Goal: Check status: Check status

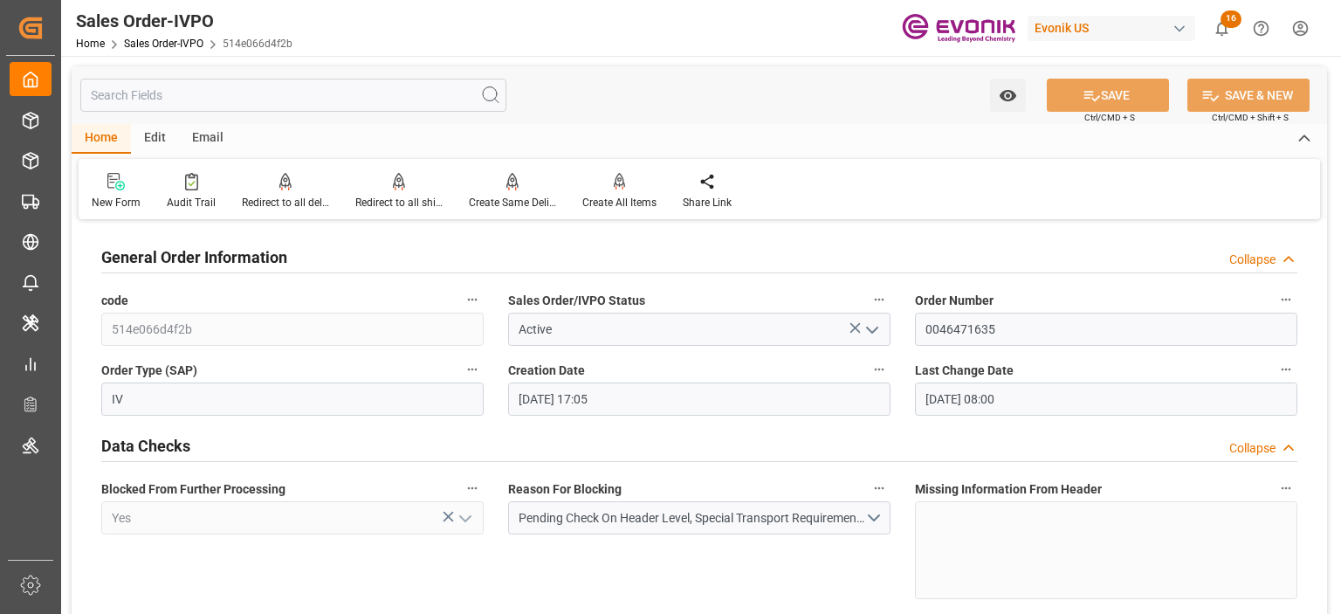
scroll to position [2808, 0]
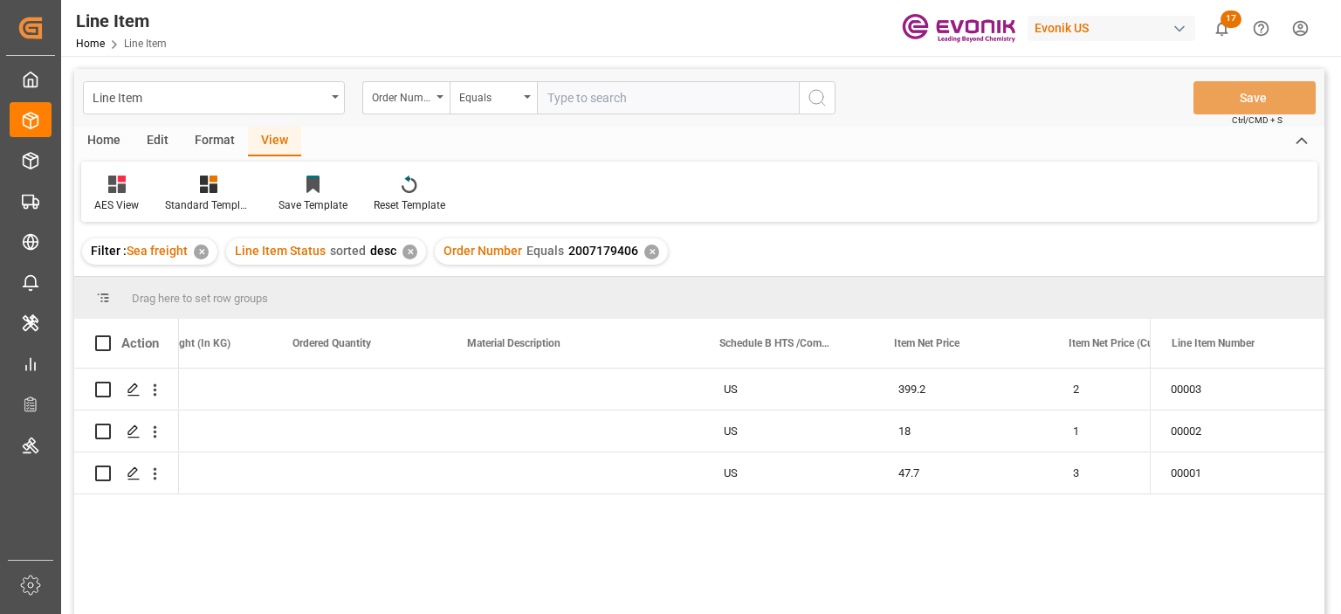
click at [590, 97] on input "text" at bounding box center [668, 97] width 262 height 33
type input "2007203111"
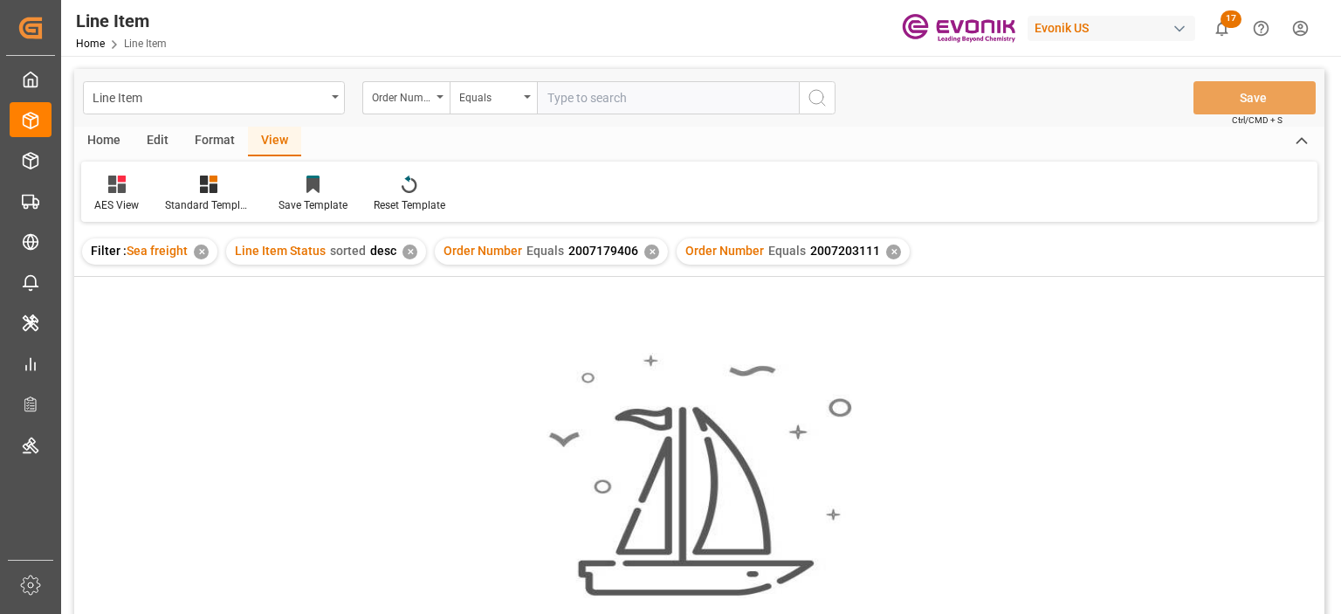
click at [645, 254] on div "✕" at bounding box center [651, 252] width 15 height 15
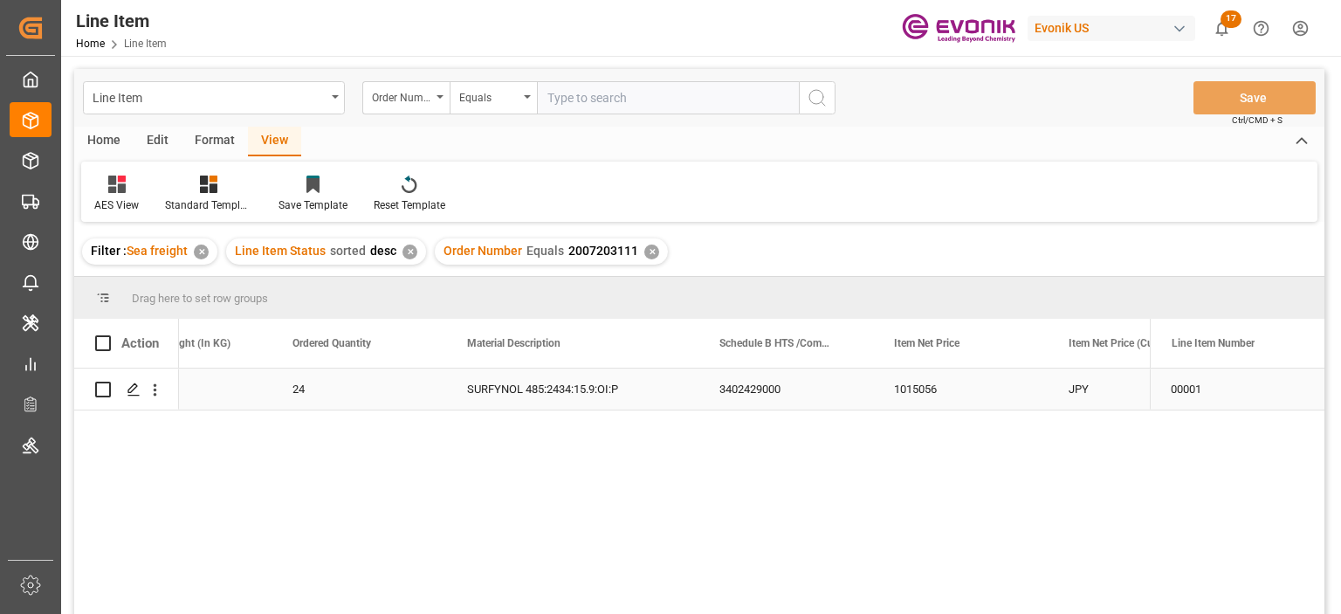
click at [245, 389] on div "381.6" at bounding box center [184, 389] width 175 height 41
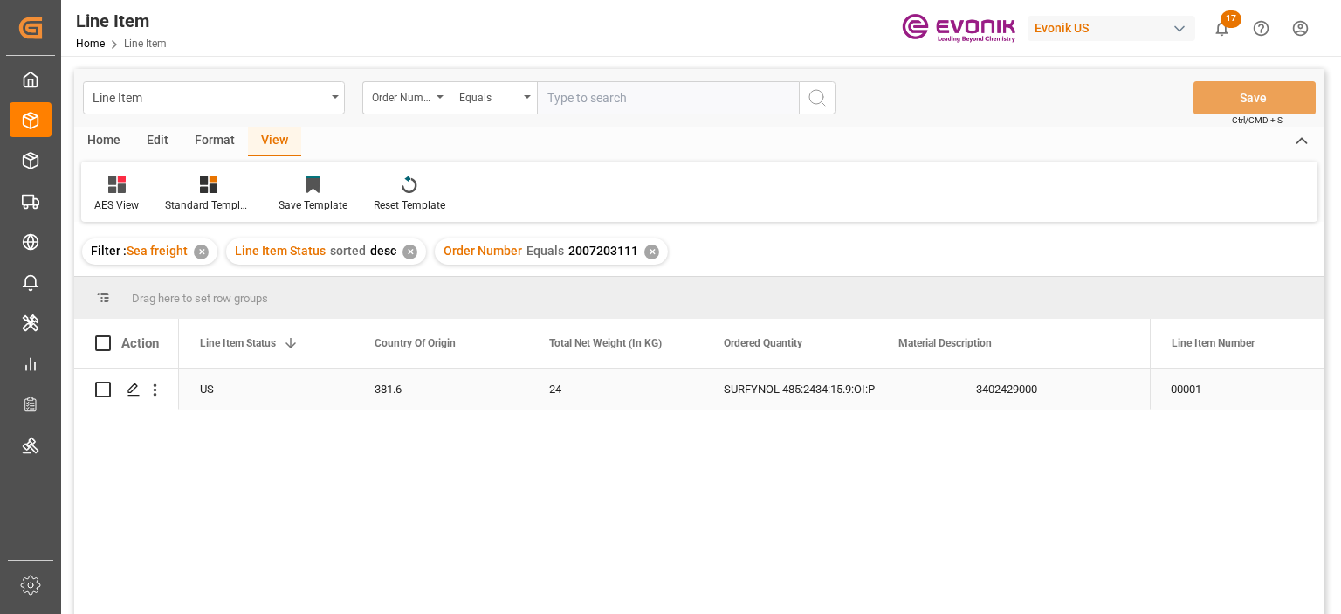
scroll to position [0, 349]
click at [1014, 402] on div "SURFYNOL 485:2434:15.9:OI:P" at bounding box center [1004, 389] width 252 height 41
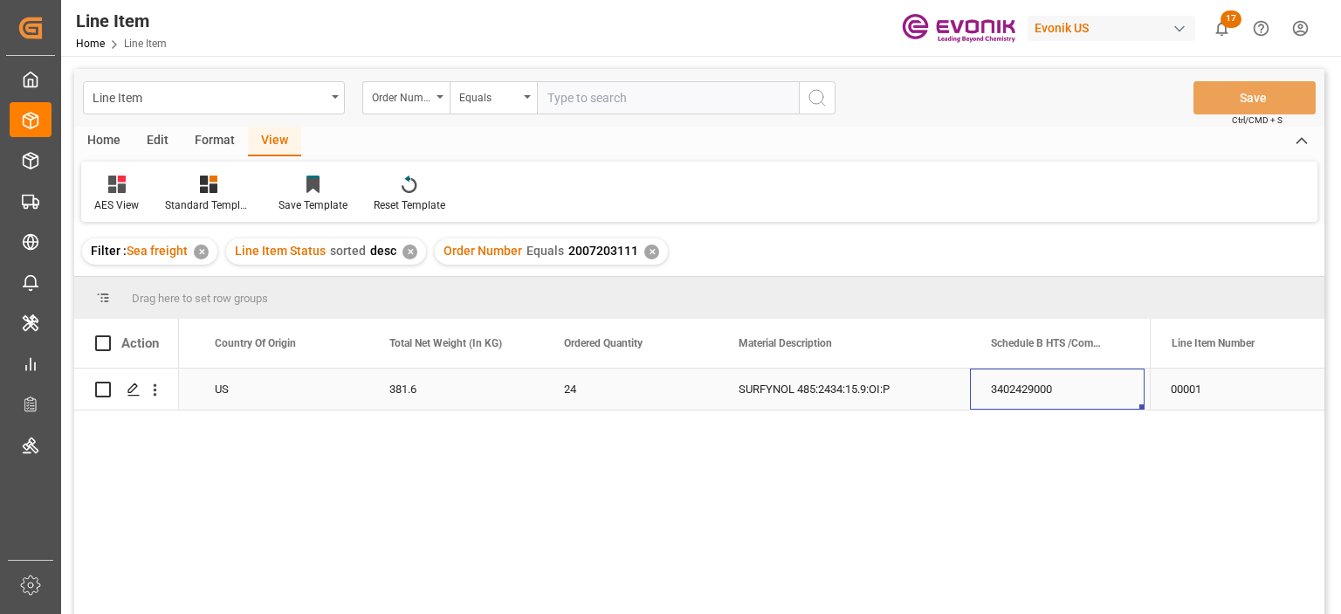
scroll to position [0, 858]
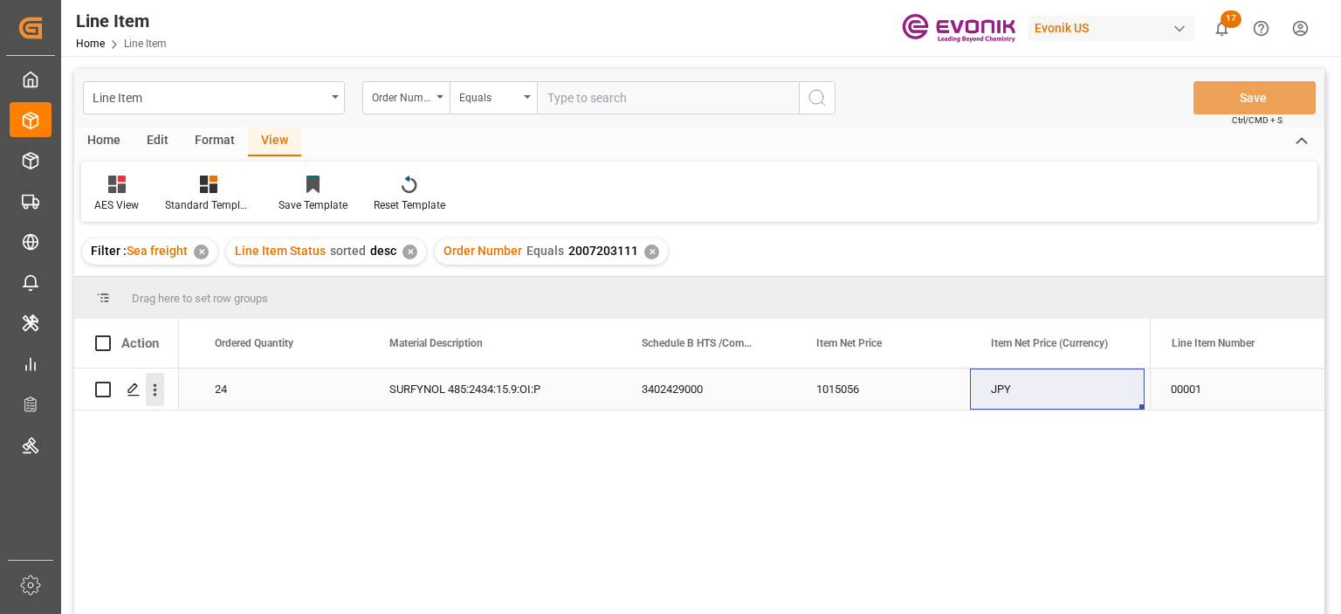
click at [155, 390] on icon "open menu" at bounding box center [155, 390] width 3 height 12
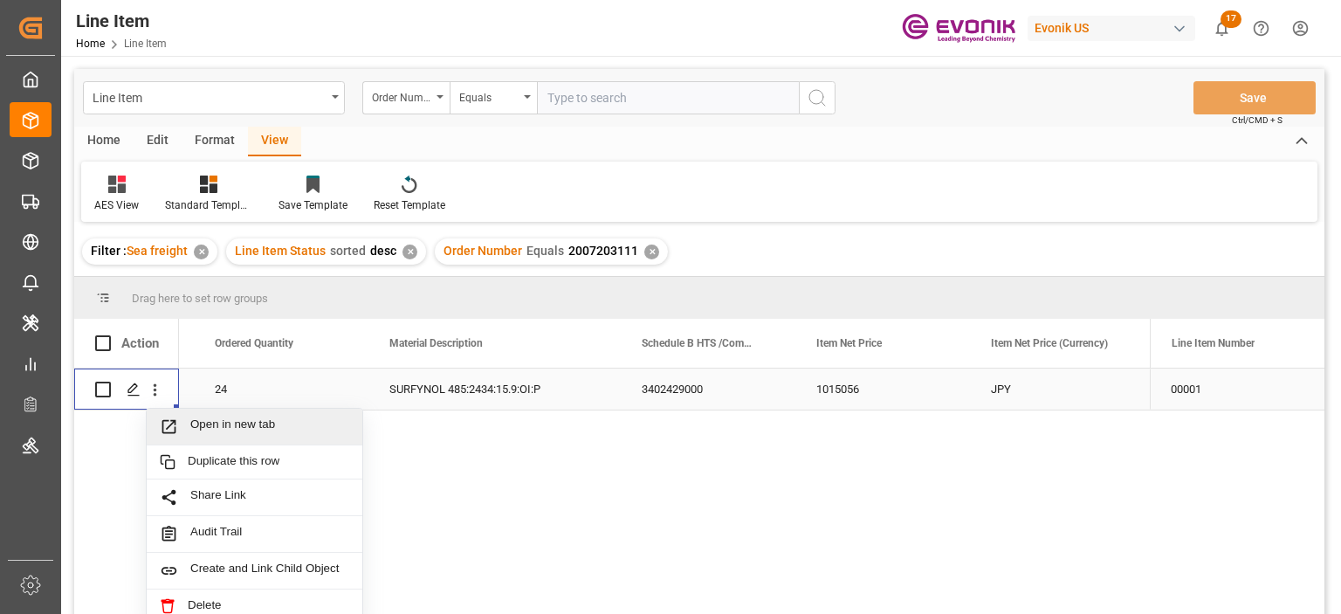
click at [234, 418] on span "Open in new tab" at bounding box center [269, 426] width 159 height 18
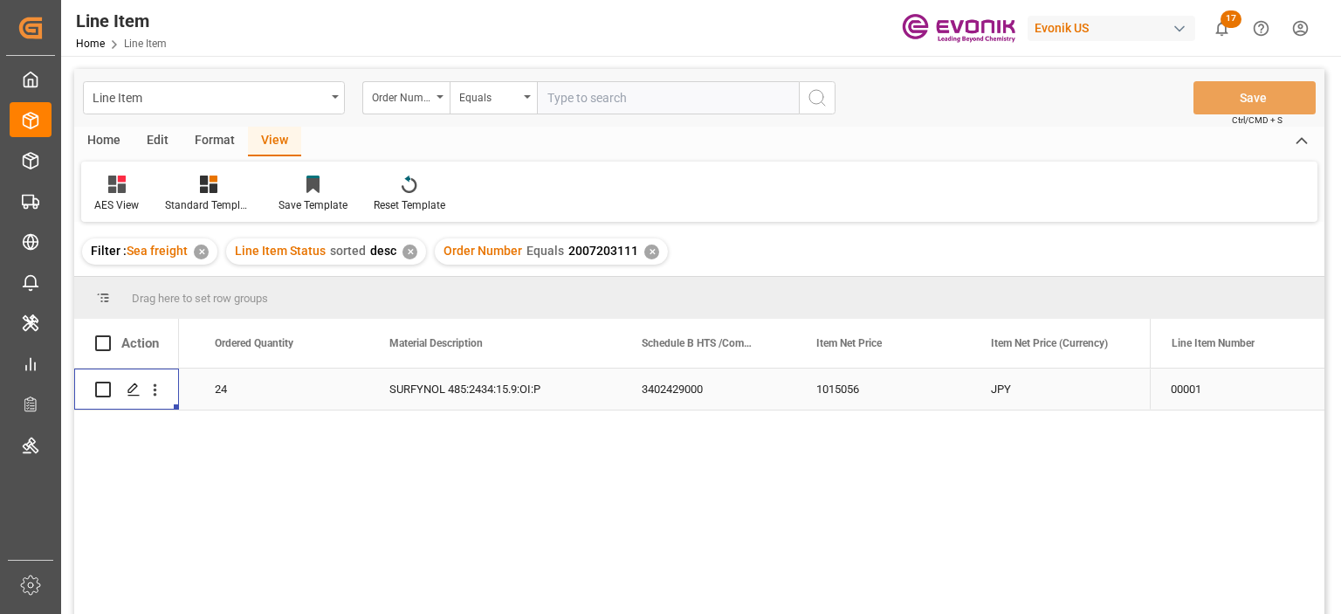
click at [238, 394] on div "24" at bounding box center [281, 389] width 175 height 41
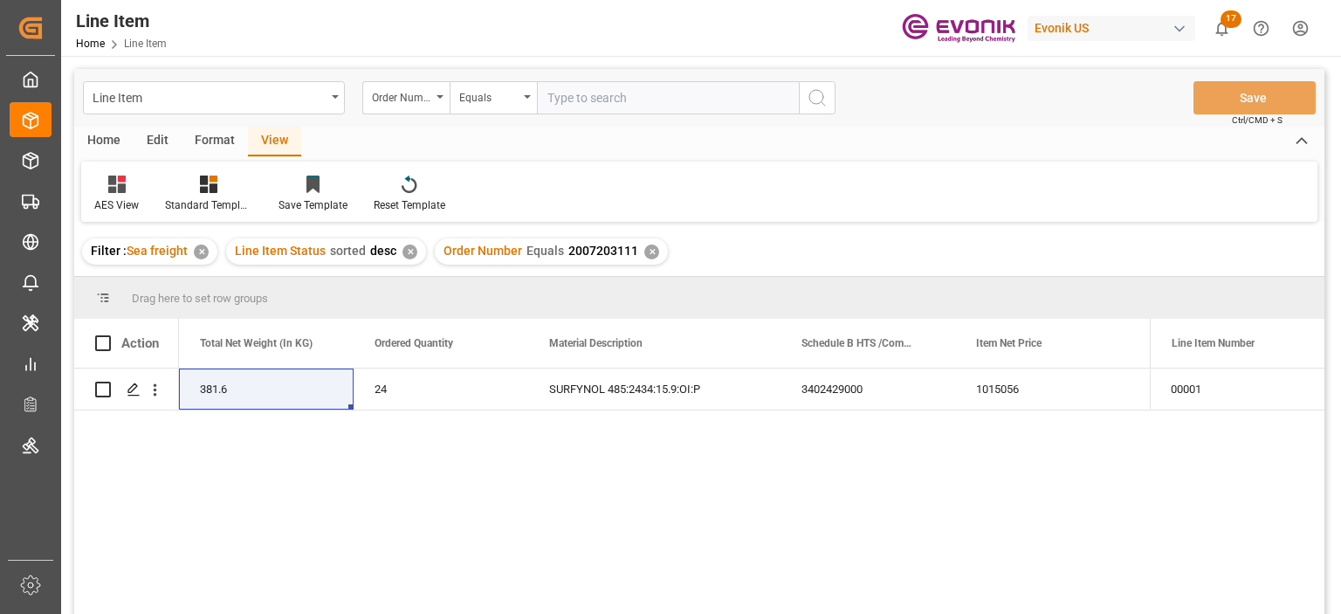
click at [581, 97] on input "text" at bounding box center [668, 97] width 262 height 33
paste input "2007104230"
type input "2007104230"
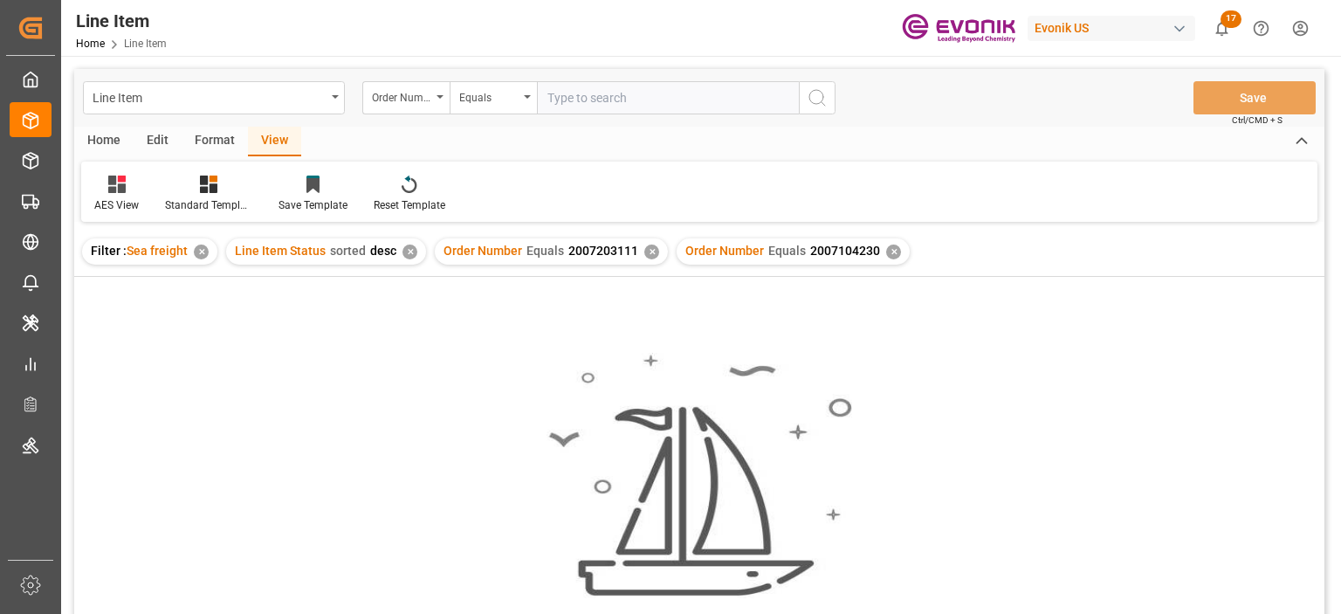
click at [646, 251] on div "✕" at bounding box center [651, 252] width 15 height 15
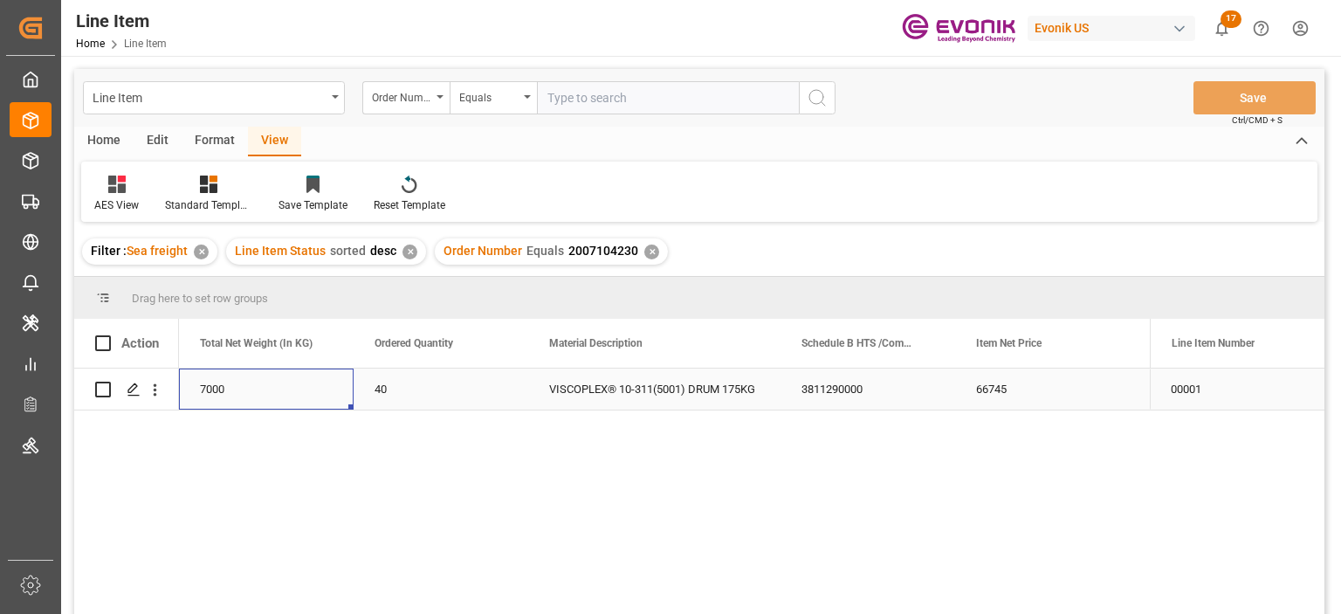
click at [261, 389] on div "7000" at bounding box center [266, 389] width 175 height 41
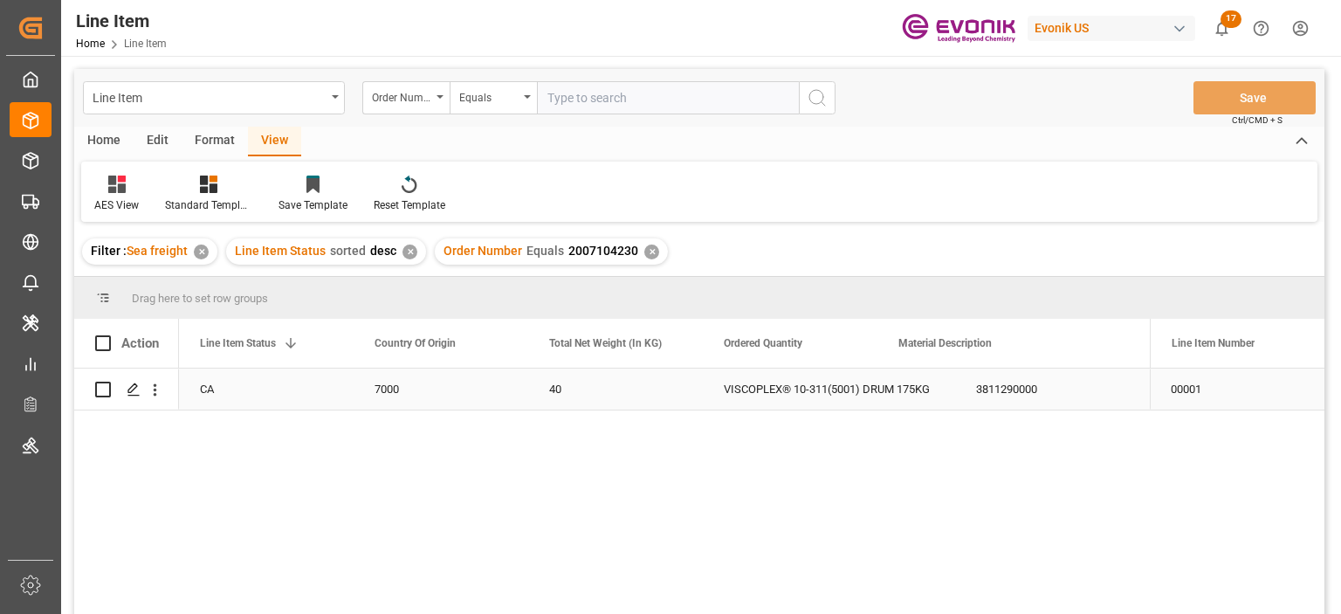
scroll to position [0, 349]
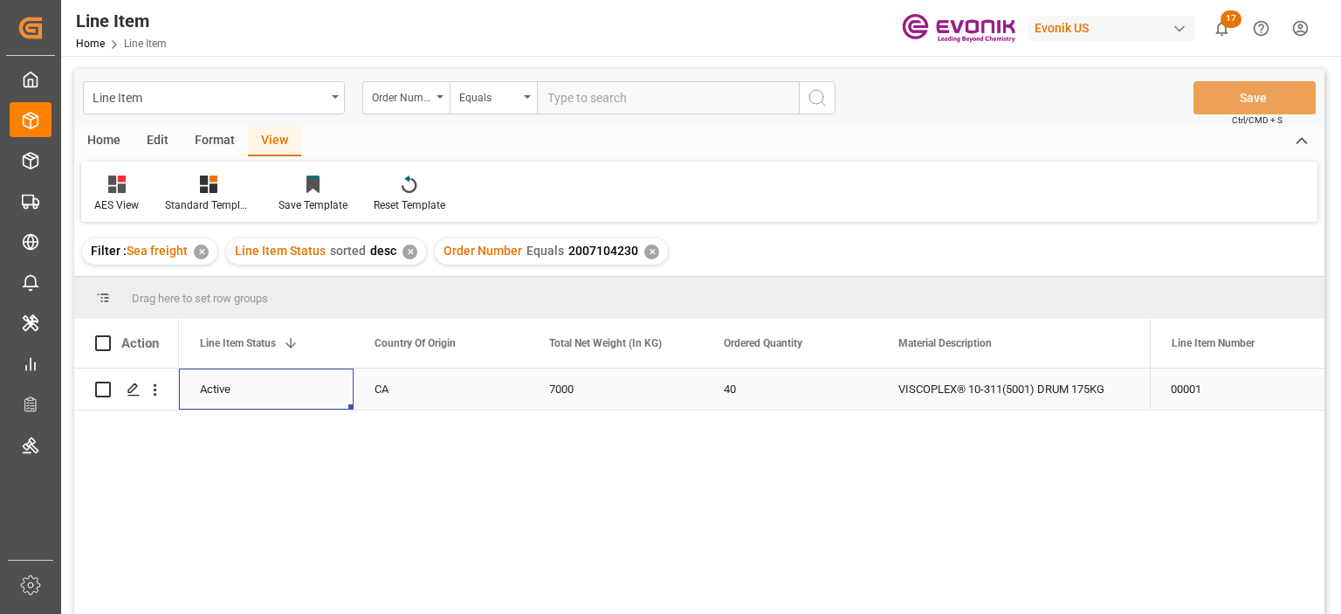
click at [1072, 382] on div "VISCOPLEX® 10-311(5001) DRUM 175KG" at bounding box center [1004, 389] width 252 height 41
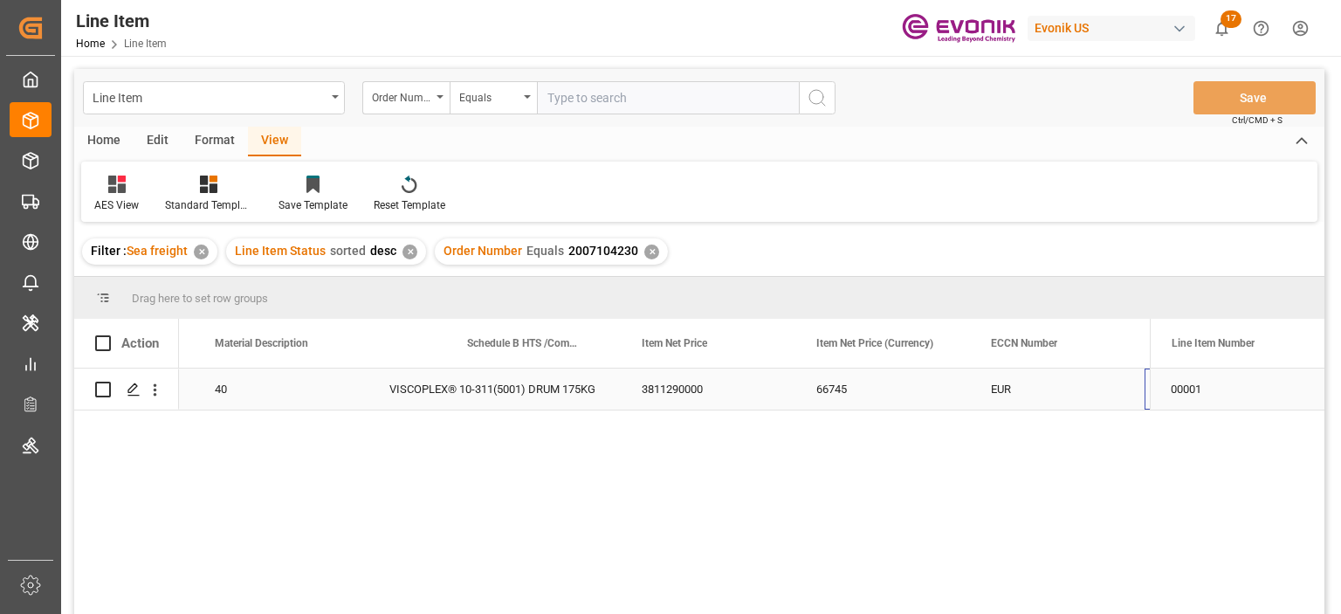
scroll to position [0, 1033]
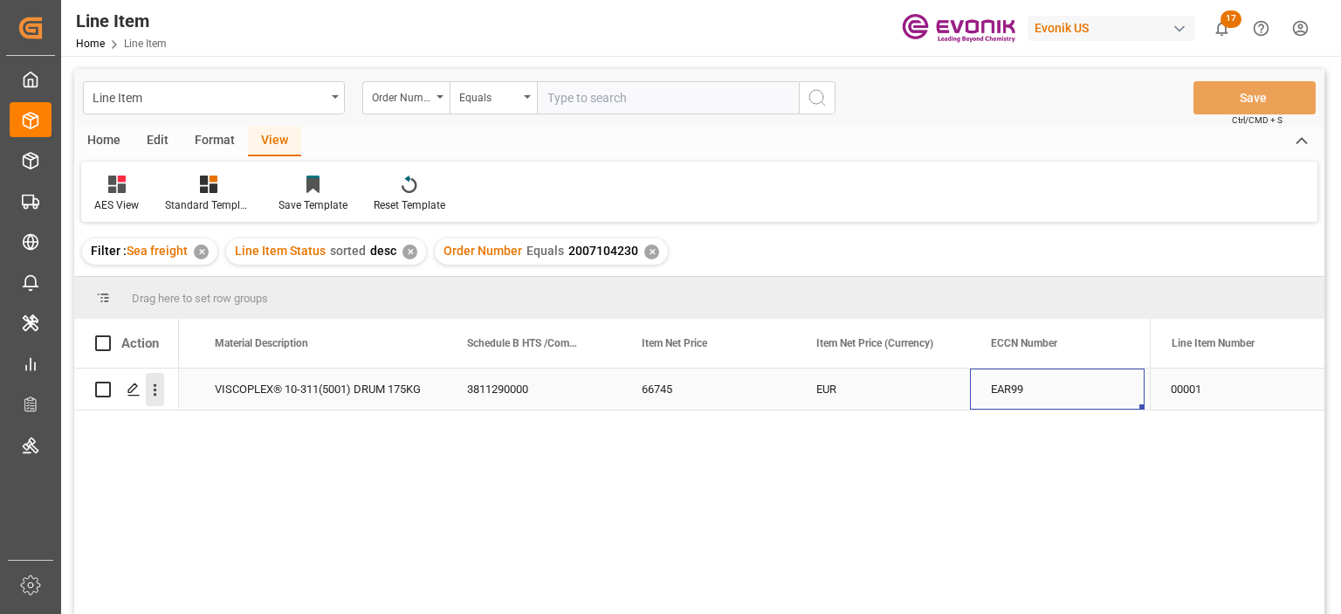
click at [158, 389] on icon "open menu" at bounding box center [155, 390] width 18 height 18
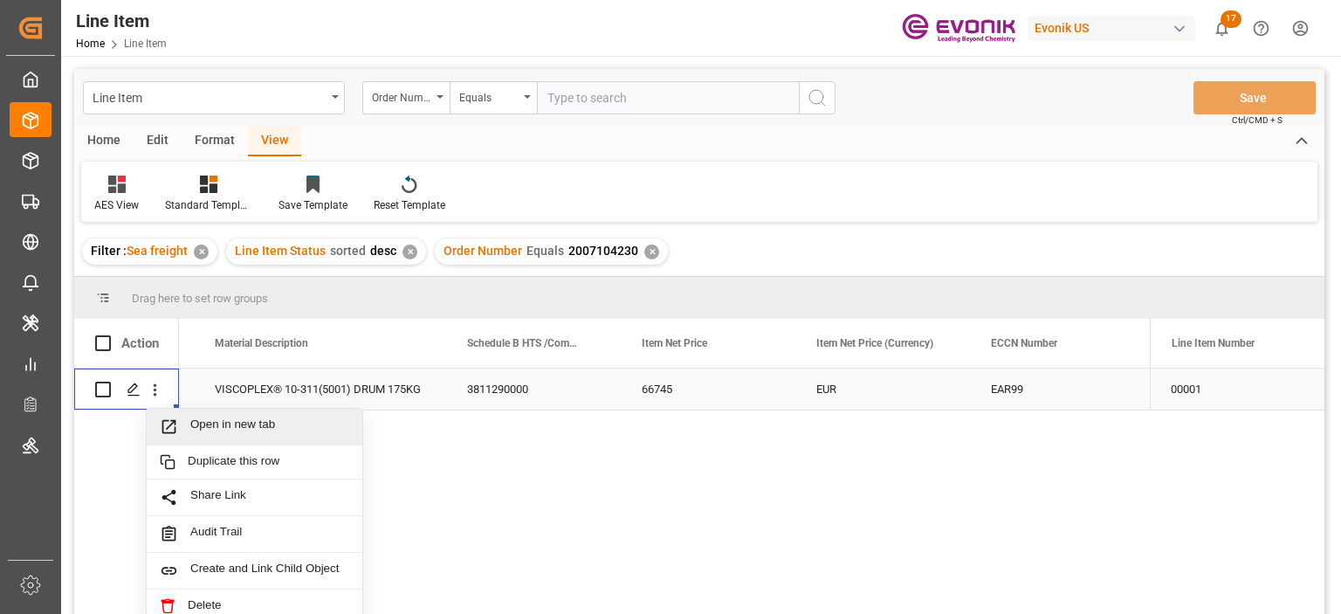
click at [210, 424] on span "Open in new tab" at bounding box center [269, 426] width 159 height 18
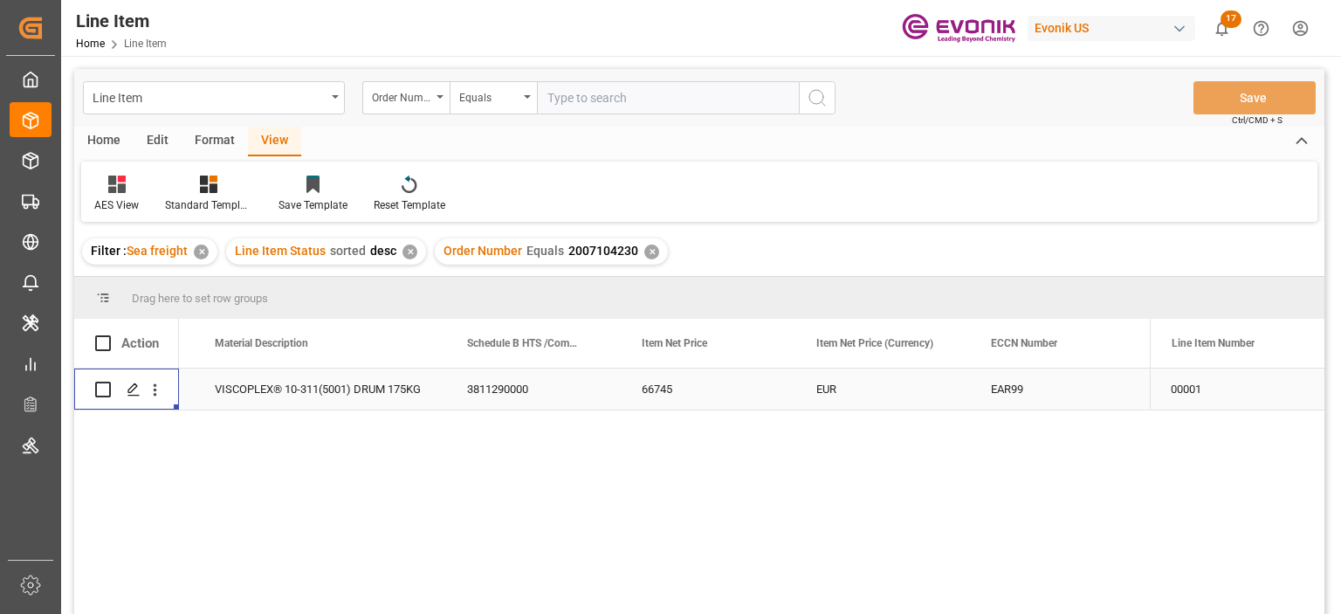
click at [258, 383] on div "VISCOPLEX® 10-311(5001) DRUM 175KG" at bounding box center [320, 389] width 252 height 41
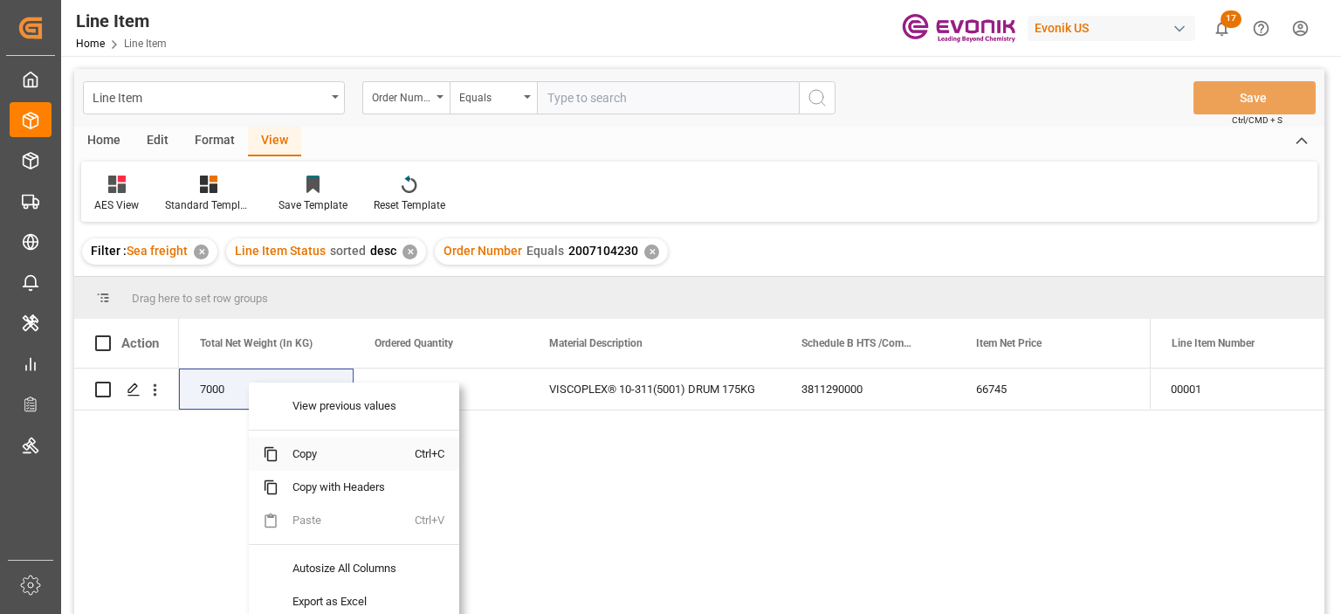
click at [316, 450] on span "Copy" at bounding box center [347, 454] width 136 height 33
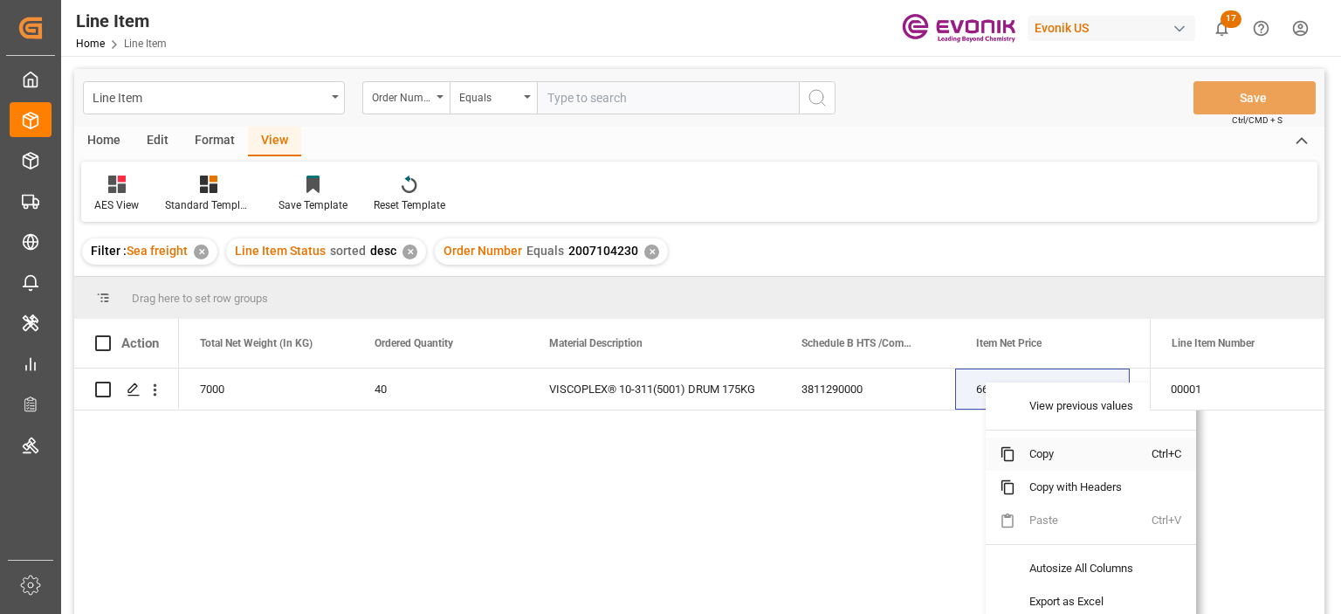
click at [1051, 454] on span "Copy" at bounding box center [1084, 454] width 136 height 33
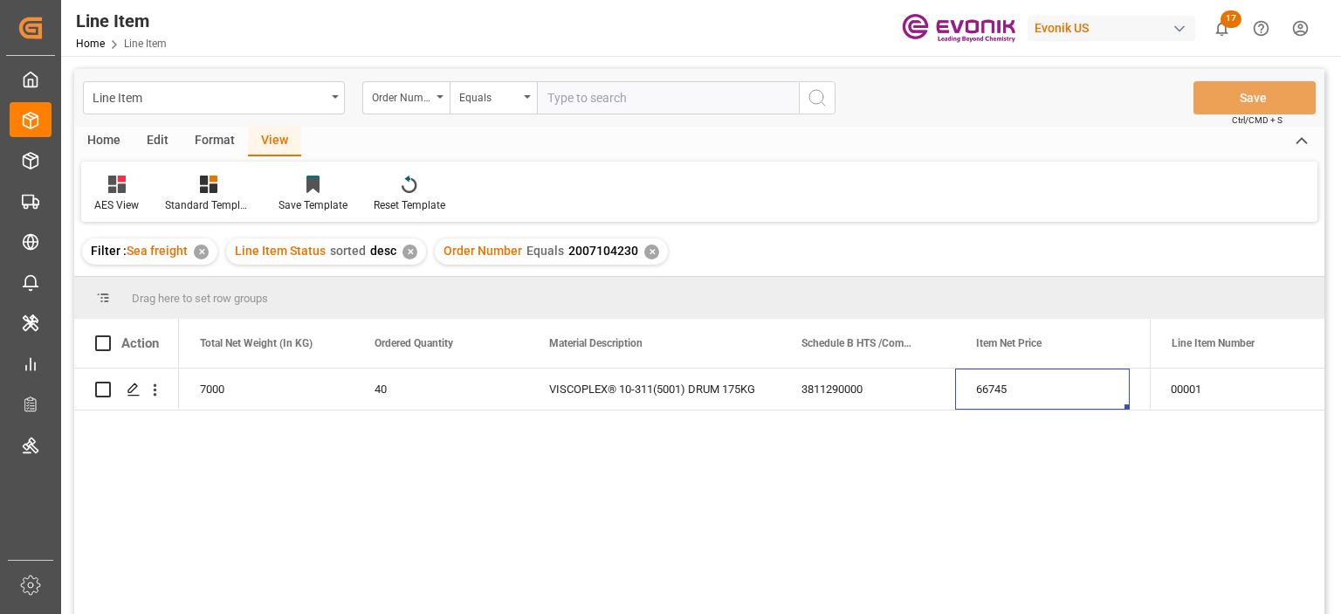
click at [611, 114] on input "text" at bounding box center [668, 97] width 262 height 33
paste input "0046470903"
type input "0046470903"
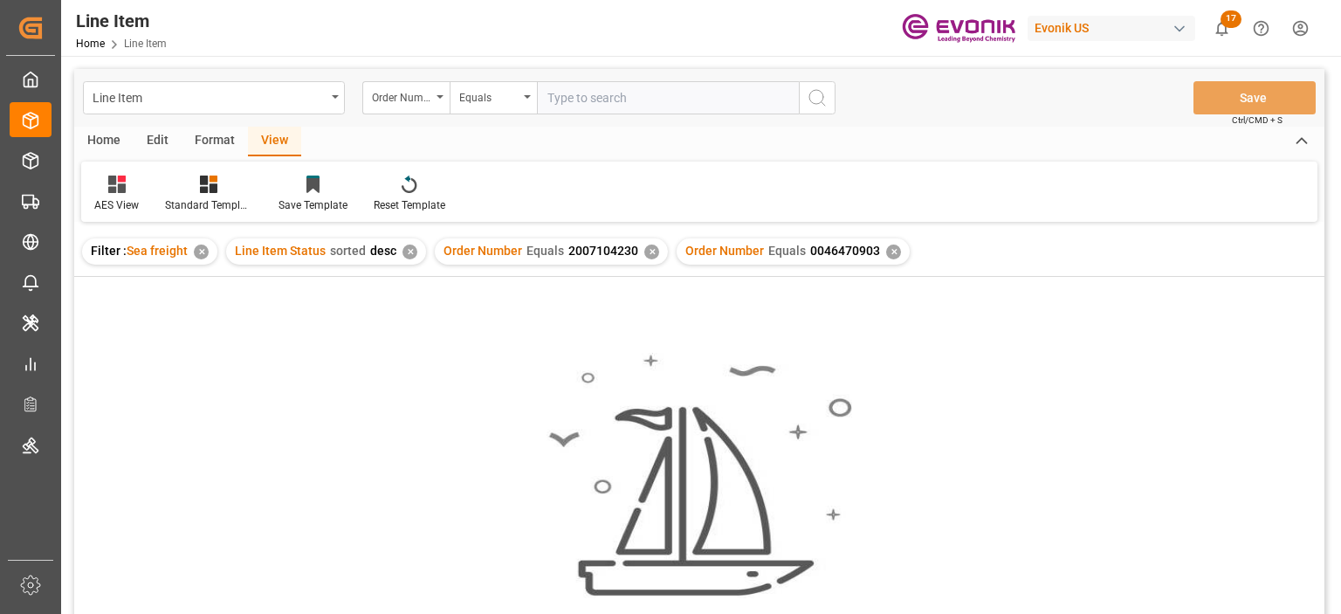
click at [651, 252] on div "✕" at bounding box center [651, 252] width 15 height 15
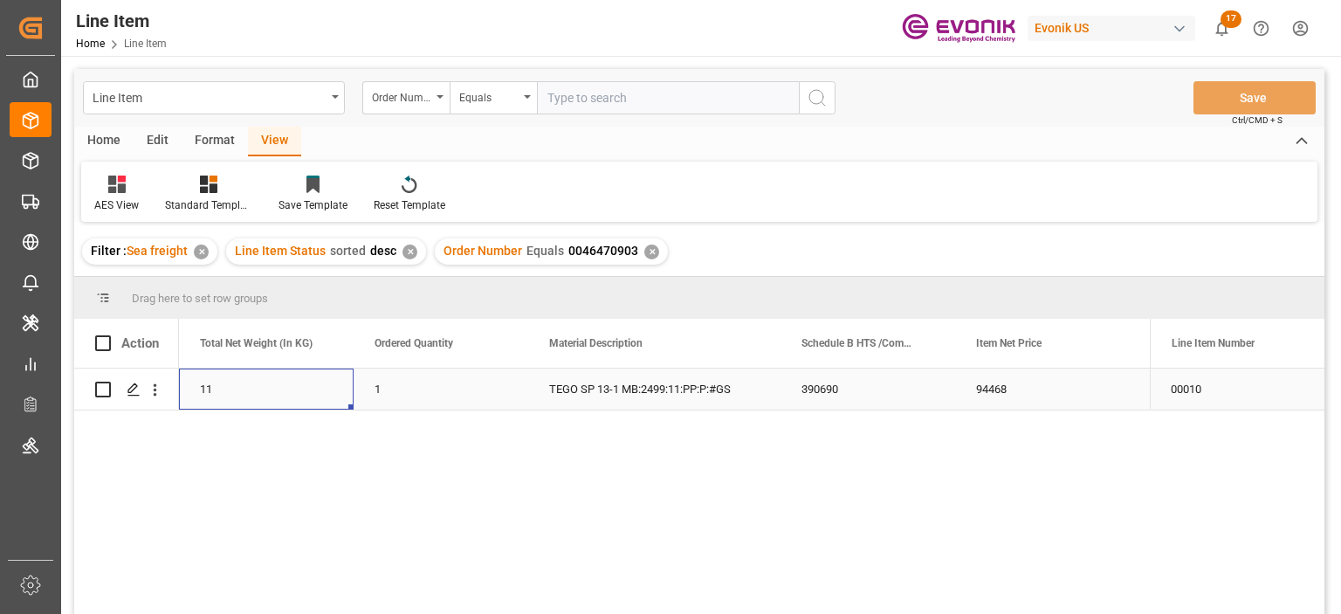
click at [224, 388] on div "11" at bounding box center [266, 389] width 175 height 41
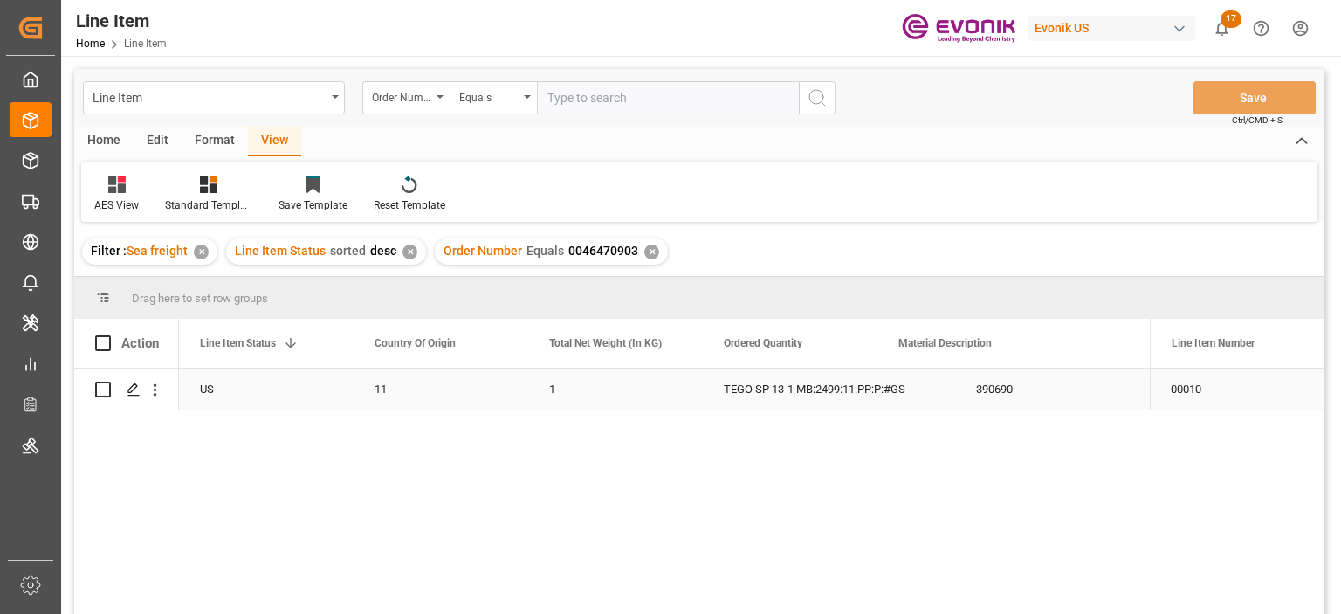
scroll to position [0, 349]
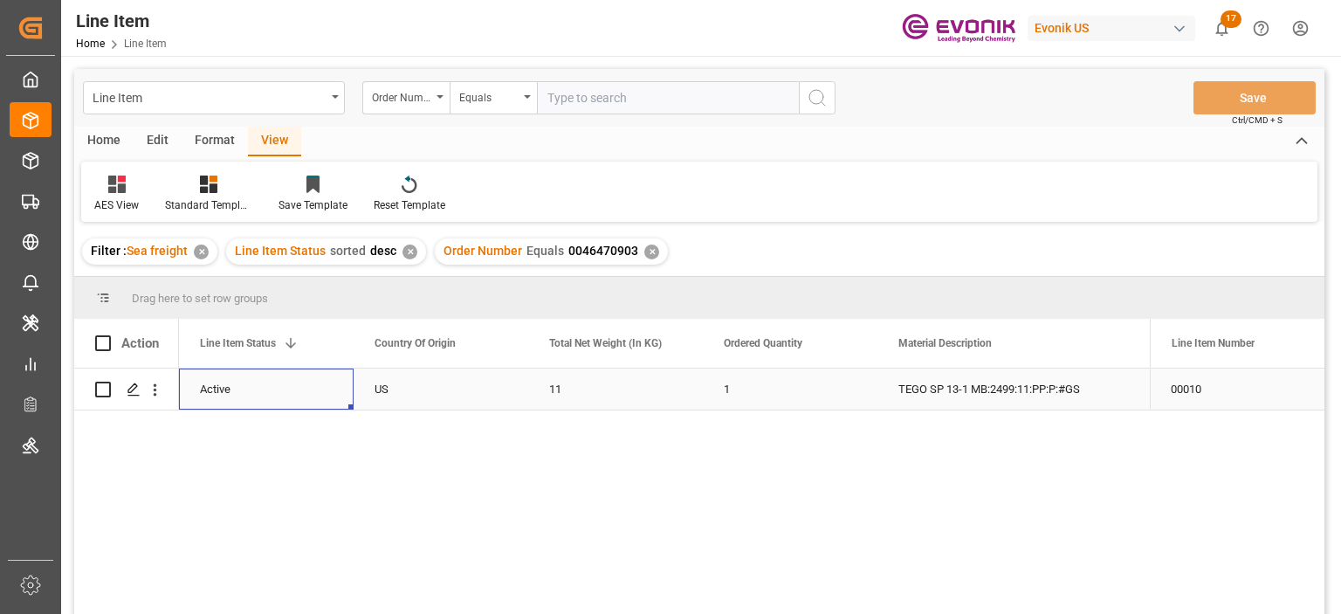
click at [1070, 400] on div "TEGO SP 13-1 MB:2499:11:PP:P:#GS" at bounding box center [1004, 389] width 252 height 41
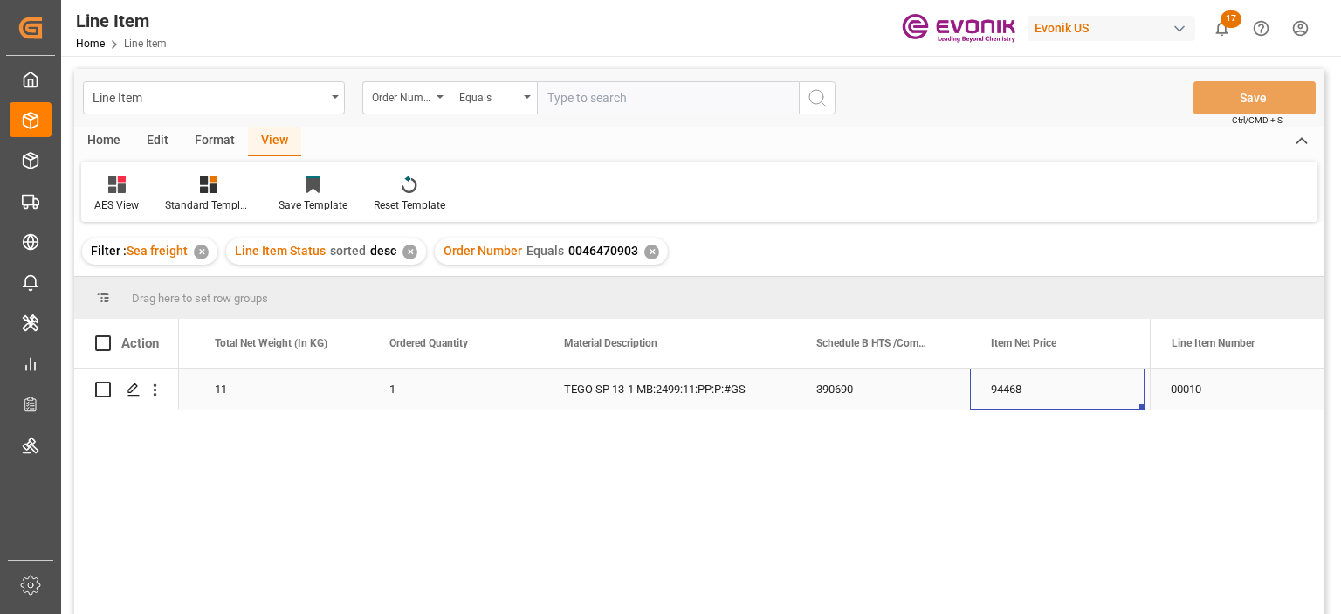
scroll to position [0, 858]
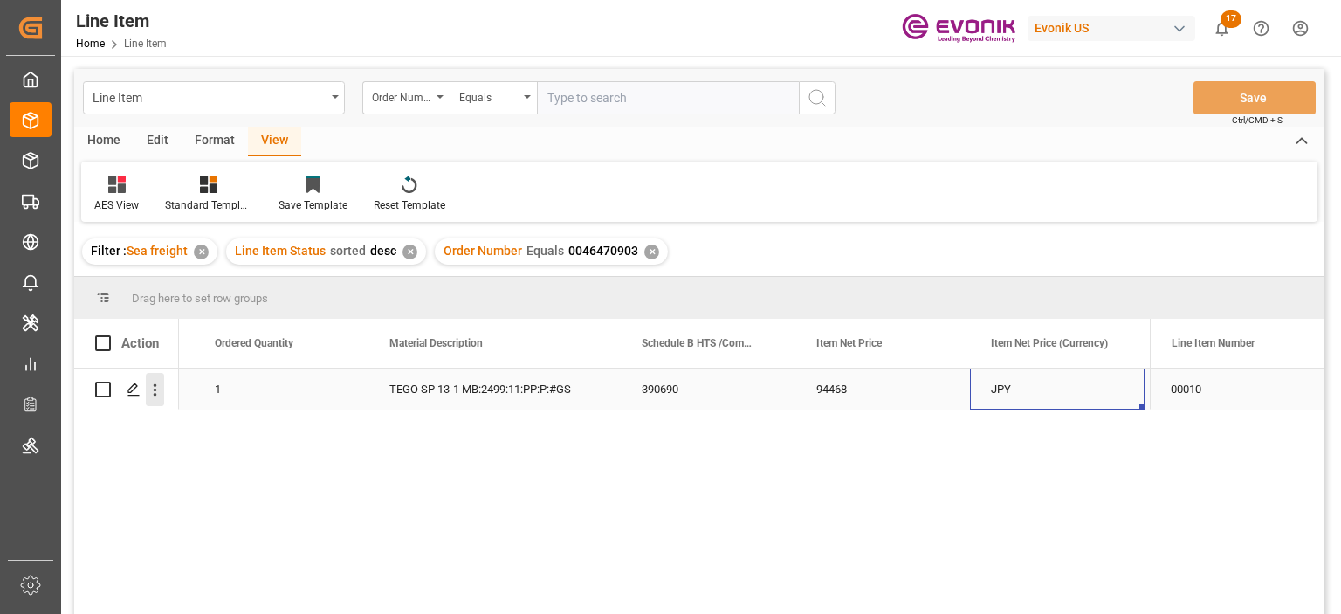
click at [155, 389] on icon "open menu" at bounding box center [155, 390] width 18 height 18
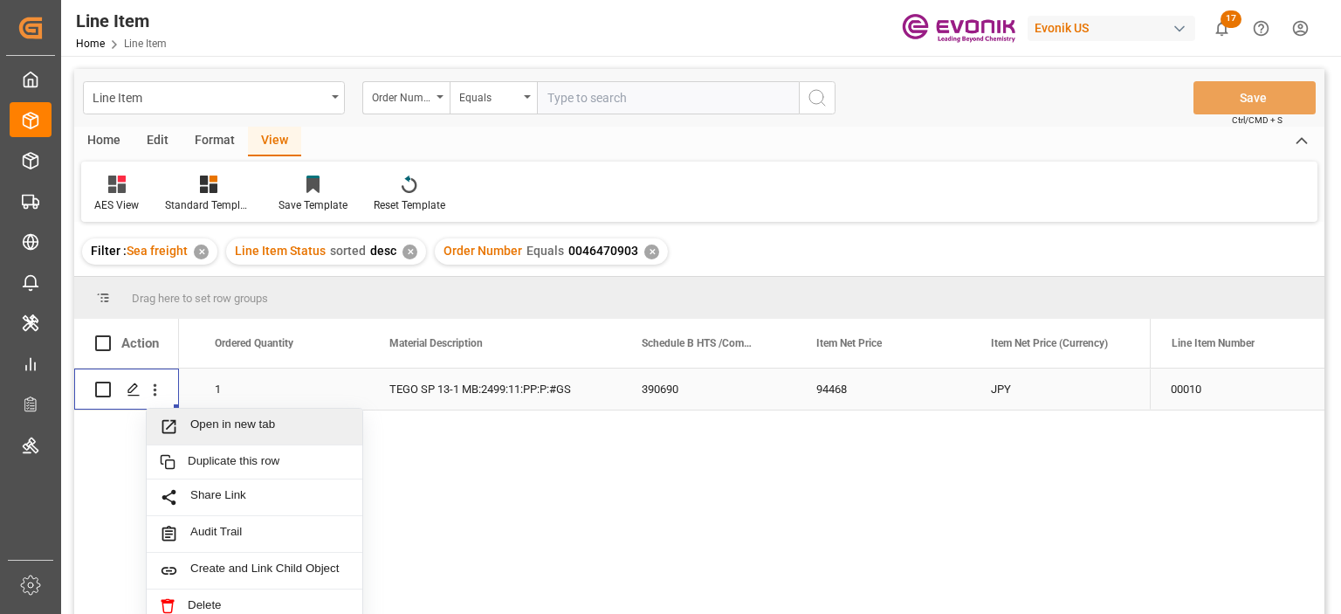
click at [214, 417] on span "Open in new tab" at bounding box center [269, 426] width 159 height 18
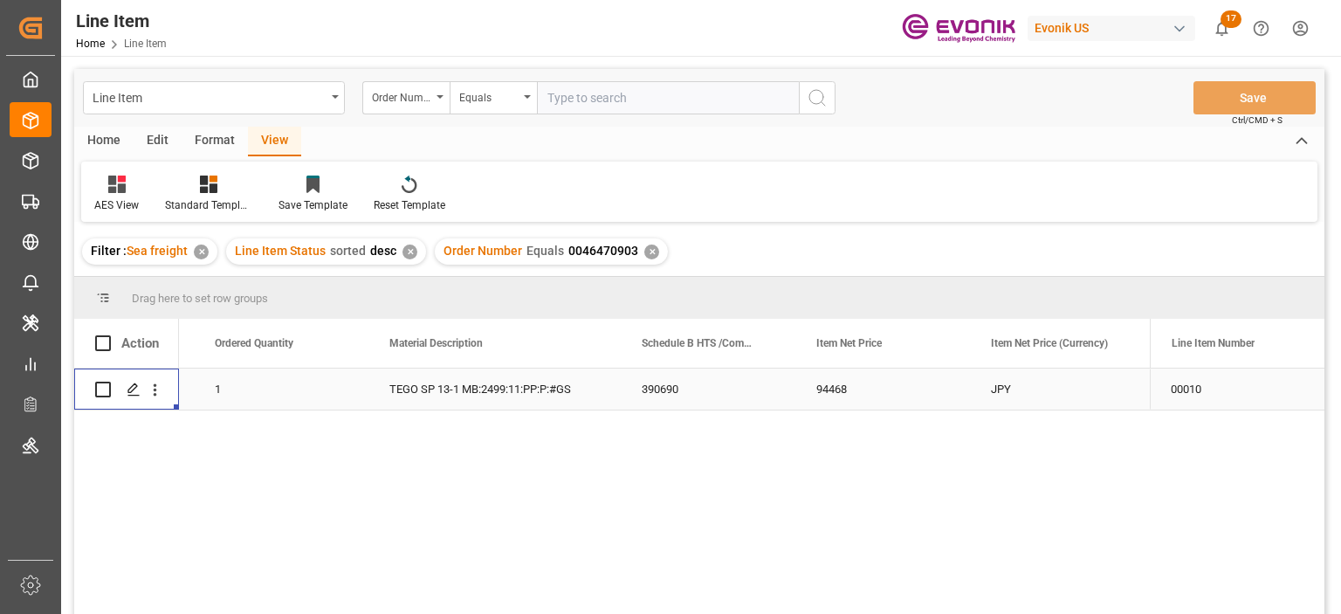
click at [216, 381] on div "1" at bounding box center [281, 389] width 175 height 41
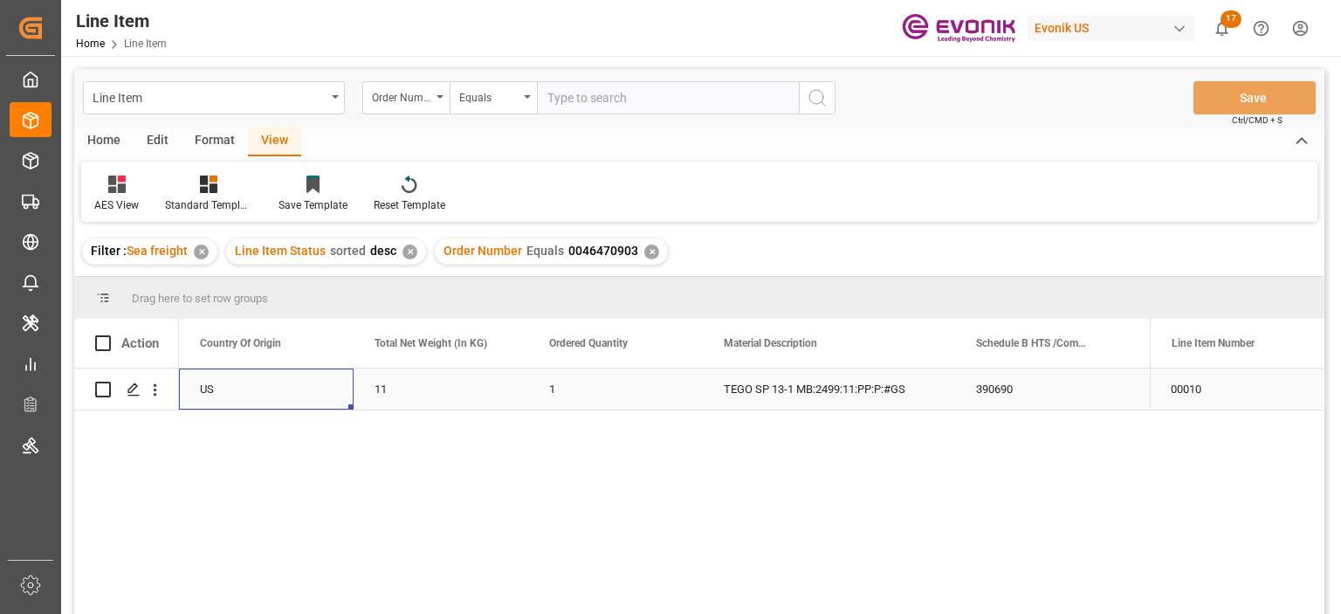
scroll to position [0, 349]
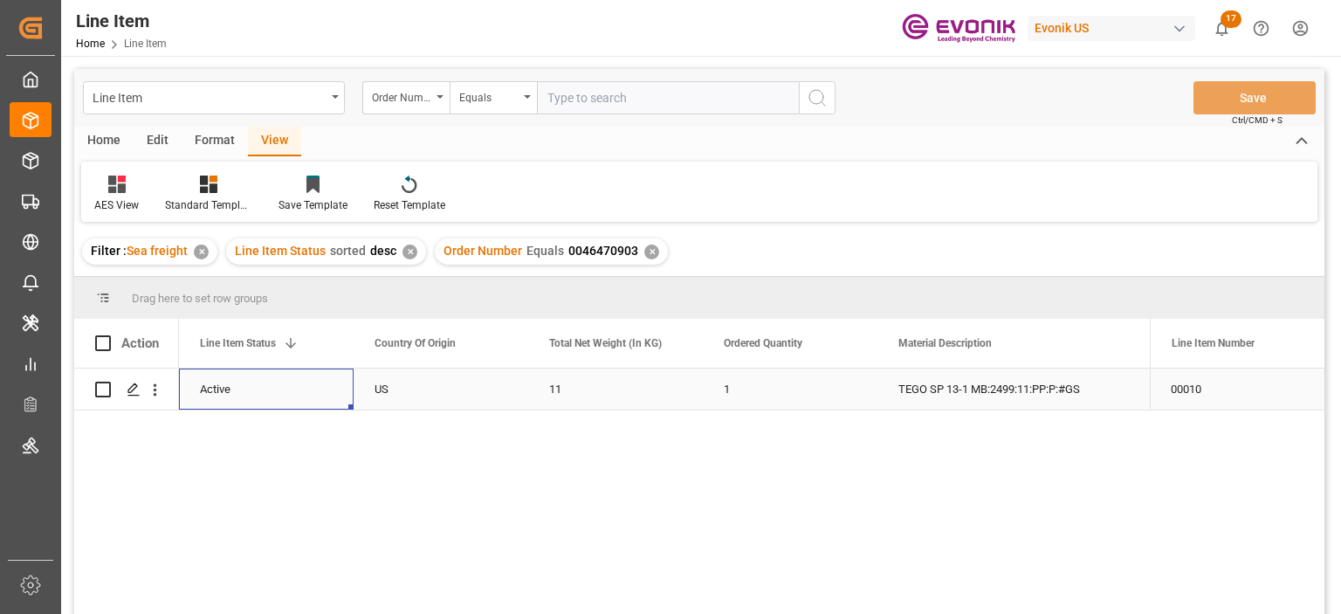
click at [1072, 387] on div "TEGO SP 13-1 MB:2499:11:PP:P:#GS" at bounding box center [1004, 389] width 252 height 41
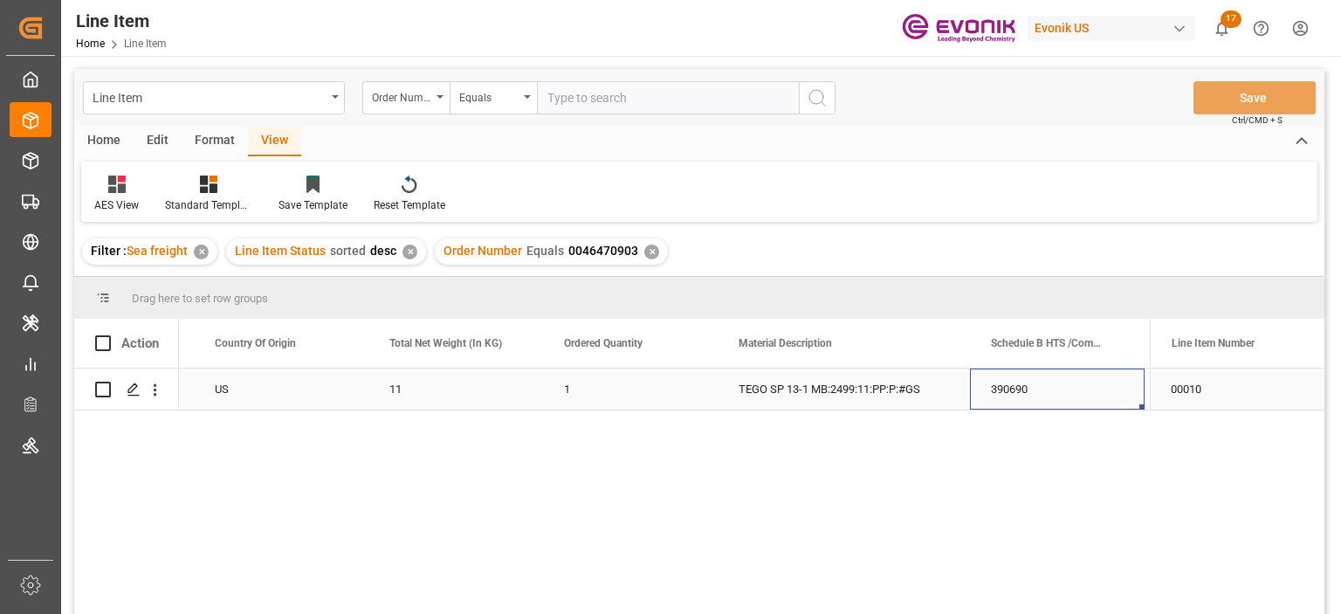
scroll to position [0, 684]
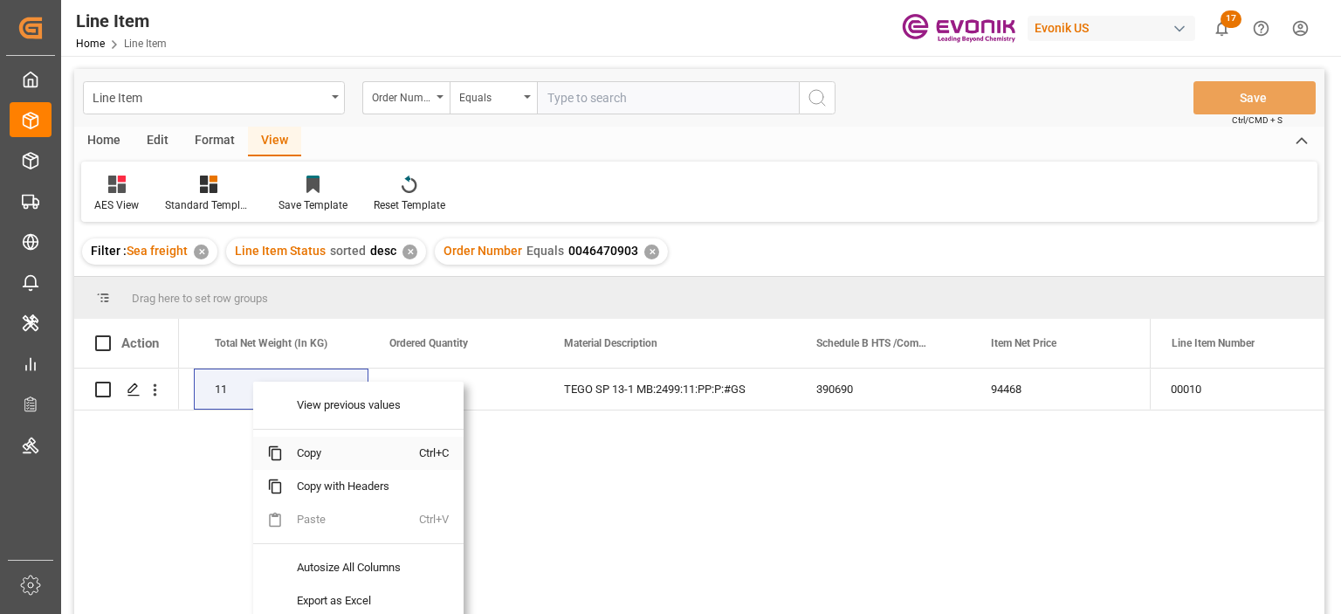
click at [328, 455] on span "Copy" at bounding box center [351, 453] width 136 height 33
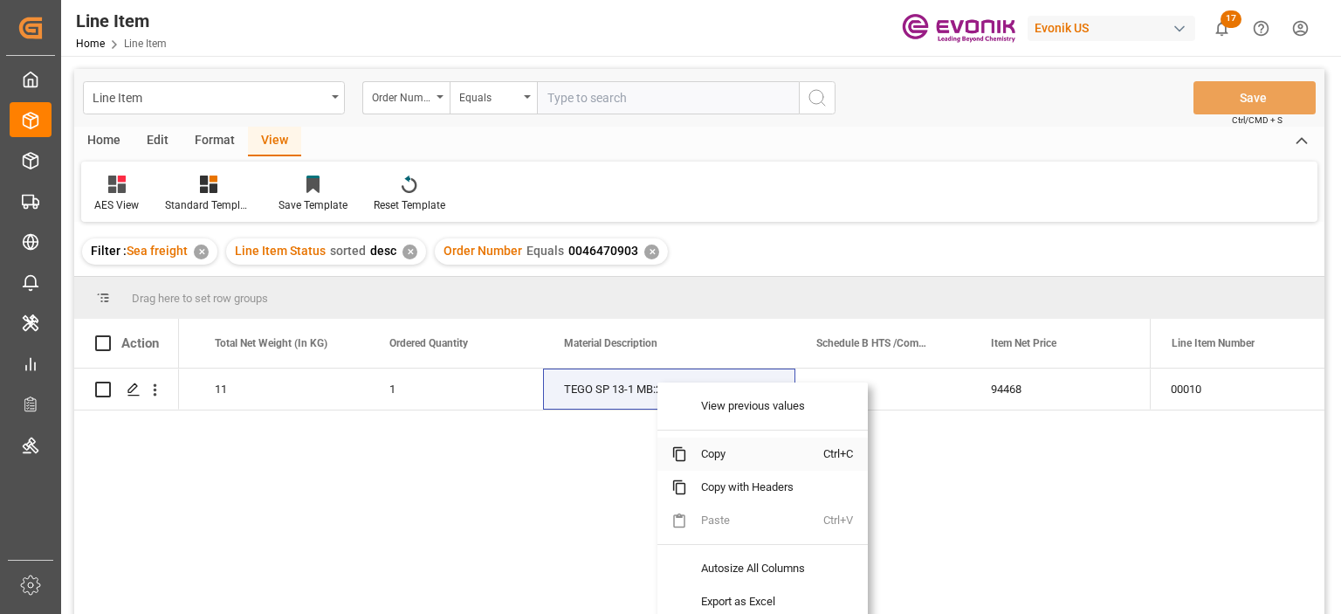
click at [726, 449] on span "Copy" at bounding box center [755, 454] width 136 height 33
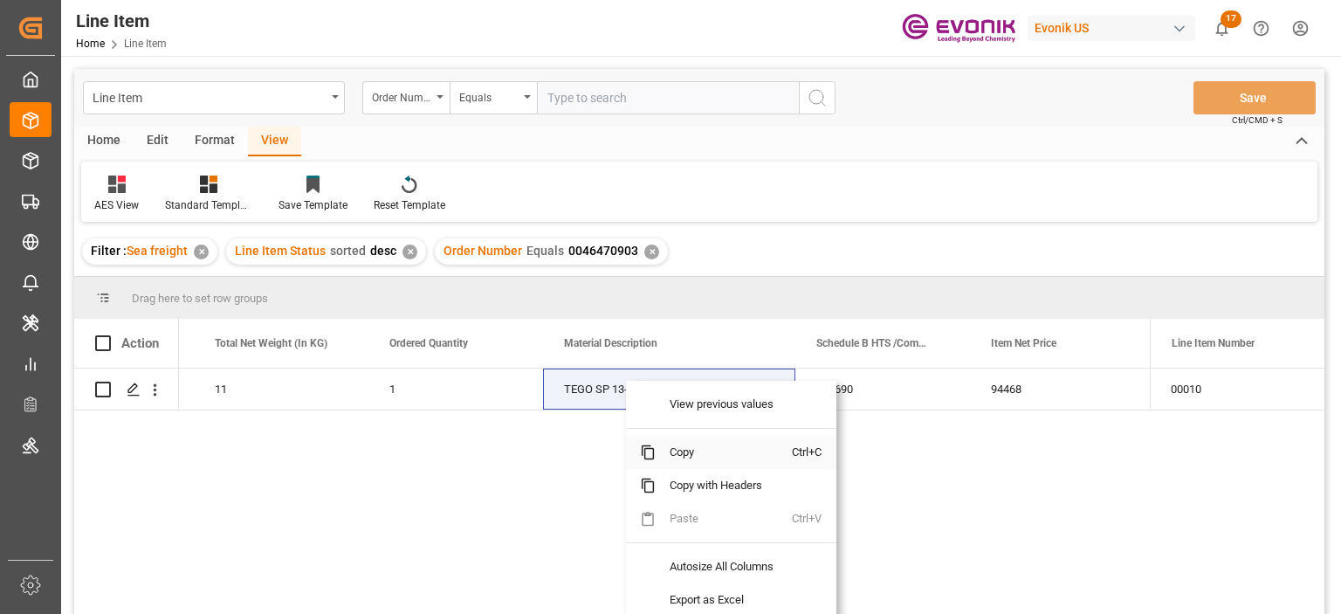
click at [693, 453] on span "Copy" at bounding box center [724, 452] width 136 height 33
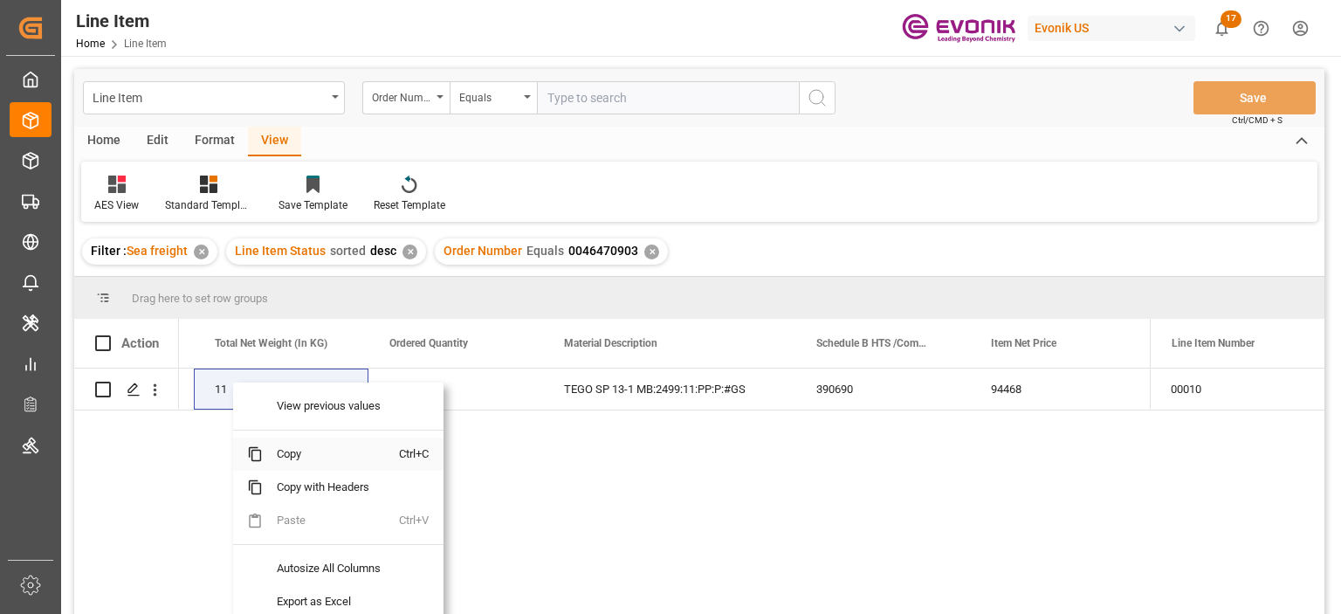
click at [291, 454] on span "Copy" at bounding box center [331, 454] width 136 height 33
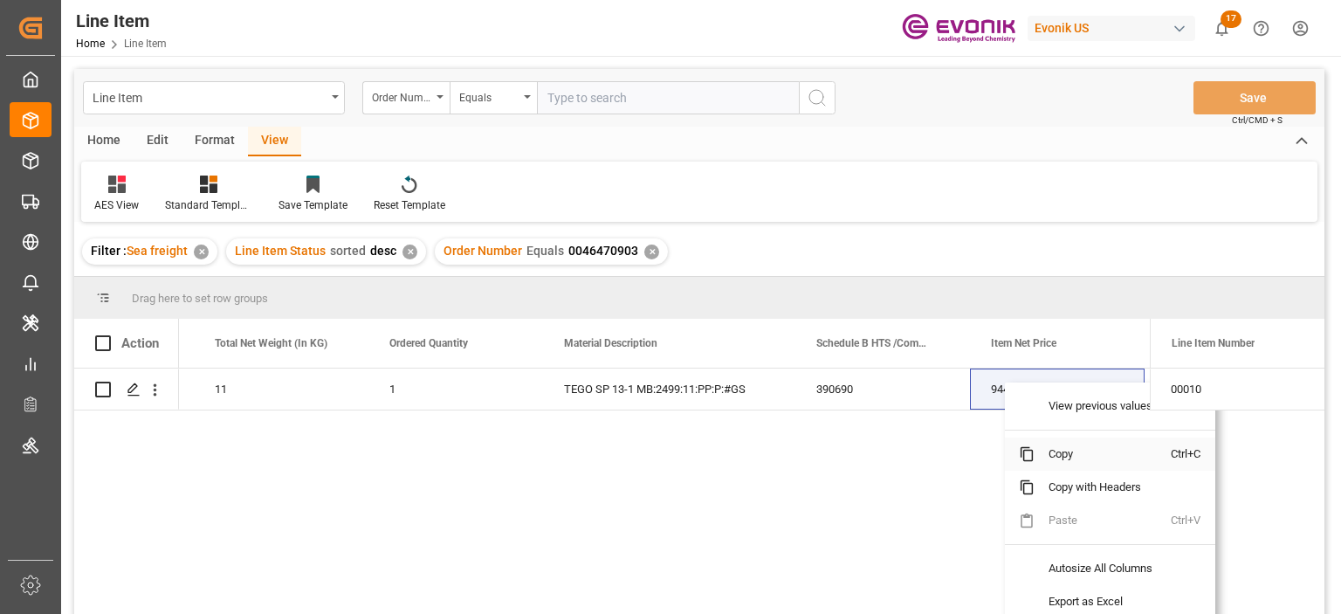
click at [1065, 450] on span "Copy" at bounding box center [1103, 454] width 136 height 33
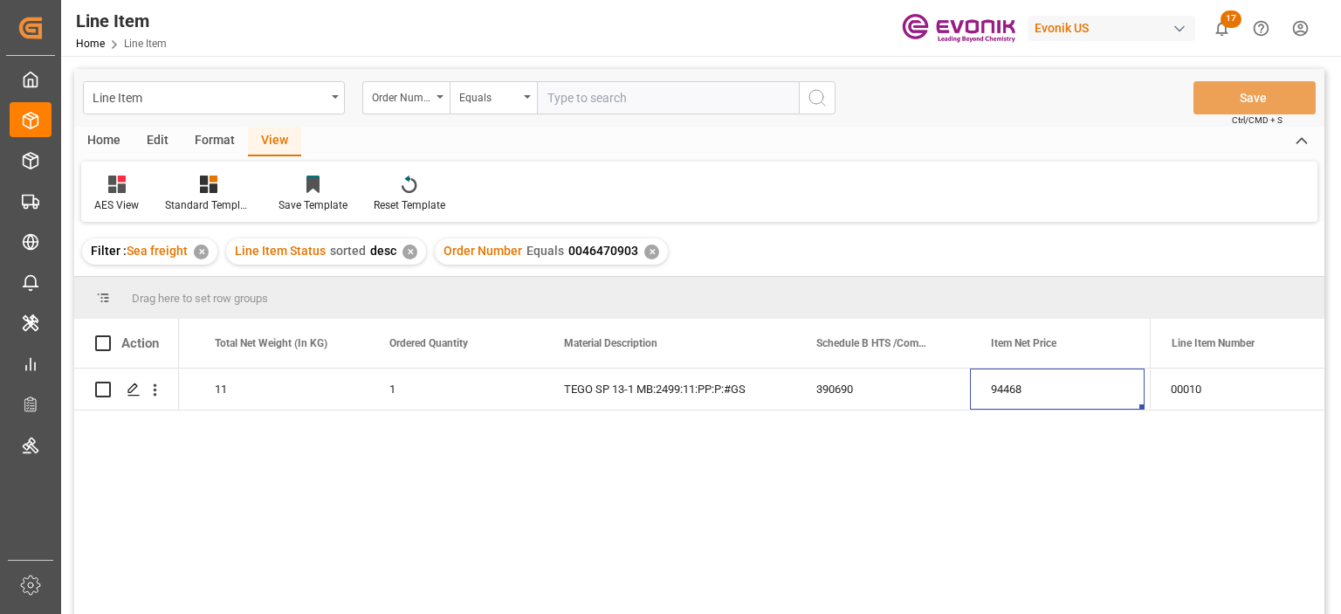
click at [589, 101] on input "text" at bounding box center [668, 97] width 262 height 33
paste input "2007216672"
type input "2007216672"
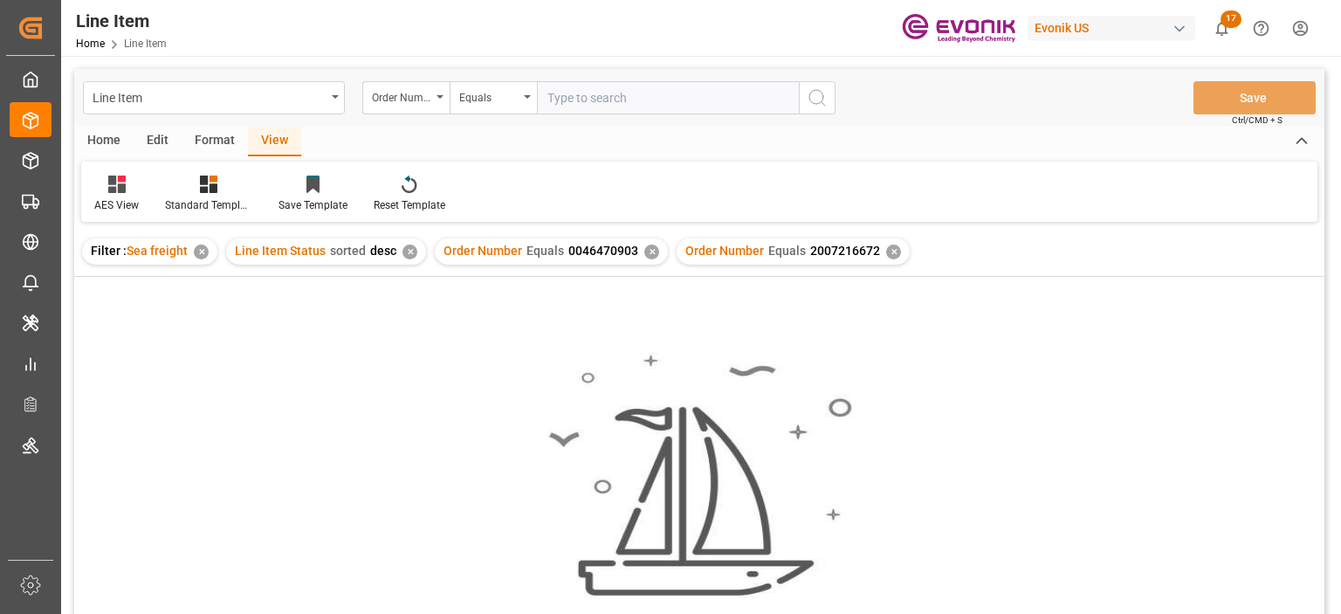
click at [653, 246] on div "Order Number Equals 0046470903 ✕" at bounding box center [551, 251] width 233 height 26
click at [650, 247] on div "✕" at bounding box center [651, 252] width 15 height 15
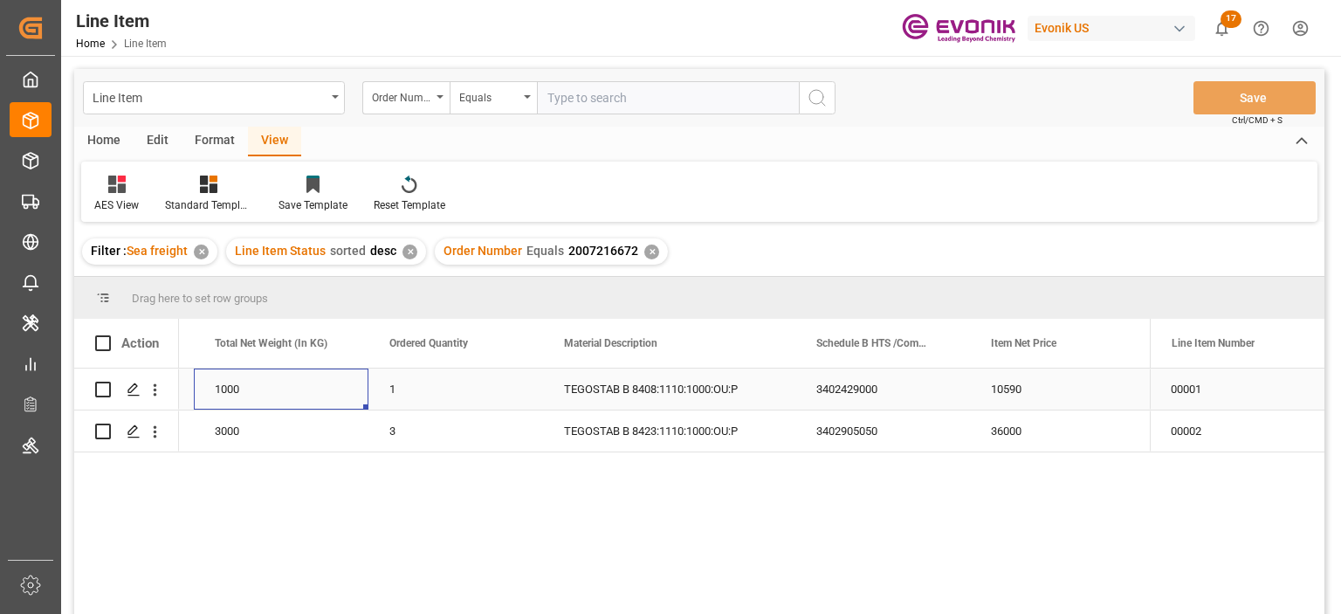
click at [246, 390] on div "1000" at bounding box center [281, 389] width 175 height 41
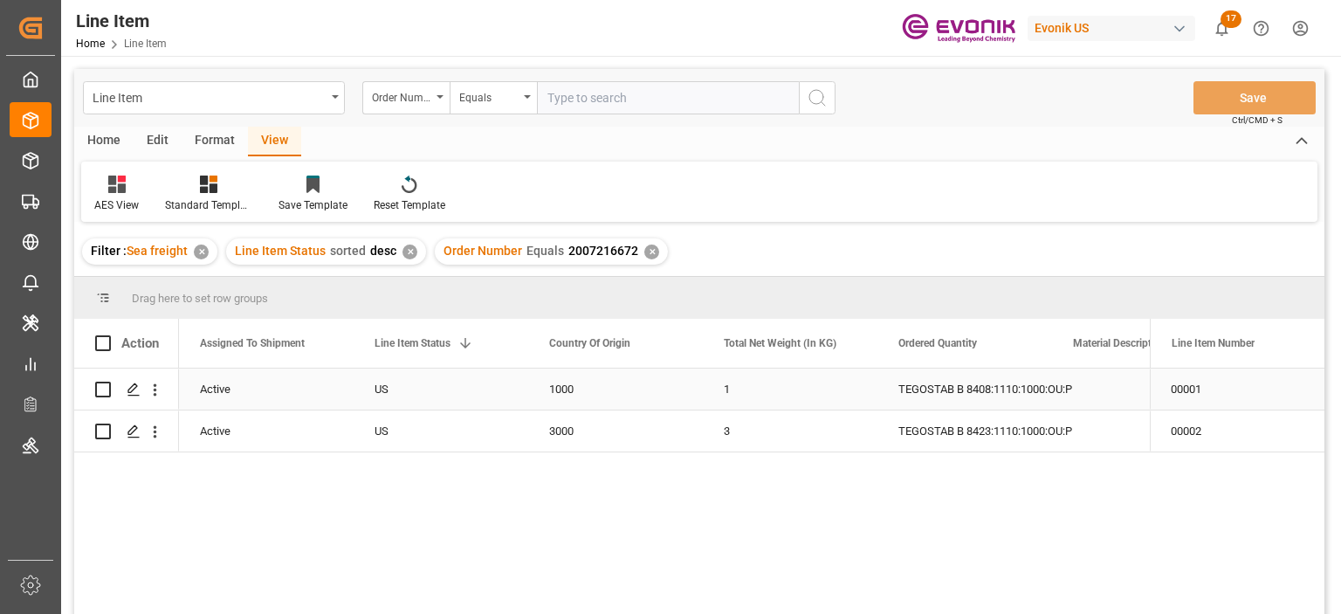
scroll to position [0, 175]
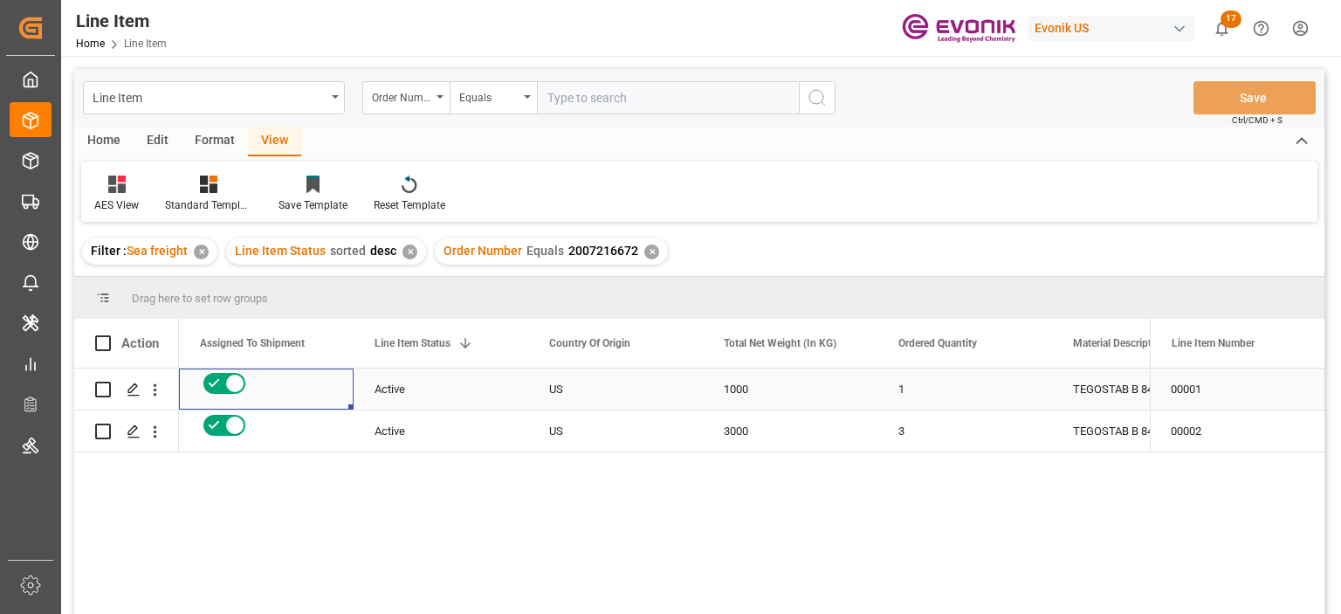
click at [1108, 396] on div "TEGOSTAB B 8408:1110:1000:OU:P" at bounding box center [1178, 389] width 252 height 41
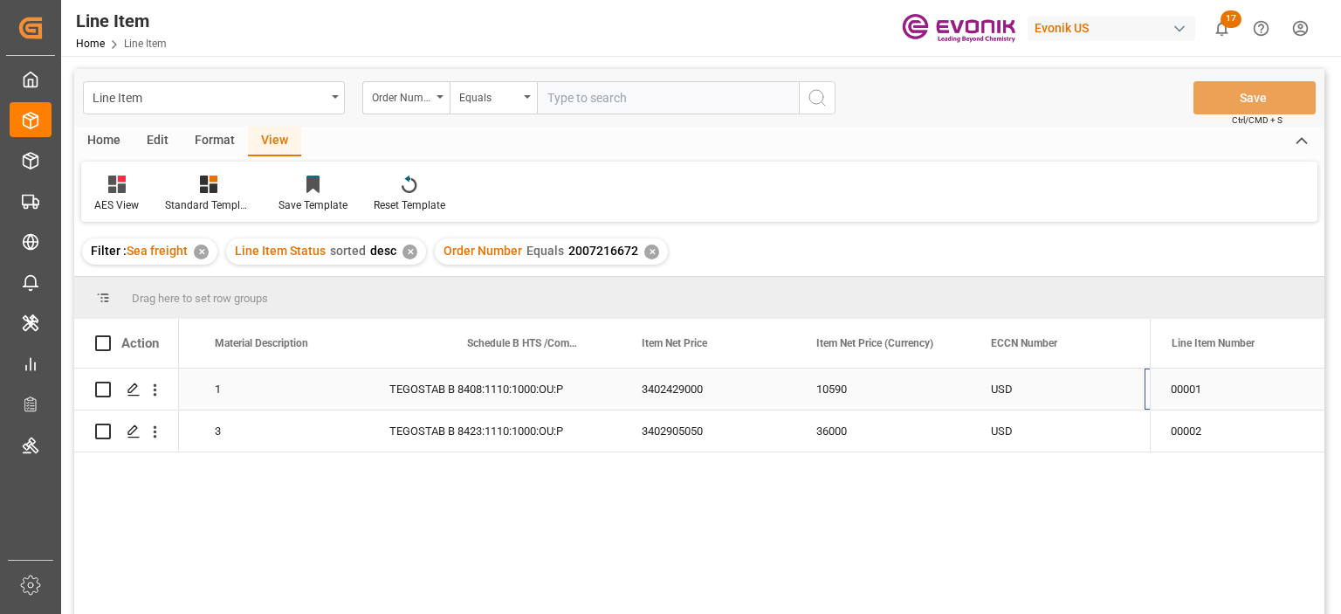
scroll to position [0, 1033]
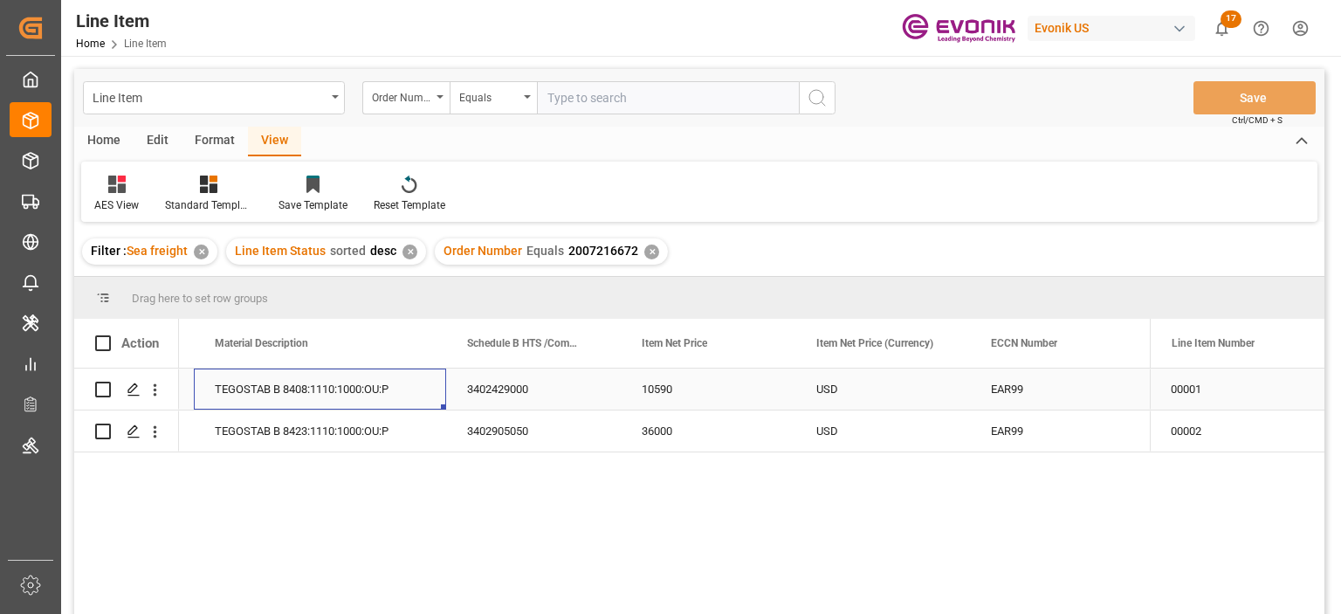
click at [345, 387] on div "1000 1 TEGOSTAB B 8408:1110:1000:OU:P 3402429000 10590 USD EAR99" at bounding box center [931, 390] width 3571 height 42
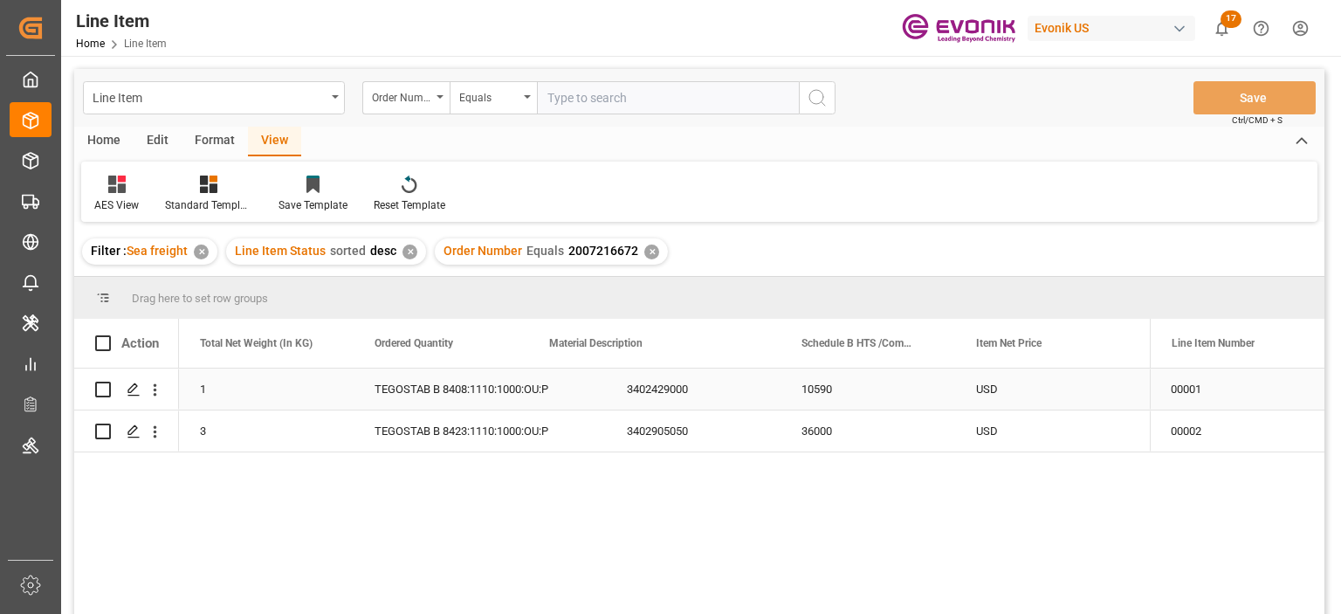
scroll to position [0, 699]
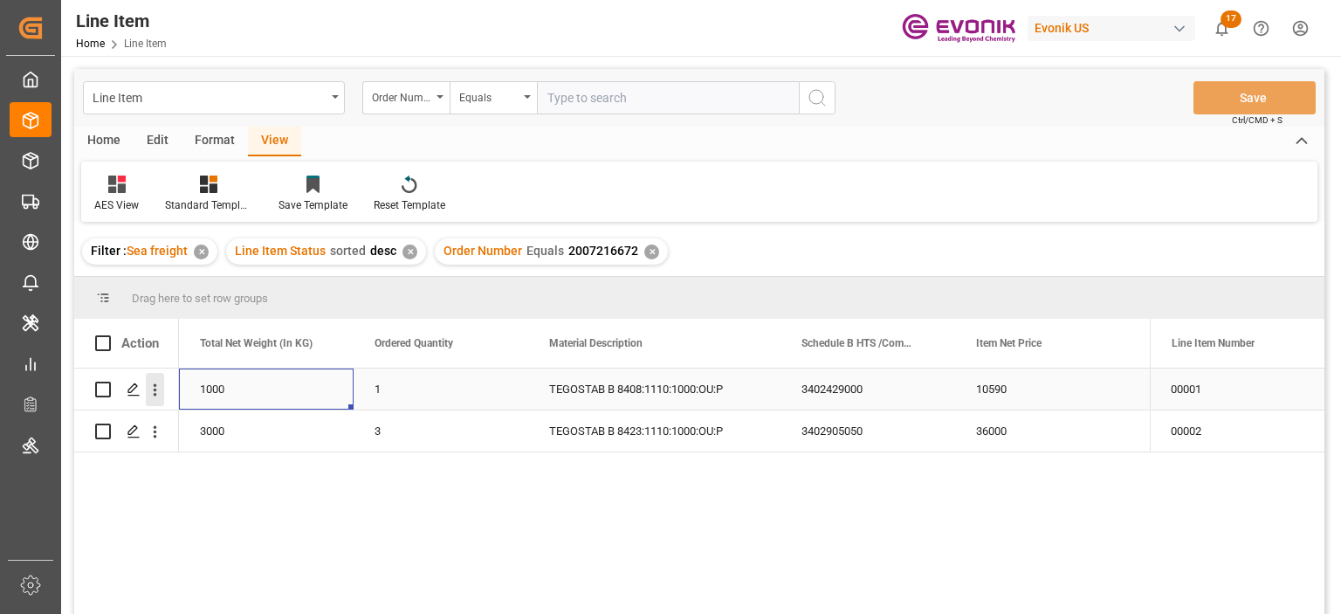
click at [154, 389] on icon "open menu" at bounding box center [155, 390] width 3 height 12
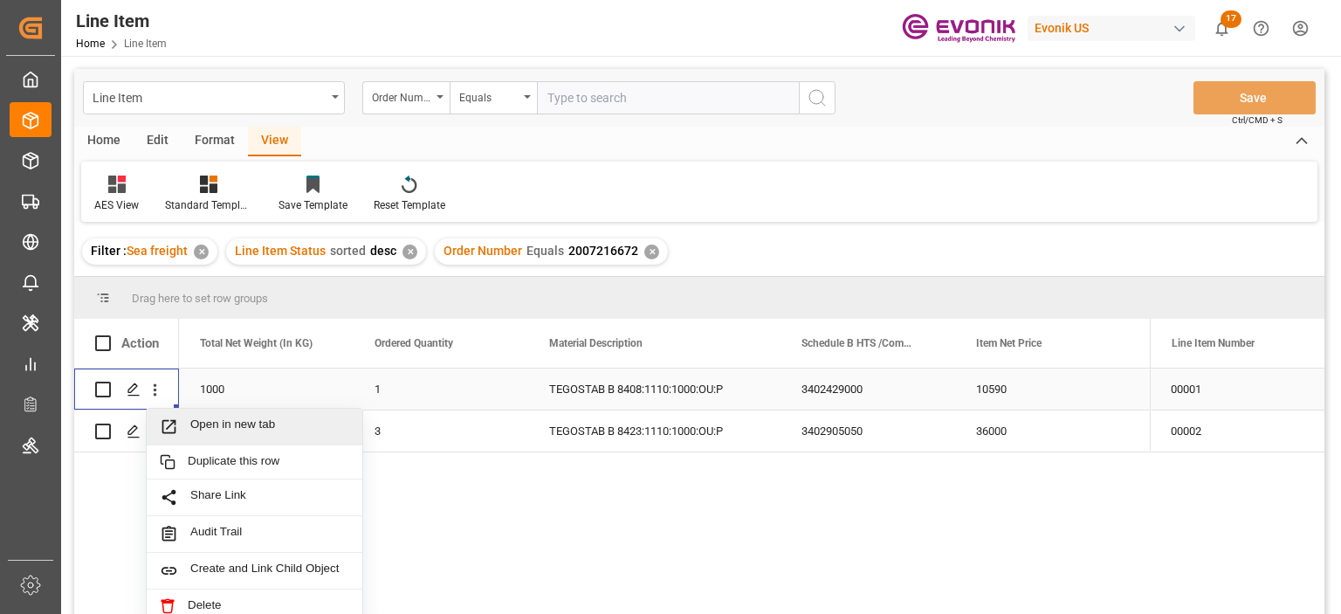
click at [199, 422] on span "Open in new tab" at bounding box center [269, 426] width 159 height 18
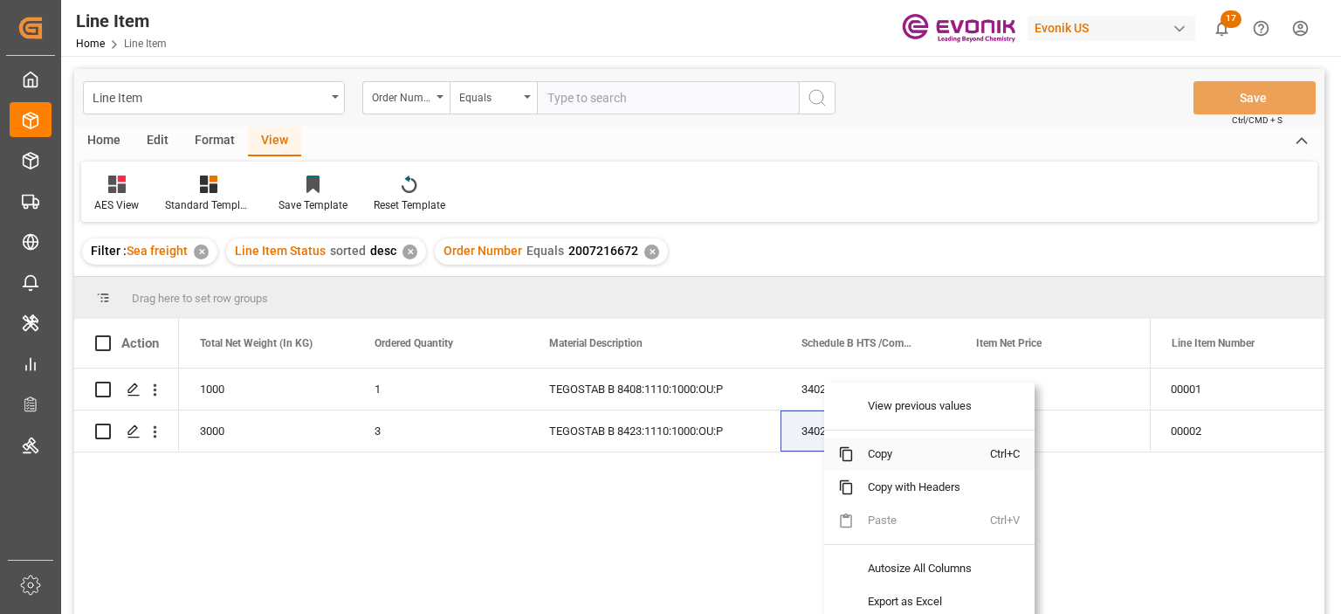
click at [875, 461] on span "Copy" at bounding box center [922, 454] width 136 height 33
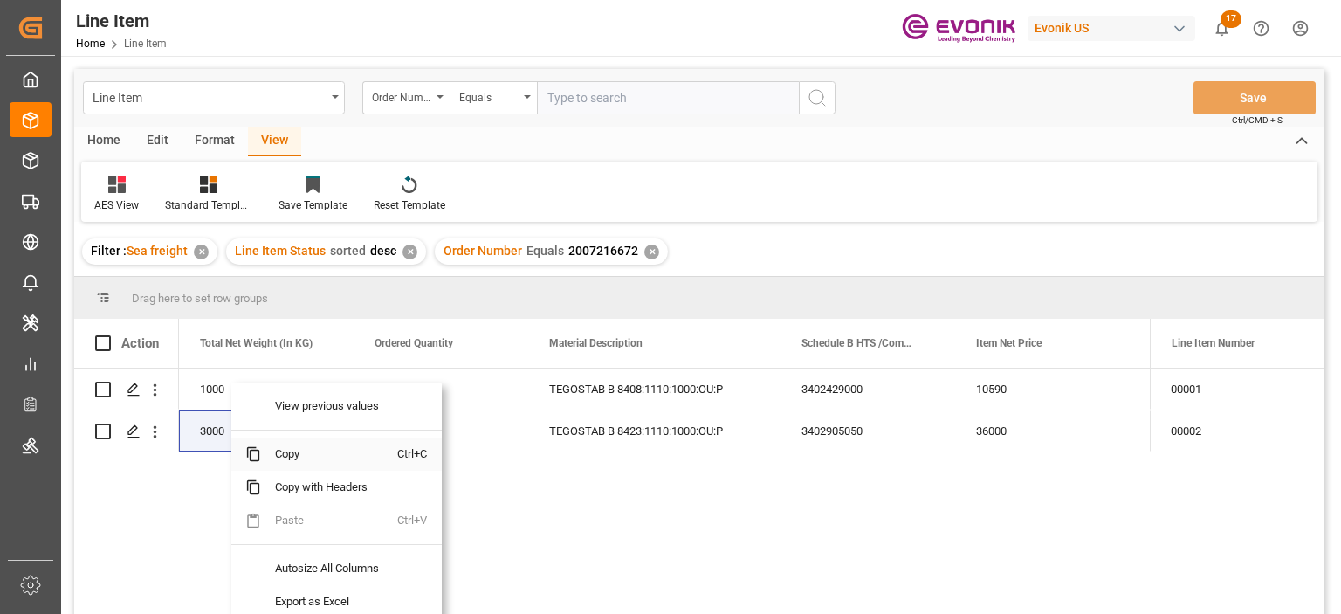
click at [273, 464] on span "Copy" at bounding box center [329, 454] width 136 height 33
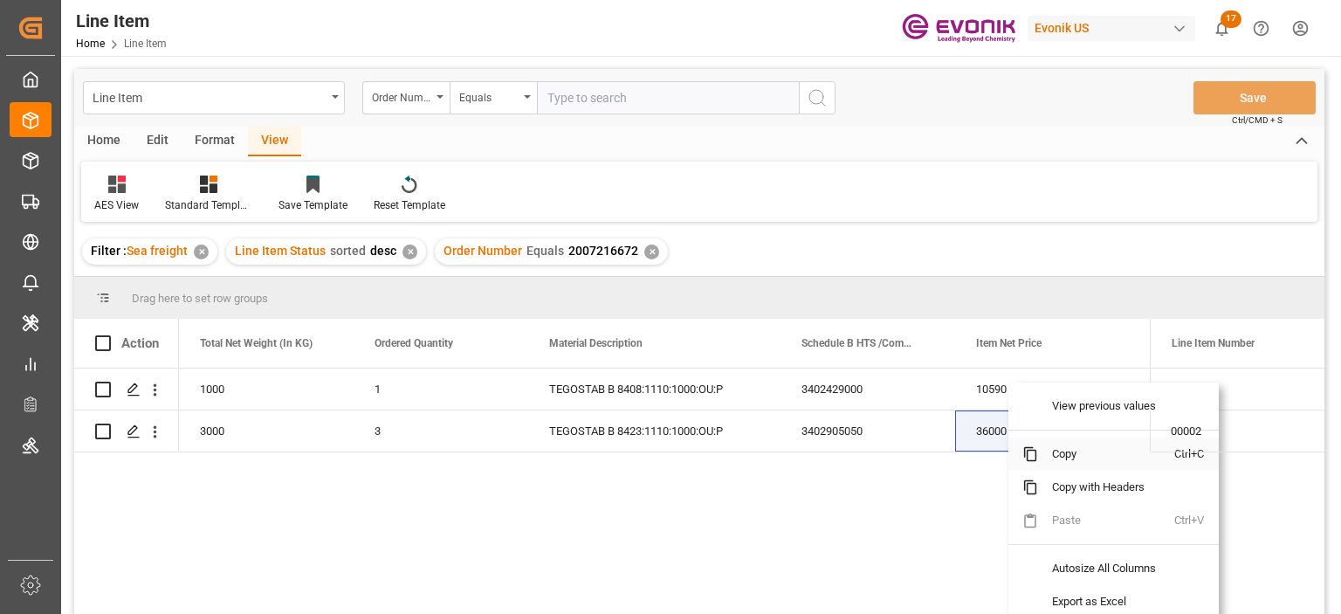
click at [1072, 454] on span "Copy" at bounding box center [1106, 454] width 136 height 33
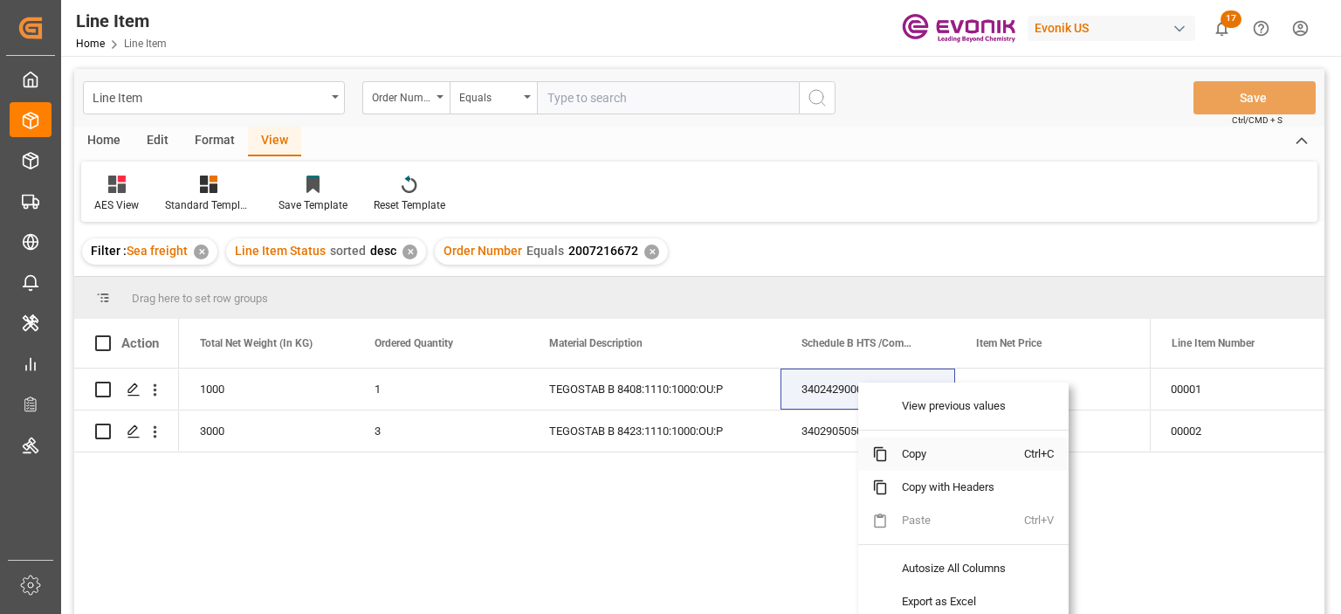
click at [903, 451] on span "Copy" at bounding box center [956, 454] width 136 height 33
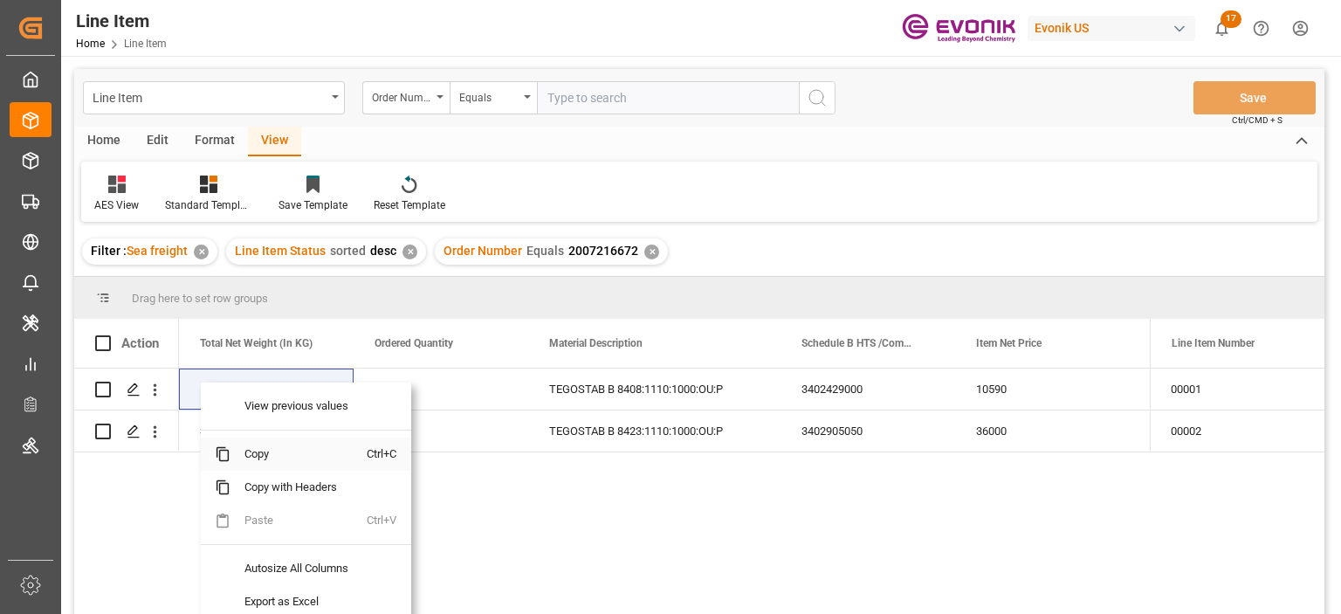
click at [264, 457] on span "Copy" at bounding box center [299, 454] width 136 height 33
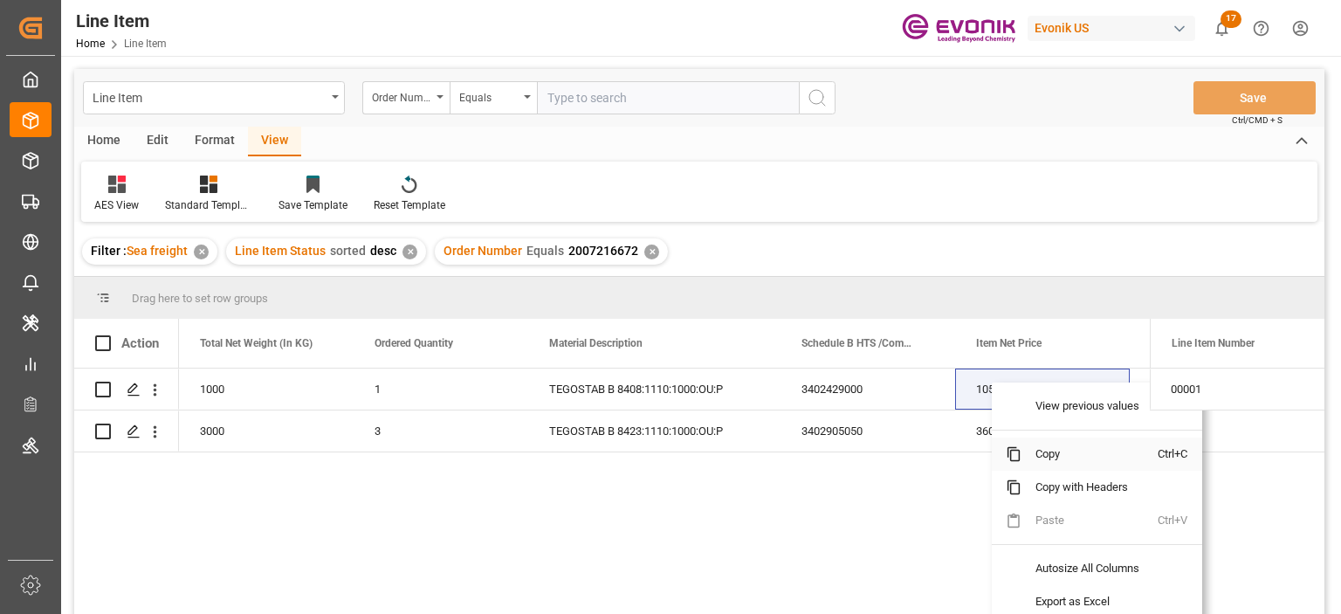
click at [1035, 448] on span "Copy" at bounding box center [1090, 454] width 136 height 33
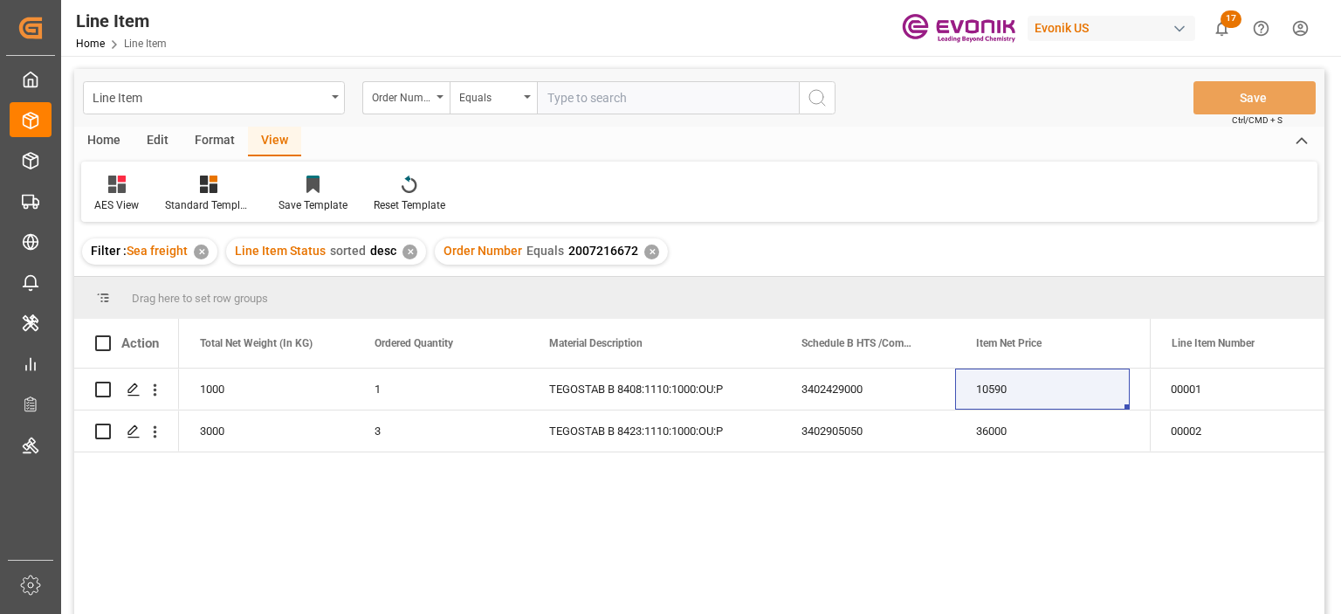
click at [602, 103] on input "text" at bounding box center [668, 97] width 262 height 33
paste input "2007216785"
type input "2007216785"
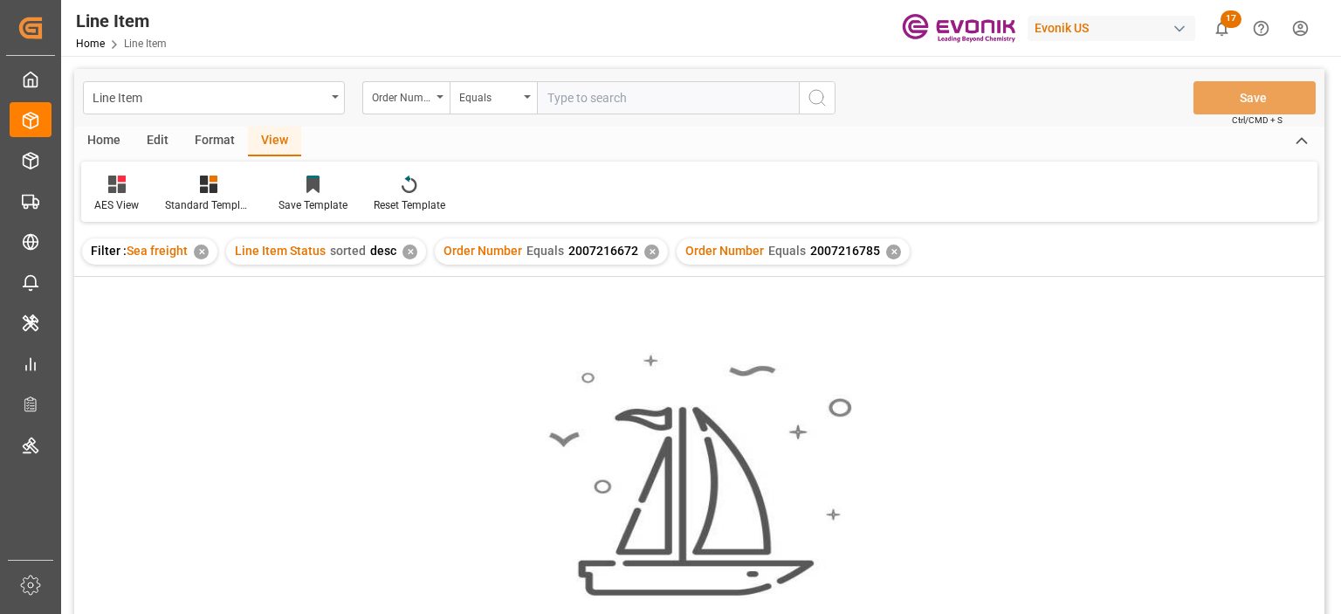
click at [644, 248] on div "✕" at bounding box center [651, 252] width 15 height 15
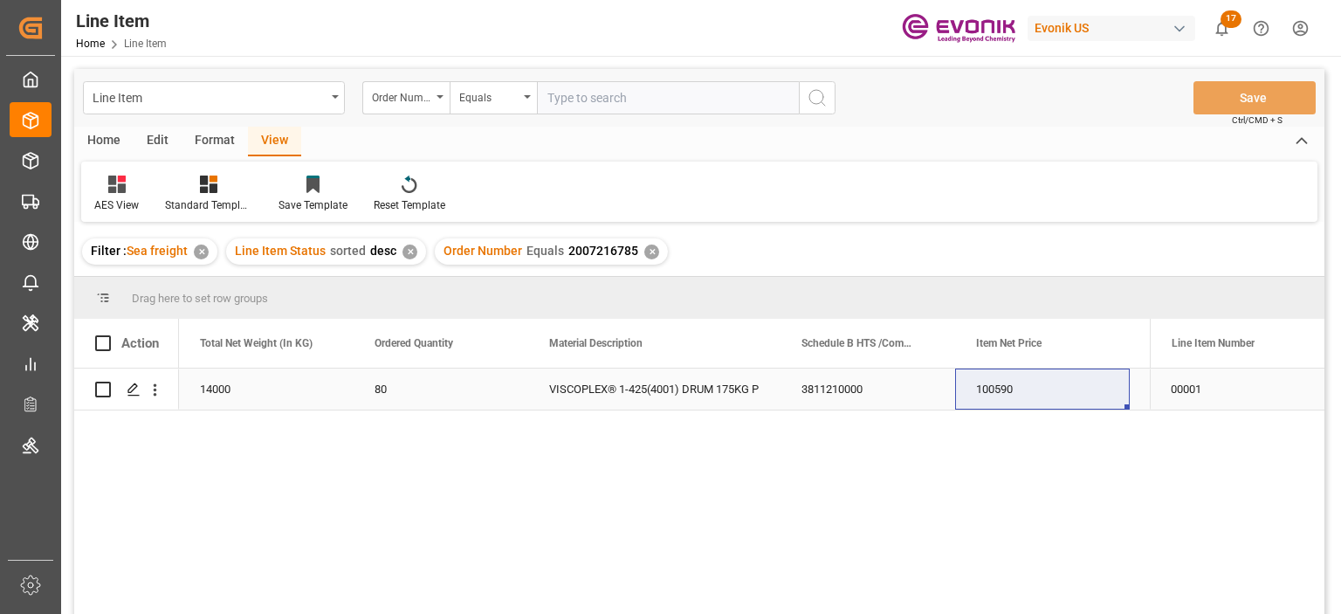
click at [283, 382] on div "14000" at bounding box center [266, 389] width 175 height 41
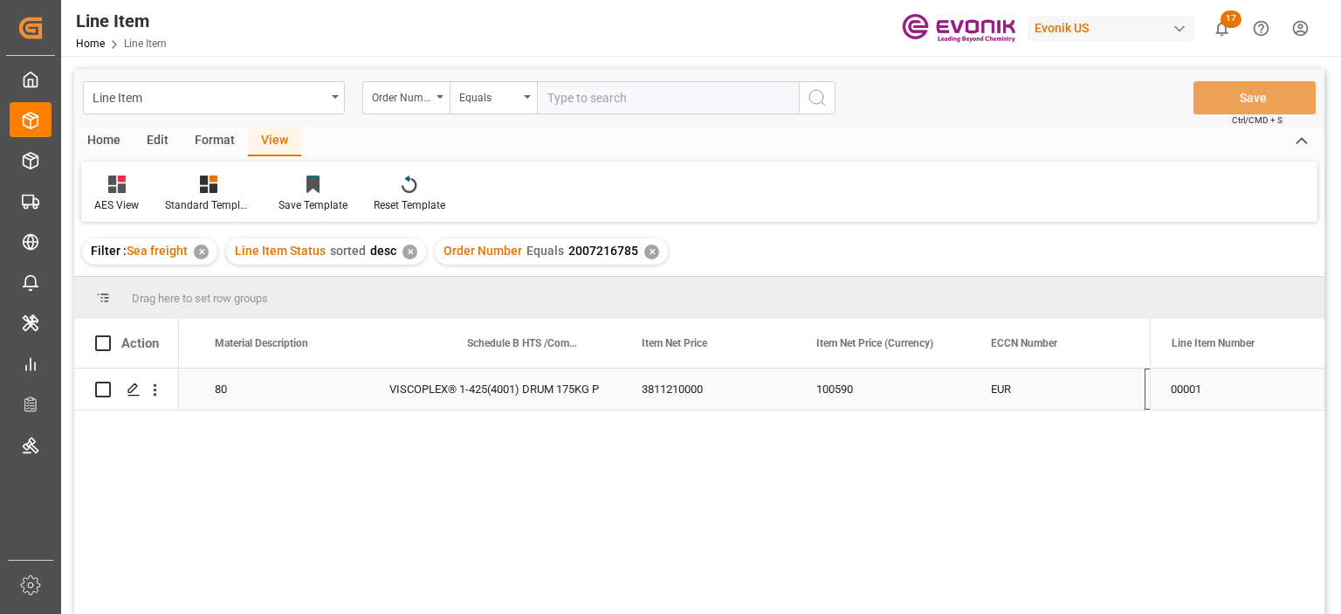
scroll to position [0, 1033]
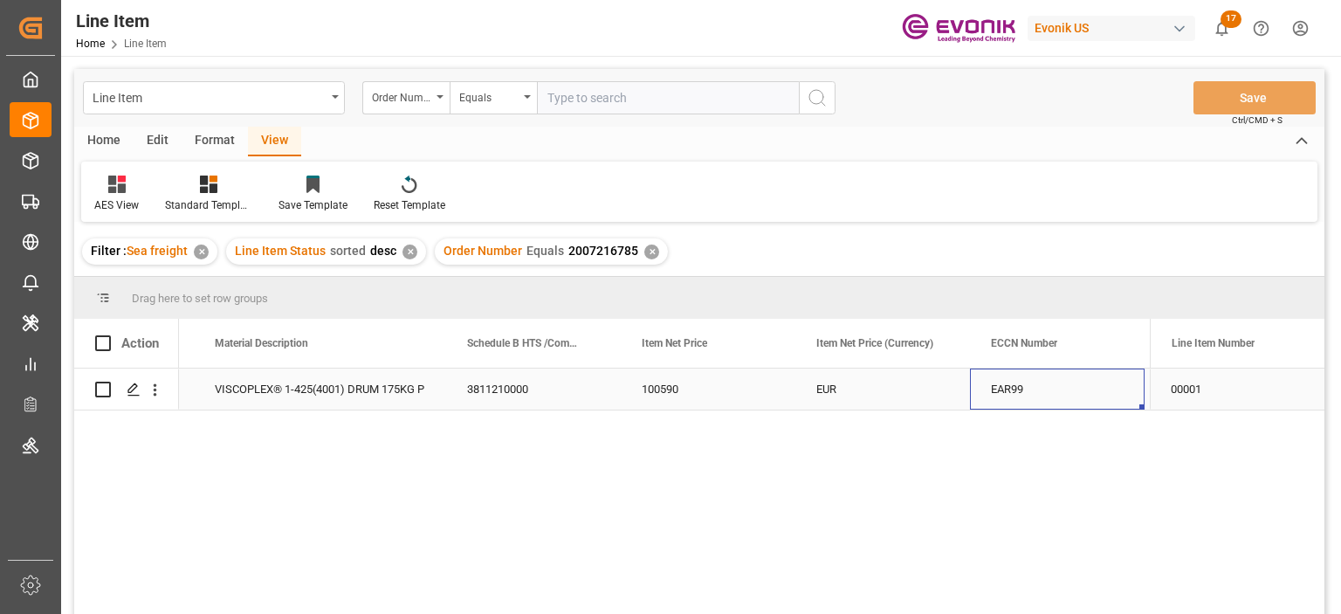
click at [218, 382] on div "VISCOPLEX® 1-425(4001) DRUM 175KG P" at bounding box center [320, 389] width 252 height 41
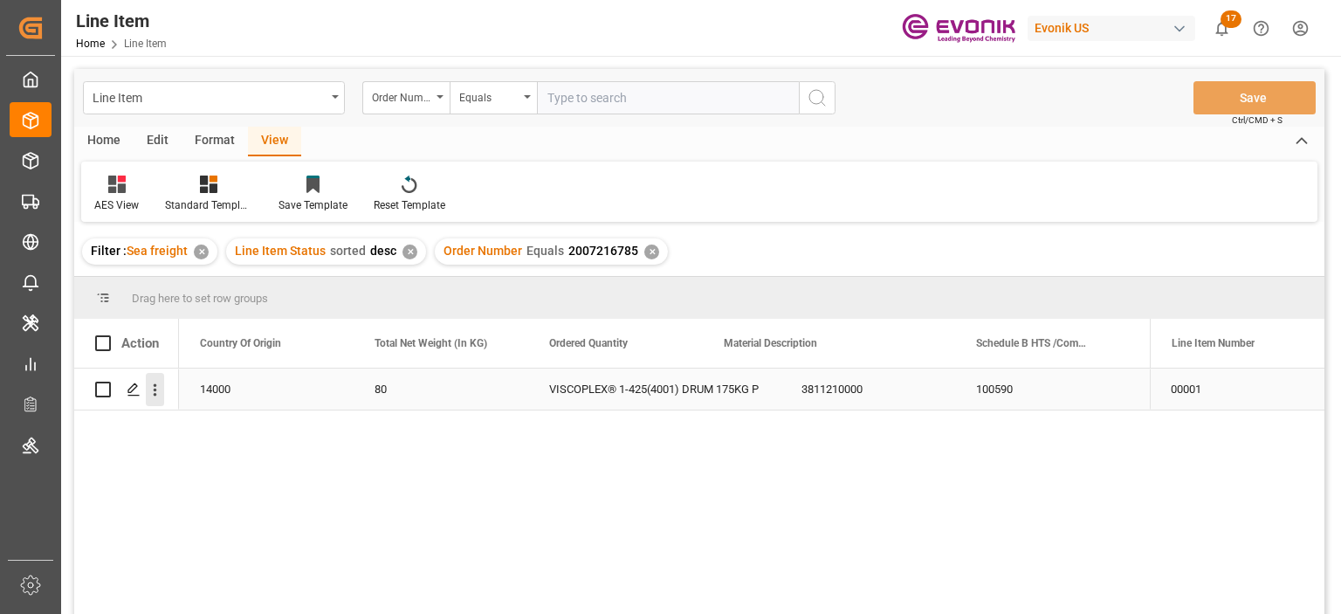
scroll to position [0, 524]
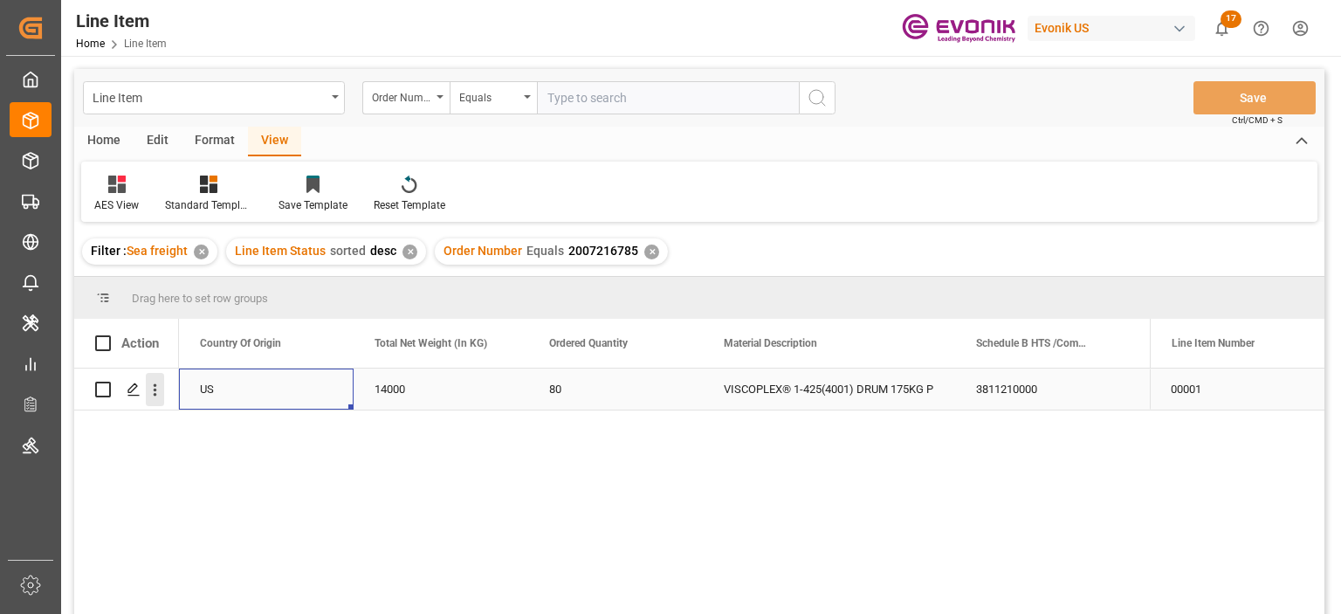
click at [156, 386] on icon "open menu" at bounding box center [155, 390] width 18 height 18
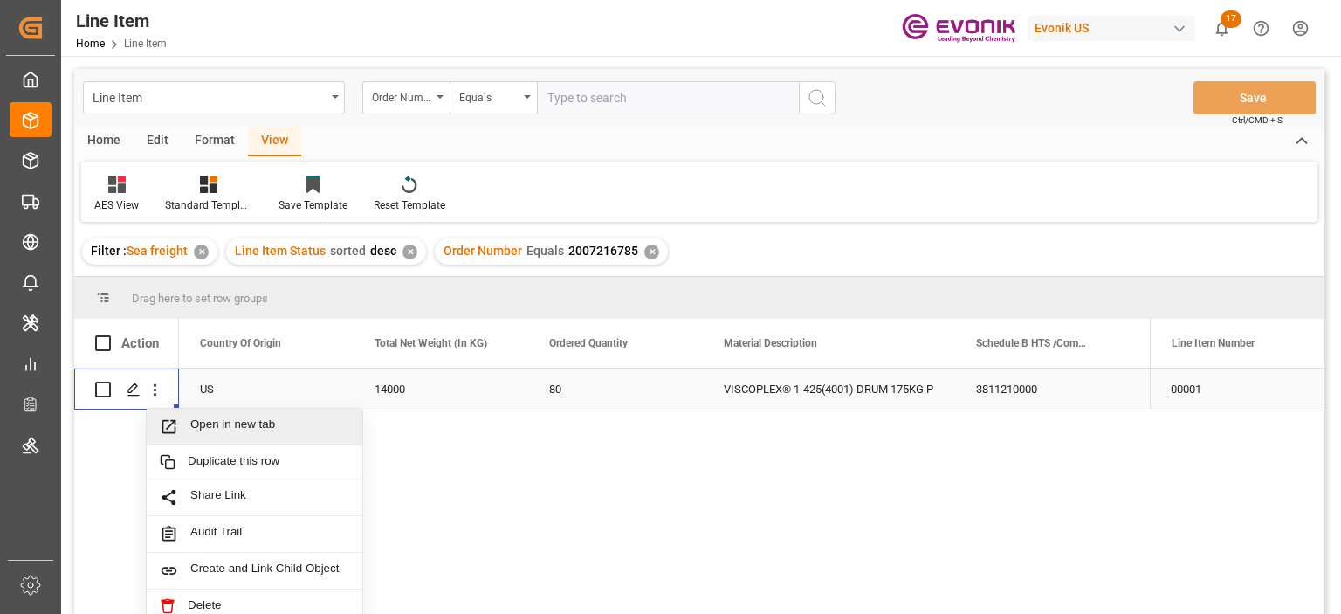
click at [217, 421] on span "Open in new tab" at bounding box center [269, 426] width 159 height 18
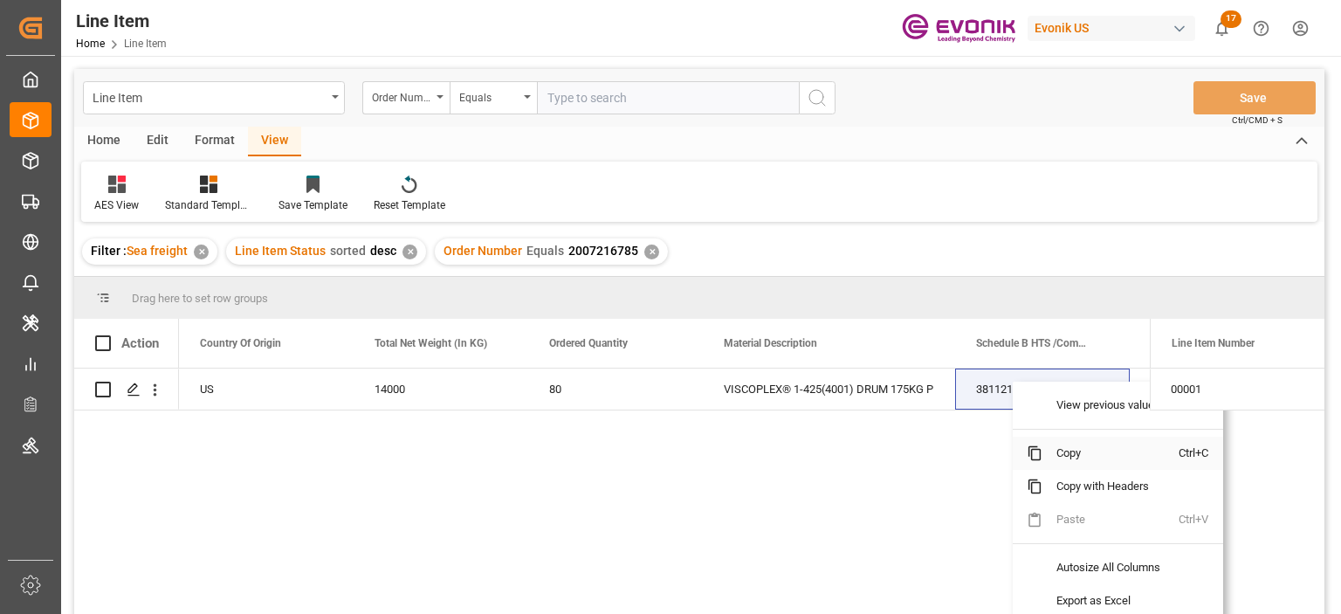
click at [1078, 439] on span "Copy" at bounding box center [1111, 453] width 136 height 33
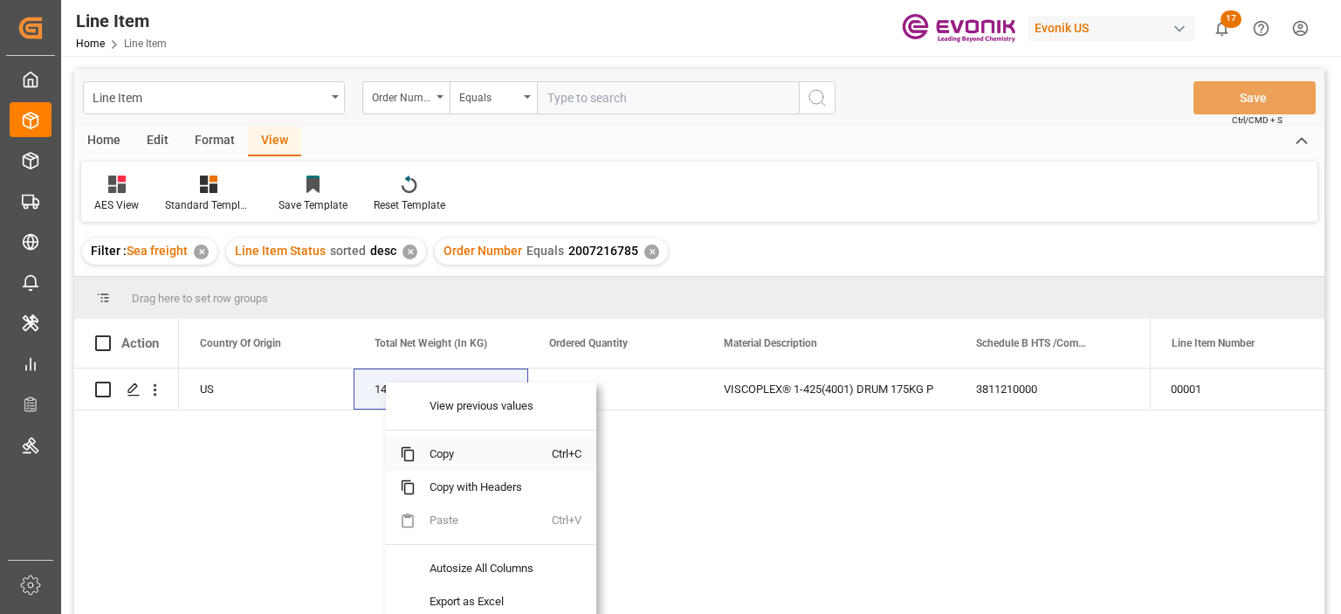
click at [453, 453] on span "Copy" at bounding box center [484, 454] width 136 height 33
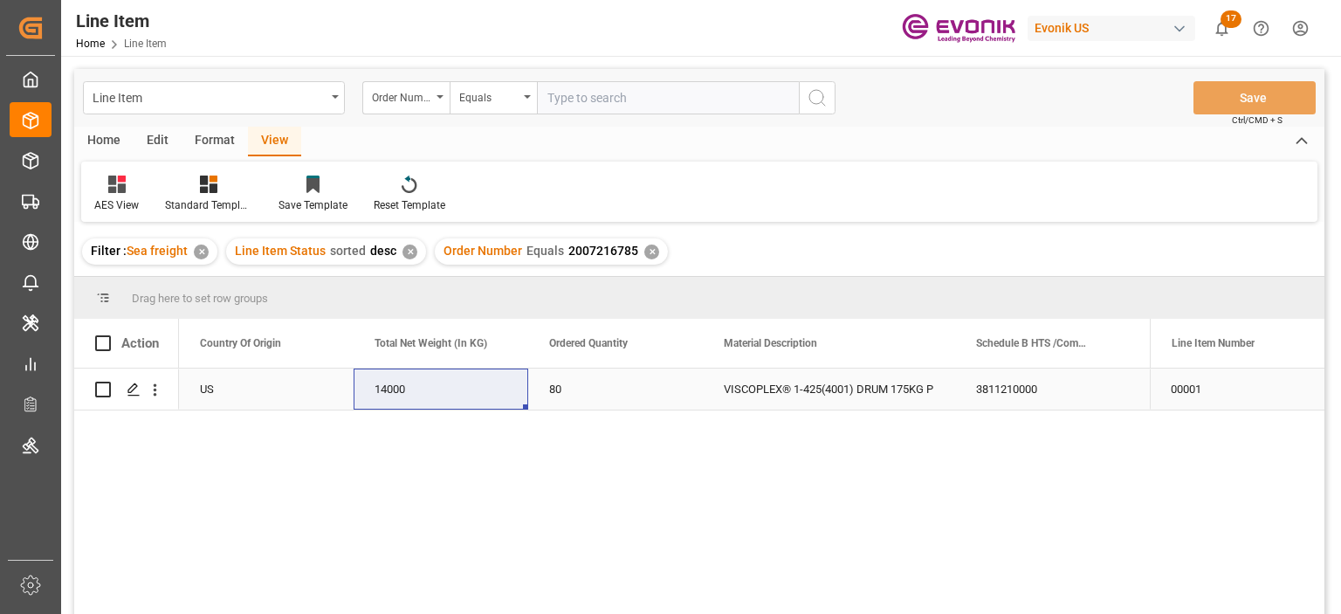
click at [971, 397] on div "3811210000" at bounding box center [1042, 389] width 175 height 41
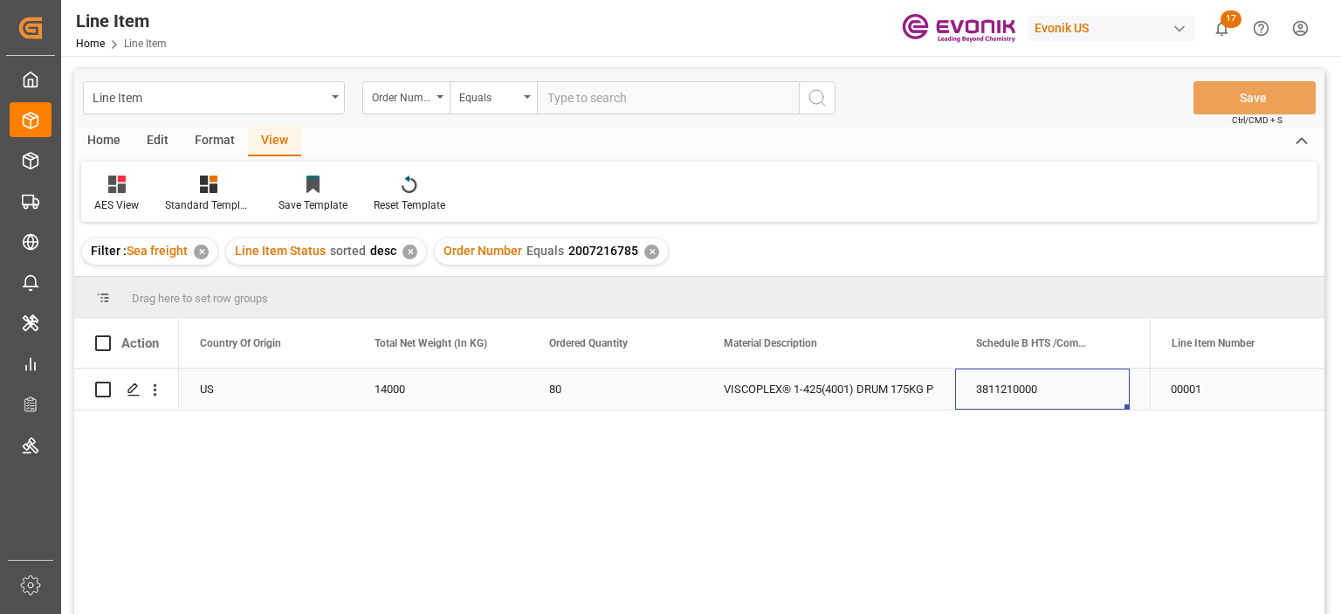
scroll to position [0, 684]
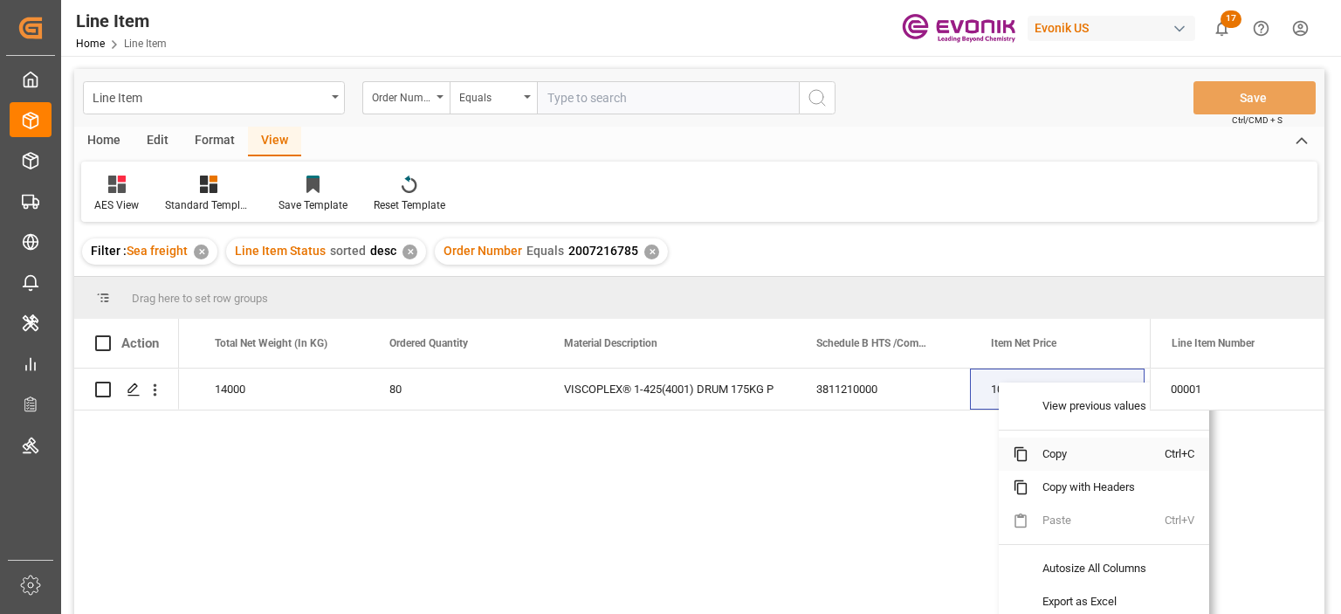
click at [1061, 447] on span "Copy" at bounding box center [1097, 454] width 136 height 33
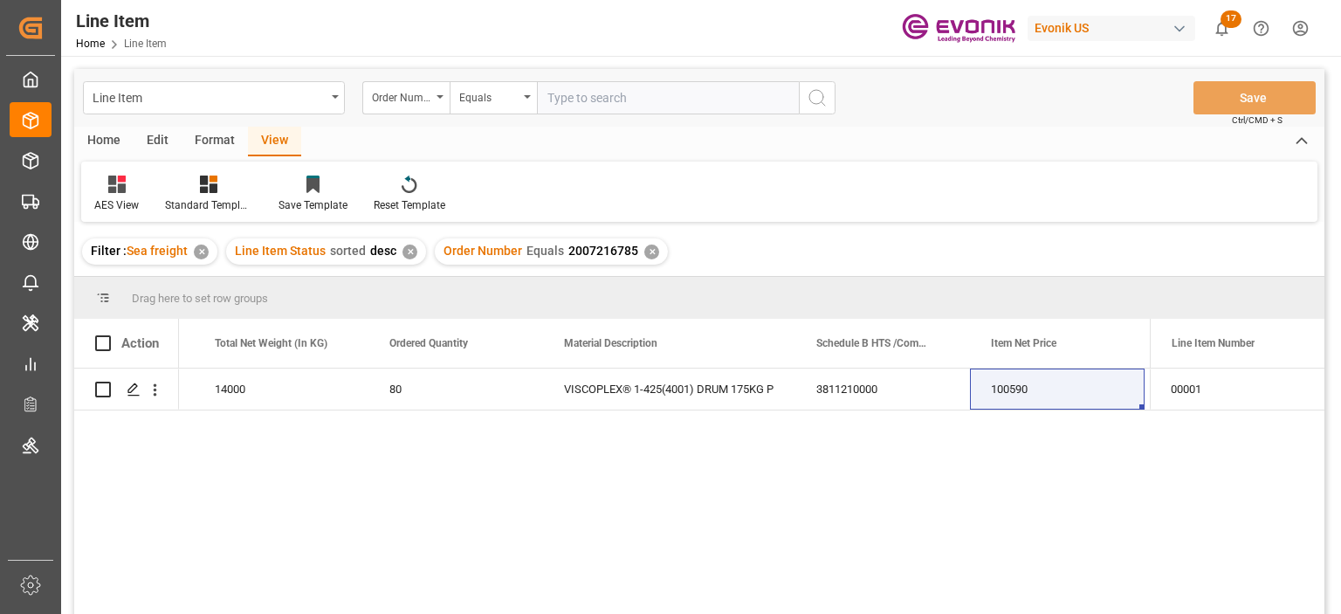
click at [588, 93] on input "text" at bounding box center [668, 97] width 262 height 33
paste input "2007161124"
type input "2007161124"
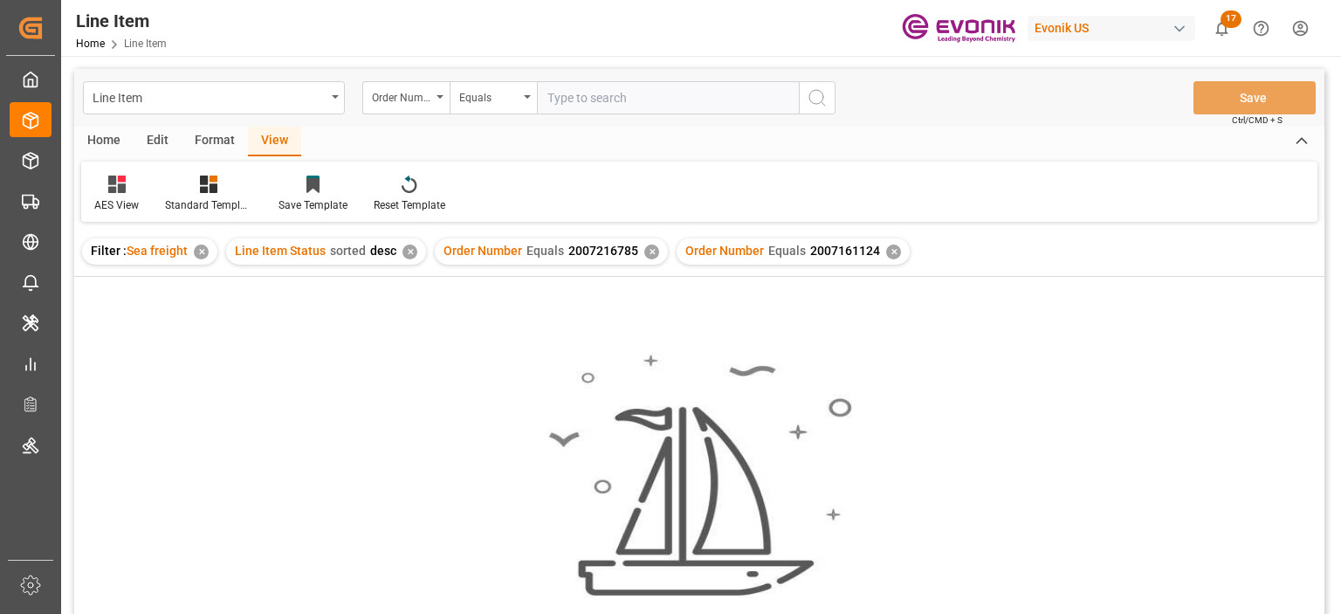
click at [645, 247] on div "✕" at bounding box center [651, 252] width 15 height 15
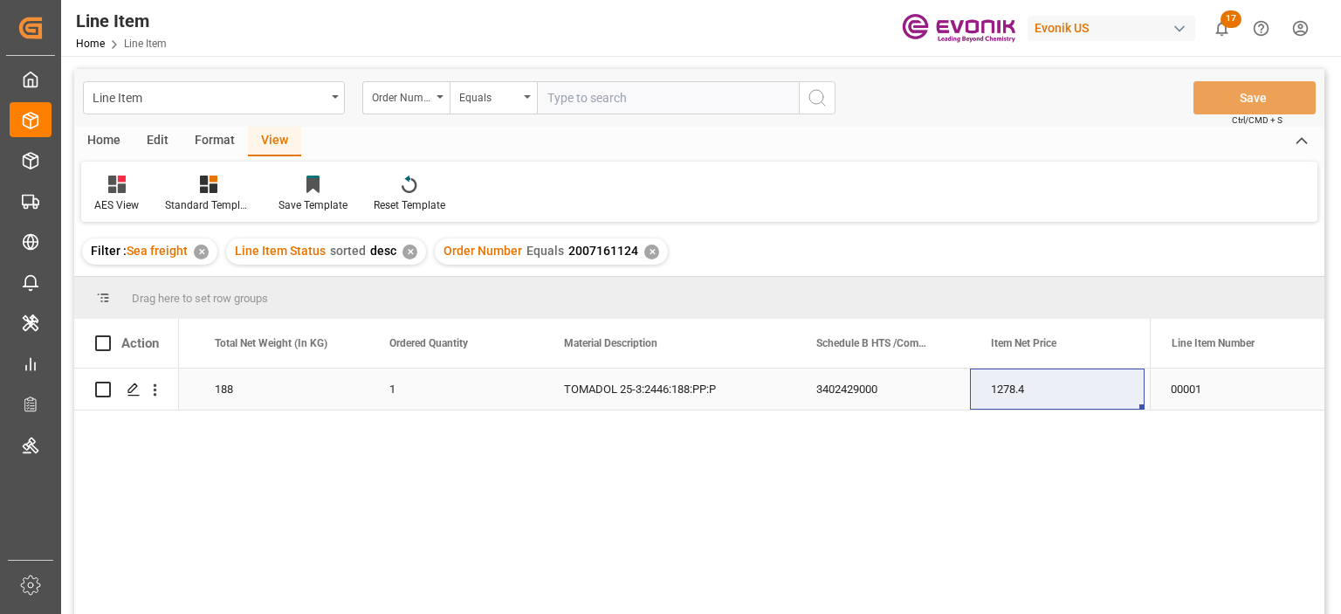
click at [290, 398] on div "188" at bounding box center [281, 389] width 175 height 41
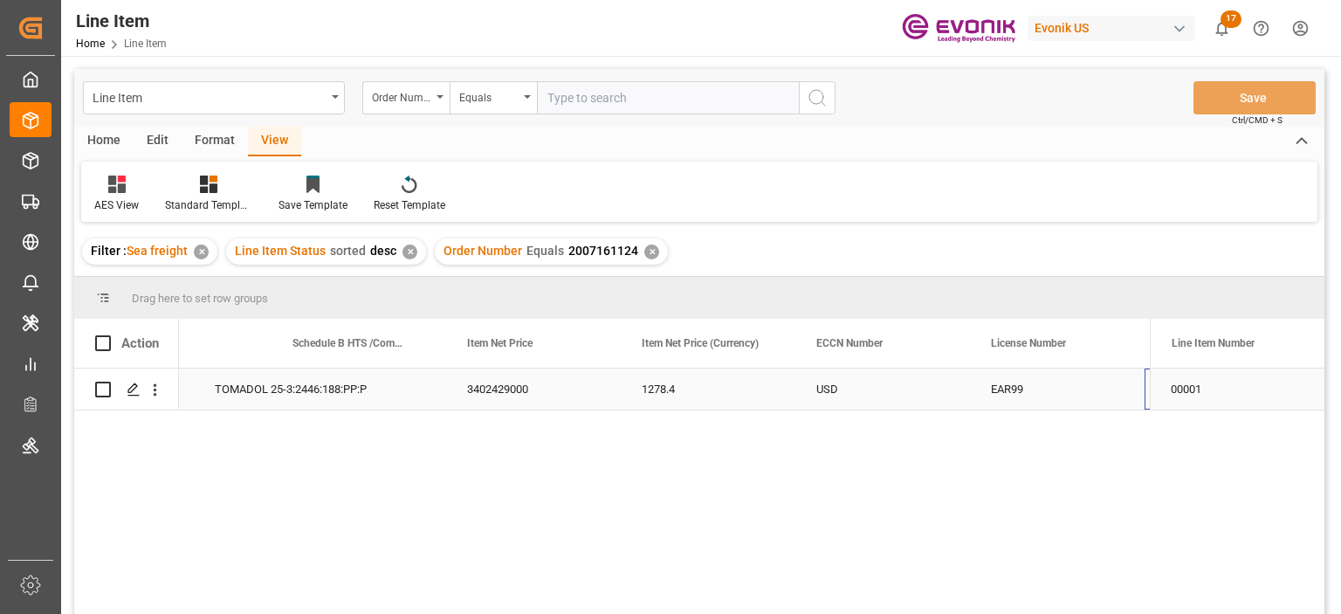
scroll to position [0, 1208]
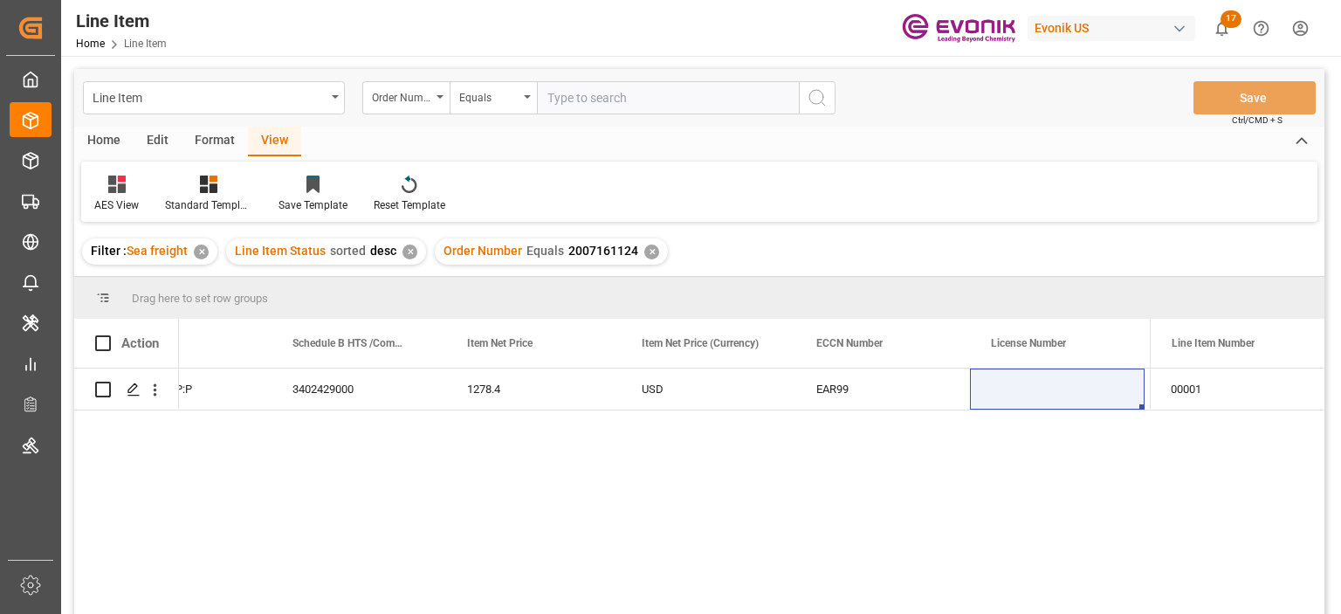
click at [635, 104] on input "text" at bounding box center [668, 97] width 262 height 33
paste input "2007207422"
type input "2007207422"
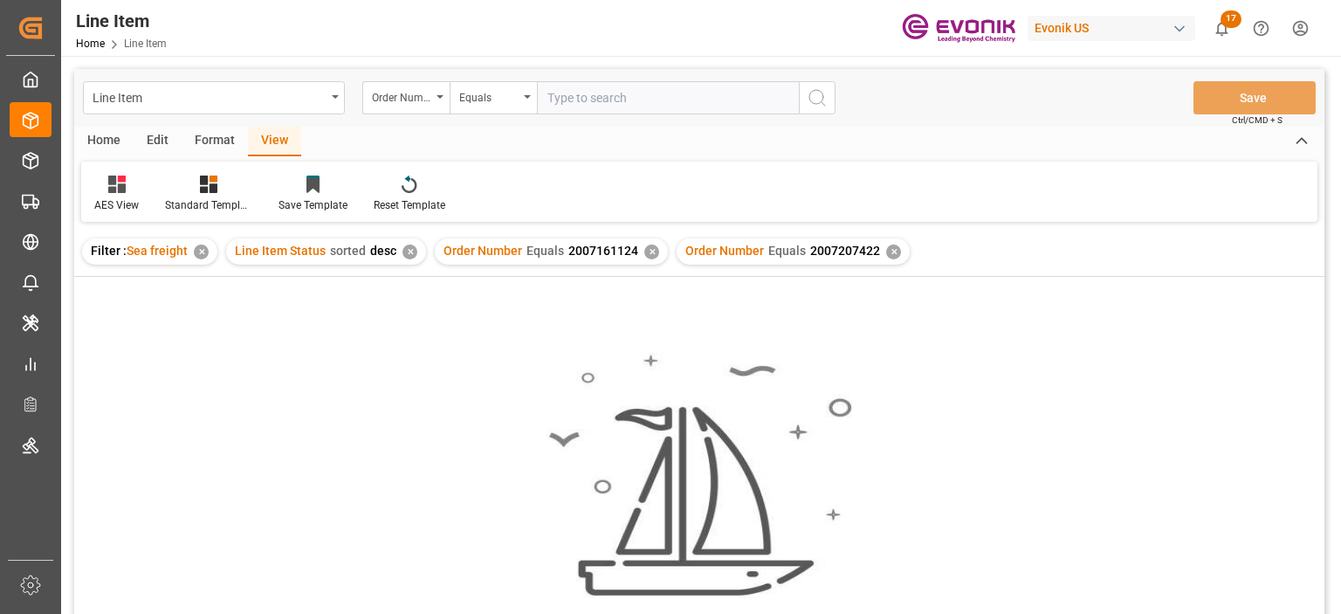
click at [652, 249] on div "✕" at bounding box center [651, 252] width 15 height 15
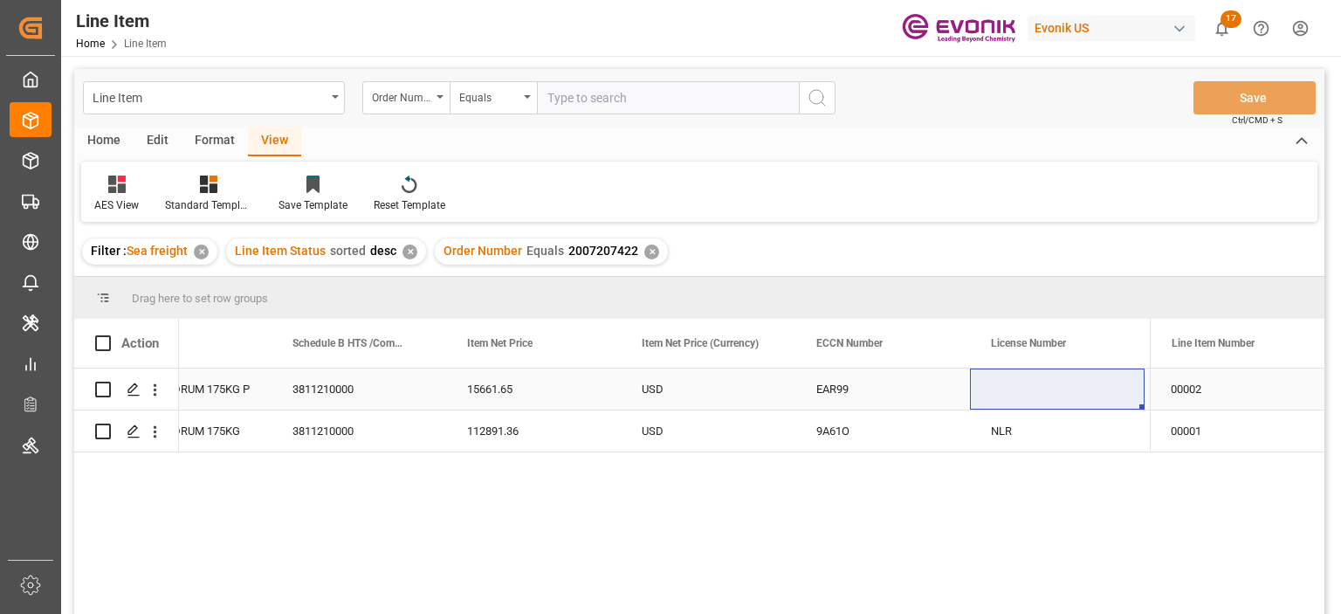
click at [299, 393] on div "3811210000" at bounding box center [359, 389] width 175 height 41
click at [218, 390] on div "VISCOPLEX® 8-219(4001) DRUM 175KG P" at bounding box center [145, 389] width 252 height 41
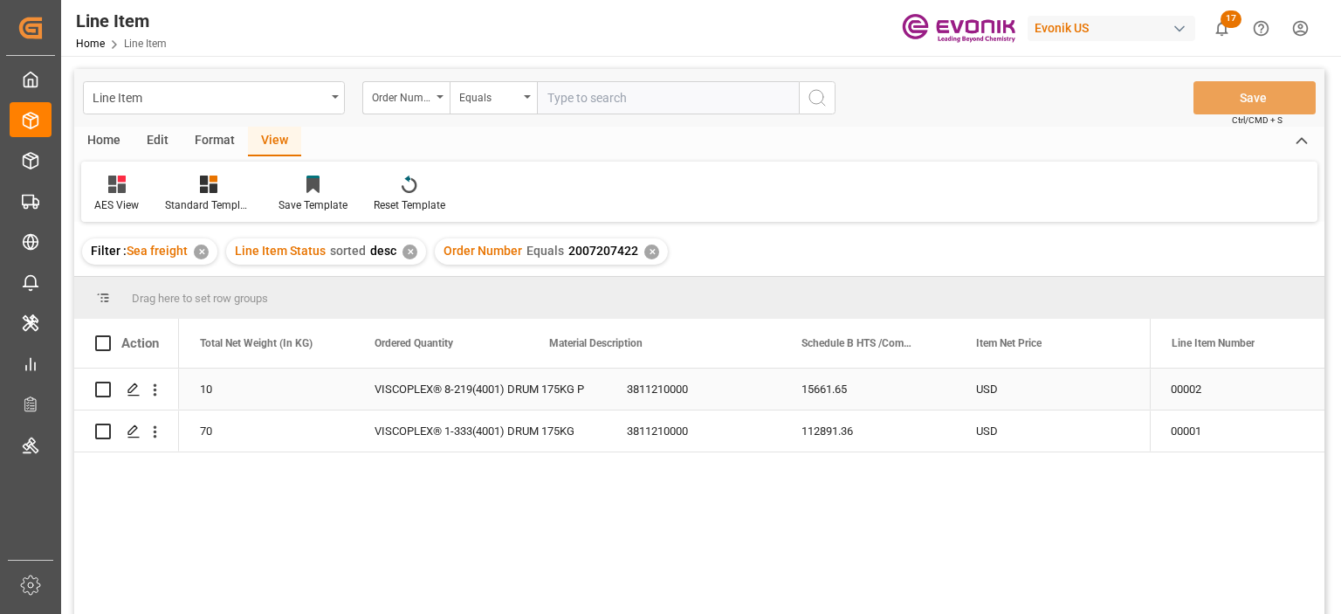
scroll to position [0, 699]
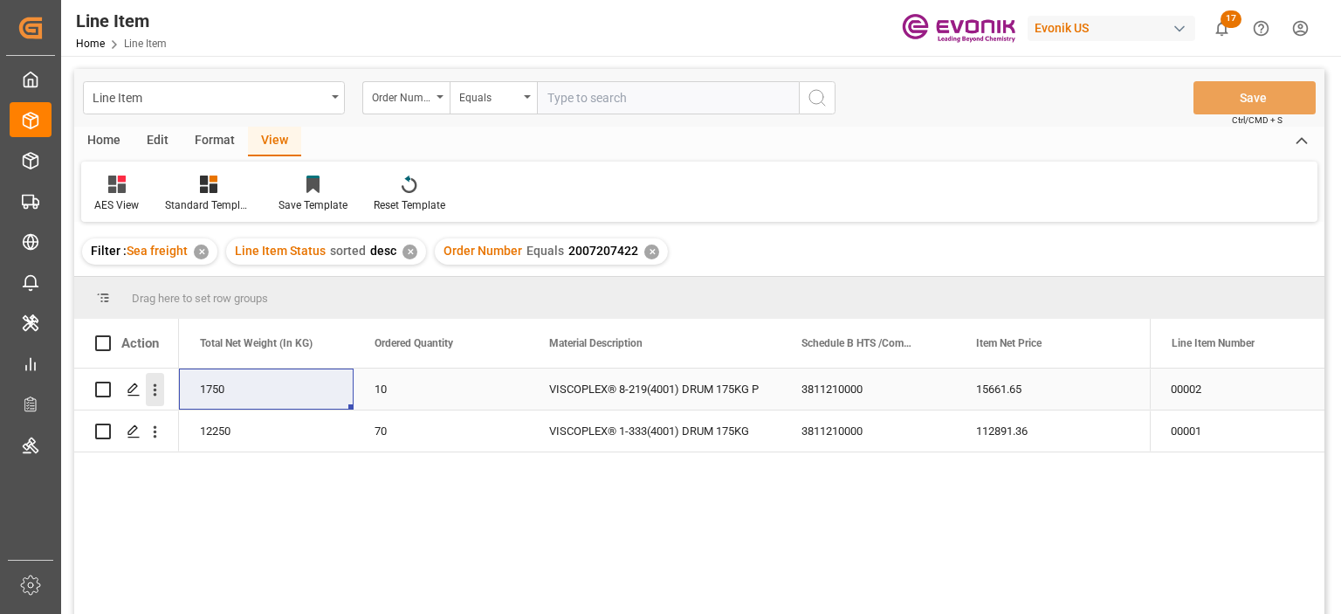
click at [154, 383] on icon "open menu" at bounding box center [155, 390] width 18 height 18
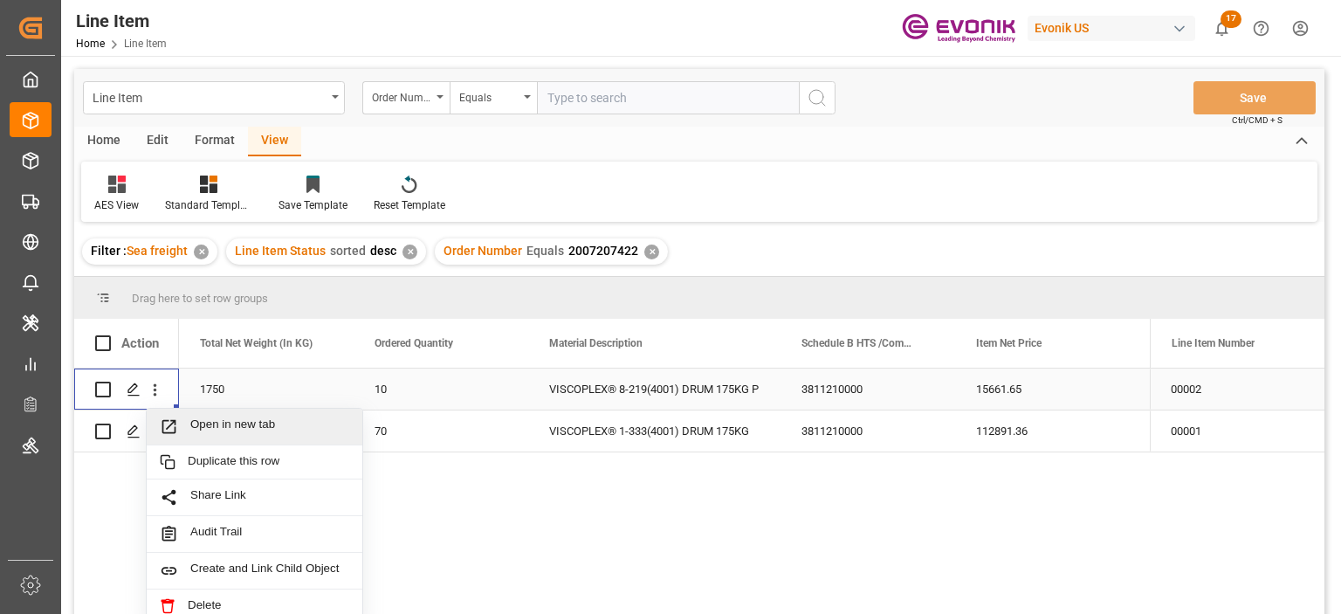
click at [238, 422] on span "Open in new tab" at bounding box center [269, 426] width 159 height 18
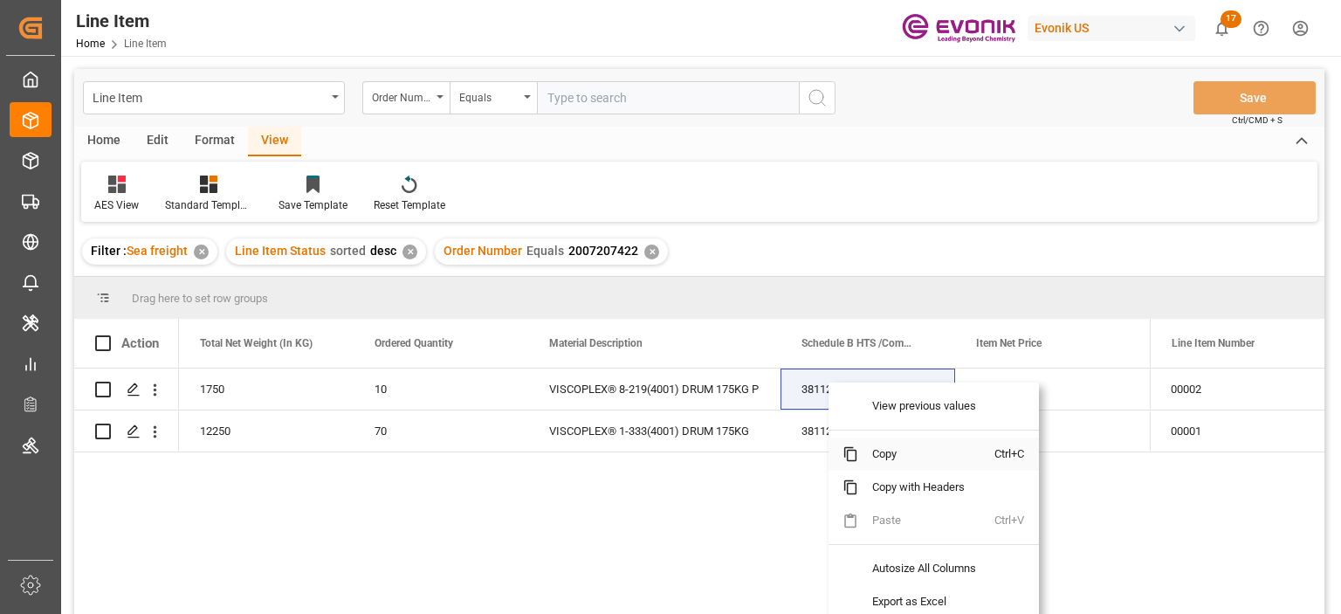
click at [890, 448] on span "Copy" at bounding box center [926, 454] width 136 height 33
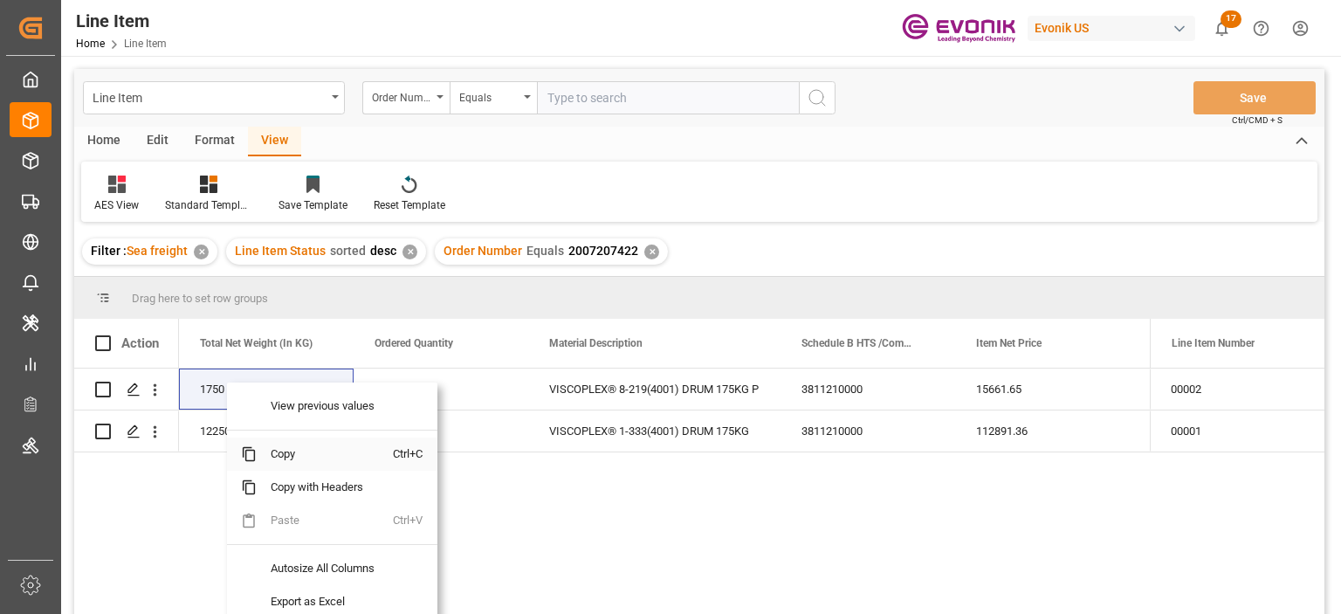
click at [292, 451] on span "Copy" at bounding box center [325, 454] width 136 height 33
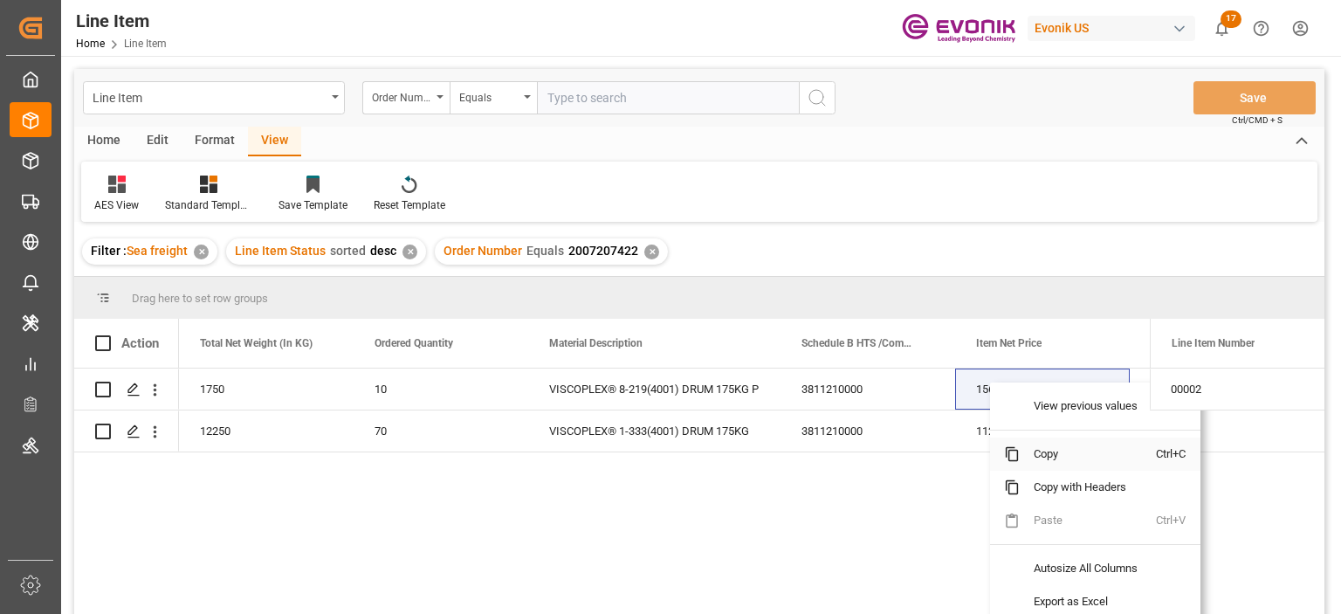
click at [1051, 452] on span "Copy" at bounding box center [1088, 454] width 136 height 33
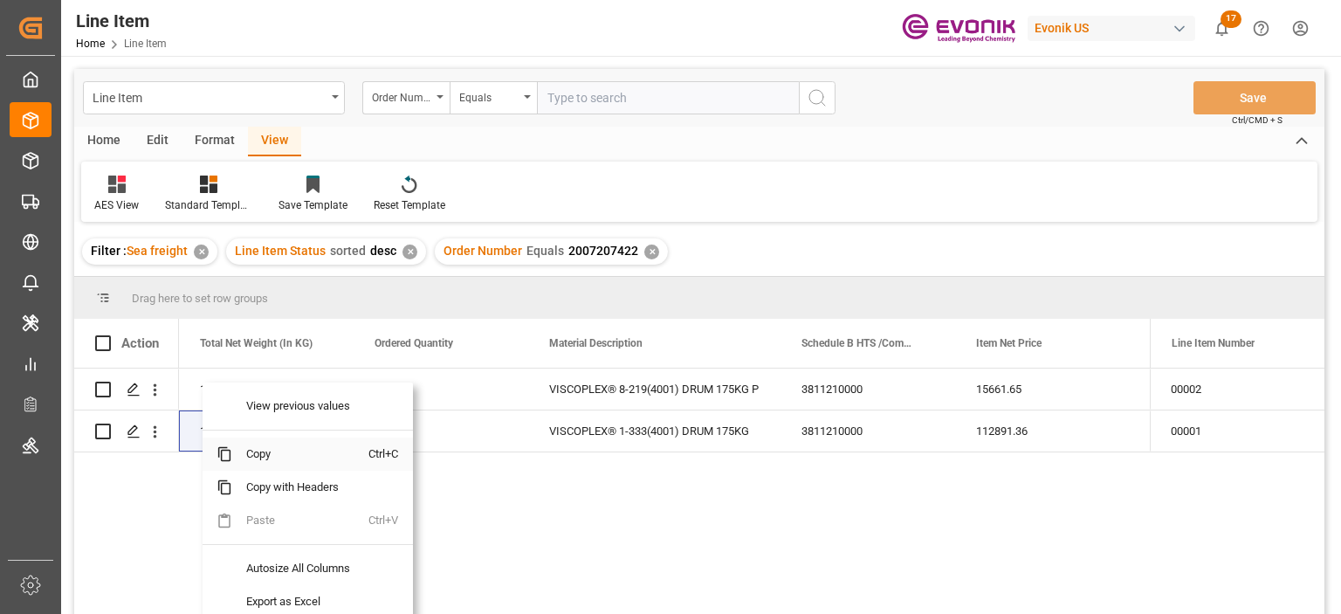
click at [273, 446] on span "Copy" at bounding box center [300, 454] width 136 height 33
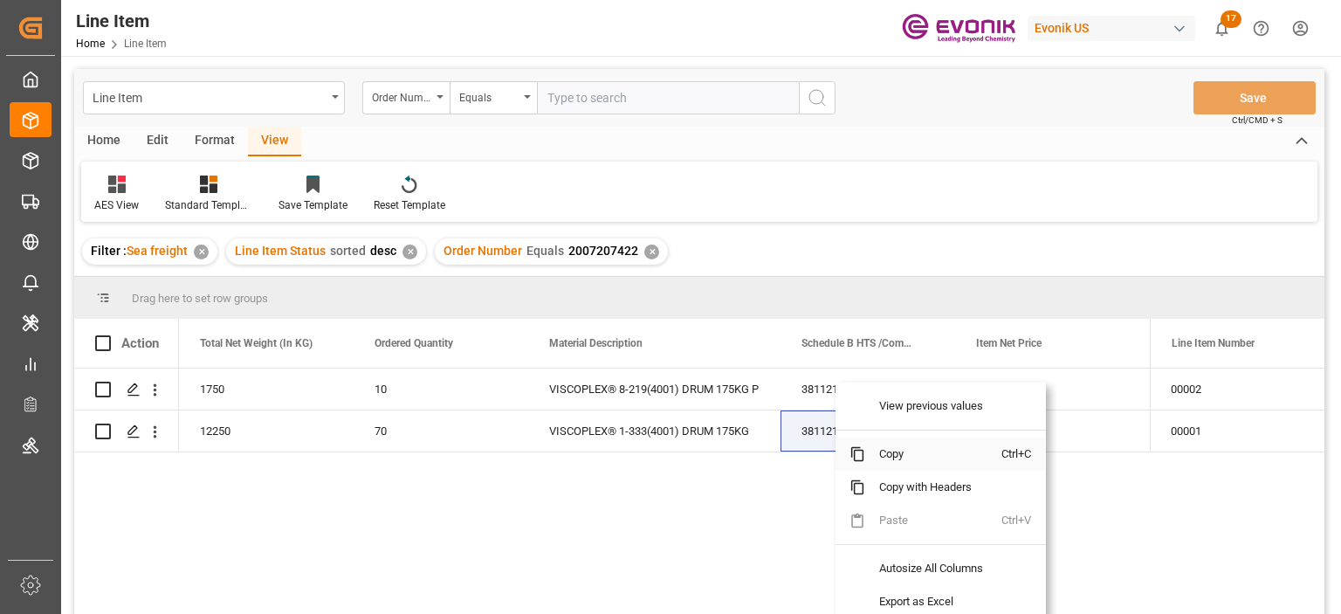
click at [885, 451] on span "Copy" at bounding box center [933, 454] width 136 height 33
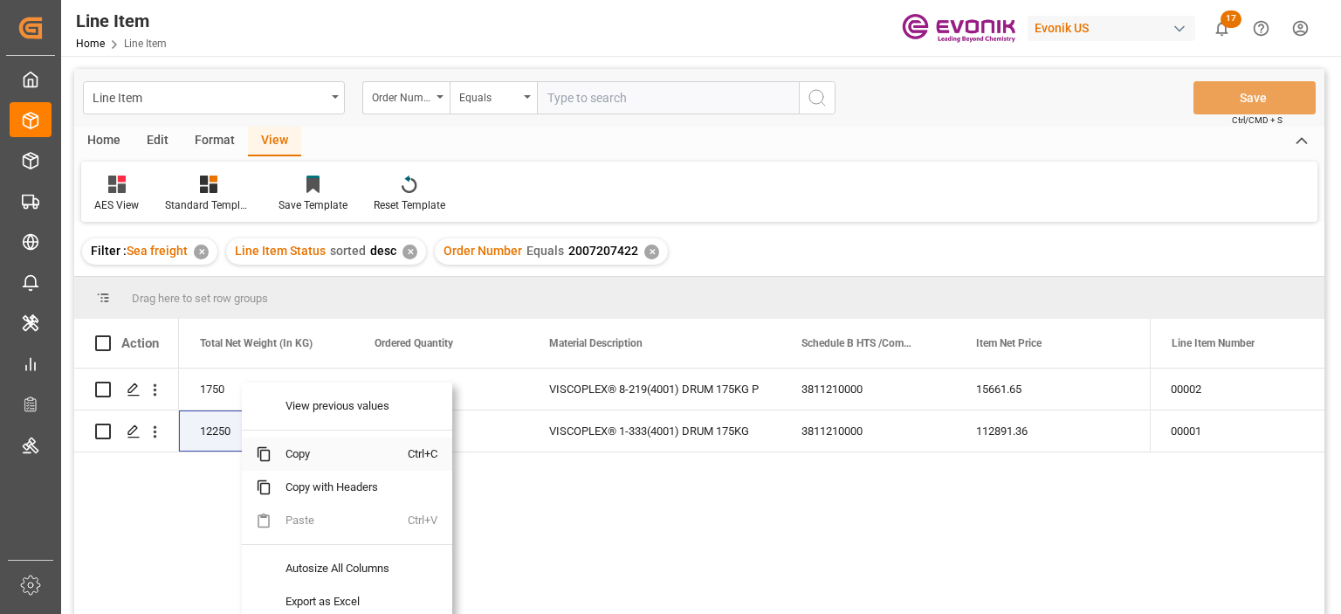
click at [296, 445] on span "Copy" at bounding box center [340, 454] width 136 height 33
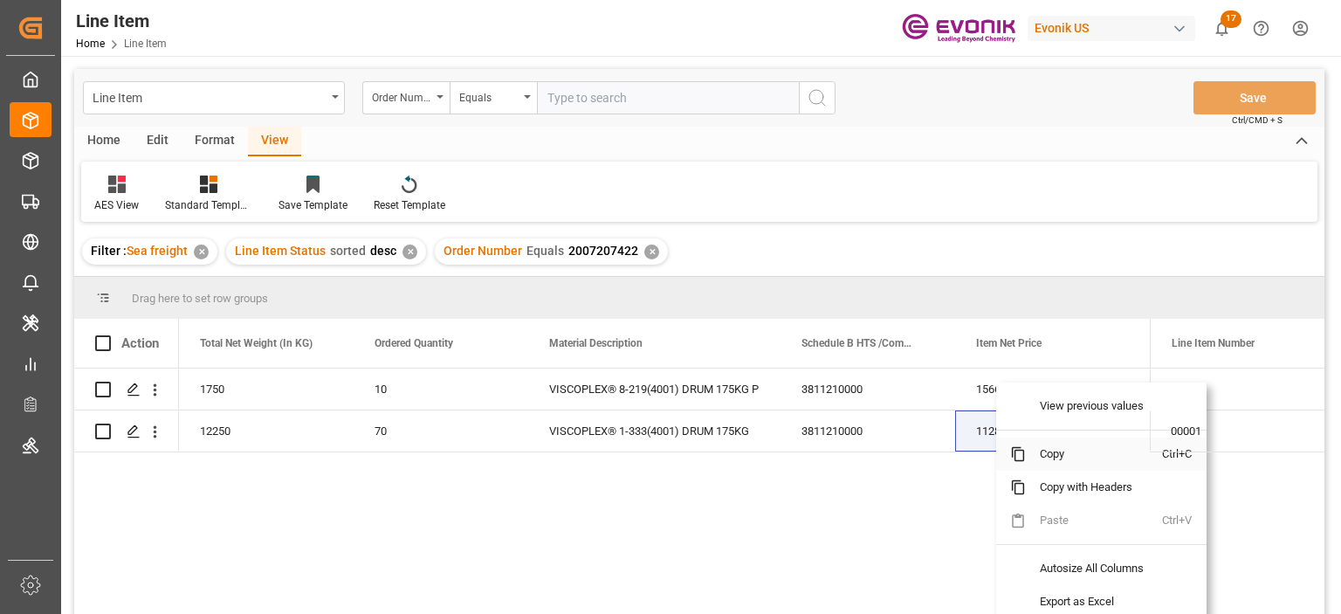
drag, startPoint x: 1048, startPoint y: 457, endPoint x: 1058, endPoint y: 457, distance: 10.5
click at [1048, 457] on span "Copy" at bounding box center [1094, 454] width 136 height 33
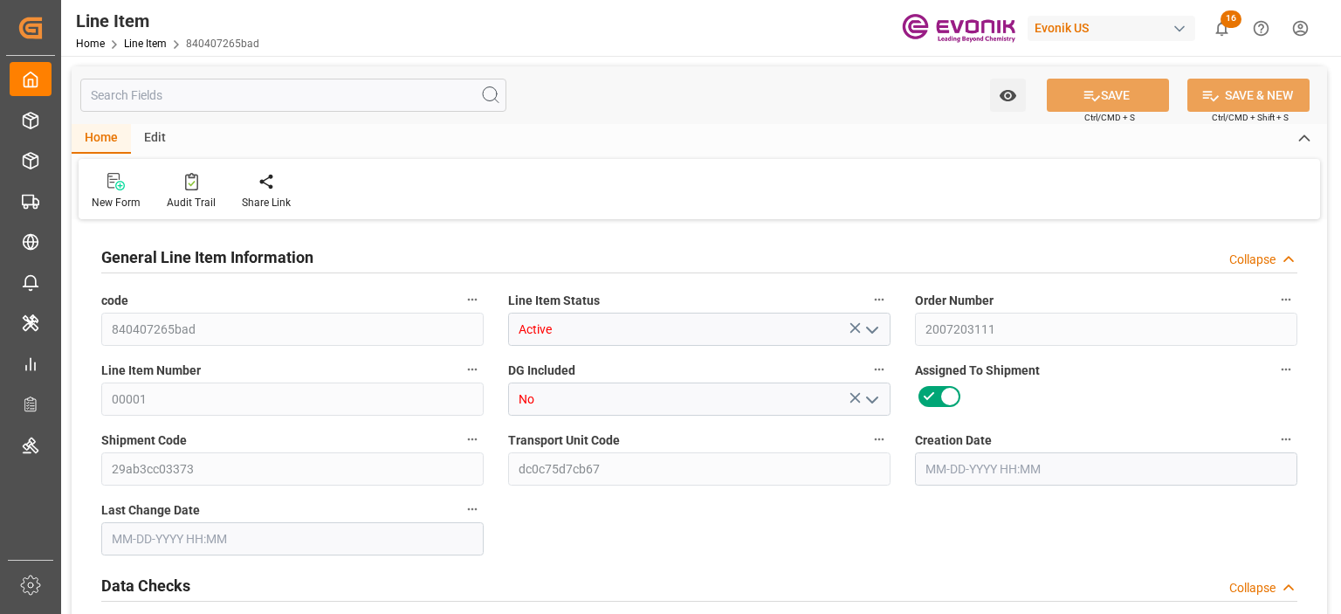
type input "1"
type input "430.08"
type input "381.6"
type input "1.0135"
type input "24"
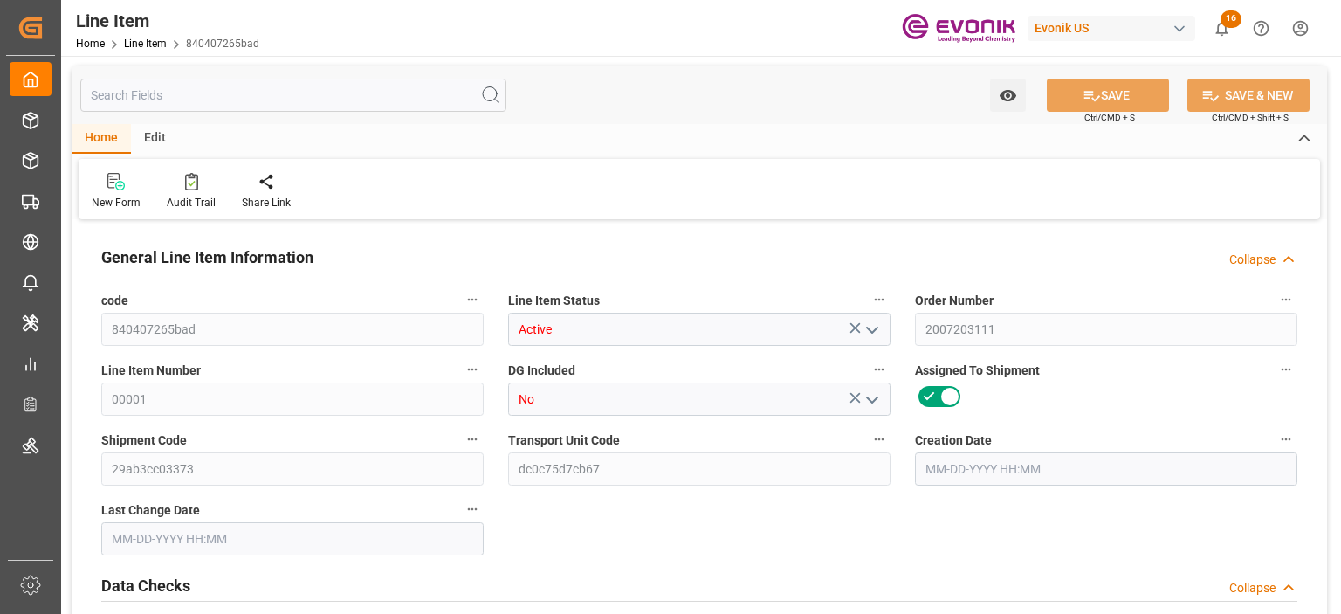
type input "1015056"
type input "24"
type input "381.6"
type input "430.08"
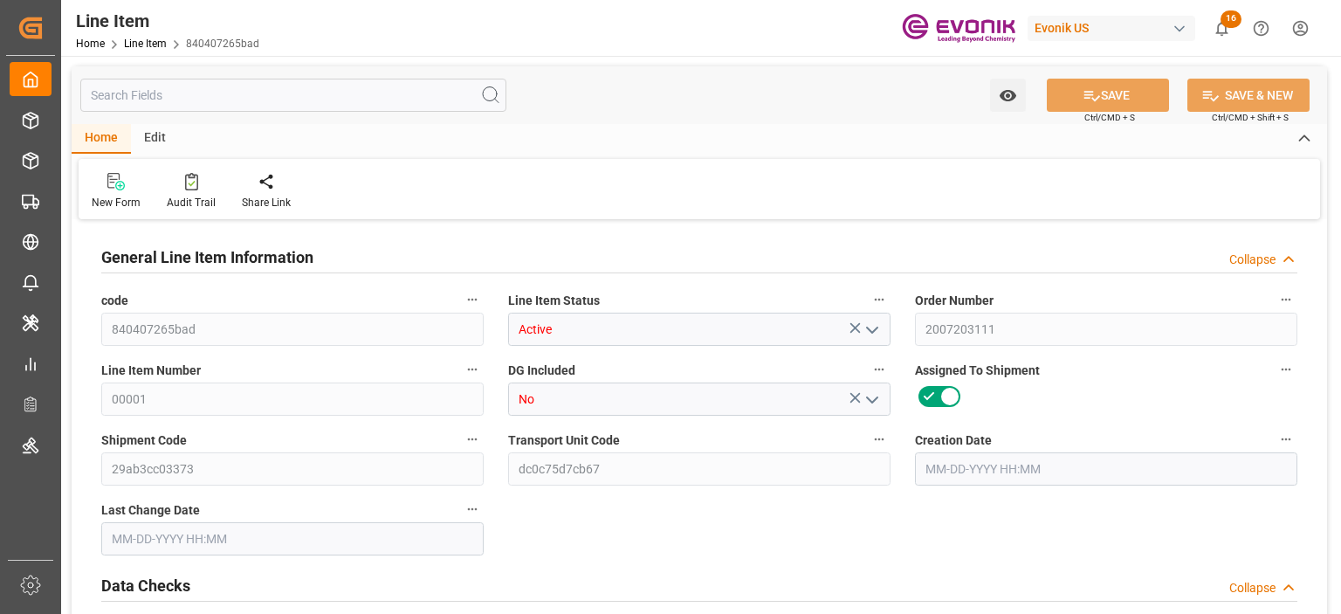
type input "455.08"
type input "381.6"
type input "1.0134"
type input "1013.424"
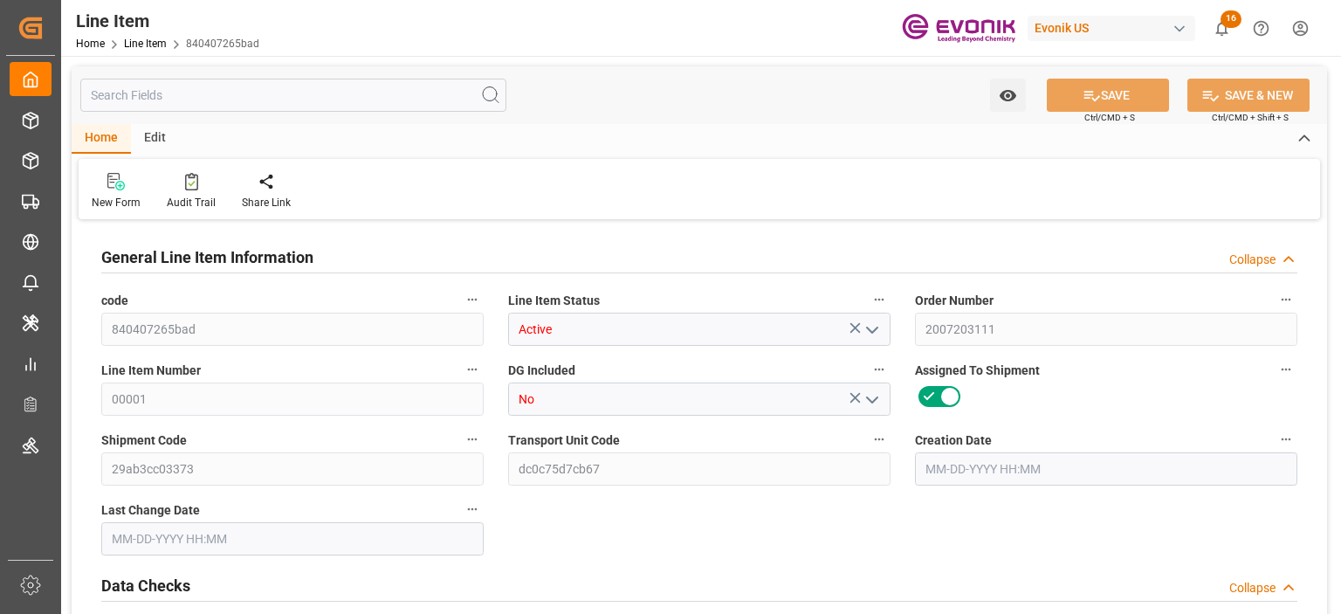
type input "24"
type input "430.08"
type input "381.6"
type input "1.0135"
type input "09-30-2025 21:19"
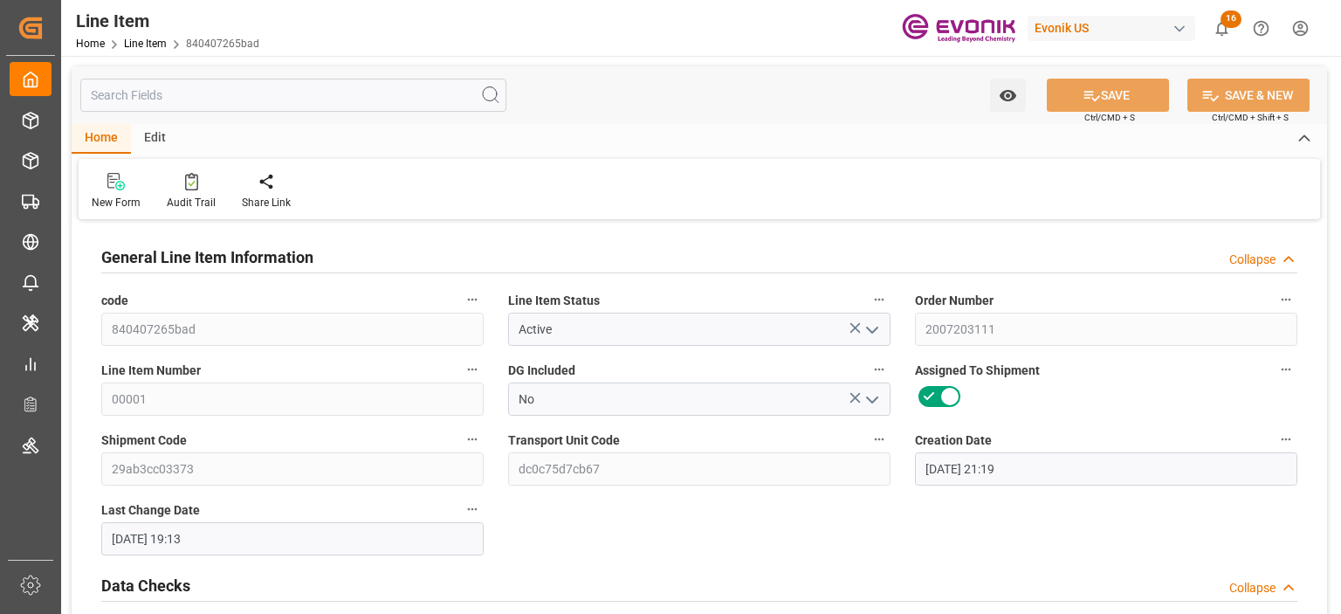
type input "10-10-2025 19:13"
type input "12-25-2025"
type input "10-21-2025"
type input "10-08-2025"
type input "[DATE]"
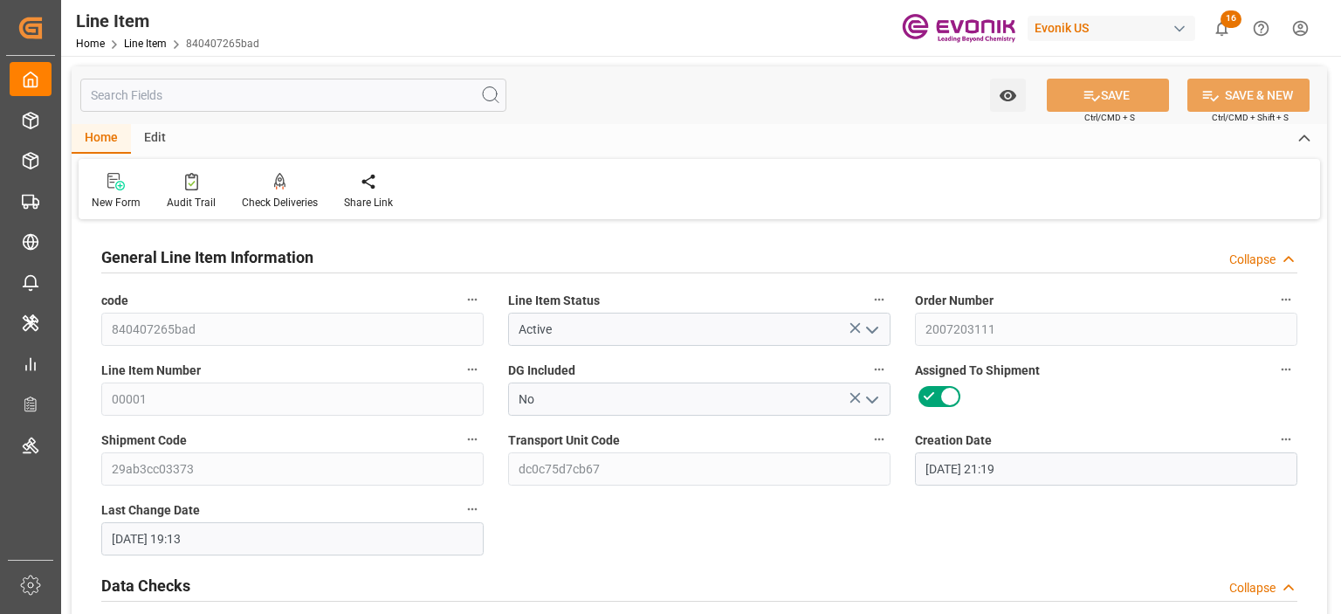
click at [434, 100] on input "text" at bounding box center [293, 95] width 426 height 33
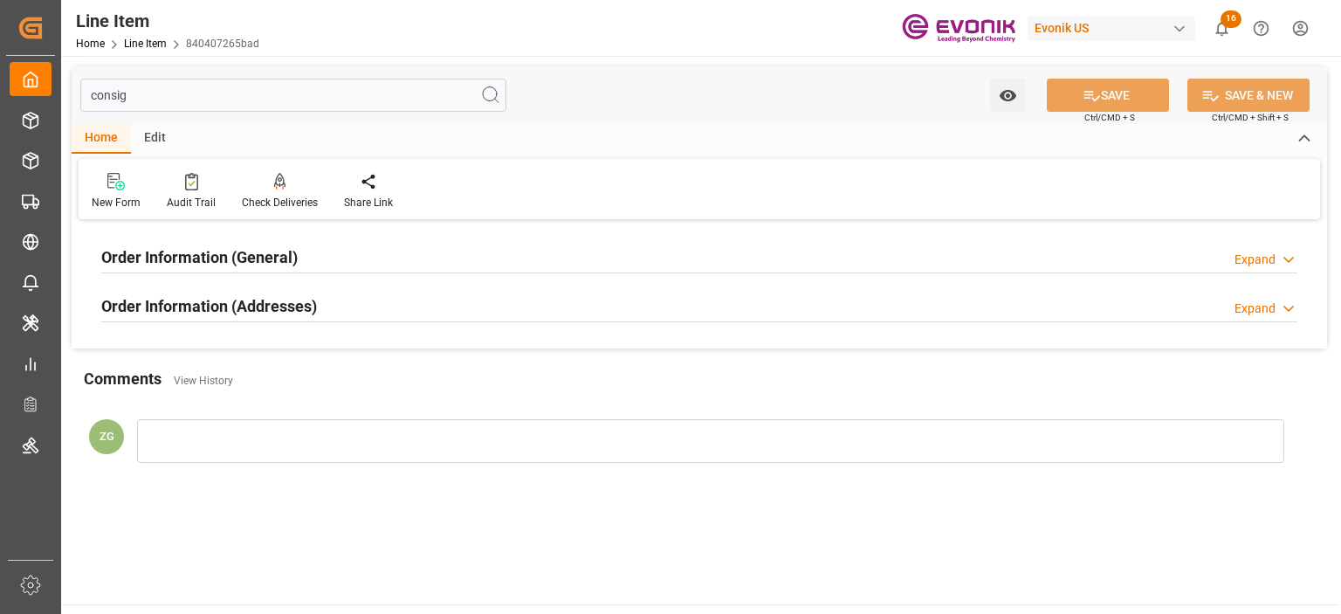
type input "consig"
click at [318, 302] on div "Order Information (Addresses) Expand" at bounding box center [699, 304] width 1196 height 33
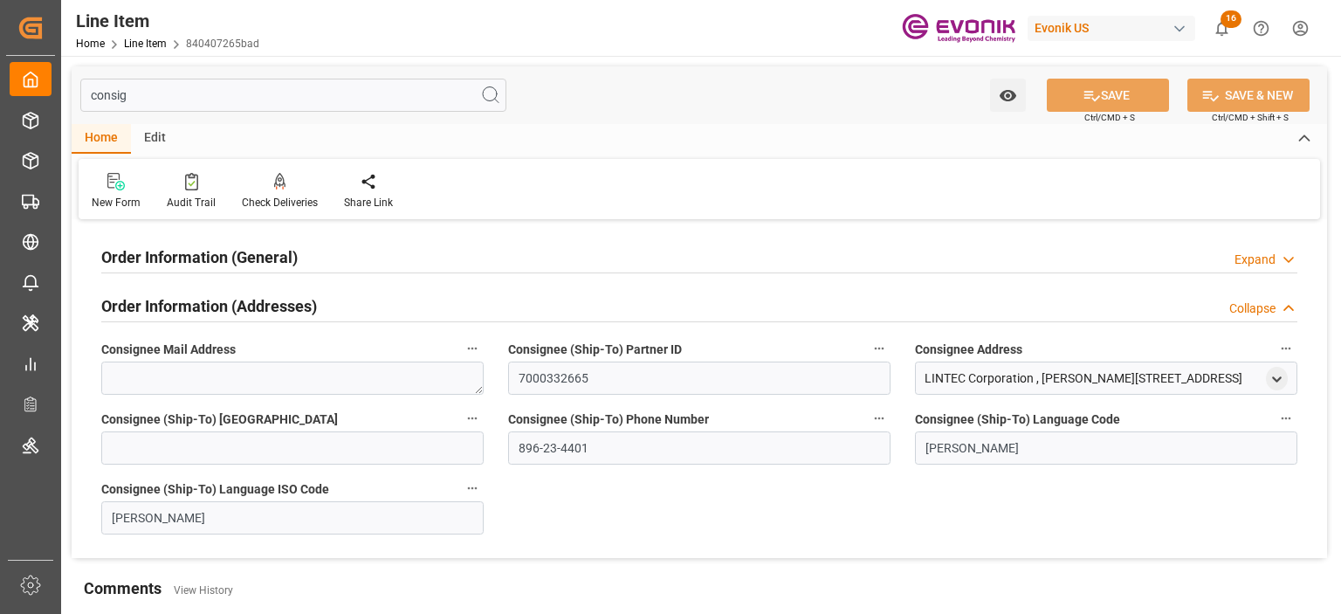
drag, startPoint x: 269, startPoint y: 272, endPoint x: 258, endPoint y: 268, distance: 11.4
click at [267, 272] on div at bounding box center [699, 272] width 1196 height 1
click at [255, 261] on h2 "Order Information (General)" at bounding box center [199, 257] width 196 height 24
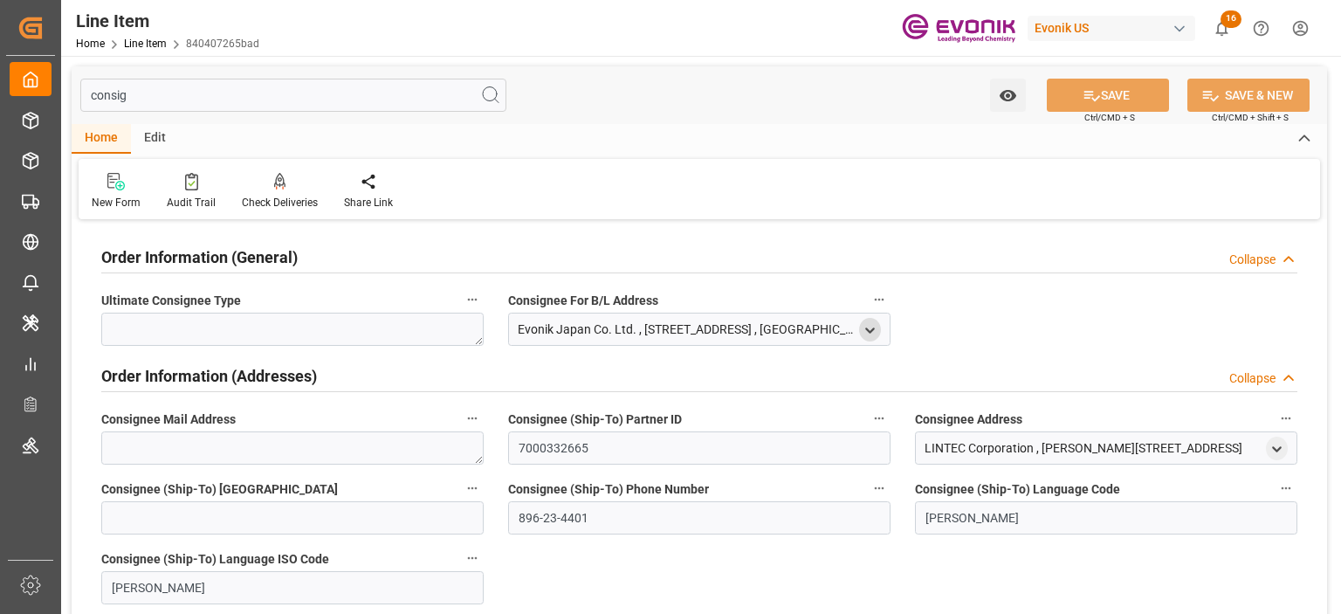
click at [866, 331] on icon "open menu" at bounding box center [870, 330] width 15 height 15
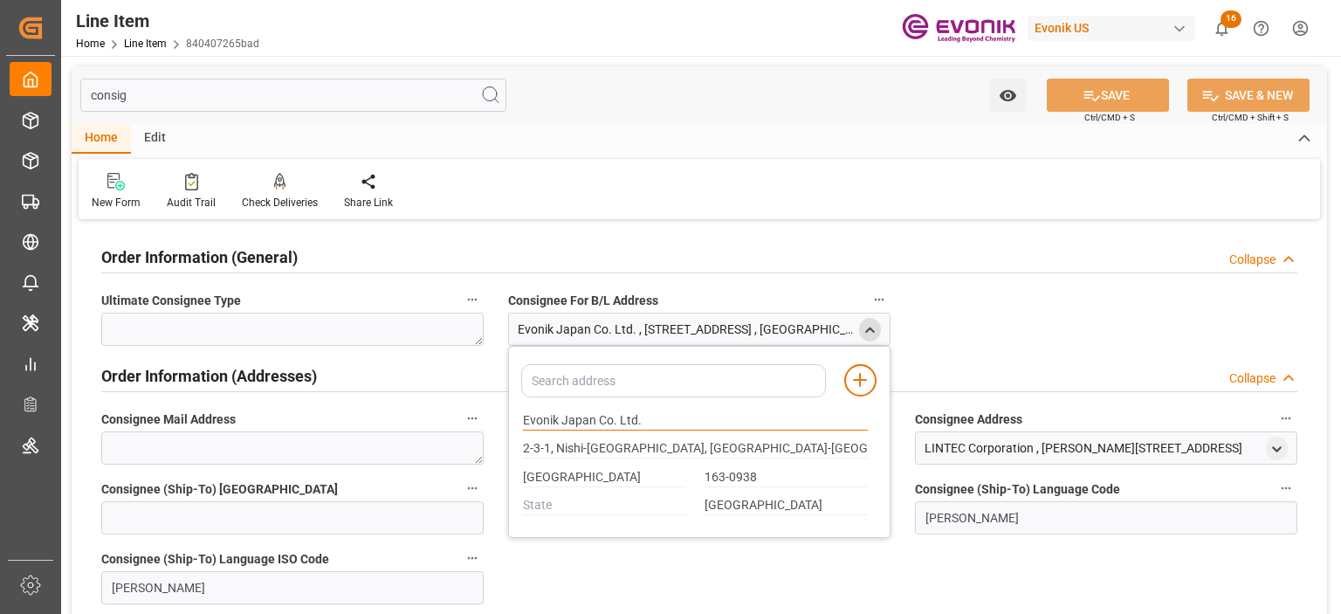
drag, startPoint x: 523, startPoint y: 417, endPoint x: 591, endPoint y: 411, distance: 68.4
click at [591, 411] on input "Evonik Japan Co. Ltd." at bounding box center [695, 420] width 345 height 19
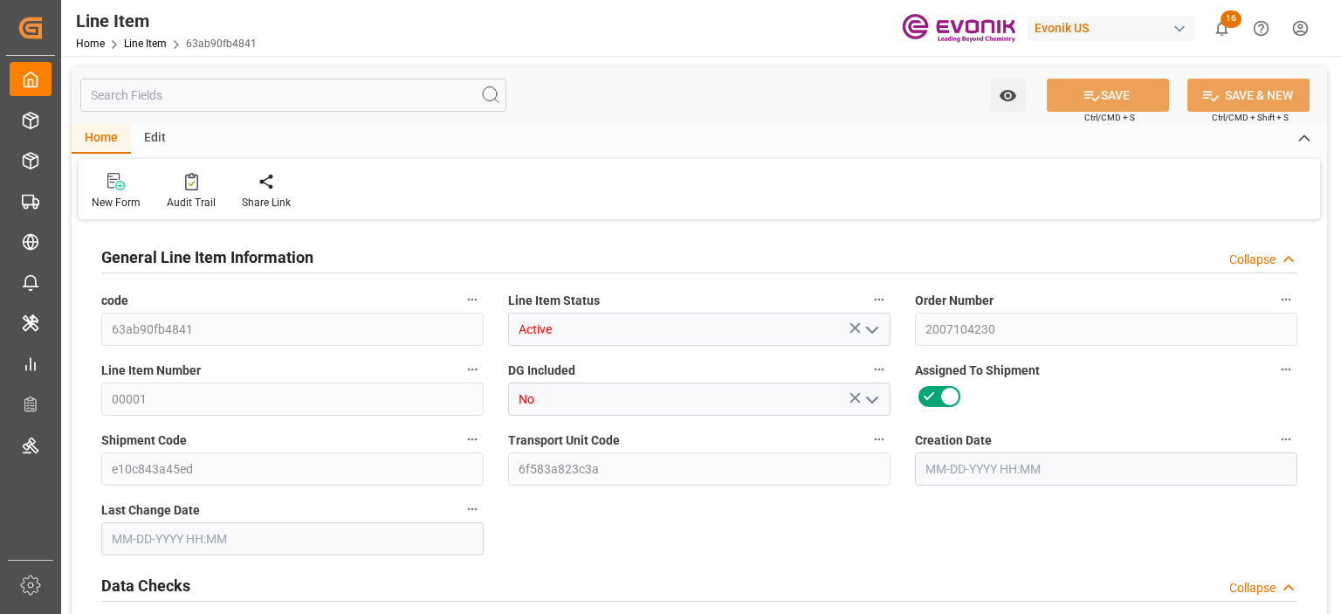
click at [265, 94] on input "text" at bounding box center [293, 95] width 426 height 33
type input "10"
type input "7640"
type input "7000"
type input "13.2102"
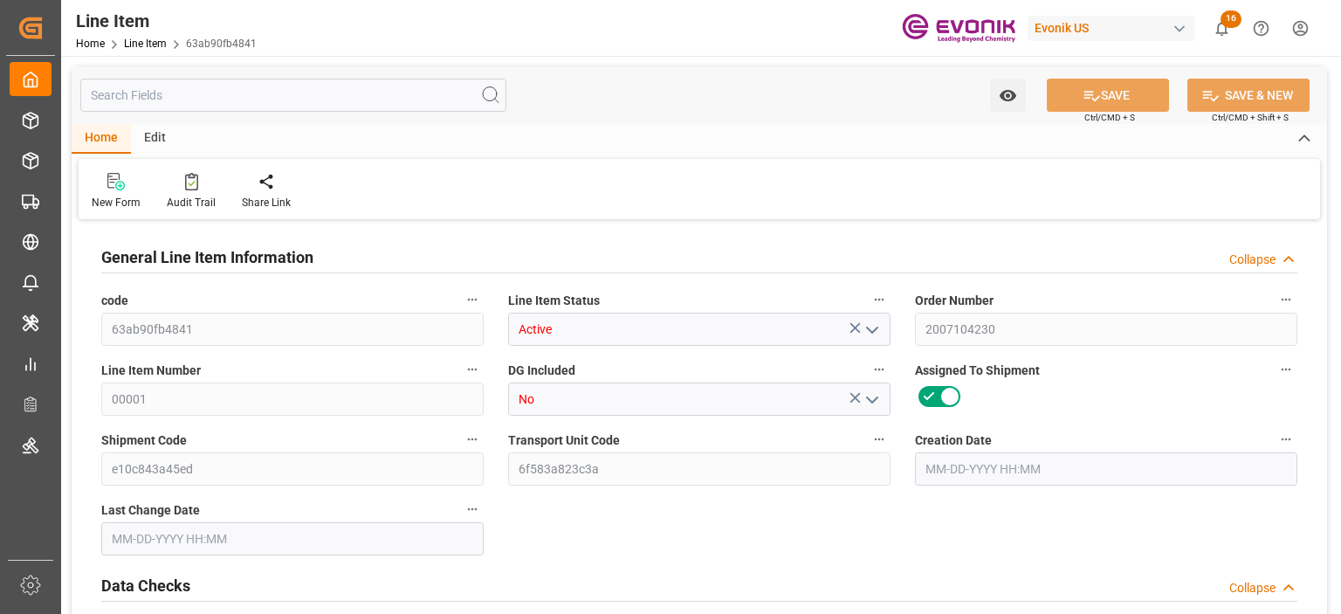
type input "40"
type input "66745"
type input "40"
type input "7000"
type input "7640"
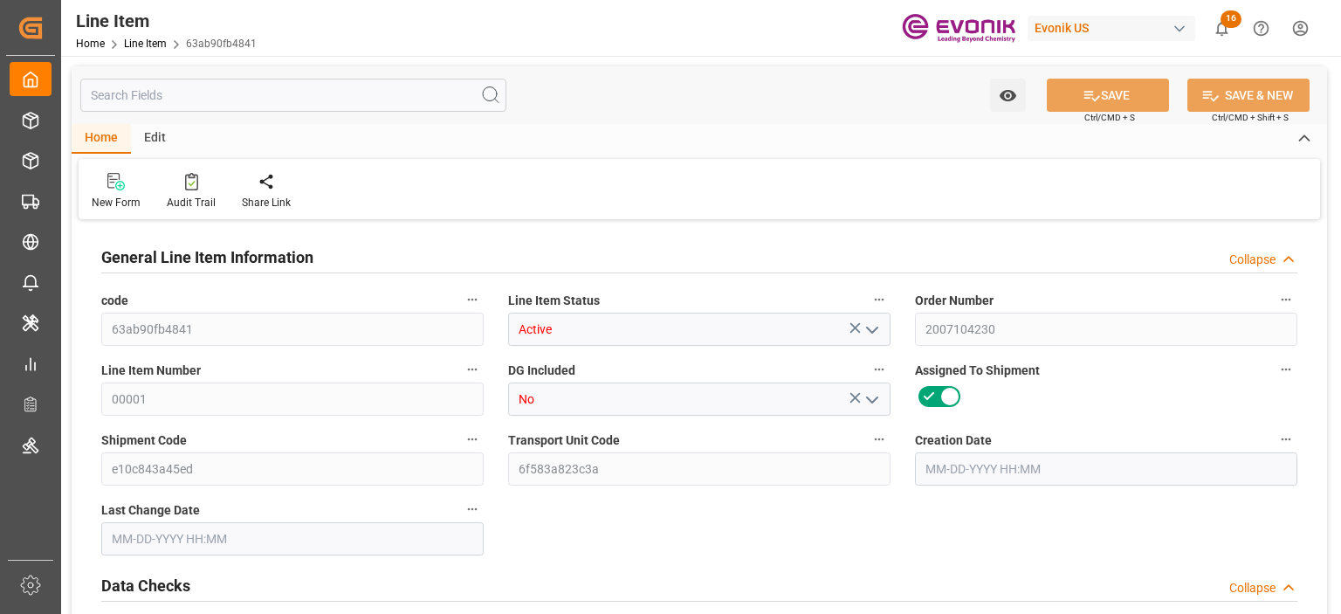
type input "7640"
type input "8070"
type input "7000"
type input "13.2102"
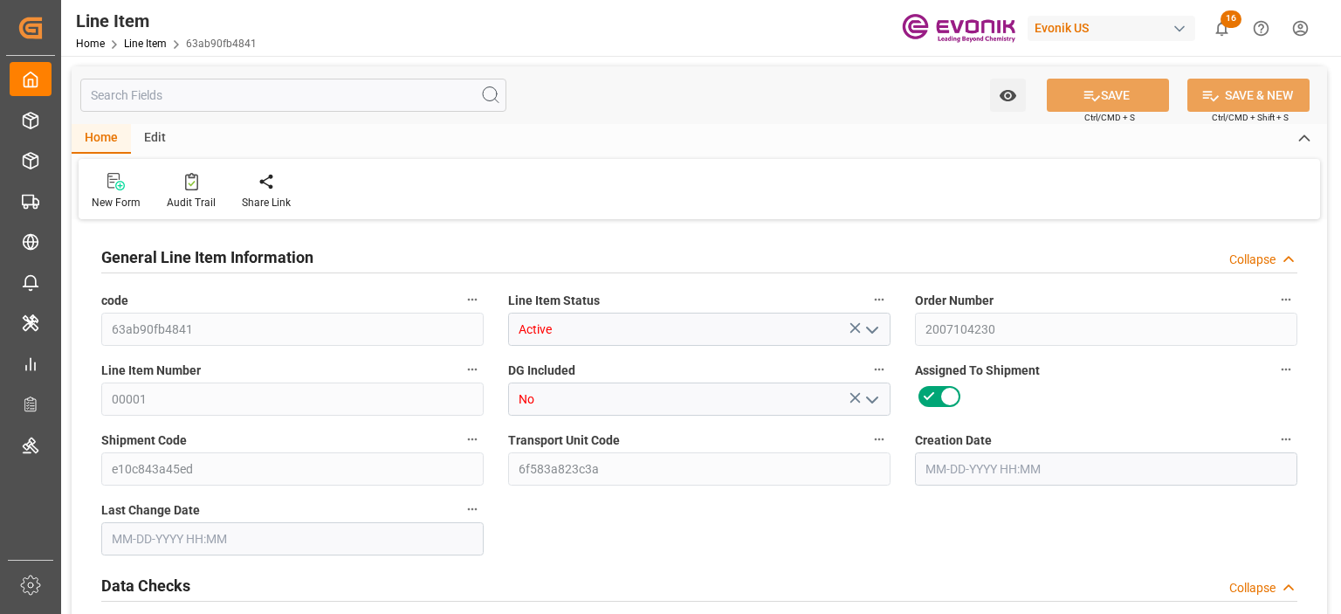
type input "13210.2"
type input "40"
type input "7640"
type input "7000"
type input "13.2103"
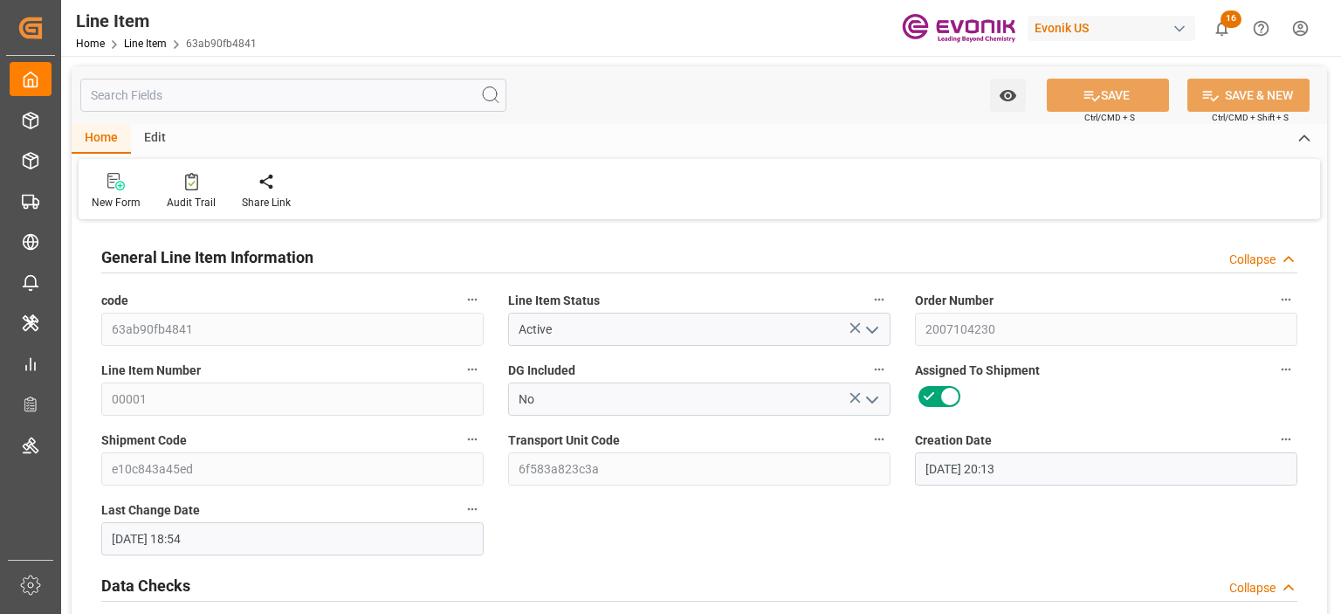
type input "08-25-2025 20:13"
type input "09-25-2025 18:54"
type input "11-06-2025"
type input "10-17-2025"
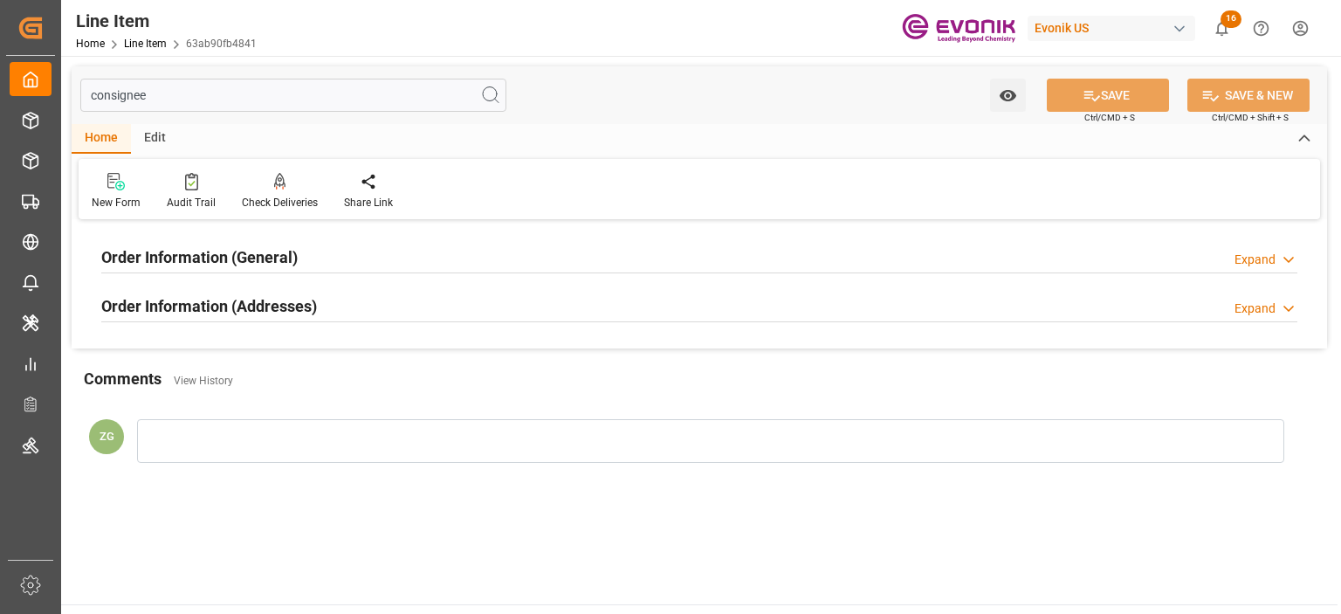
type input "consignee"
click at [273, 285] on div "Order Information (Addresses) Expand" at bounding box center [699, 306] width 1221 height 49
click at [265, 262] on h2 "Order Information (General)" at bounding box center [199, 257] width 196 height 24
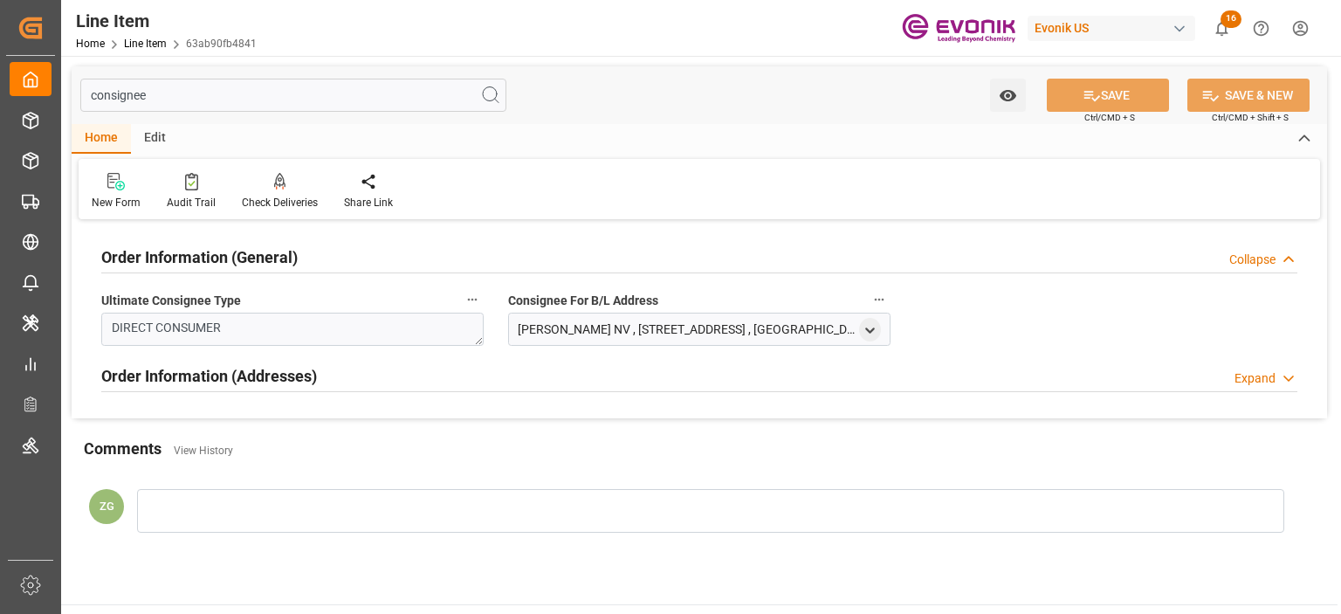
click at [263, 379] on h2 "Order Information (Addresses)" at bounding box center [209, 376] width 216 height 24
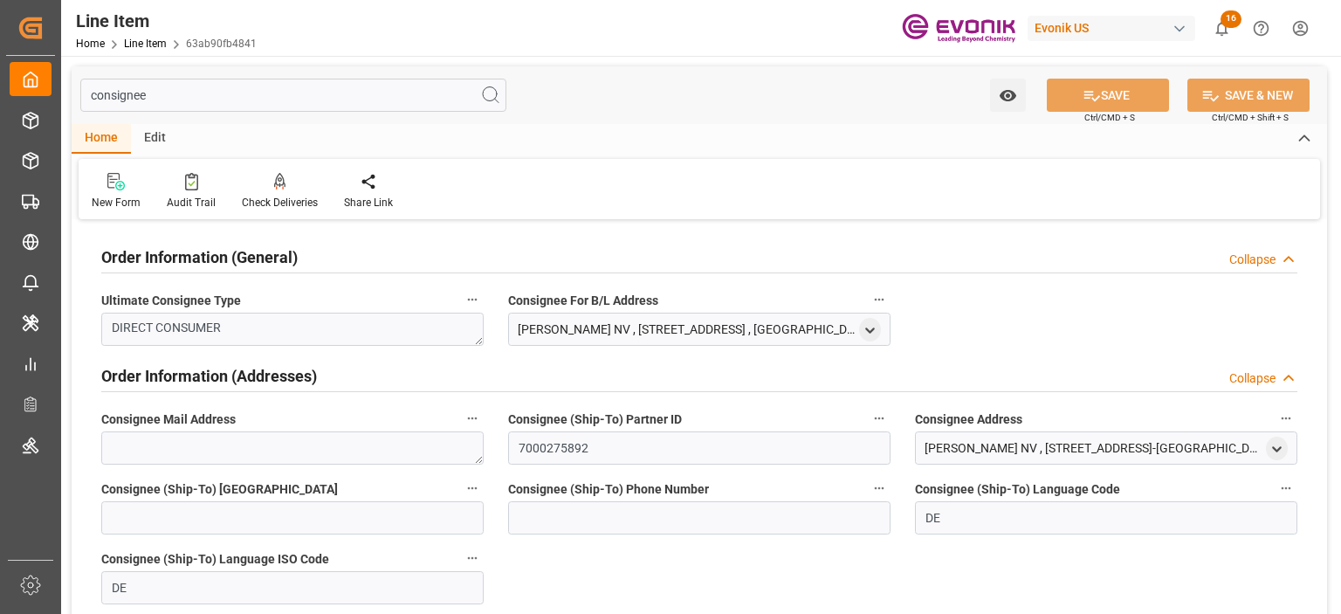
click at [884, 321] on div "Cargill NV , Bedrijvenlaan 7-9 , MECHELEN , Belgium - 2800" at bounding box center [699, 329] width 382 height 33
click at [872, 326] on icon "open menu" at bounding box center [870, 330] width 15 height 15
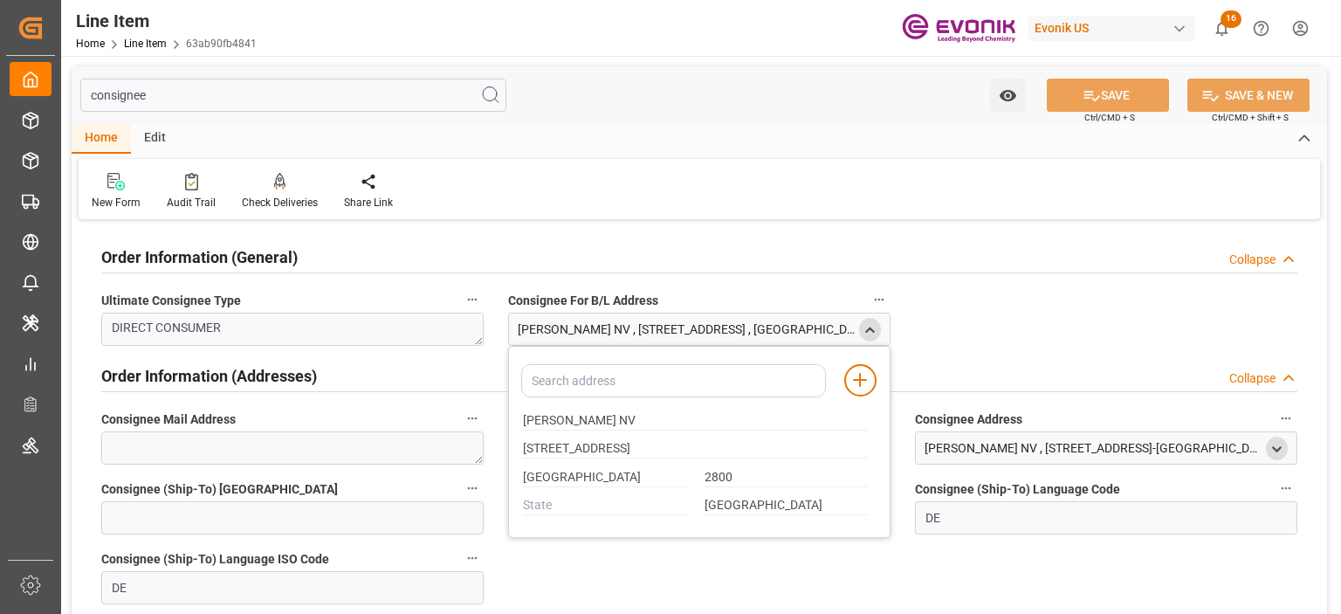
click at [1283, 446] on icon "open menu" at bounding box center [1277, 449] width 15 height 15
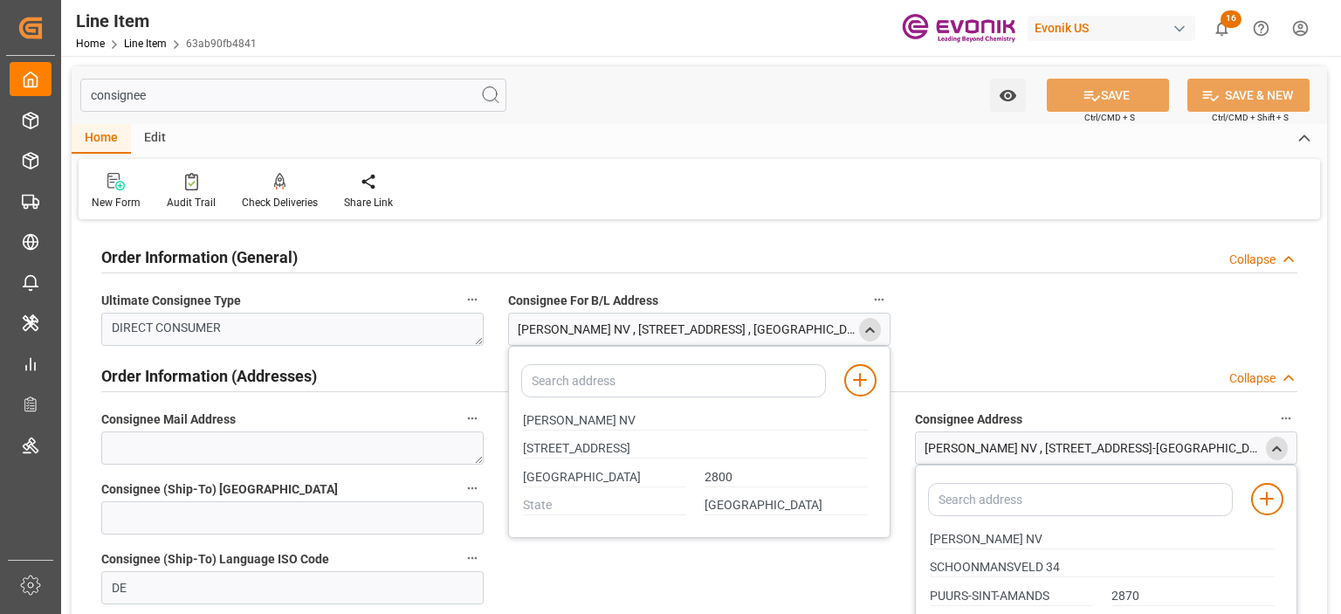
scroll to position [87, 0]
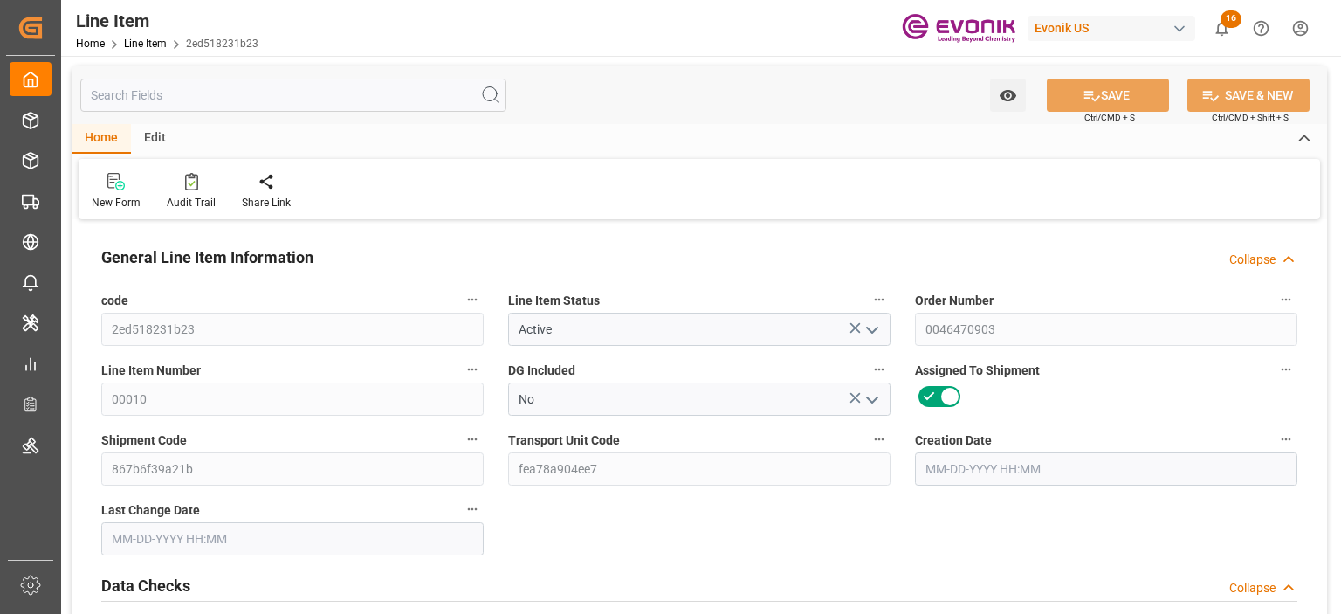
type input "1"
type input "11.704"
type input "11"
type input "0.0293"
type input "1"
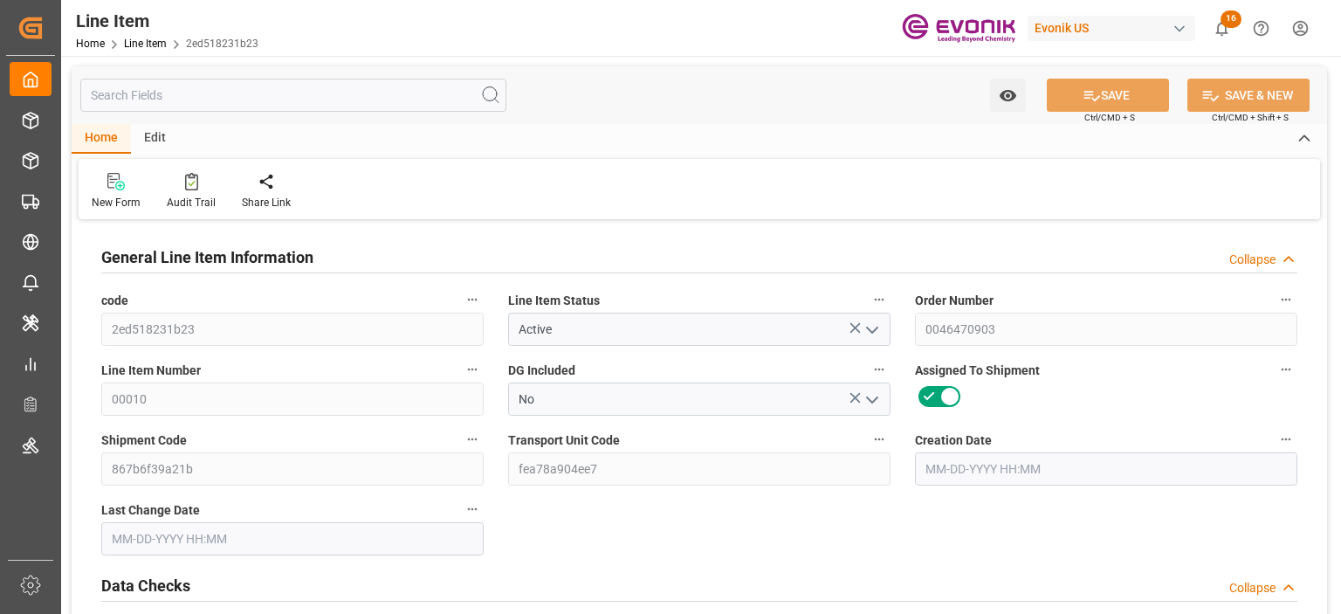
type input "94468"
type input "1"
type input "11"
type input "11.704"
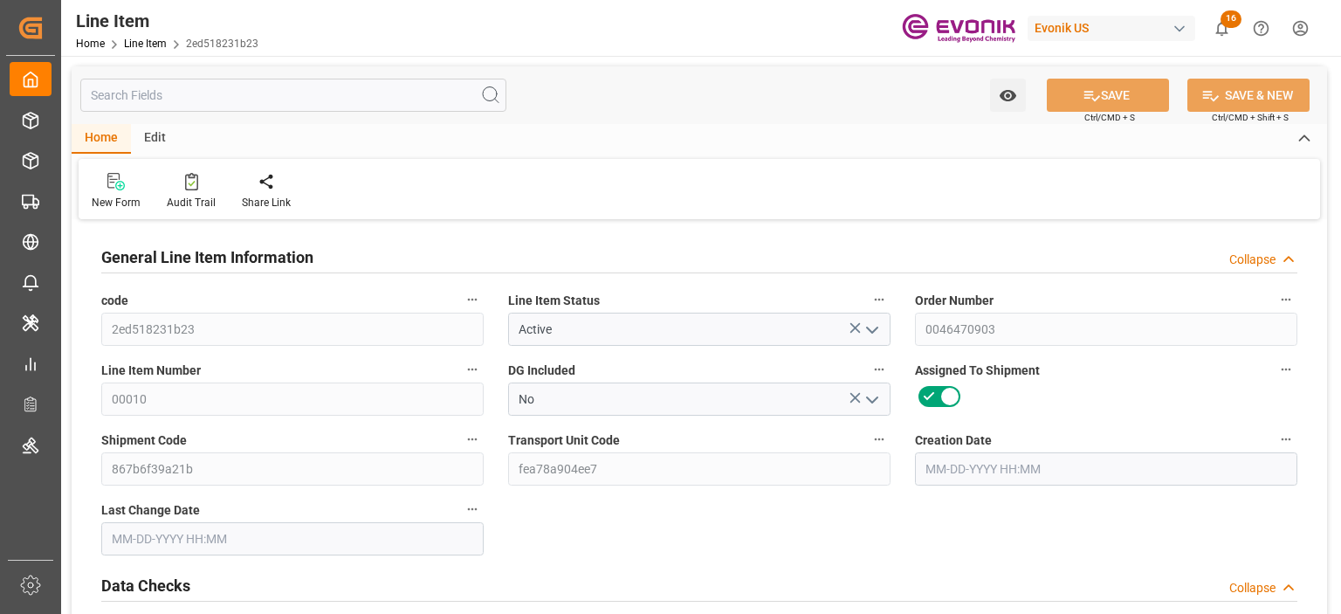
type input "35.204"
type input "11"
type input "0.0293"
type input "29.315"
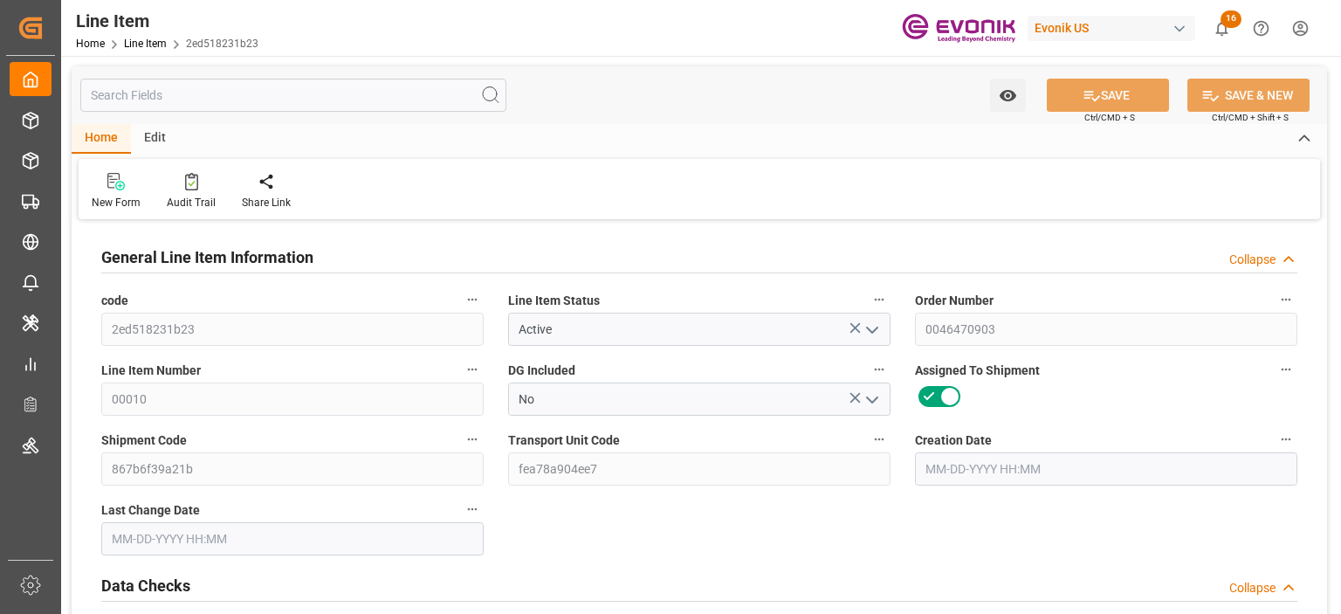
type input "0"
type input "09-01-2025 16:47"
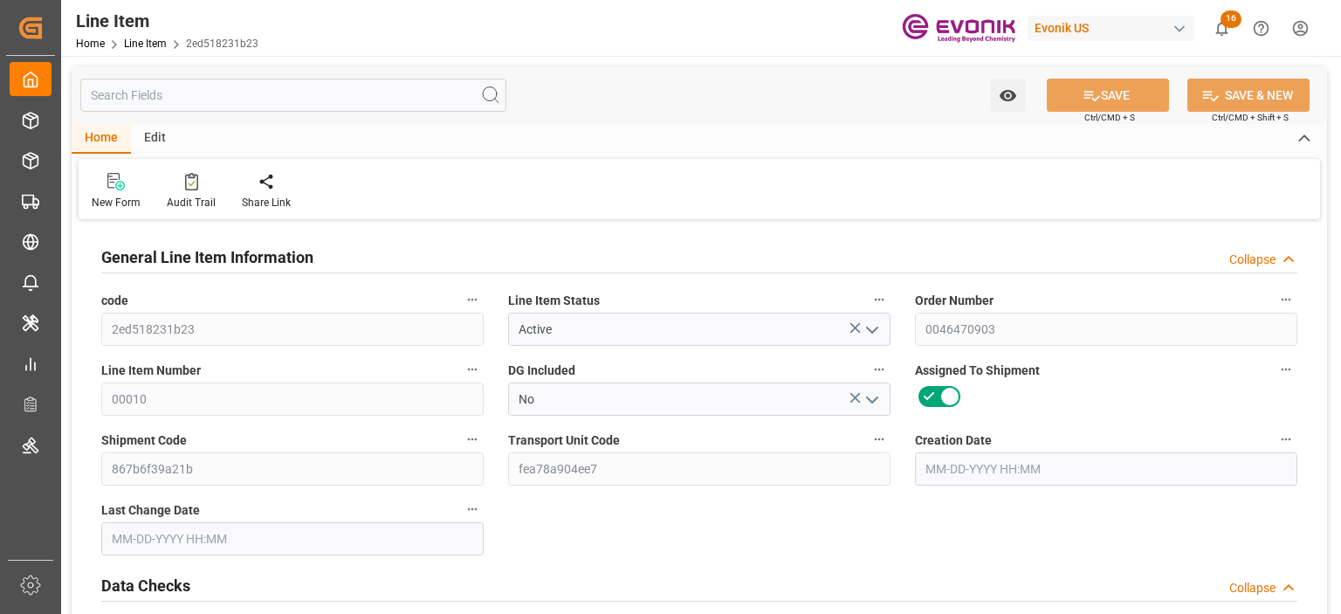
type input "09-10-2025 16:14"
type input "12-03-2025"
type input "10-14-2025"
type input "10-07-2025"
type input "09faaedfd466"
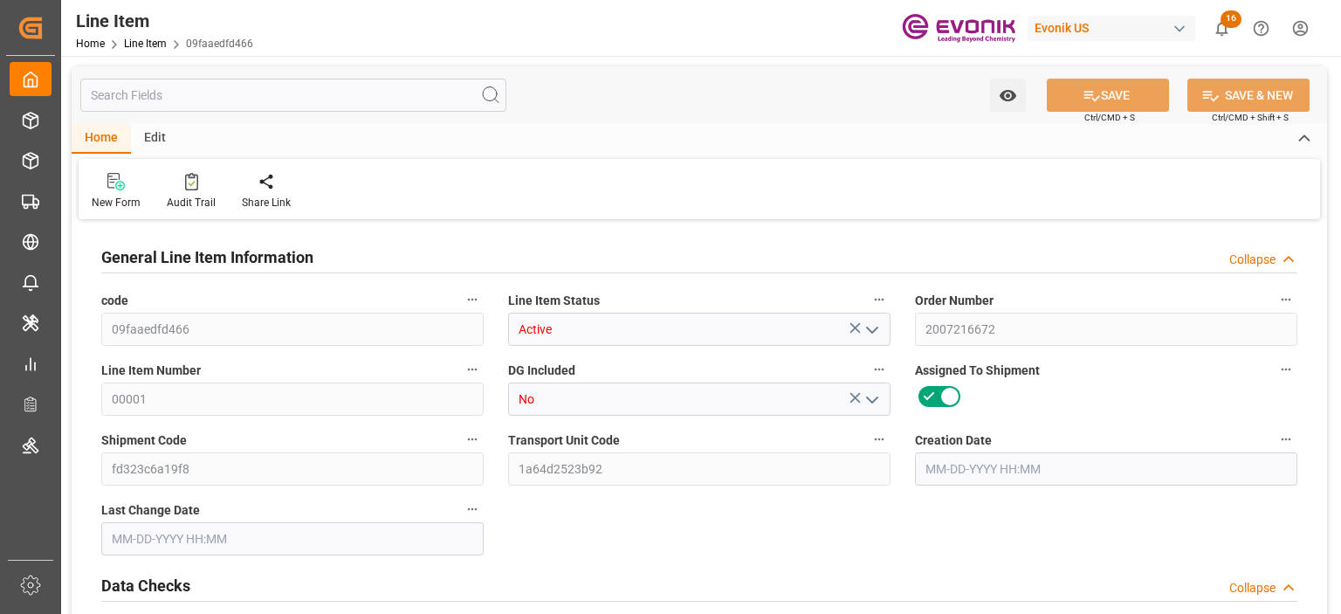
type input "Active"
type input "2007216672"
type input "00001"
type input "No"
type input "fd323c6a19f8"
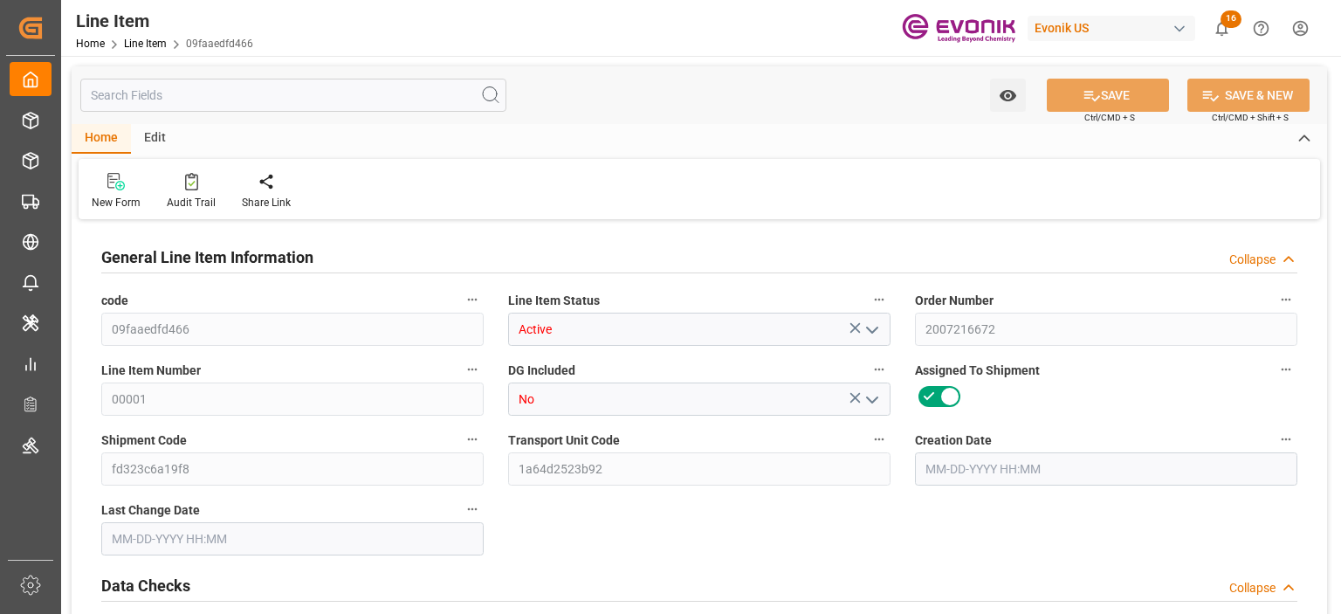
type input "1a64d2523b92"
type input "No"
type input "IBC"
type input "99051031"
type textarea "TEGOSTAB B 8408:1110:1000:OU:P"
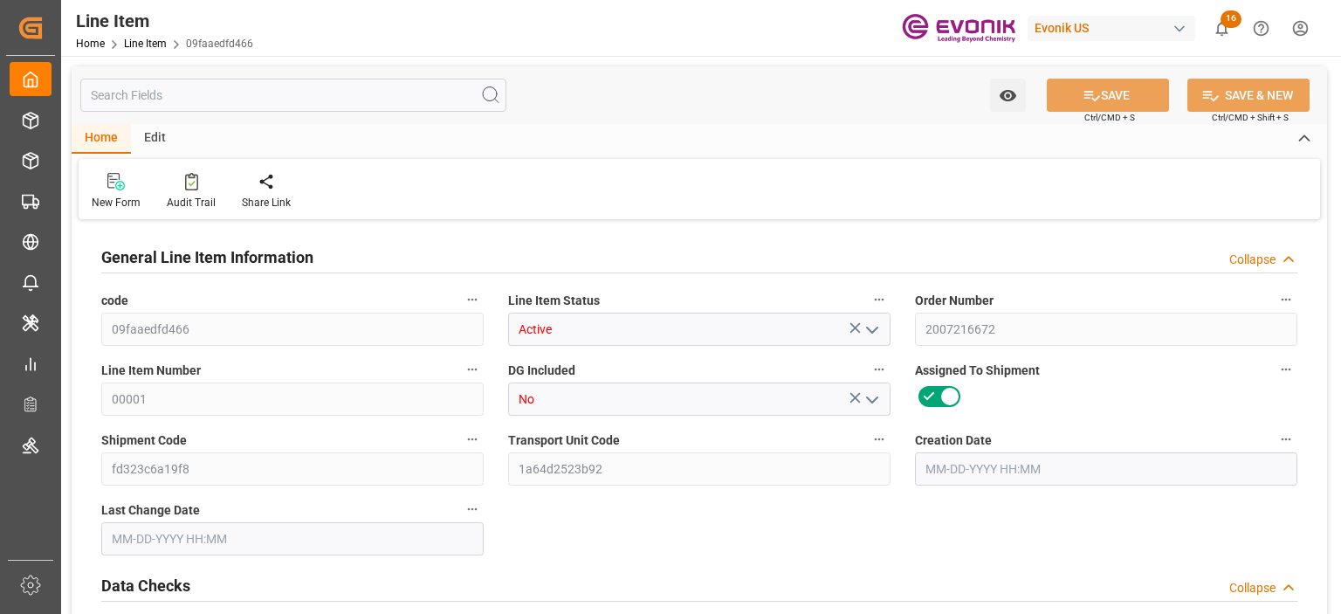
type input "USD"
type input "PACK"
type input "3402429000"
type input "EAR99"
type input "US"
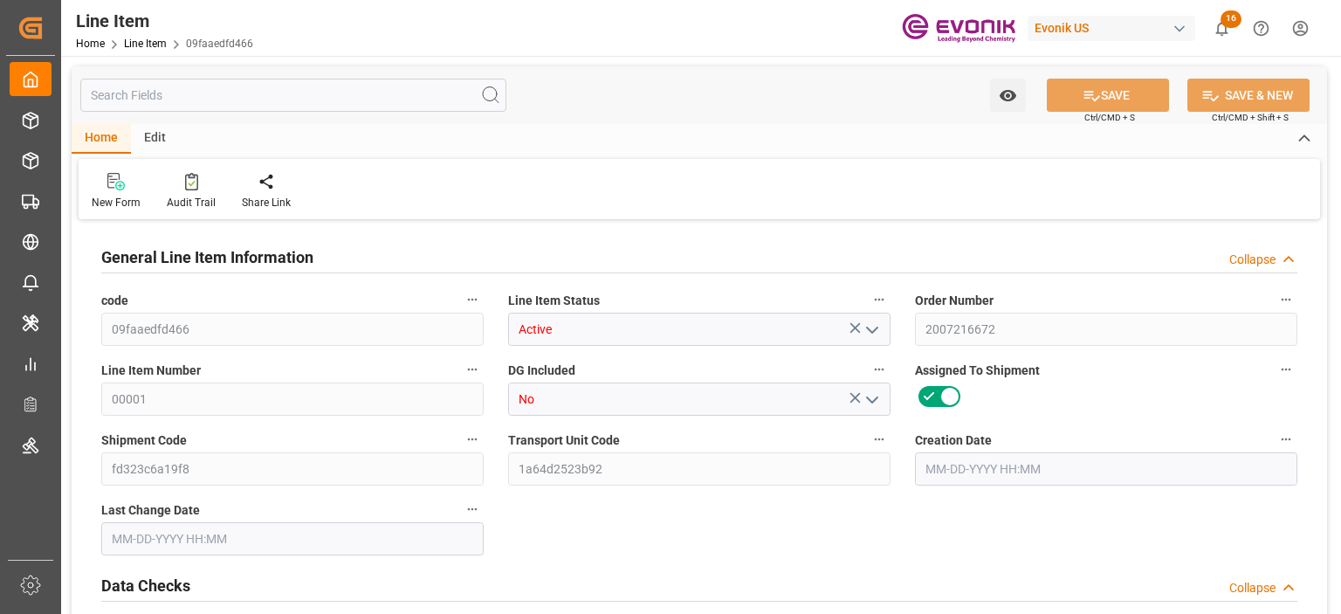
type input "IBC"
type input "TE"
type input "KGM"
type textarea "KGM"
type input "KGM"
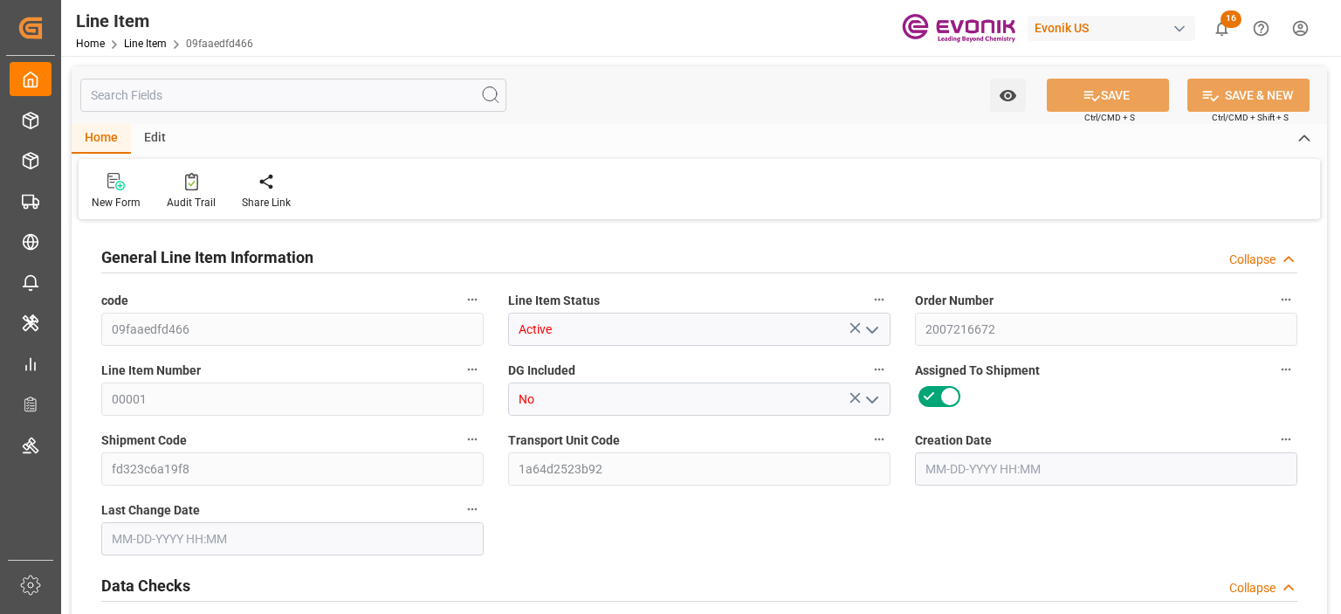
type input "KGM"
type textarea "KGM"
type input "M3"
type textarea "DMQ"
type input "M3"
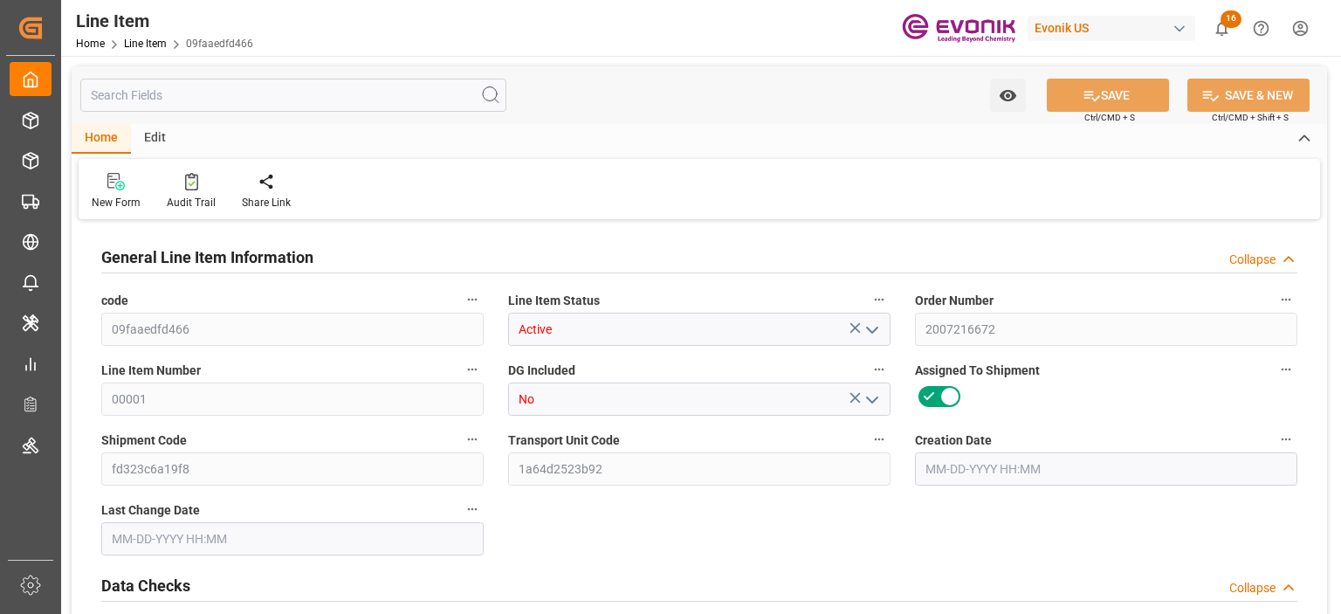
type input "IBC"
type input "KGM"
type input "M3"
type input "1"
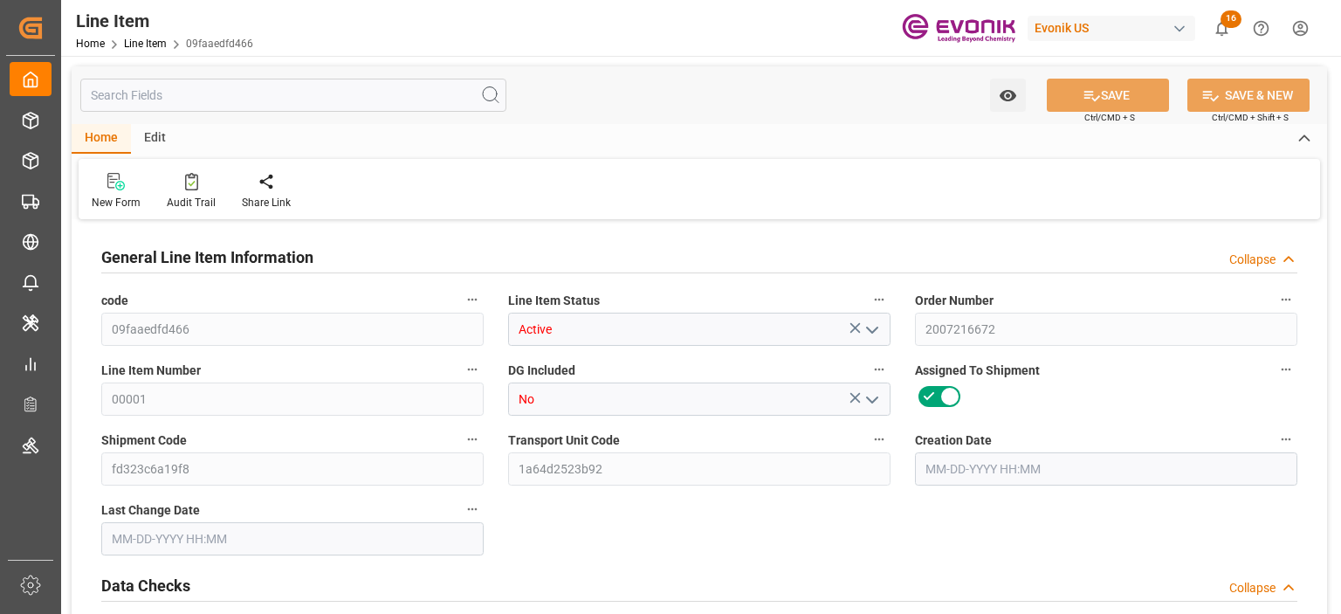
type input "1058"
type input "1000"
type input "1.4466"
type input "1"
type input "10590"
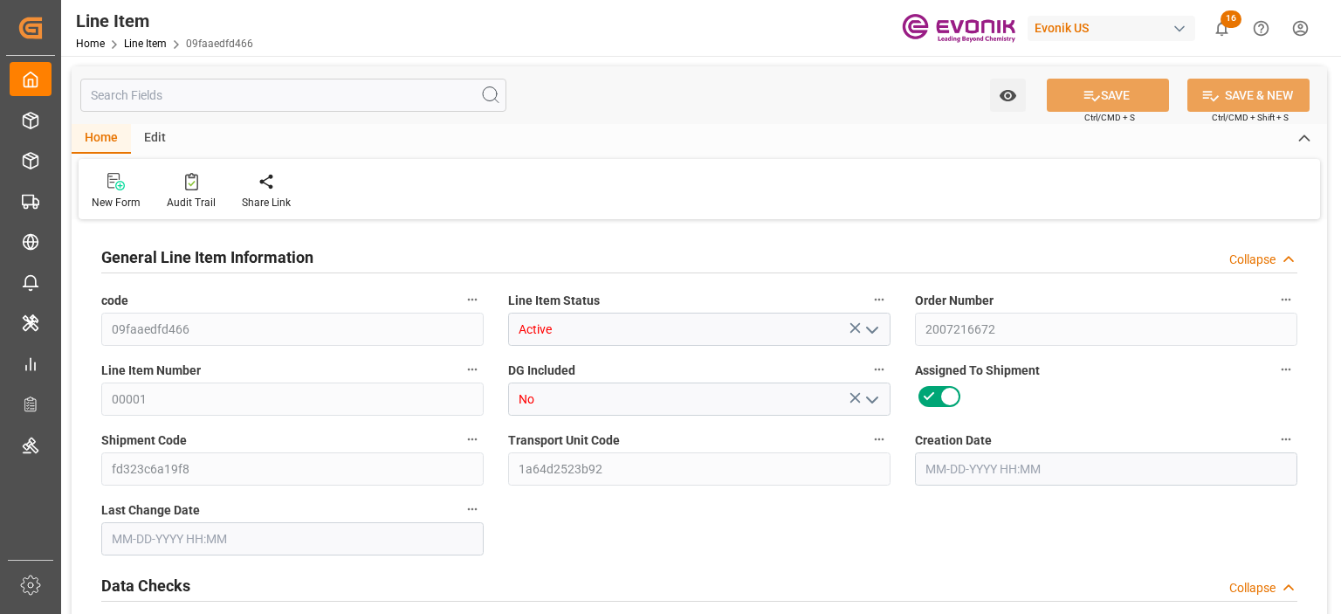
type input "1"
type input "1058"
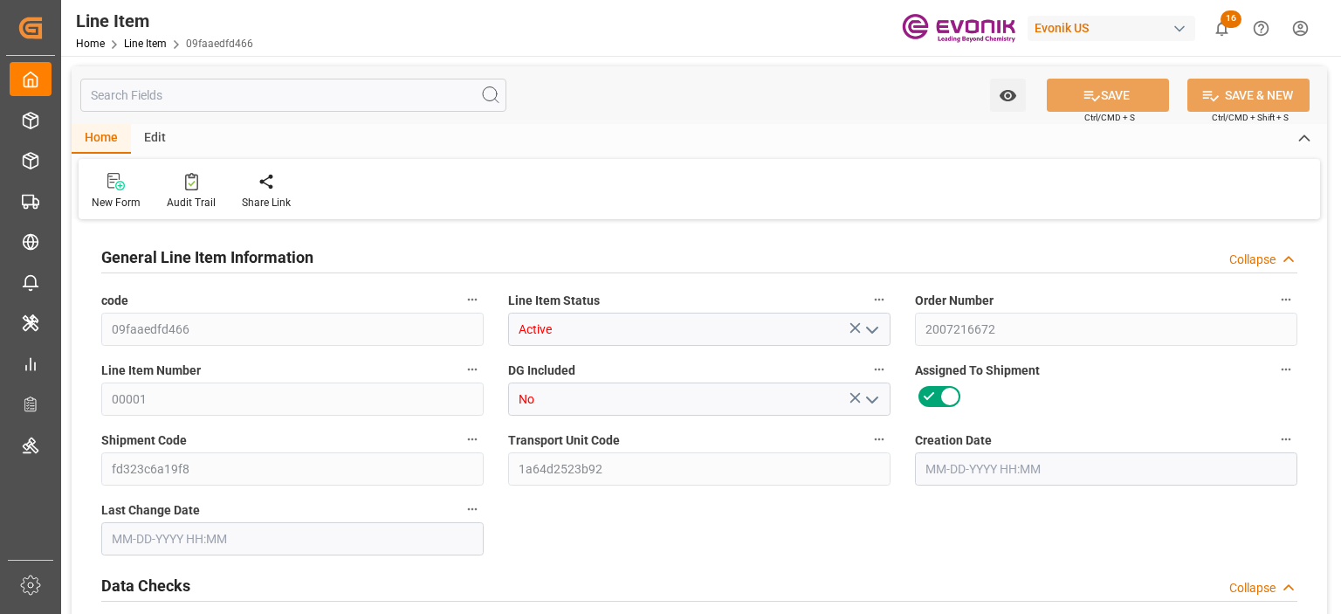
type input "1000"
type input "1.4466"
type input "1446.573"
type input "1"
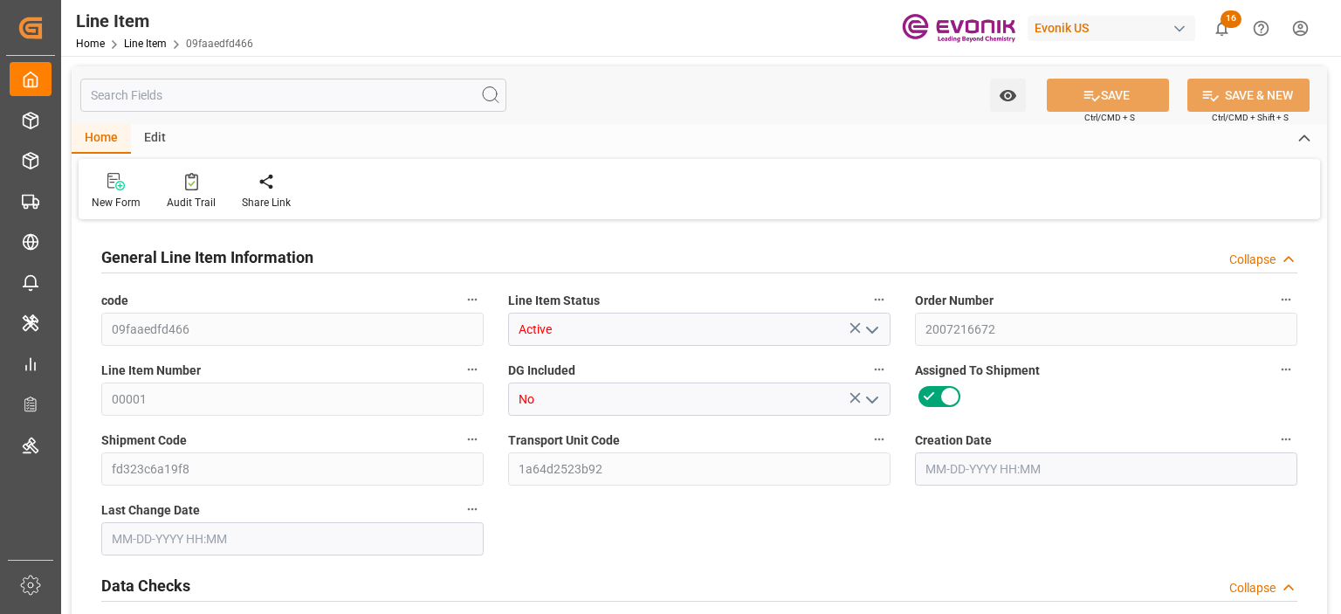
type input "1058"
type input "1000"
type input "1.4466"
type input "[DATE] 15:27"
type input "[DATE] 13:01"
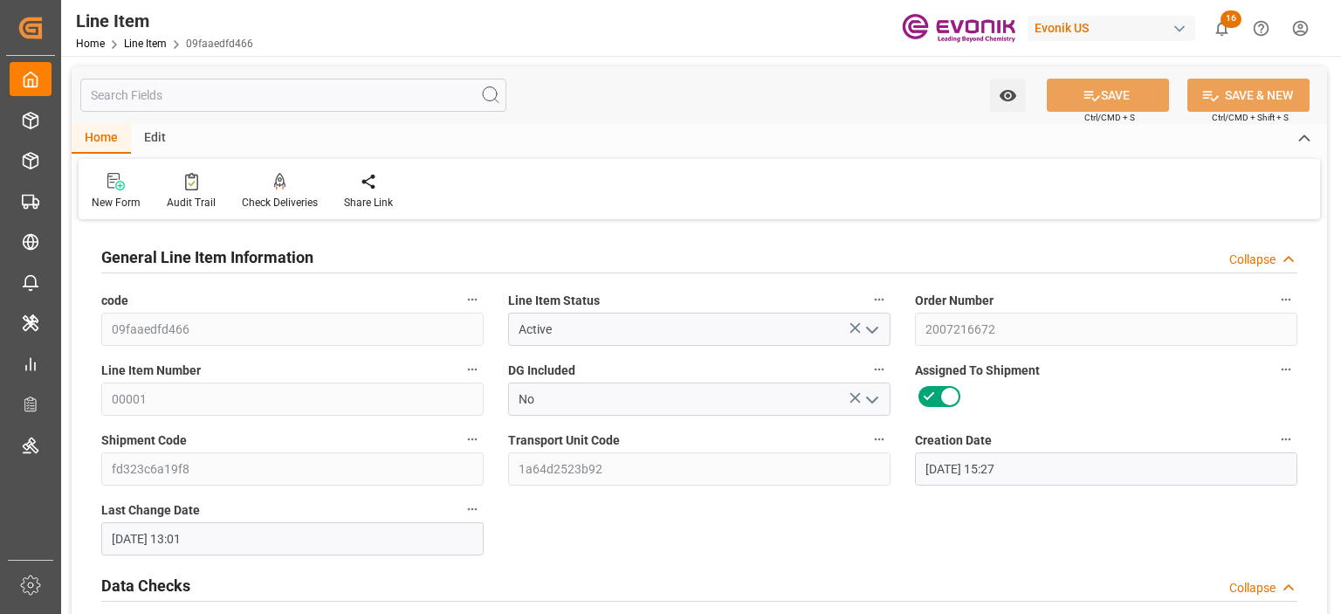
type input "[DATE]"
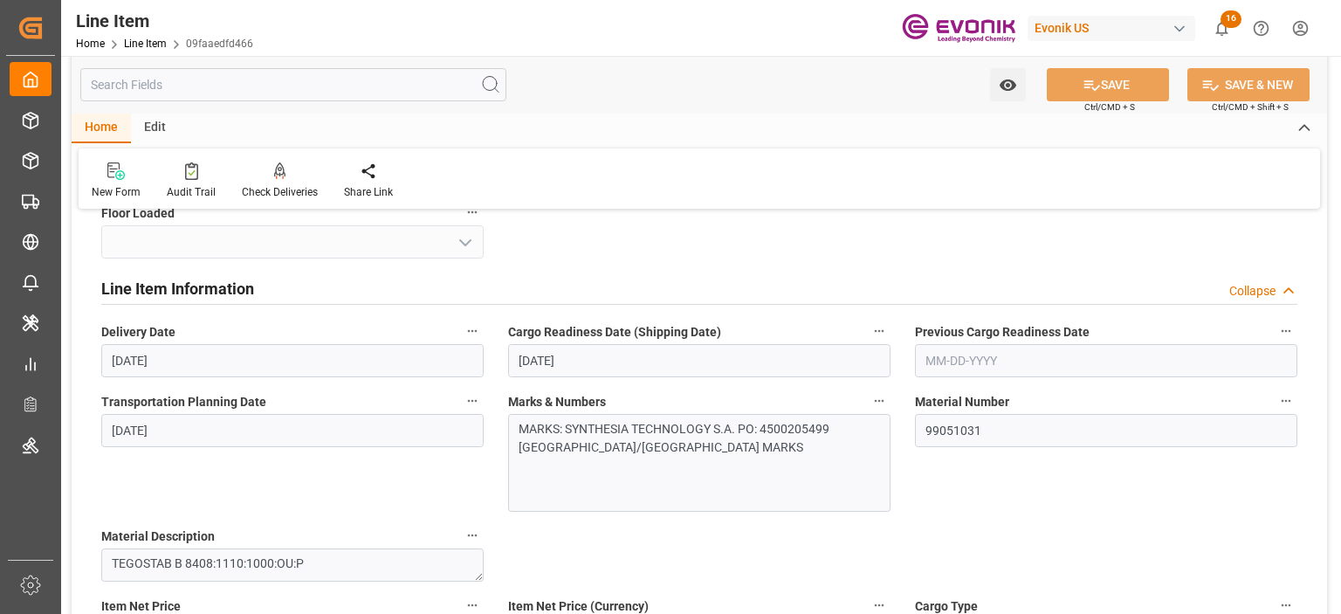
scroll to position [1135, 0]
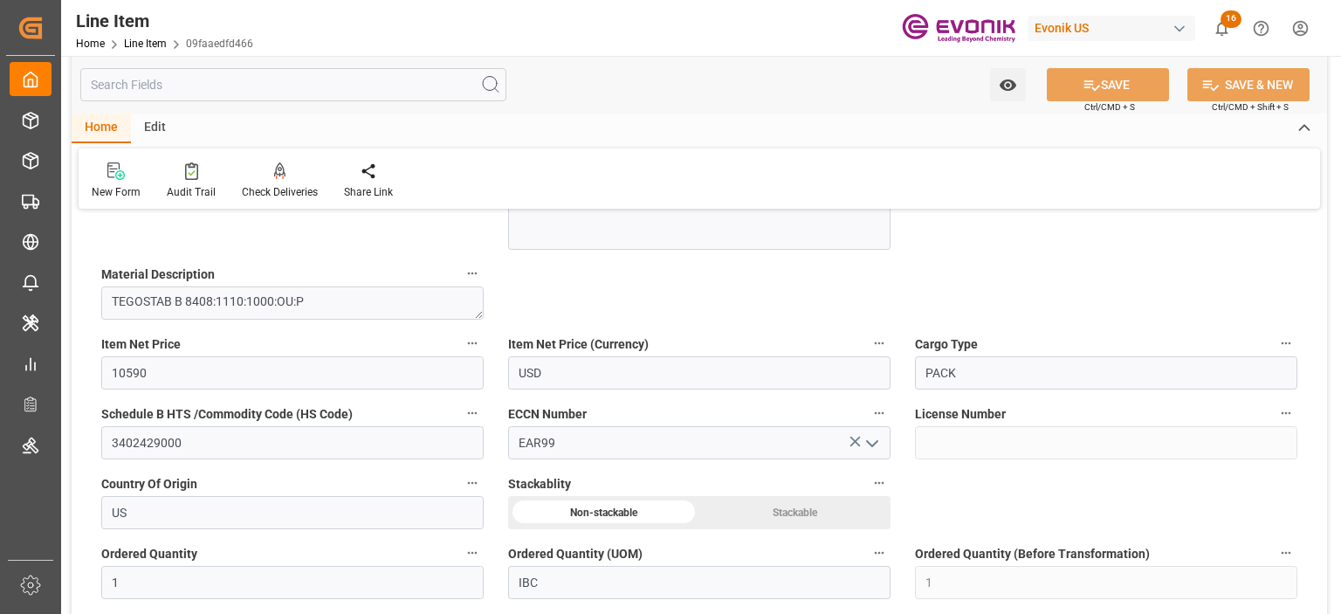
click at [214, 90] on input "text" at bounding box center [293, 84] width 426 height 33
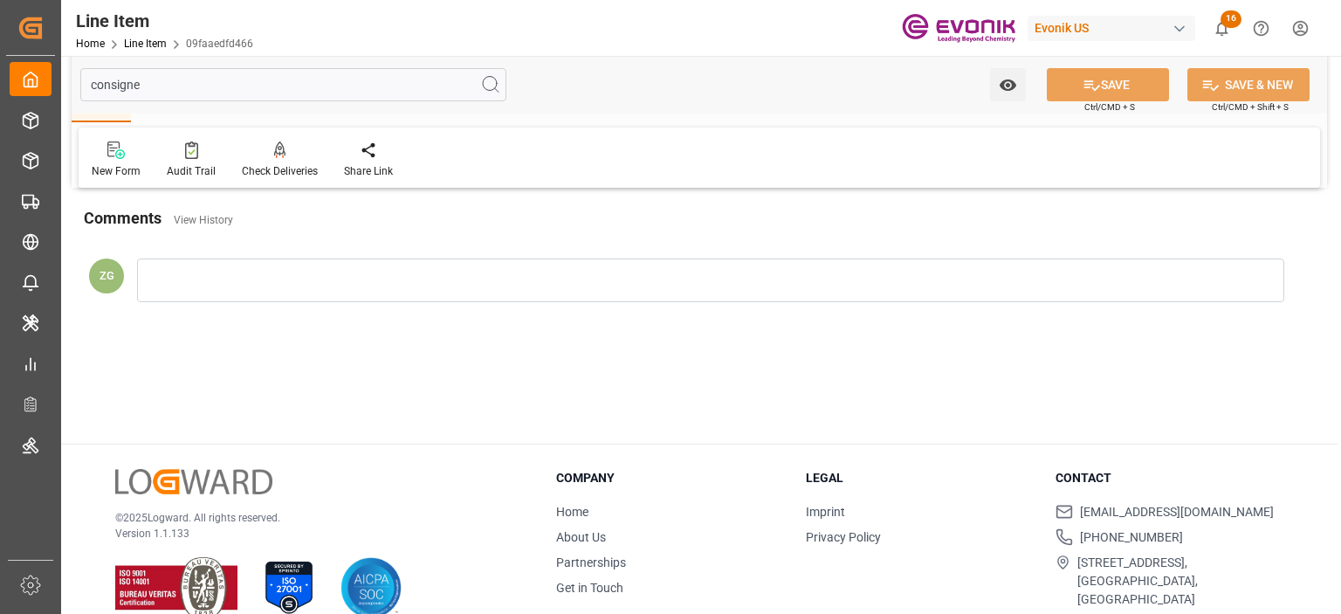
scroll to position [0, 0]
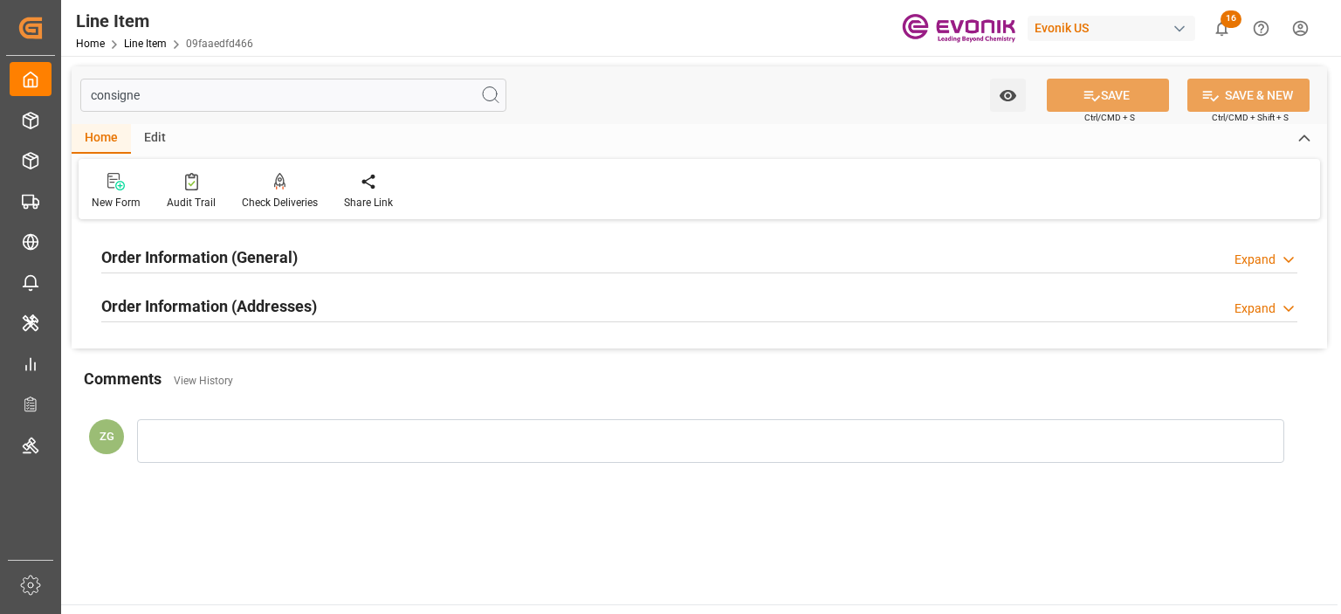
type input "consigne"
click at [279, 319] on div "Order Information (Addresses)" at bounding box center [209, 304] width 216 height 33
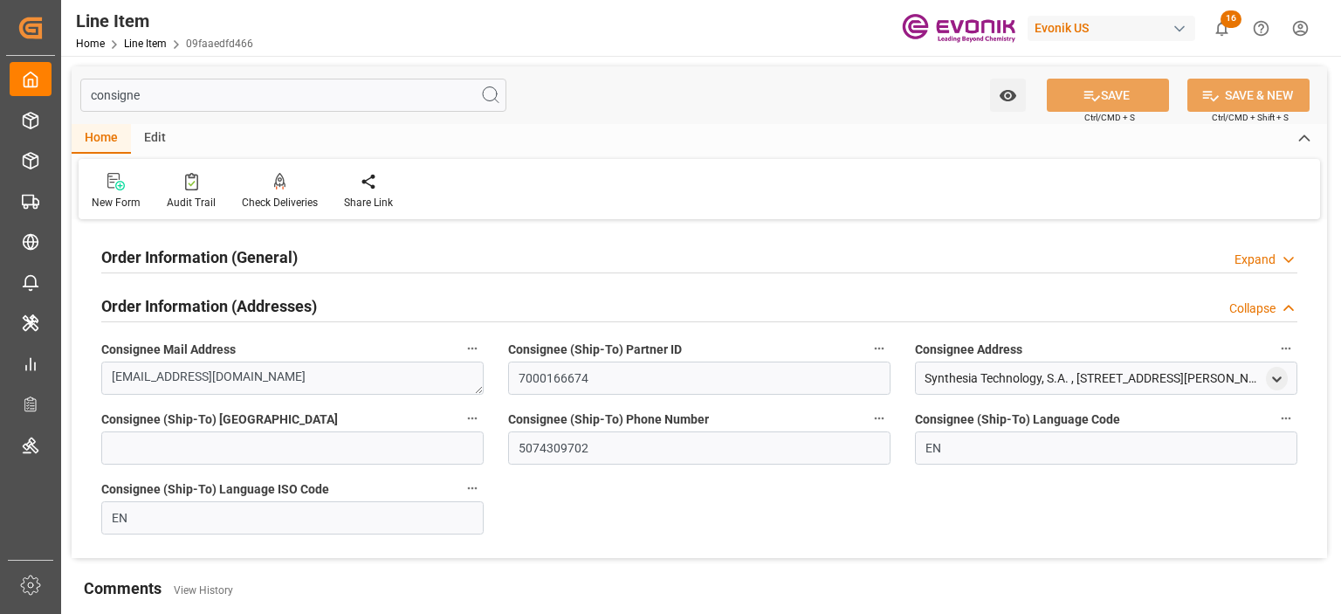
click at [248, 247] on h2 "Order Information (General)" at bounding box center [199, 257] width 196 height 24
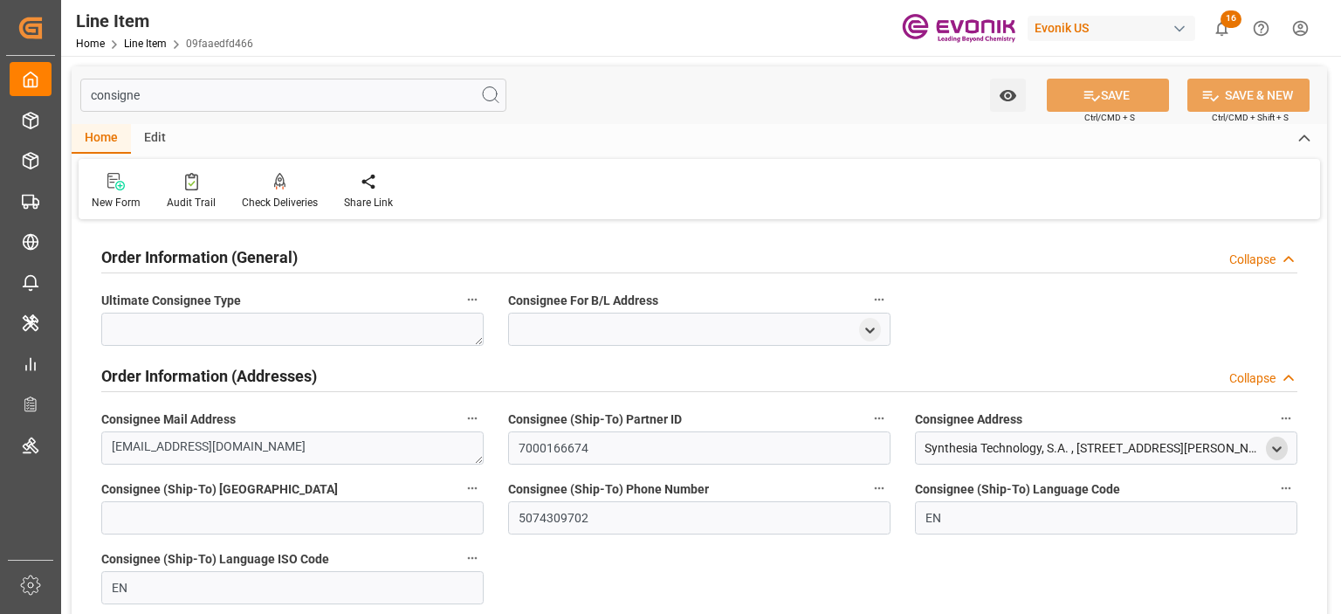
click at [1282, 453] on icon "open menu" at bounding box center [1277, 449] width 15 height 15
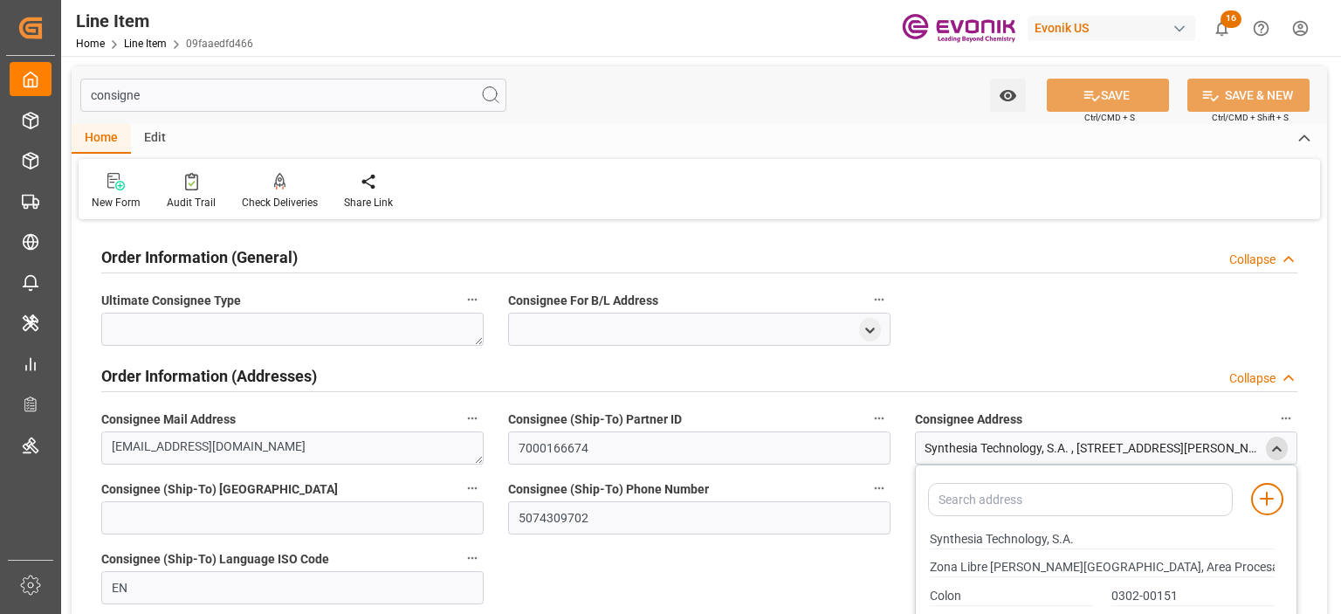
scroll to position [175, 0]
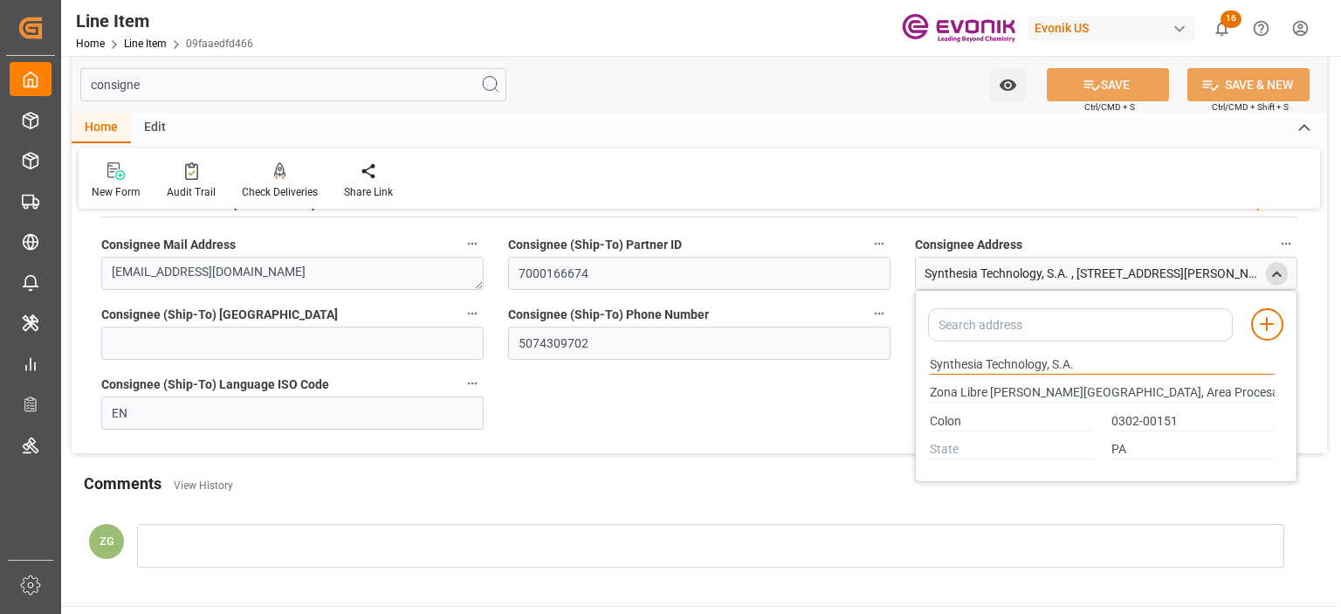
drag, startPoint x: 929, startPoint y: 362, endPoint x: 1046, endPoint y: 362, distance: 117.0
click at [1046, 362] on input "Synthesia Technology, S.A." at bounding box center [1102, 364] width 345 height 19
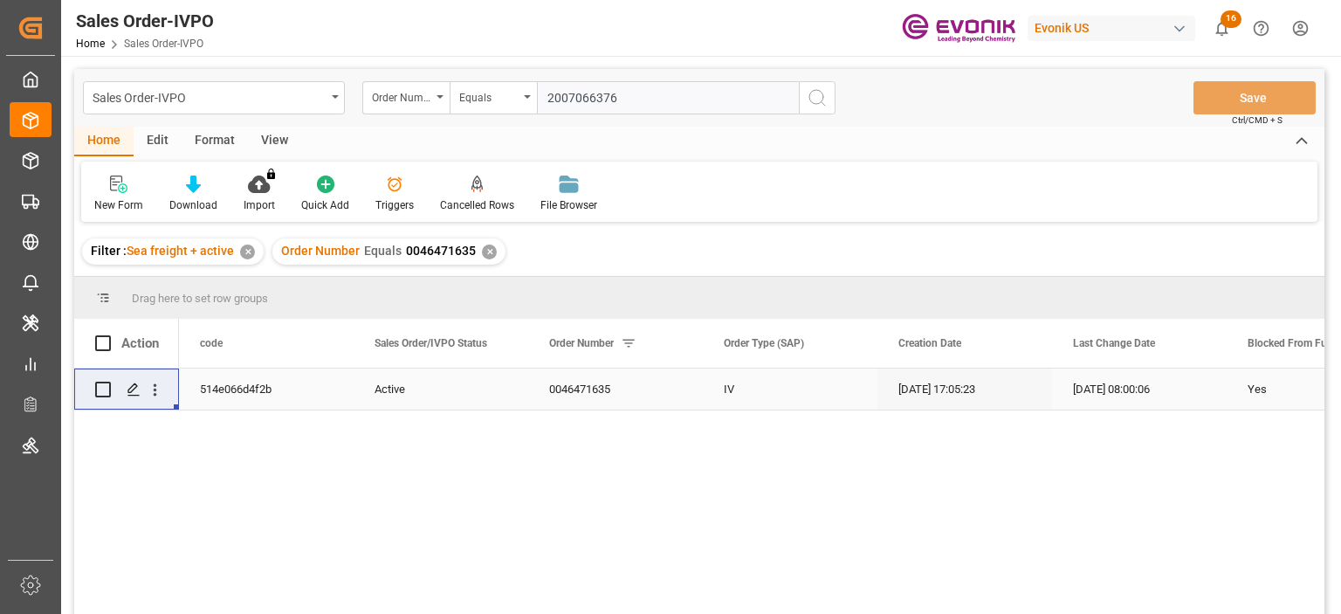
type input "2007066376"
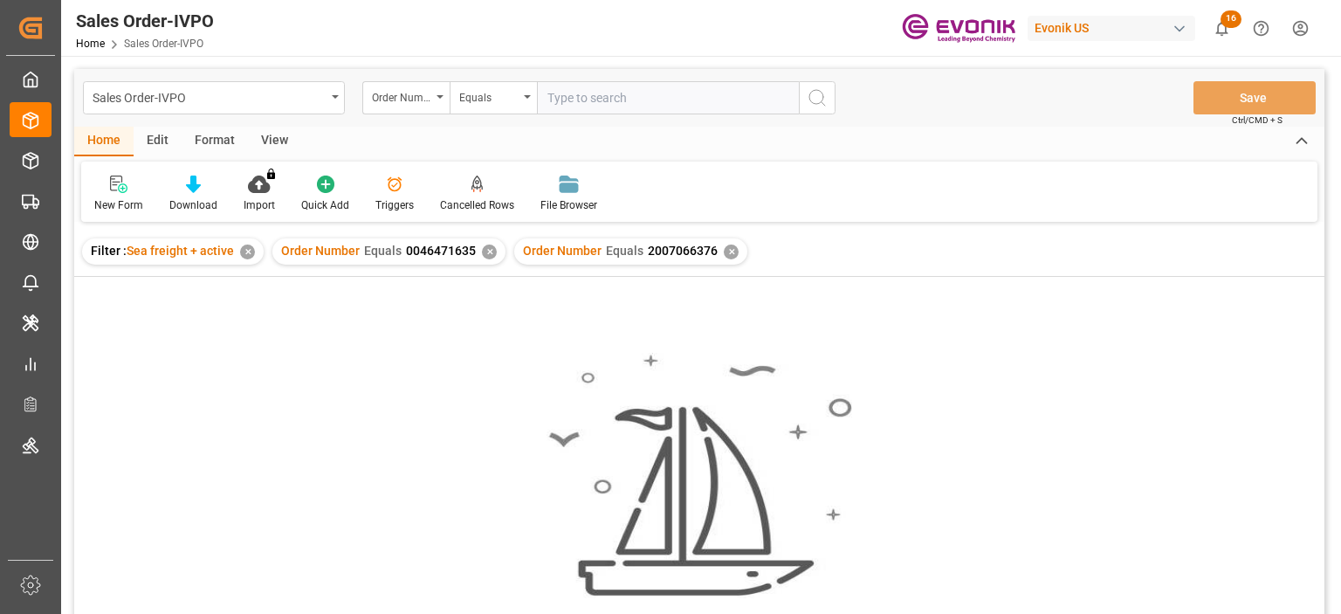
click at [490, 245] on div "Order Number Equals 0046471635 ✕" at bounding box center [388, 251] width 233 height 26
click at [490, 249] on div "✕" at bounding box center [489, 252] width 15 height 15
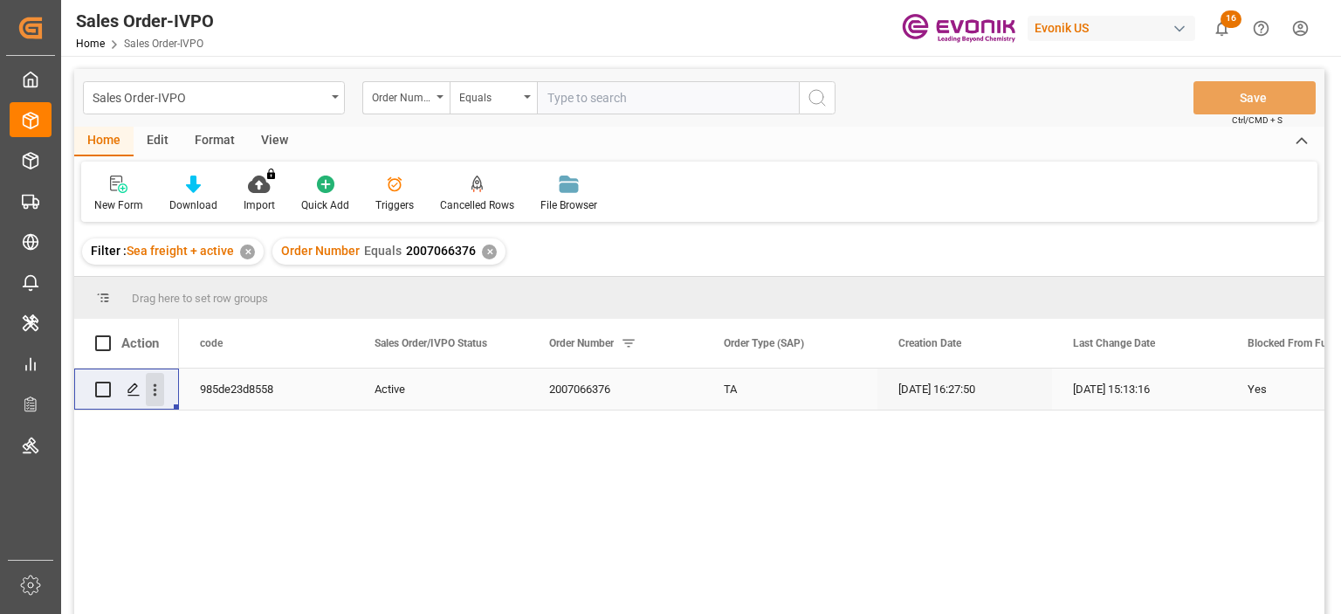
click at [152, 395] on icon "open menu" at bounding box center [155, 390] width 18 height 18
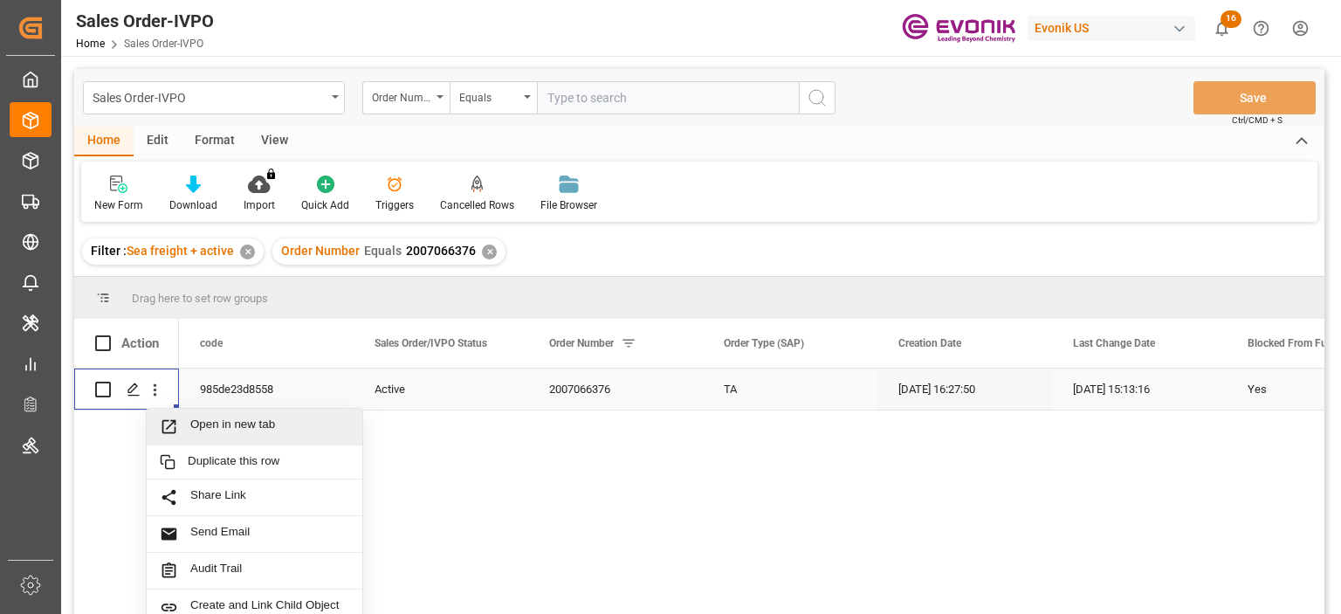
click at [192, 423] on span "Open in new tab" at bounding box center [269, 426] width 159 height 18
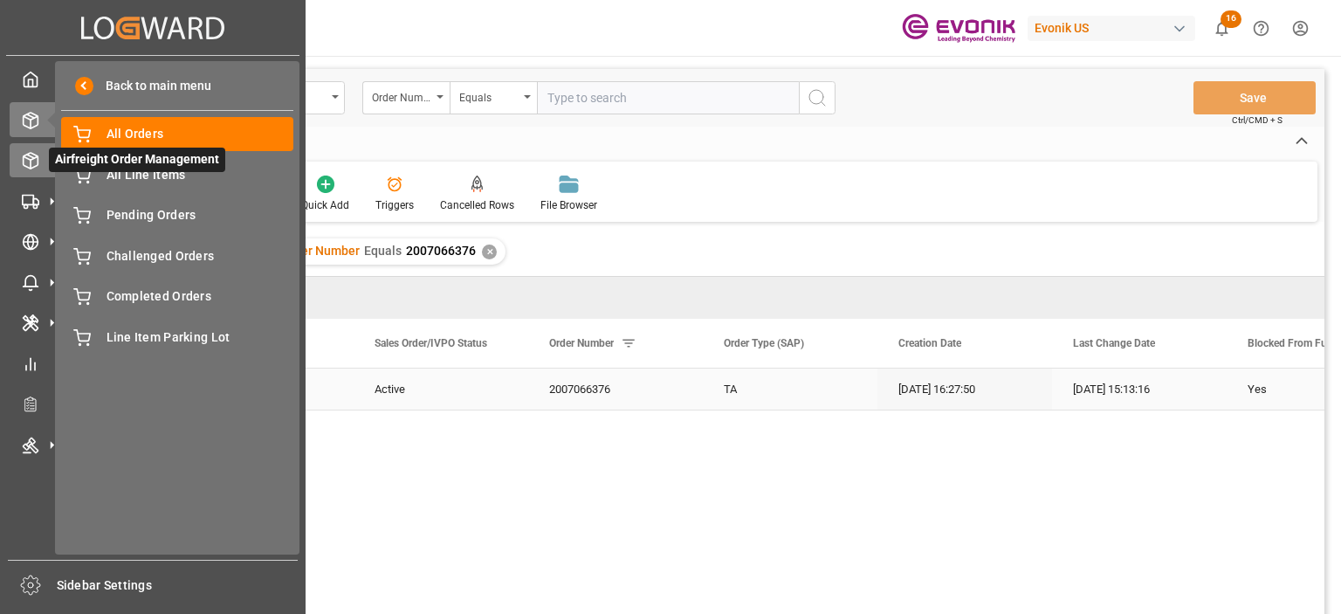
click at [24, 160] on icon at bounding box center [31, 161] width 15 height 16
click at [38, 152] on icon at bounding box center [51, 160] width 37 height 37
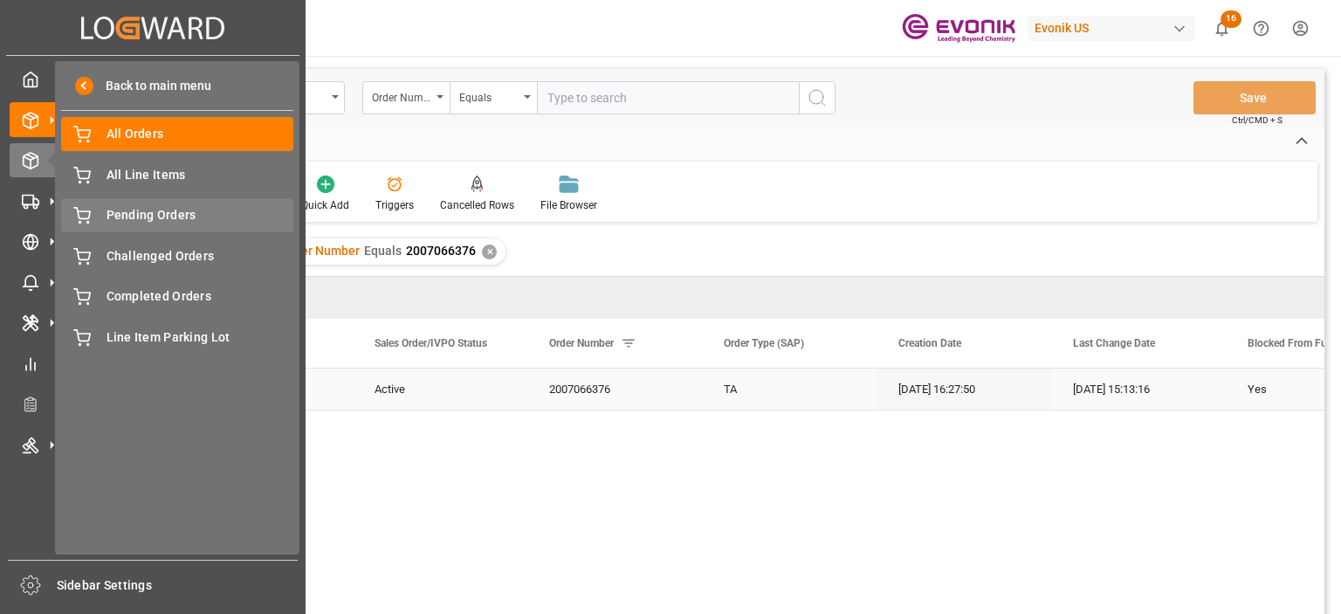
click at [136, 217] on span "Pending Orders" at bounding box center [201, 215] width 188 height 18
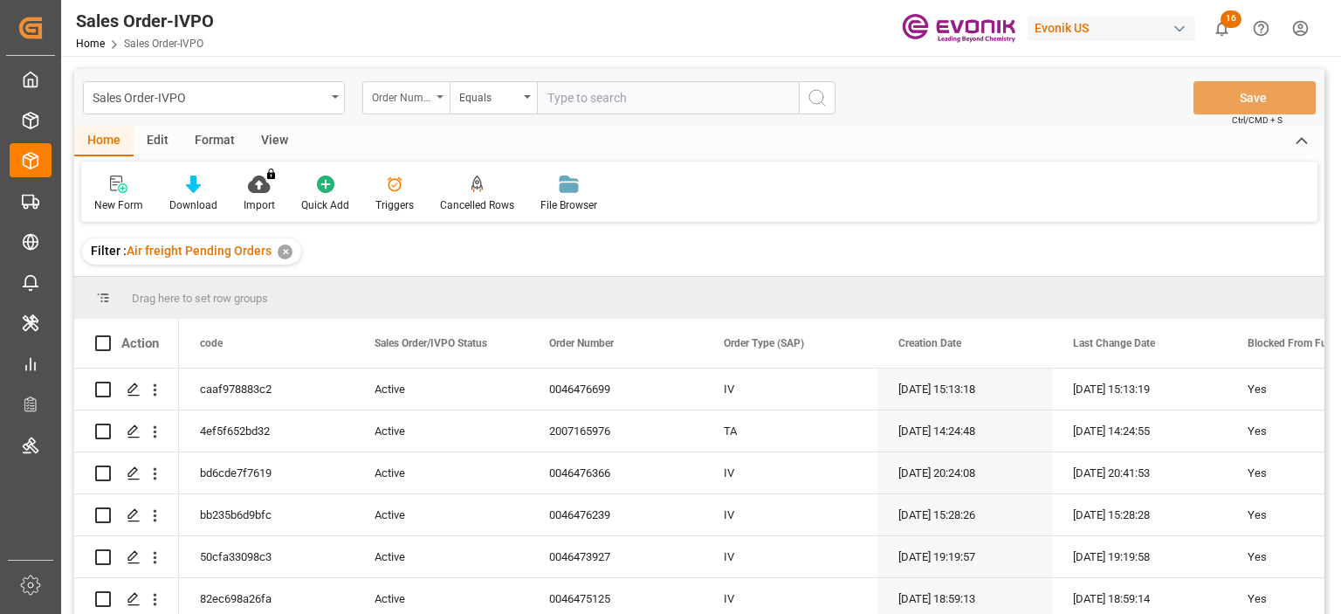
click at [409, 111] on div "Order Number" at bounding box center [405, 97] width 87 height 33
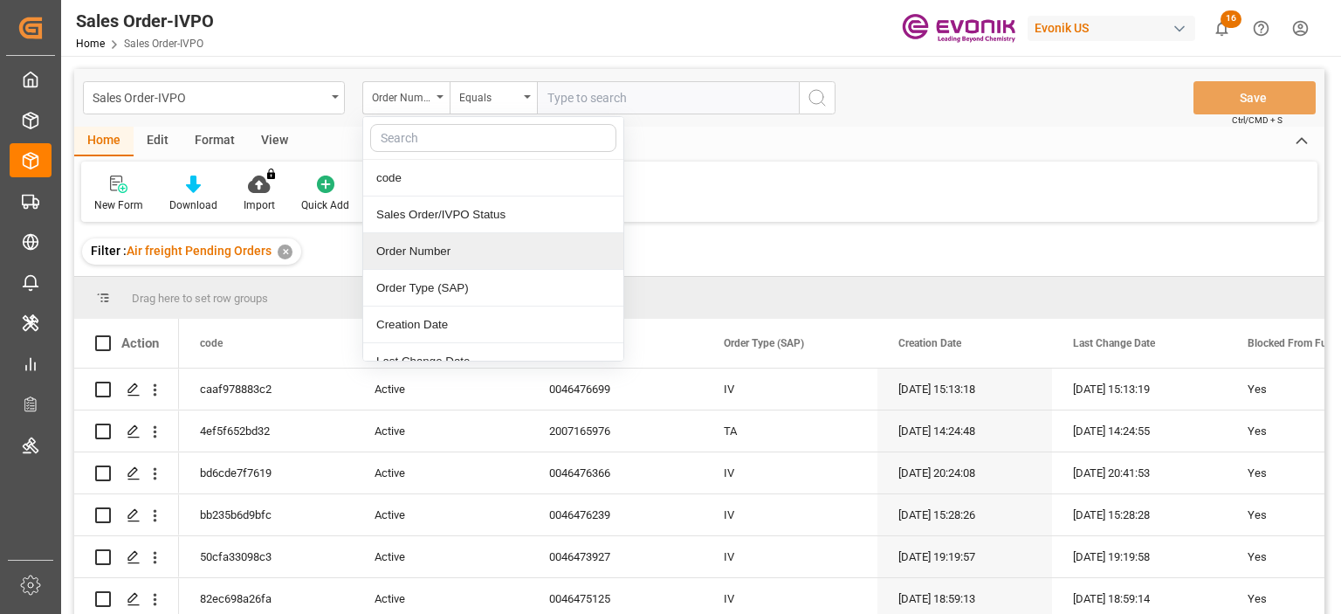
click at [436, 248] on div "Order Number" at bounding box center [493, 251] width 260 height 37
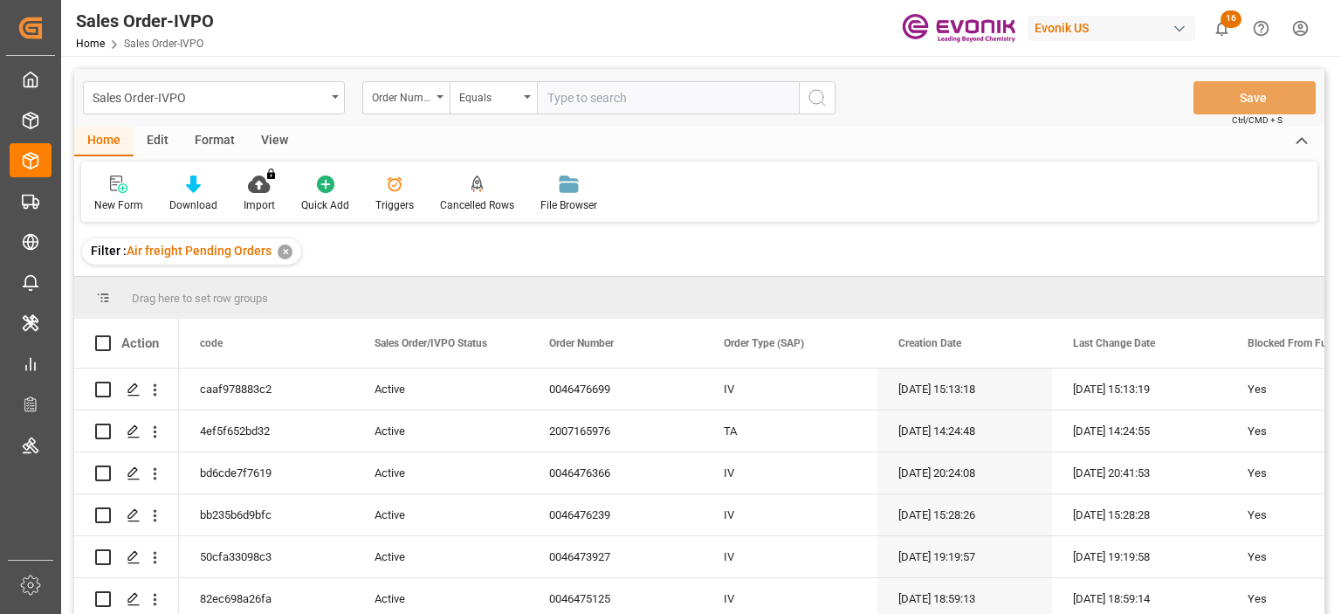
click at [599, 85] on input "text" at bounding box center [668, 97] width 262 height 33
paste input "46476366"
type input "0046476366"
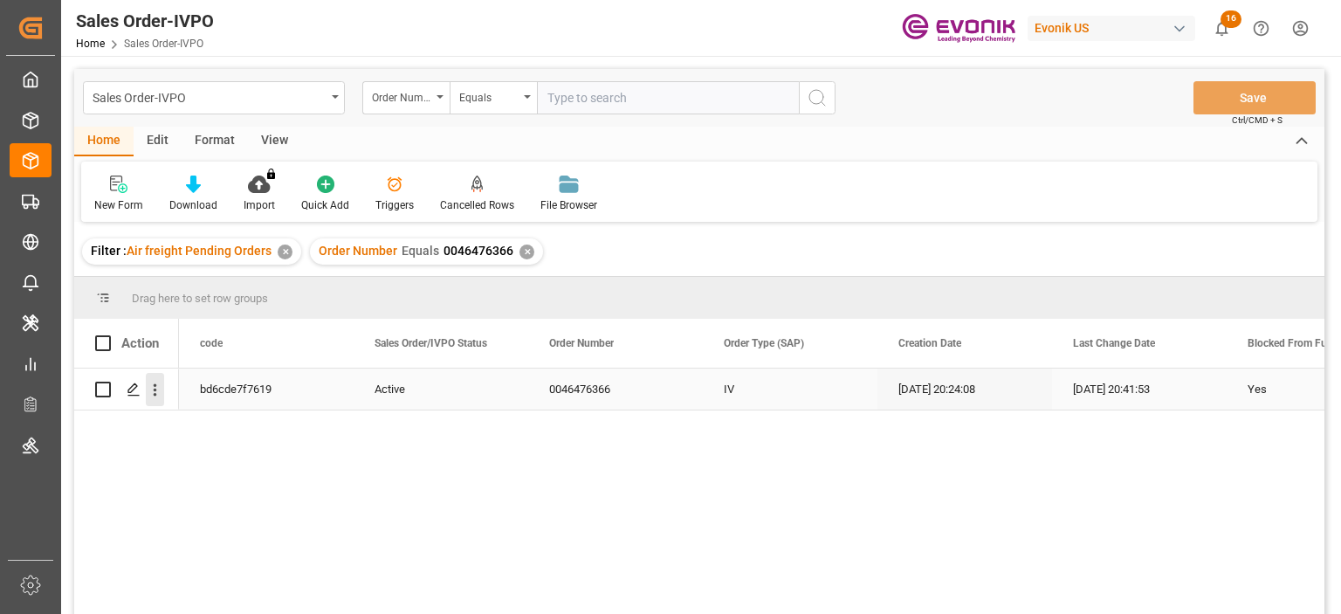
click at [153, 389] on icon "open menu" at bounding box center [155, 390] width 18 height 18
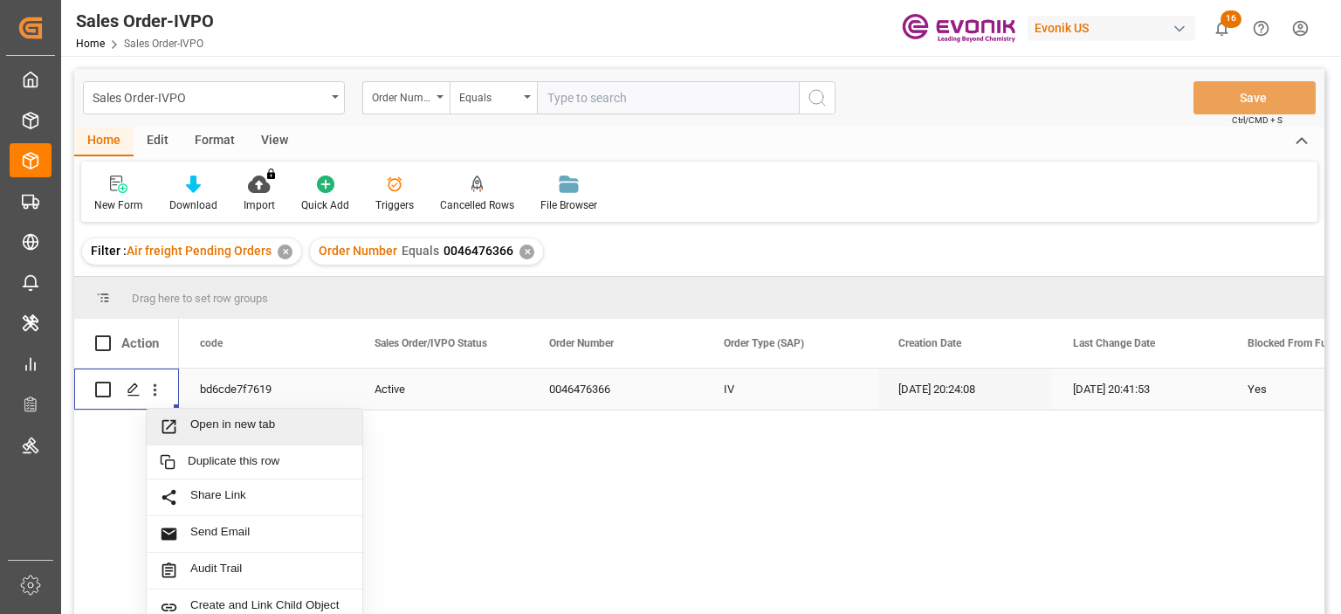
click at [231, 422] on span "Open in new tab" at bounding box center [269, 426] width 159 height 18
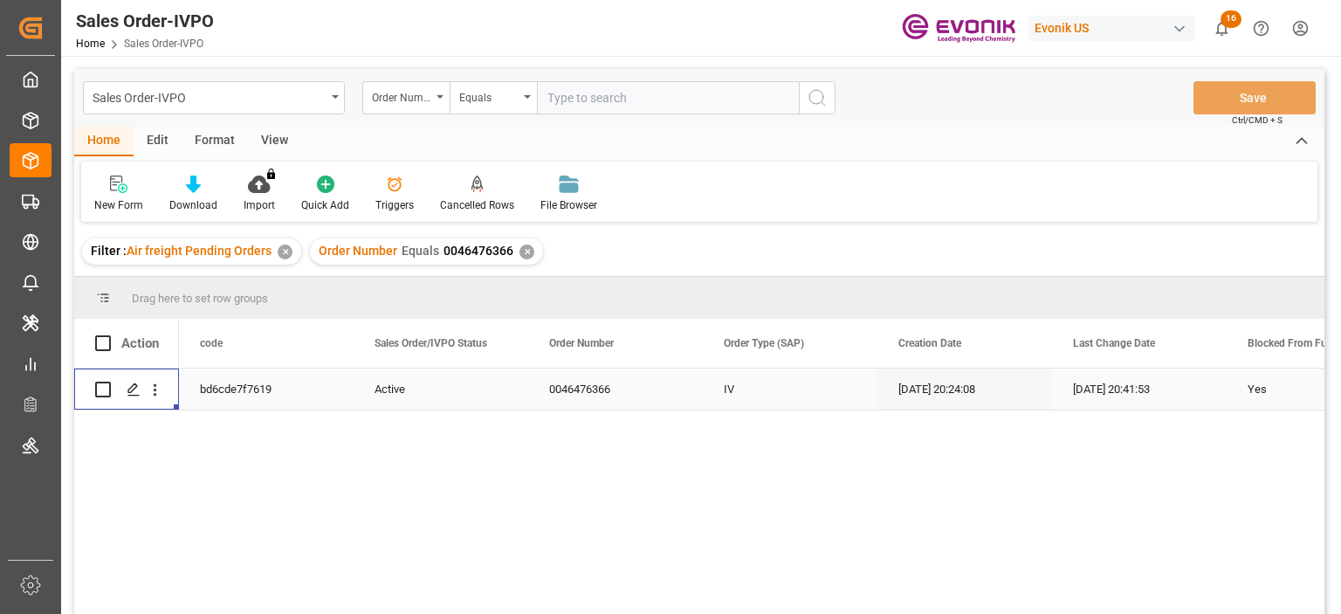
click at [607, 118] on div "Sales Order-IVPO Order Number Equals Save Ctrl/CMD + S" at bounding box center [699, 98] width 1251 height 58
click at [605, 104] on input "text" at bounding box center [668, 97] width 262 height 33
paste input "2007047630"
type input "2007047630"
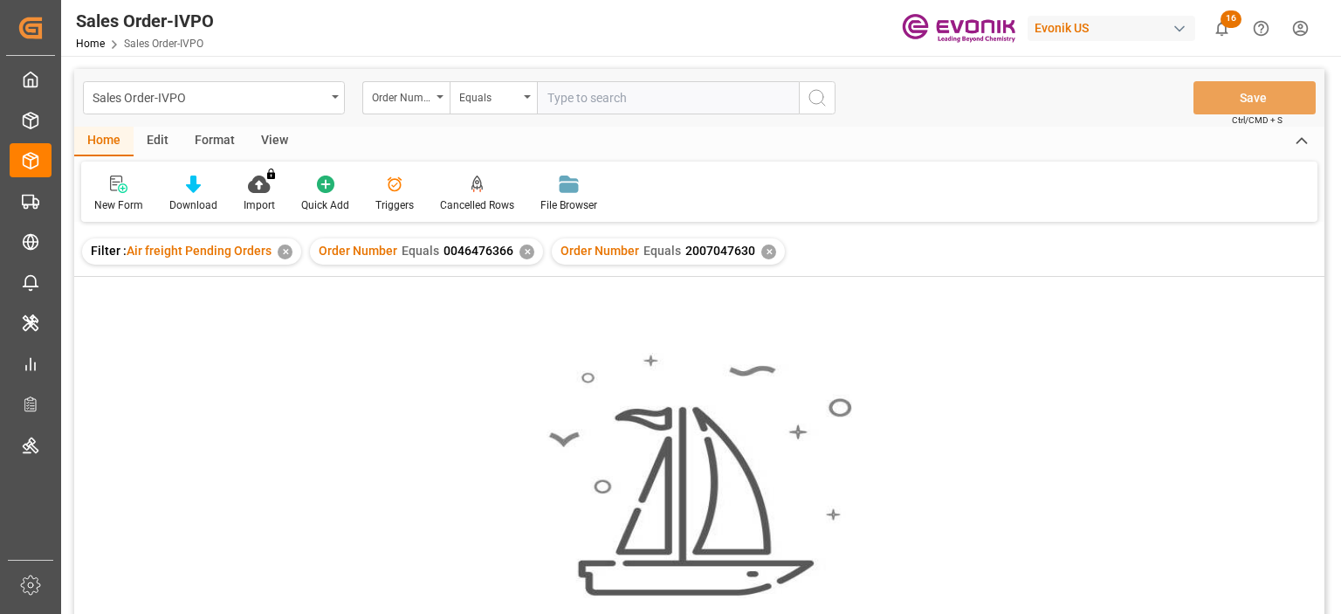
click at [526, 245] on div "✕" at bounding box center [527, 252] width 15 height 15
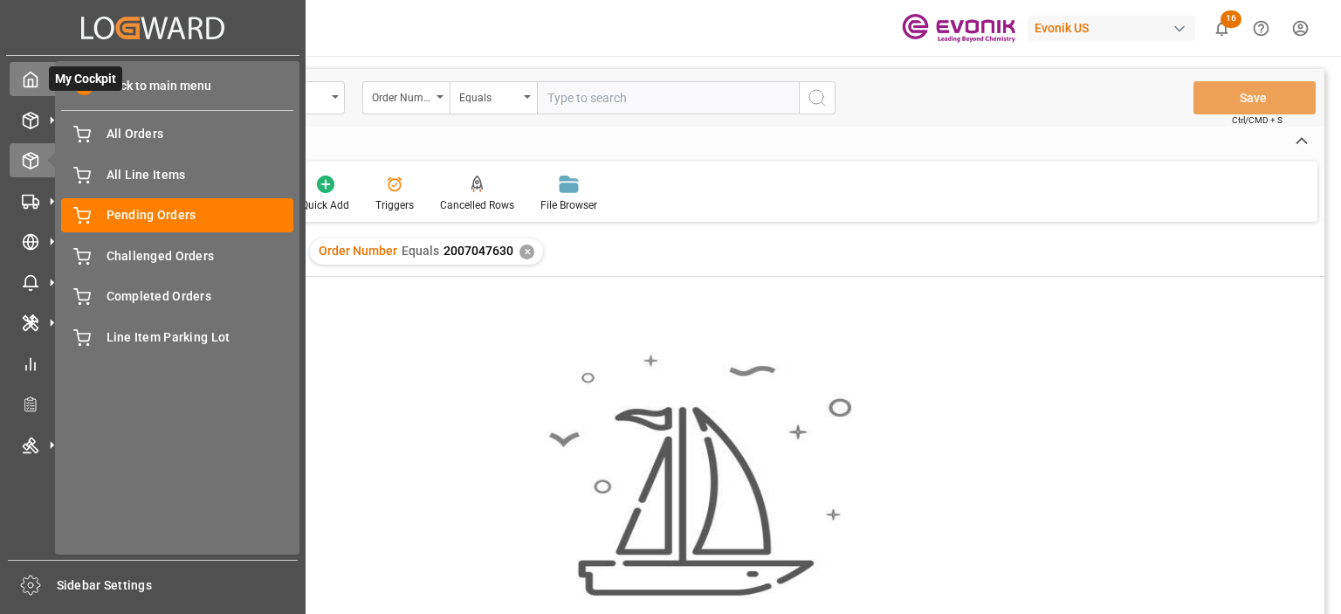
click at [31, 90] on div "My Cockpit My Cockpit" at bounding box center [153, 79] width 286 height 34
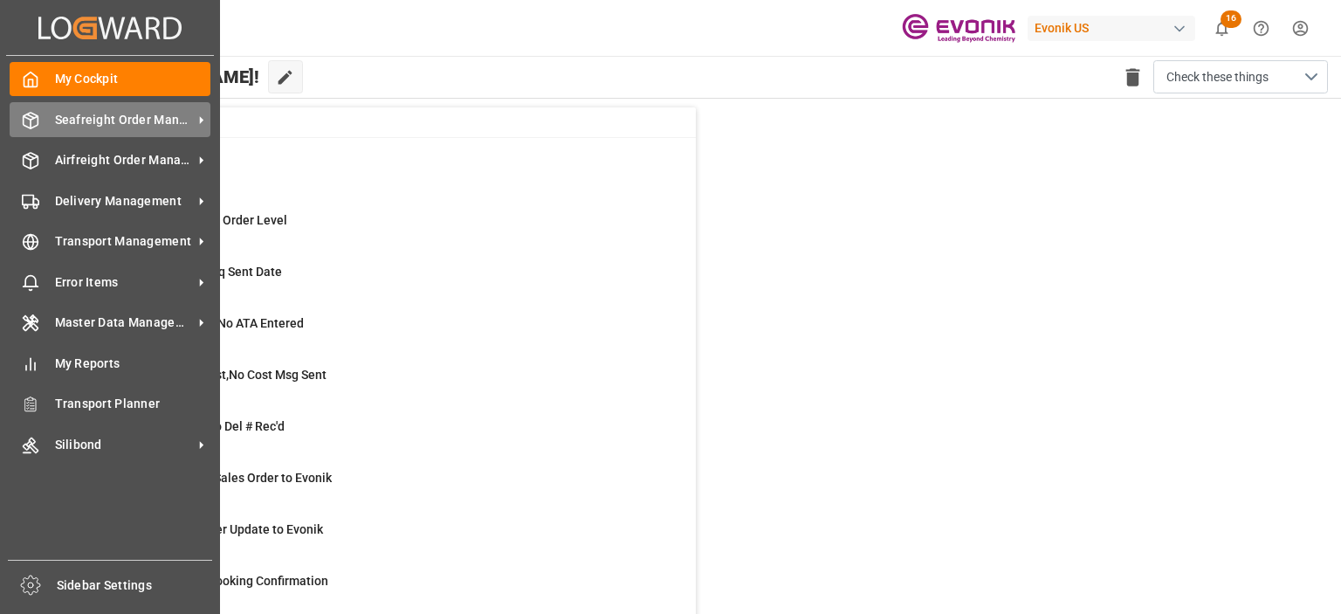
click at [27, 114] on line at bounding box center [30, 115] width 7 height 3
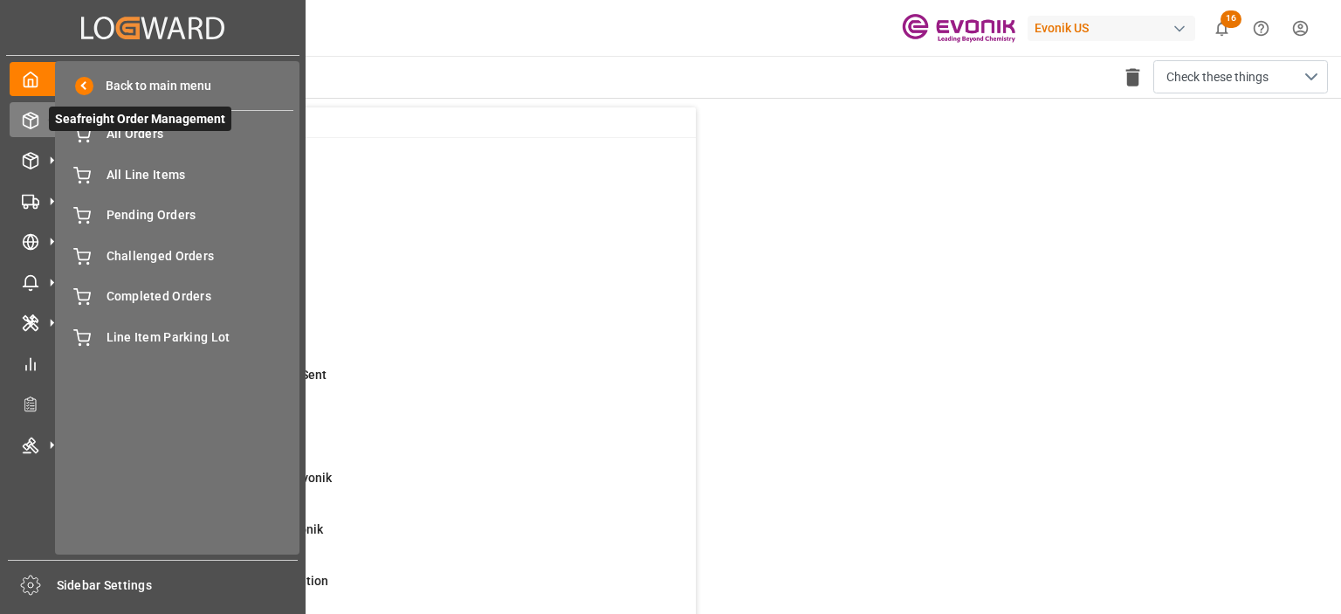
click at [121, 127] on span "Seafreight Order Management" at bounding box center [140, 119] width 183 height 24
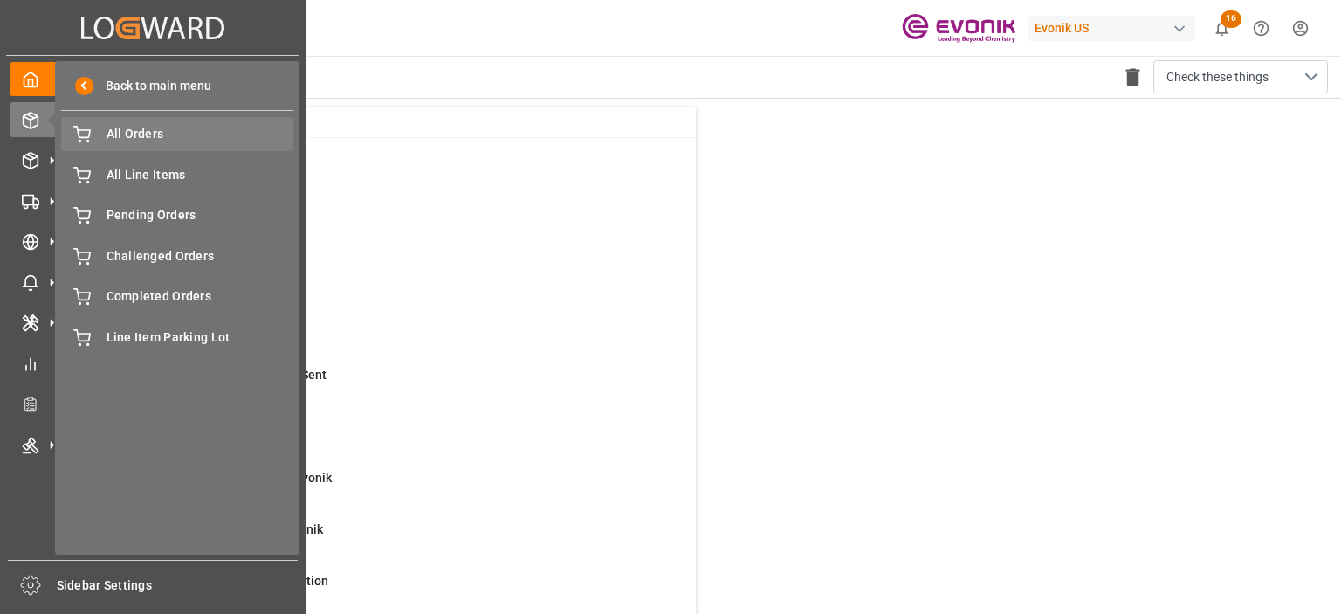
click at [122, 135] on span "All Orders" at bounding box center [201, 134] width 188 height 18
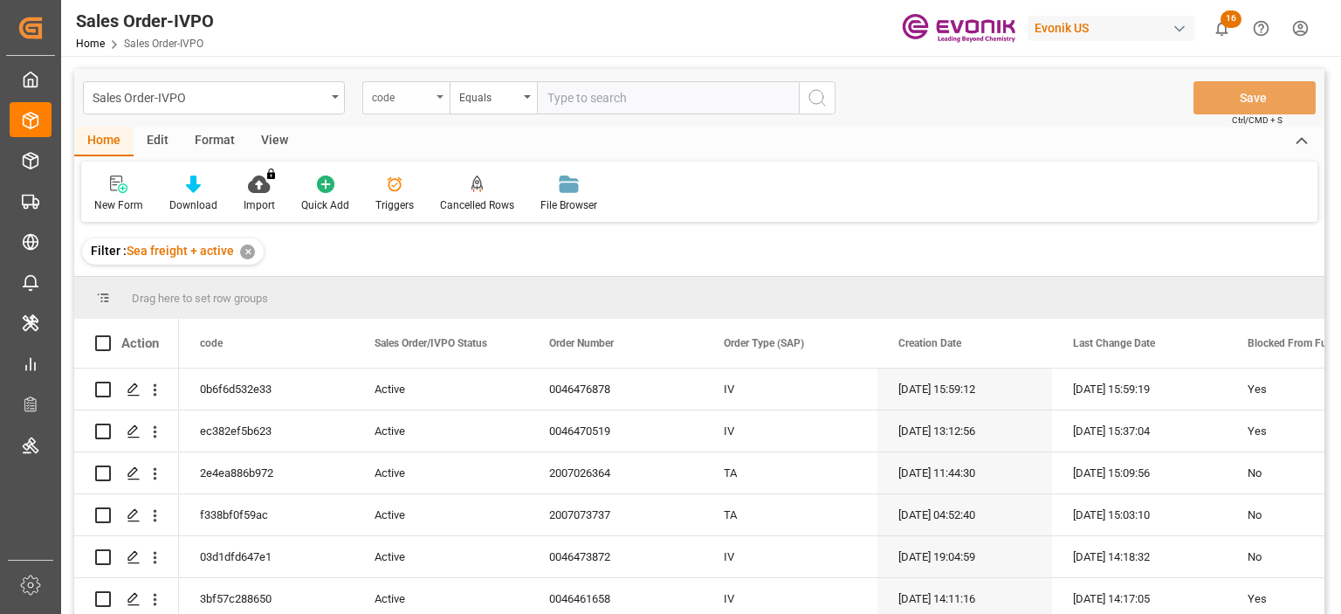
click at [407, 95] on div "code" at bounding box center [401, 96] width 59 height 20
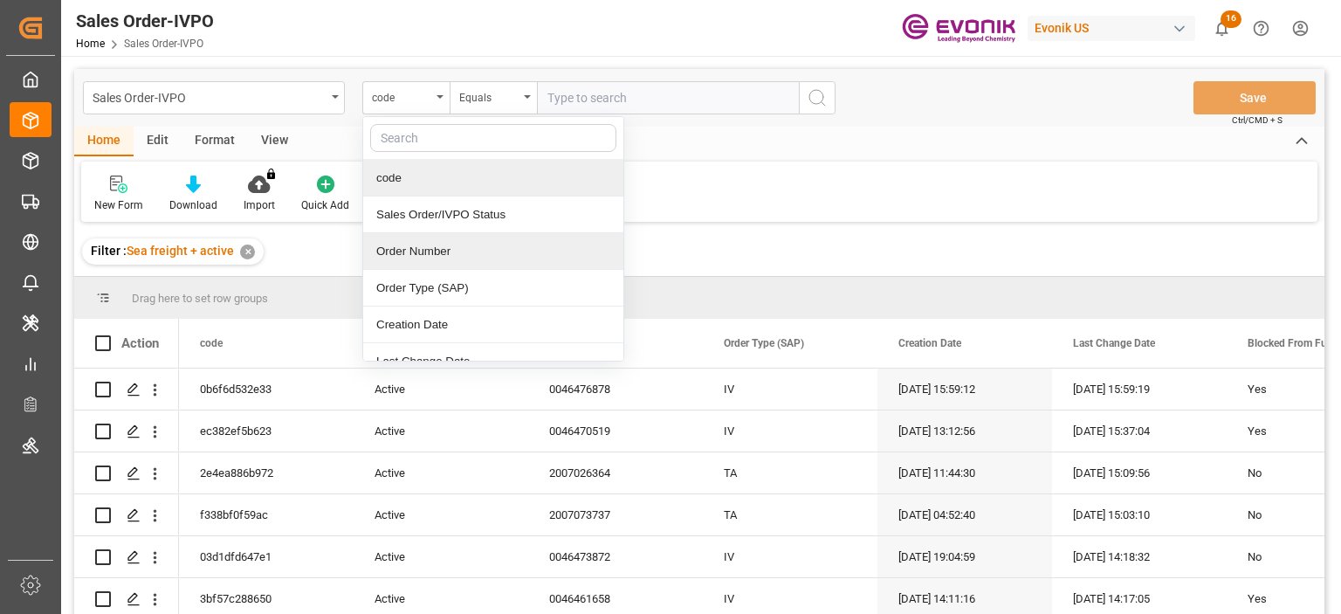
click at [429, 260] on div "Order Number" at bounding box center [493, 251] width 260 height 37
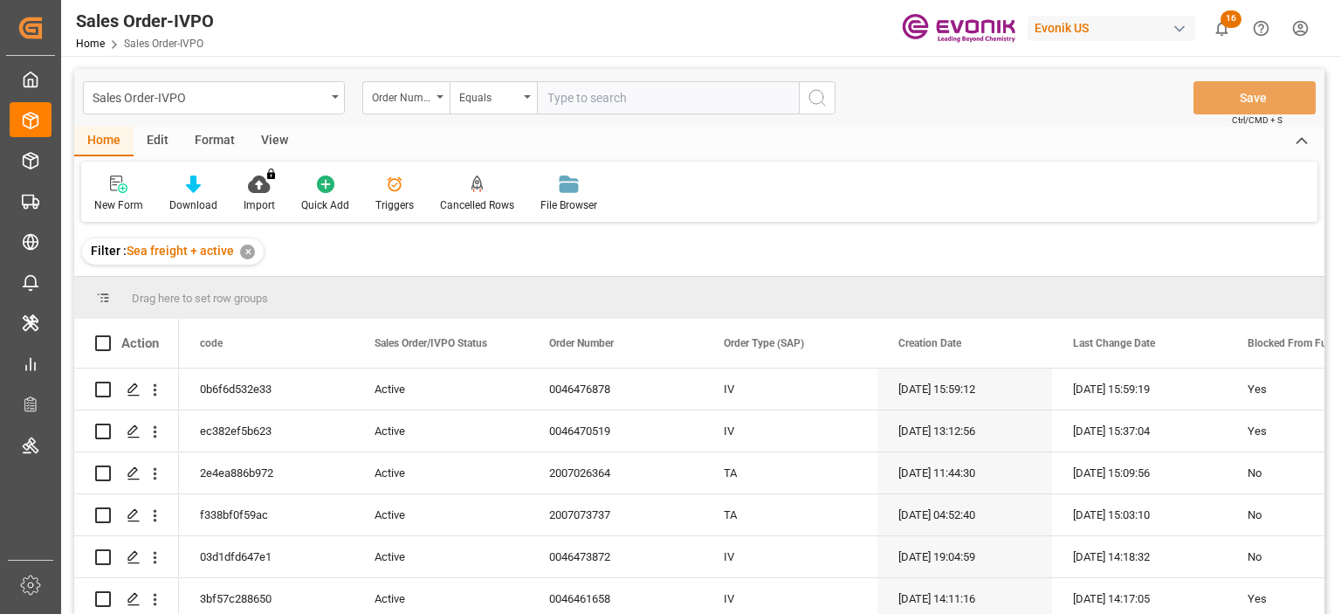
click at [589, 86] on input "text" at bounding box center [668, 97] width 262 height 33
paste input "2007047630"
type input "2007047630"
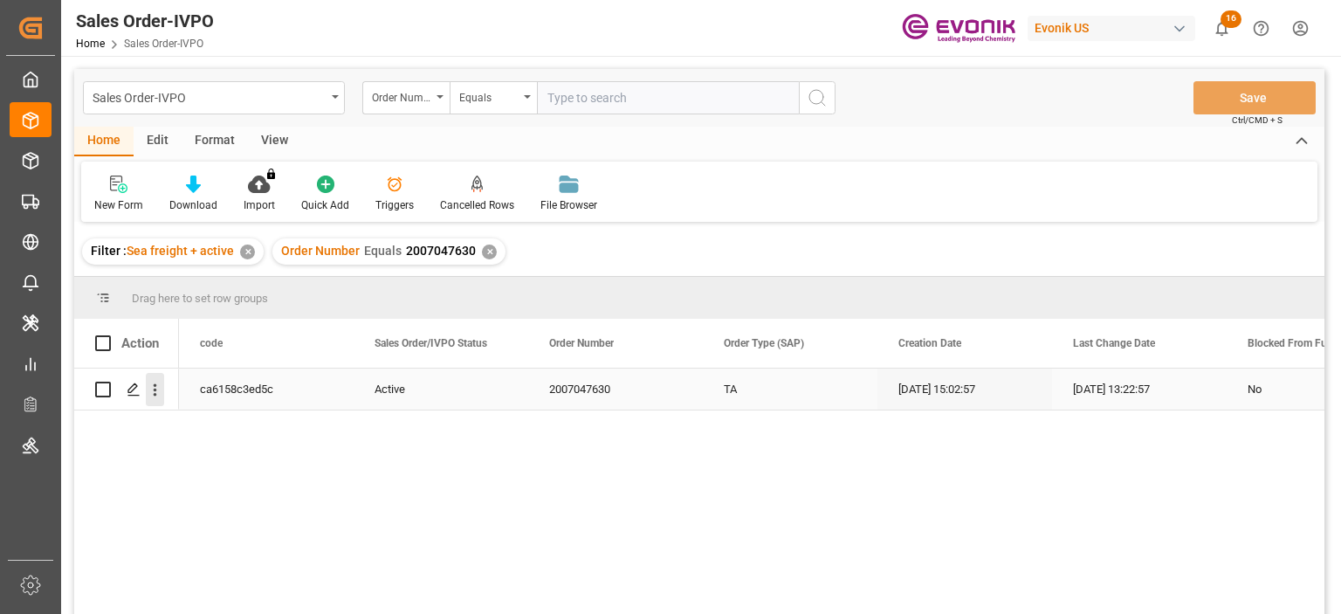
click at [154, 381] on icon "open menu" at bounding box center [155, 390] width 18 height 18
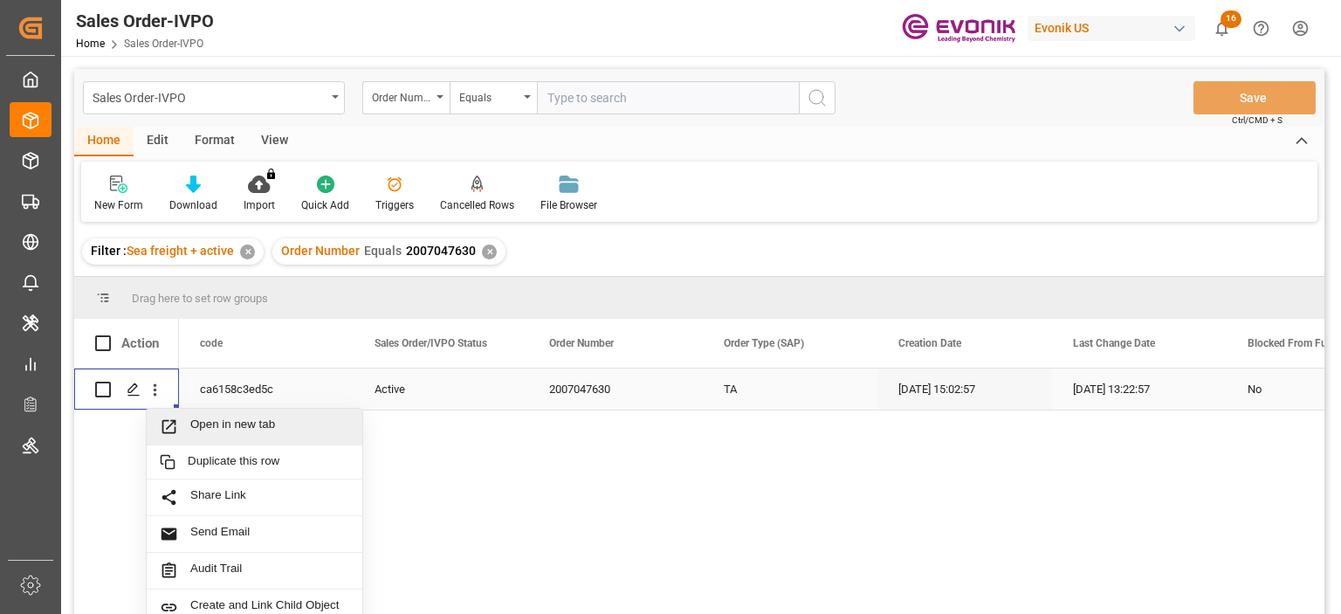
click at [197, 415] on div "Open in new tab" at bounding box center [255, 427] width 216 height 37
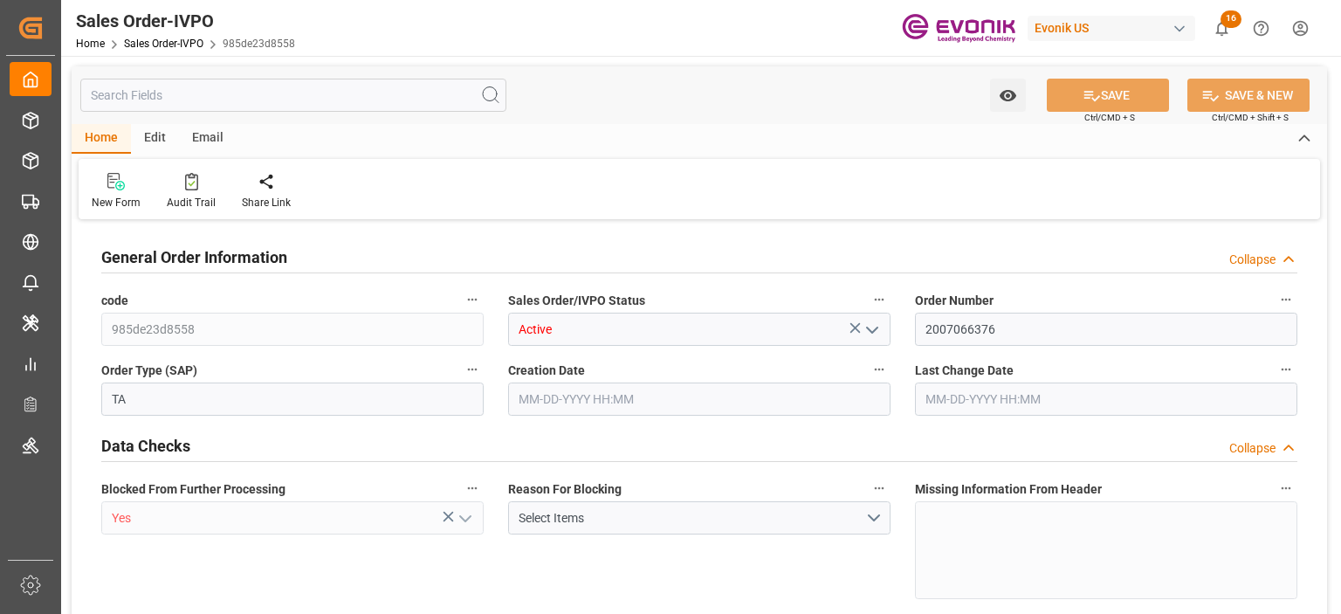
type input "BRSSZ"
type input "0"
type input "1"
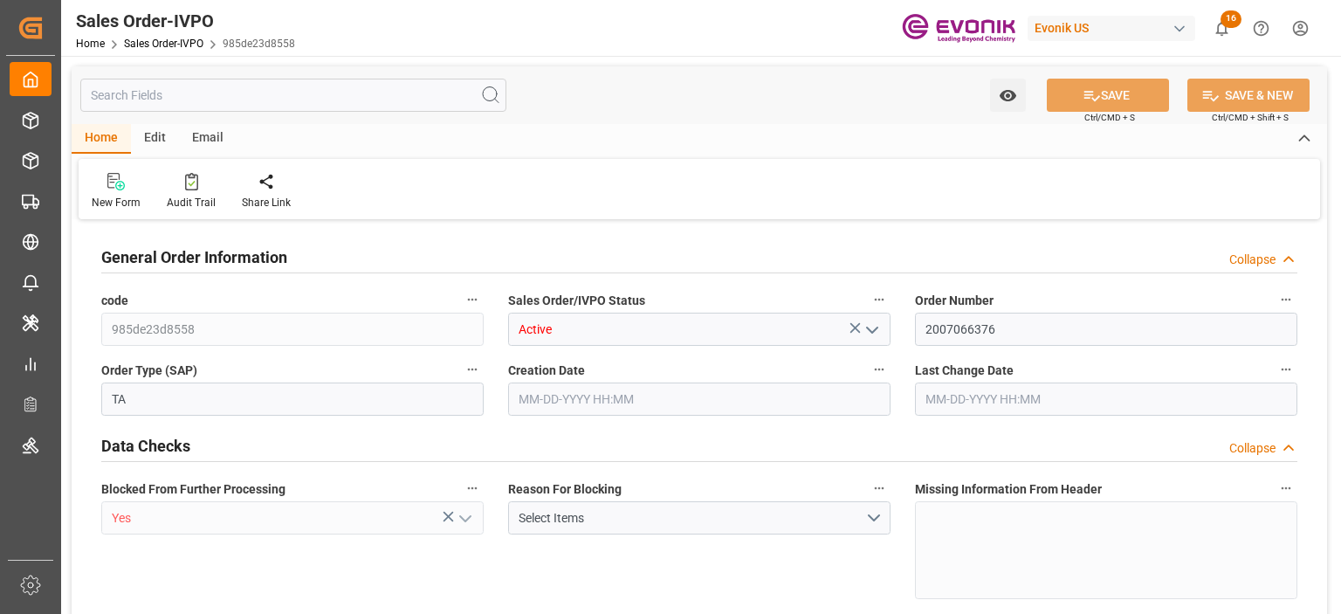
type input "16200"
type input "26.4204"
type input "17000"
type input "30"
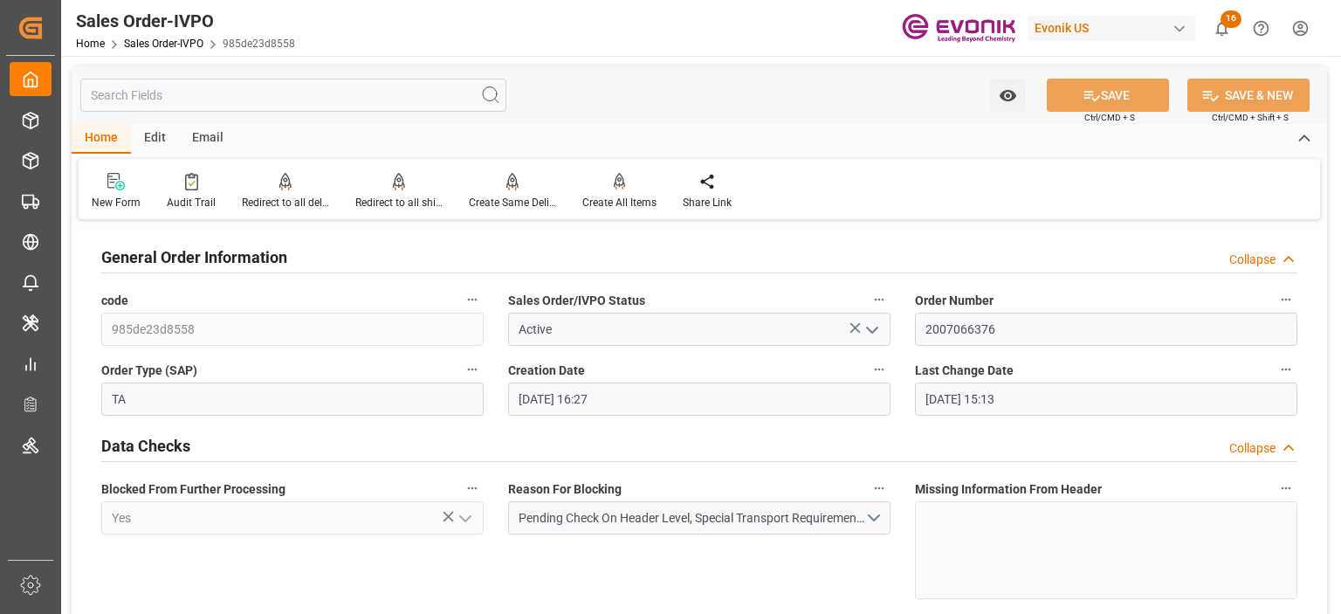
type input "06-26-2025 16:27"
type input "09-17-2025 15:13"
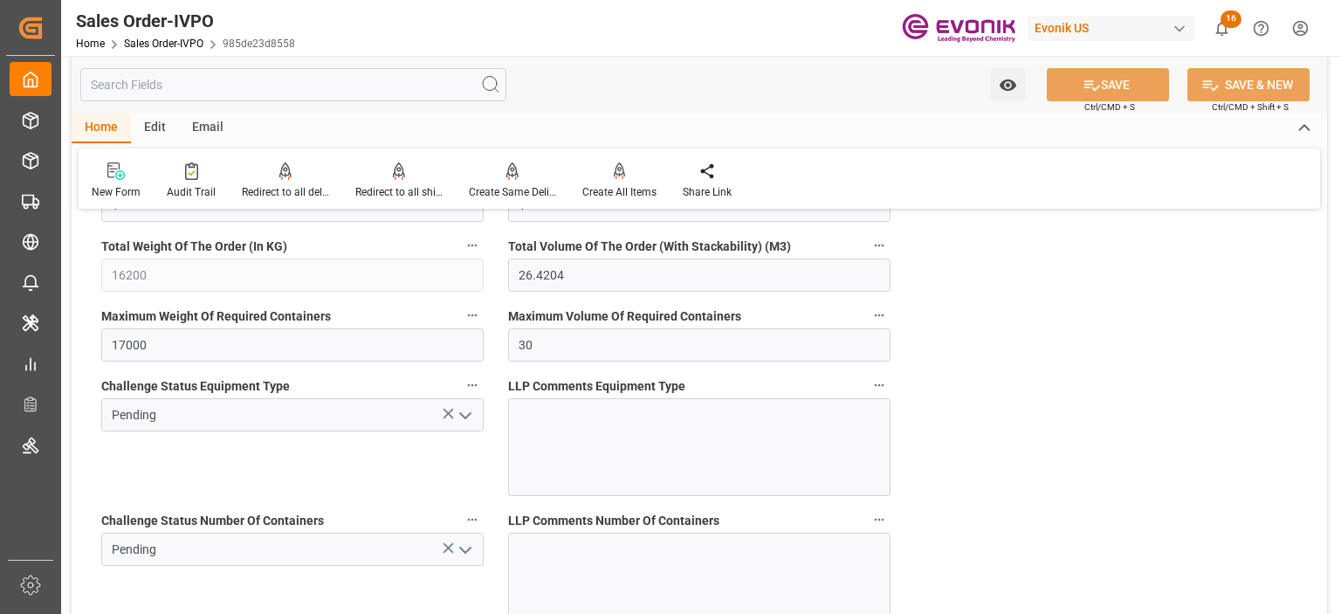
scroll to position [2969, 0]
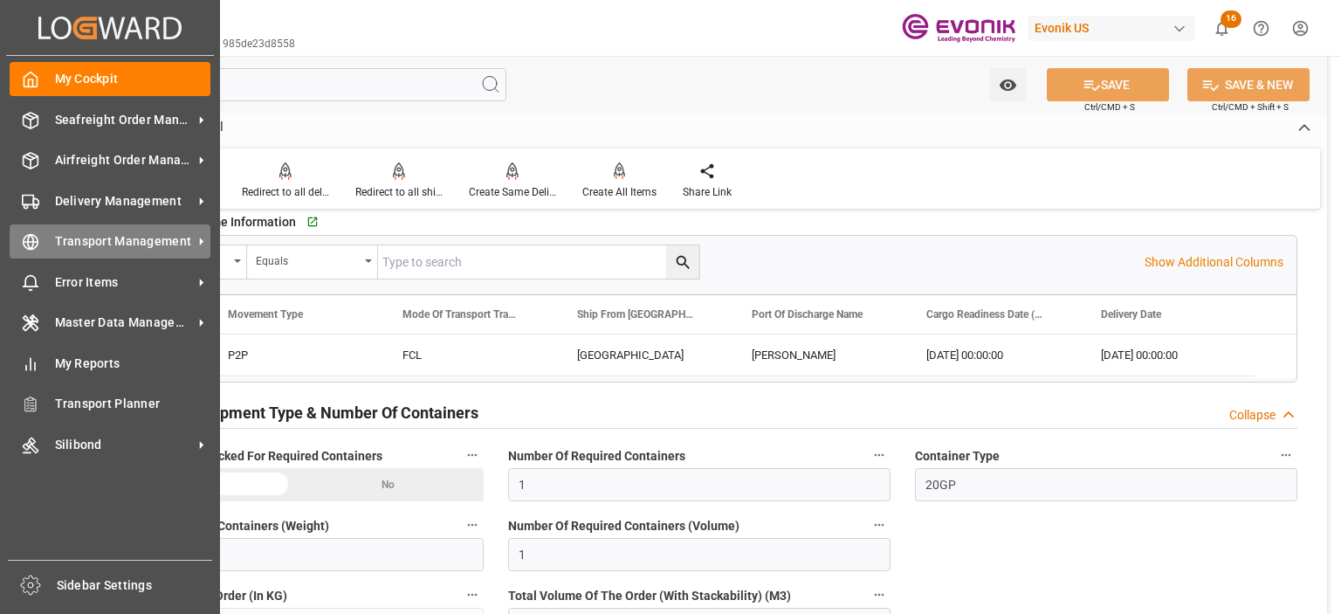
click at [63, 244] on span "Transport Management" at bounding box center [124, 241] width 138 height 18
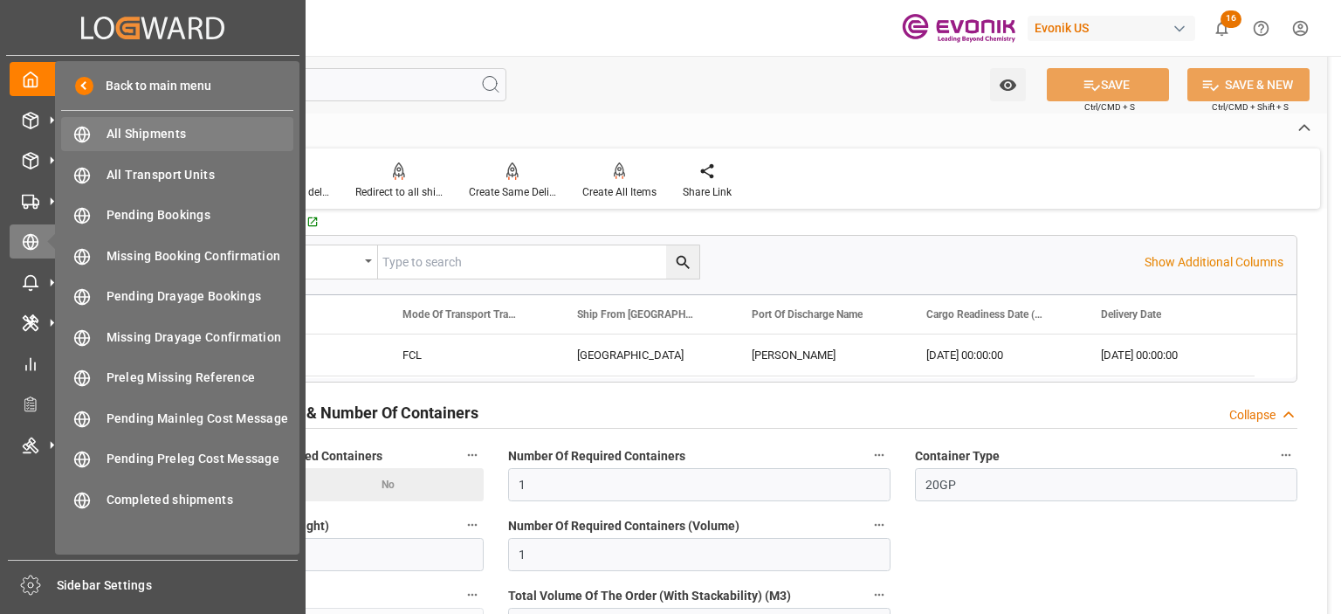
click at [155, 141] on span "All Shipments" at bounding box center [201, 134] width 188 height 18
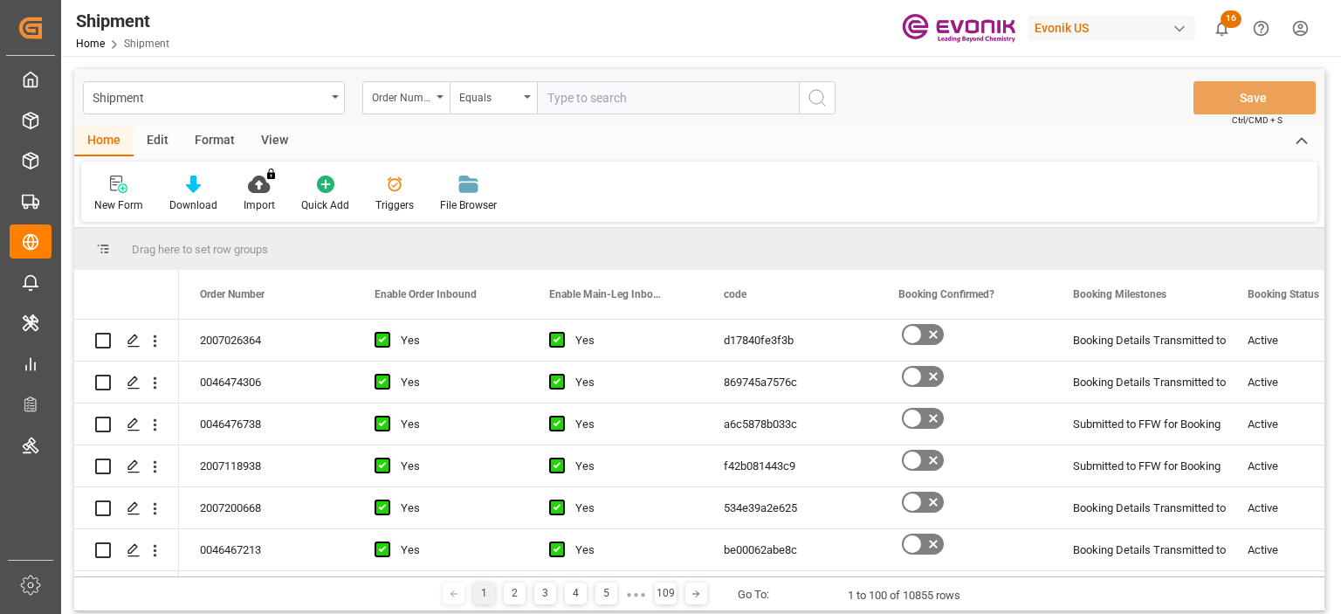
click at [426, 101] on div "Order Number" at bounding box center [401, 96] width 59 height 20
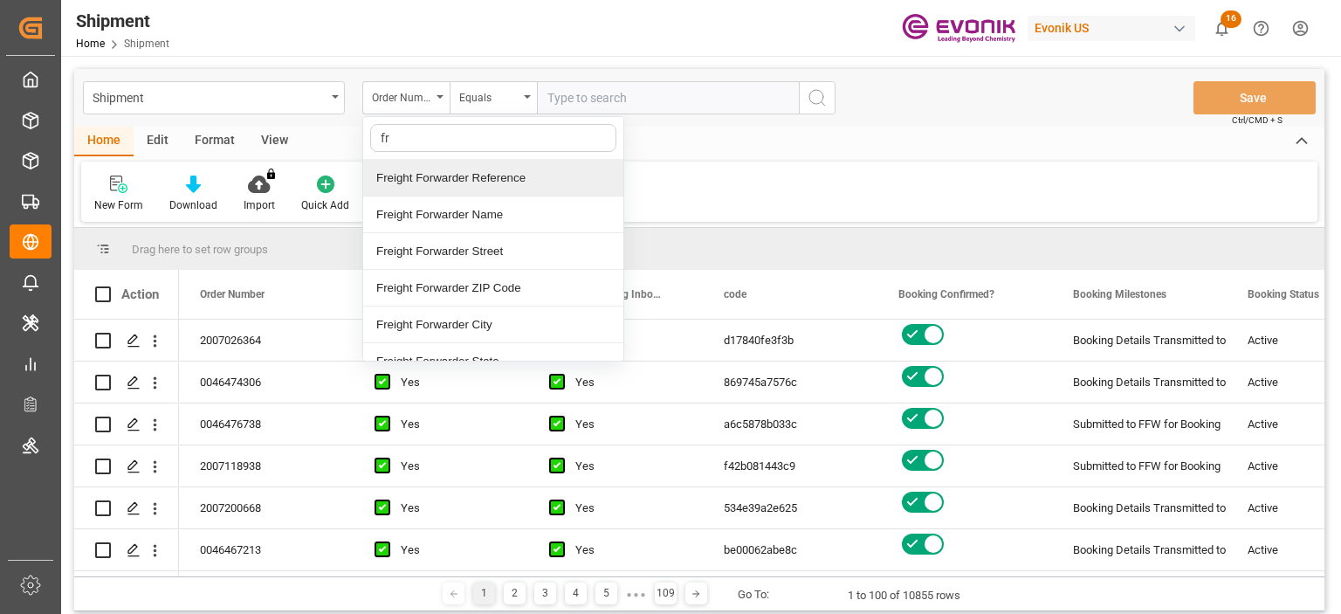
type input "fre"
click at [452, 180] on div "Freight Forwarder Reference" at bounding box center [493, 178] width 260 height 37
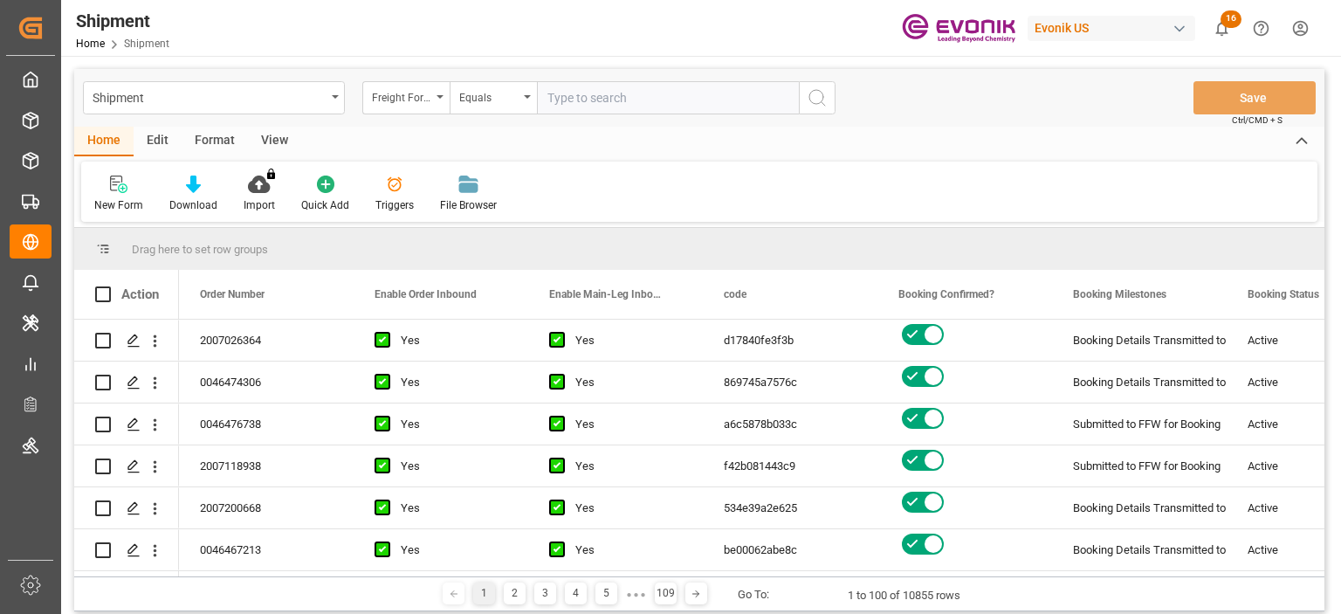
click at [580, 100] on input "text" at bounding box center [668, 97] width 262 height 33
paste input "251005000168"
type input "251005000168"
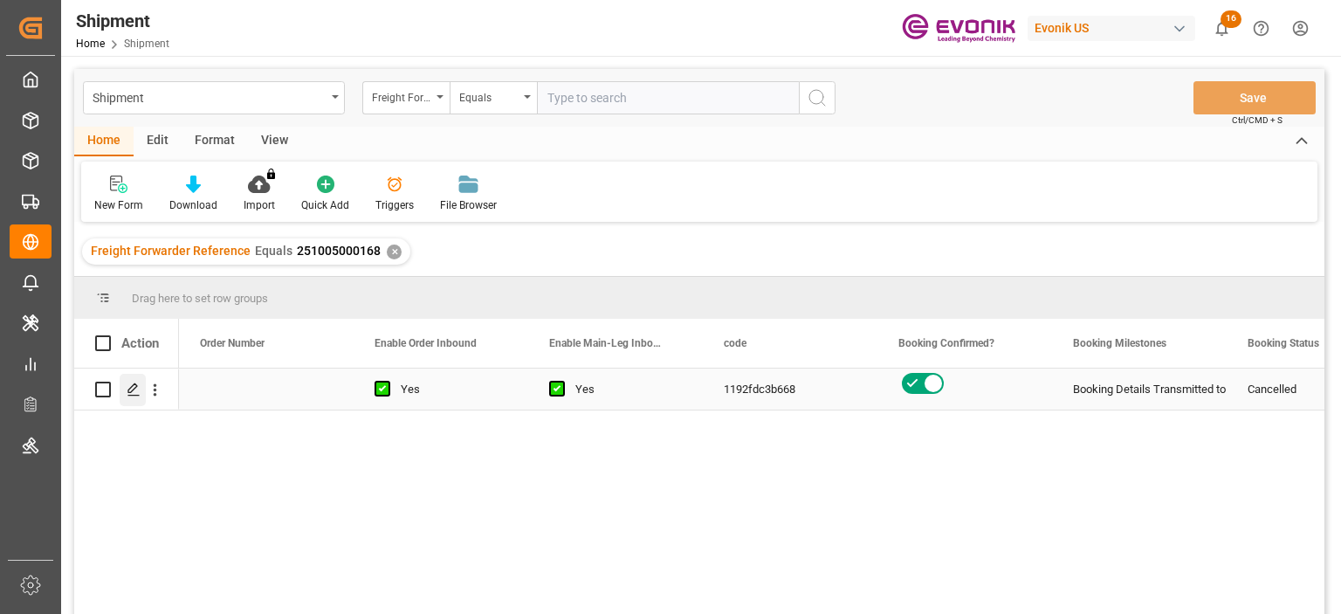
click at [137, 389] on icon "Press SPACE to select this row." at bounding box center [134, 389] width 14 height 14
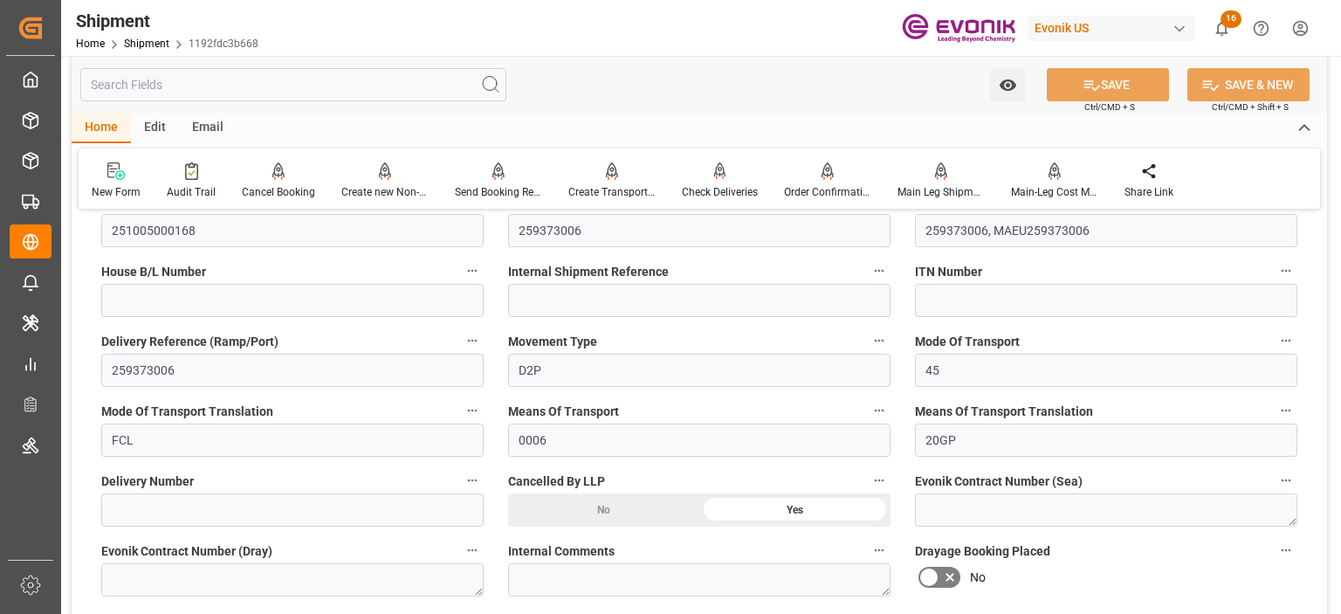
scroll to position [175, 0]
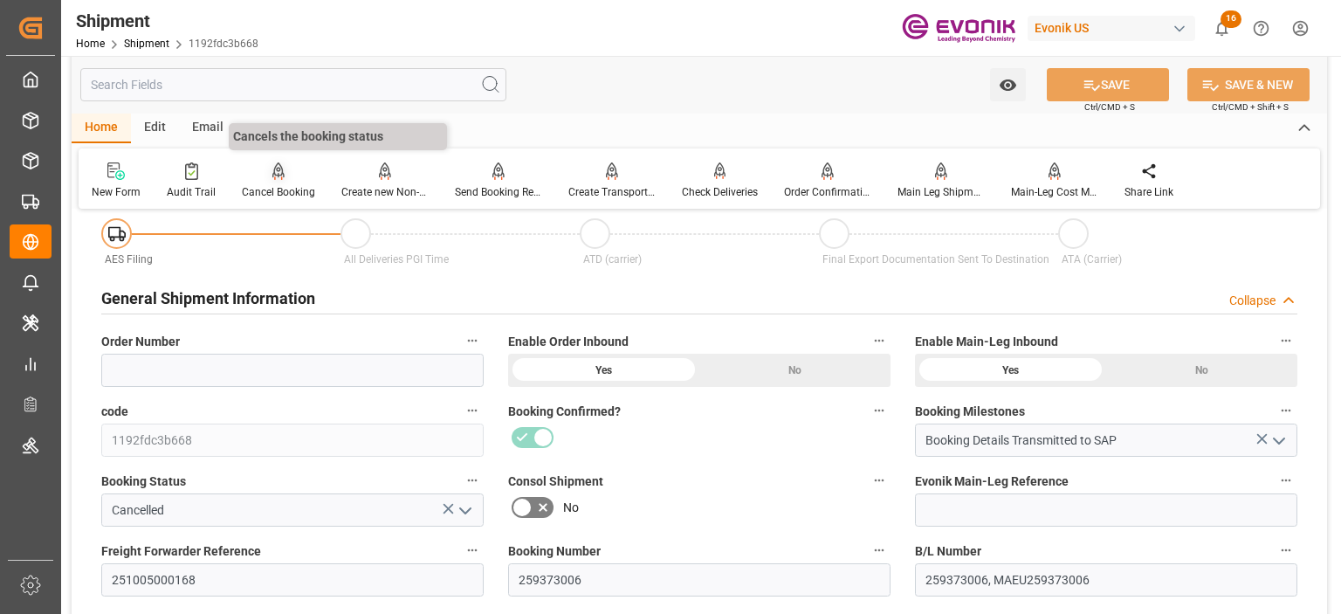
click at [279, 185] on div "Cancel Booking" at bounding box center [278, 192] width 73 height 16
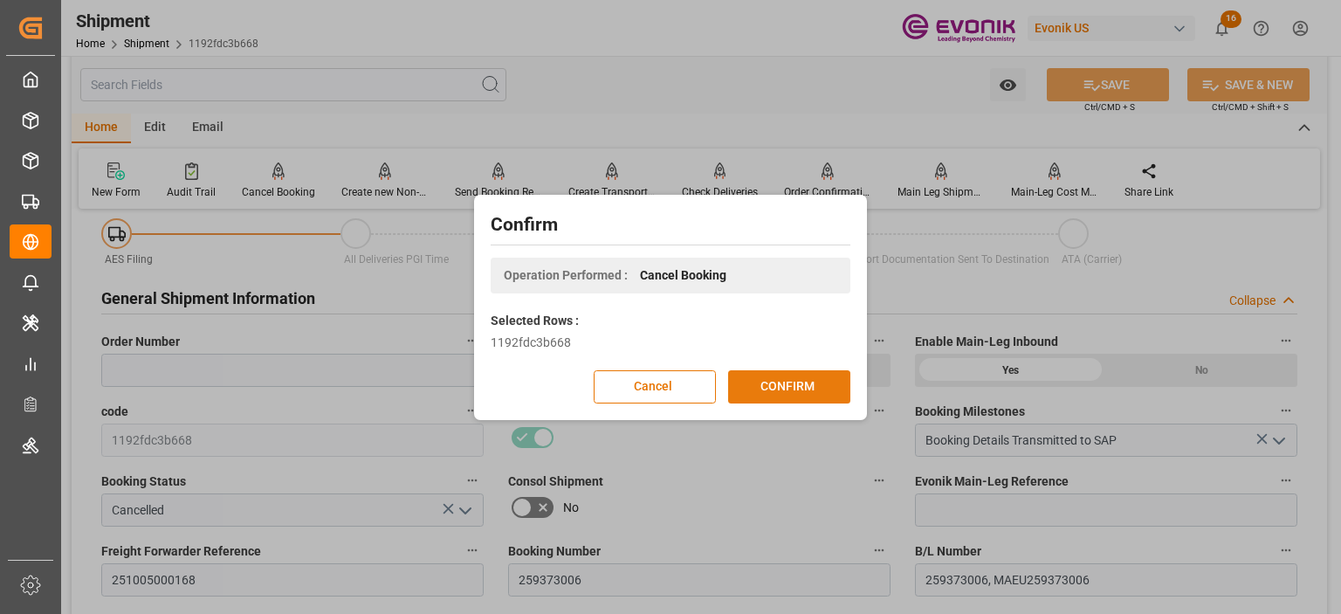
click at [741, 383] on button "CONFIRM" at bounding box center [789, 386] width 122 height 33
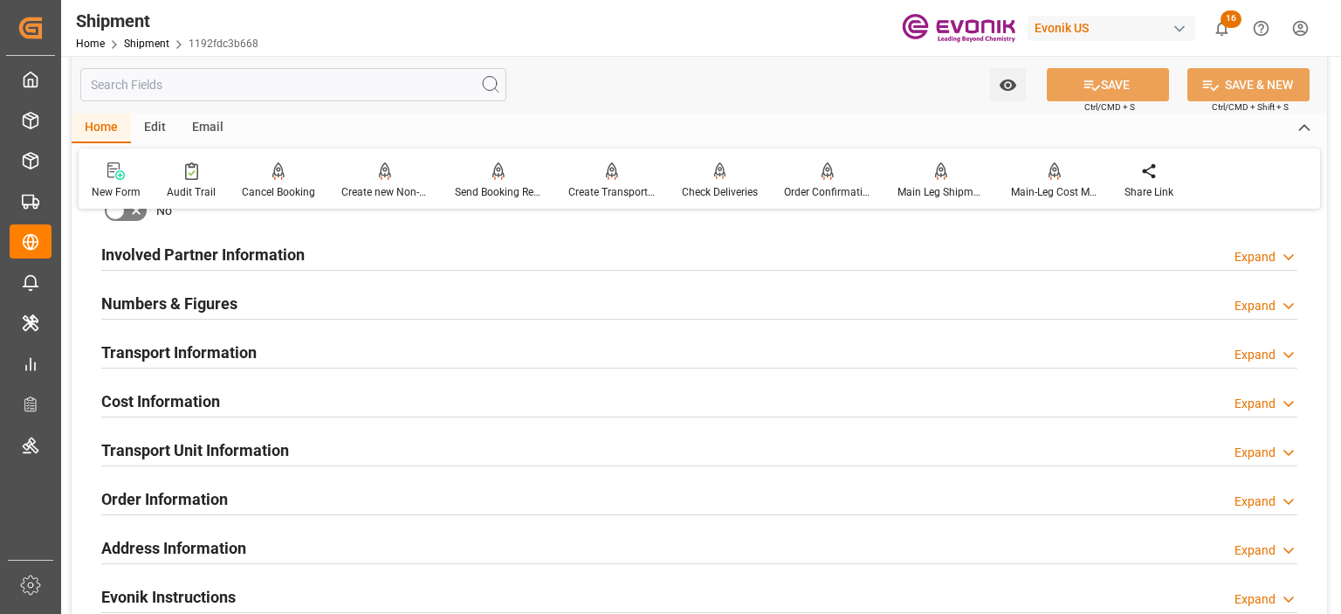
scroll to position [437, 0]
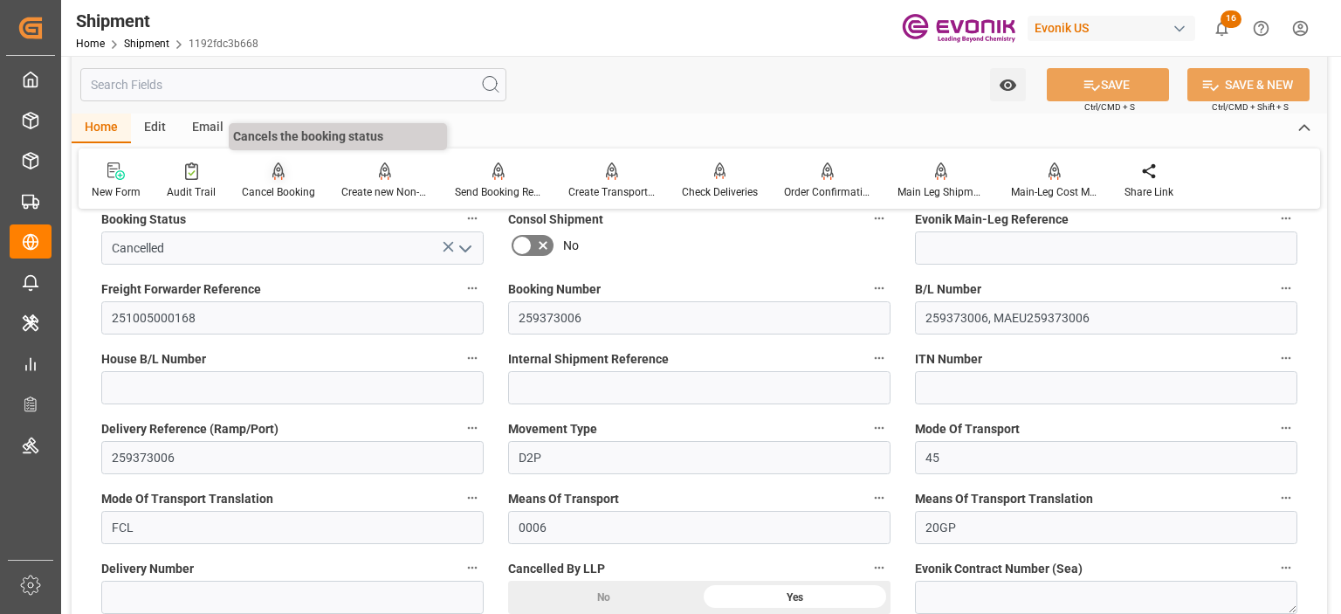
click at [291, 174] on div at bounding box center [278, 171] width 73 height 18
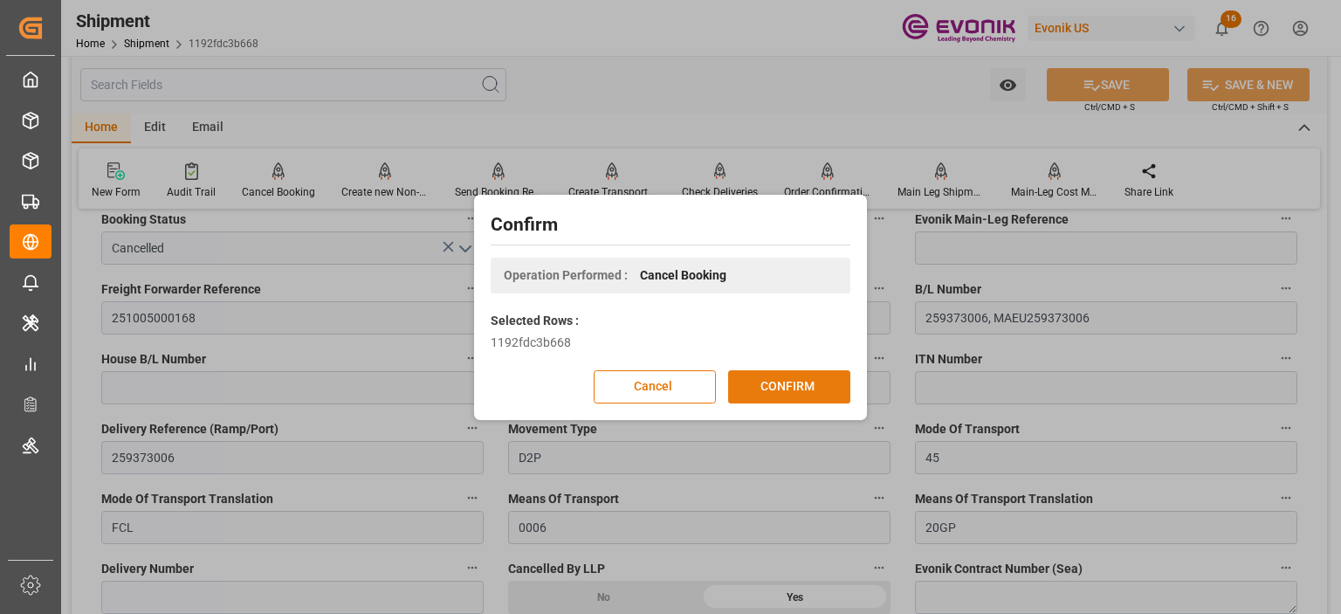
click at [763, 386] on button "CONFIRM" at bounding box center [789, 386] width 122 height 33
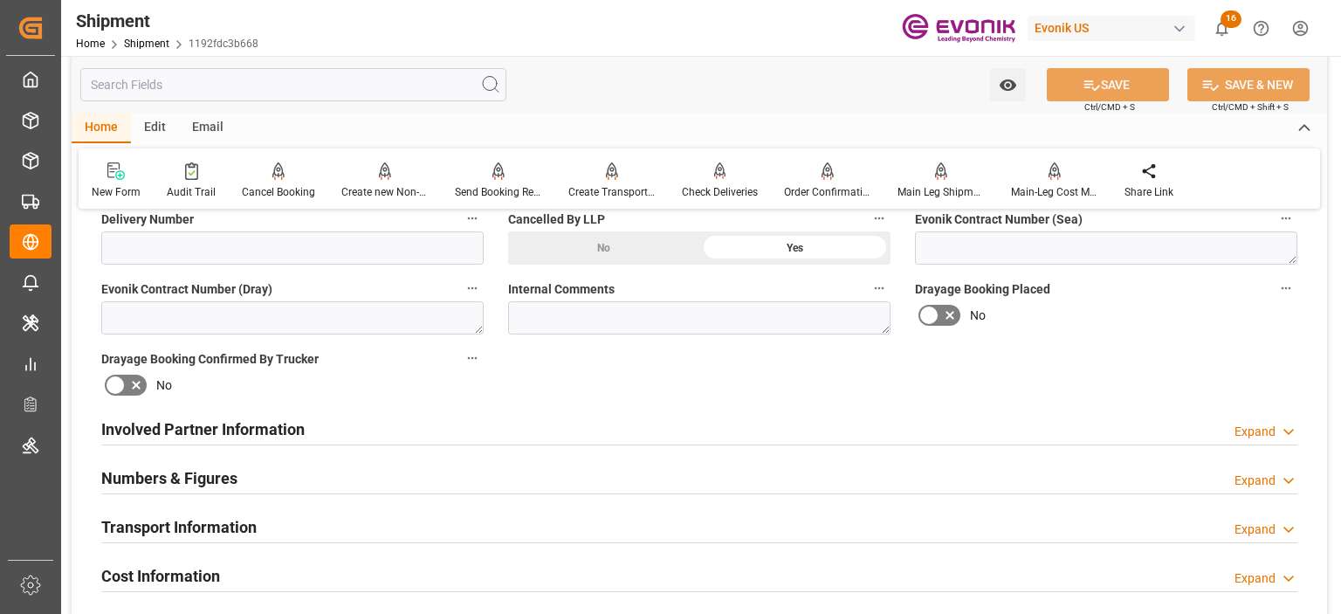
scroll to position [1135, 0]
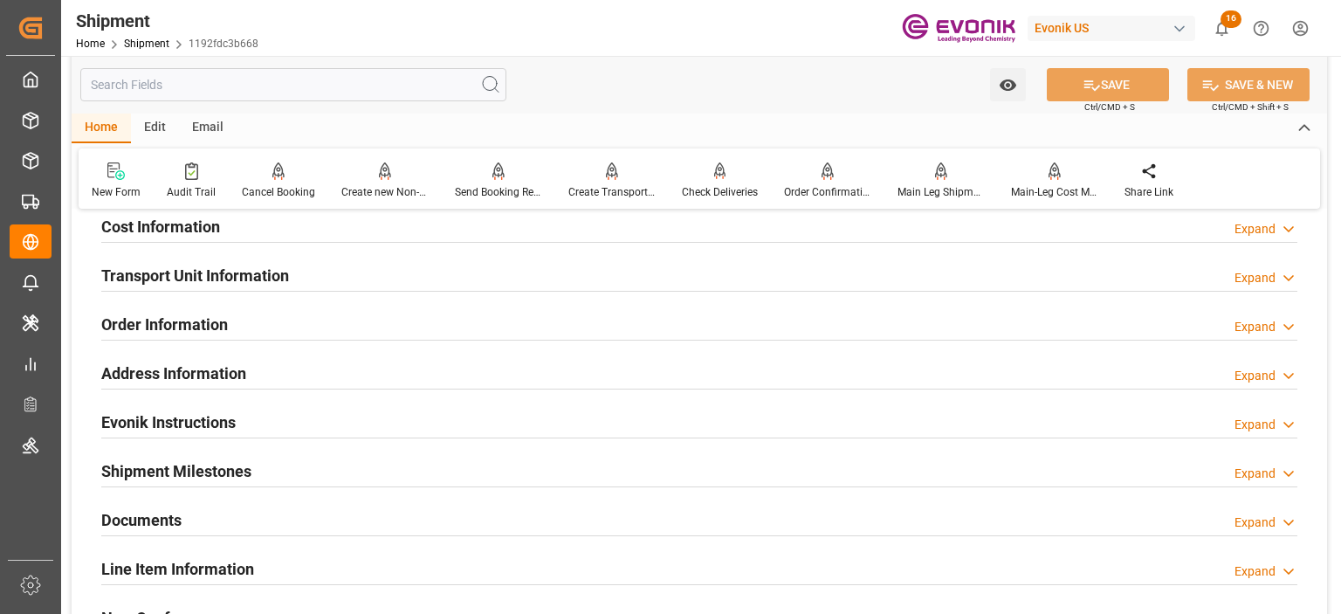
click at [200, 265] on h2 "Transport Unit Information" at bounding box center [195, 276] width 188 height 24
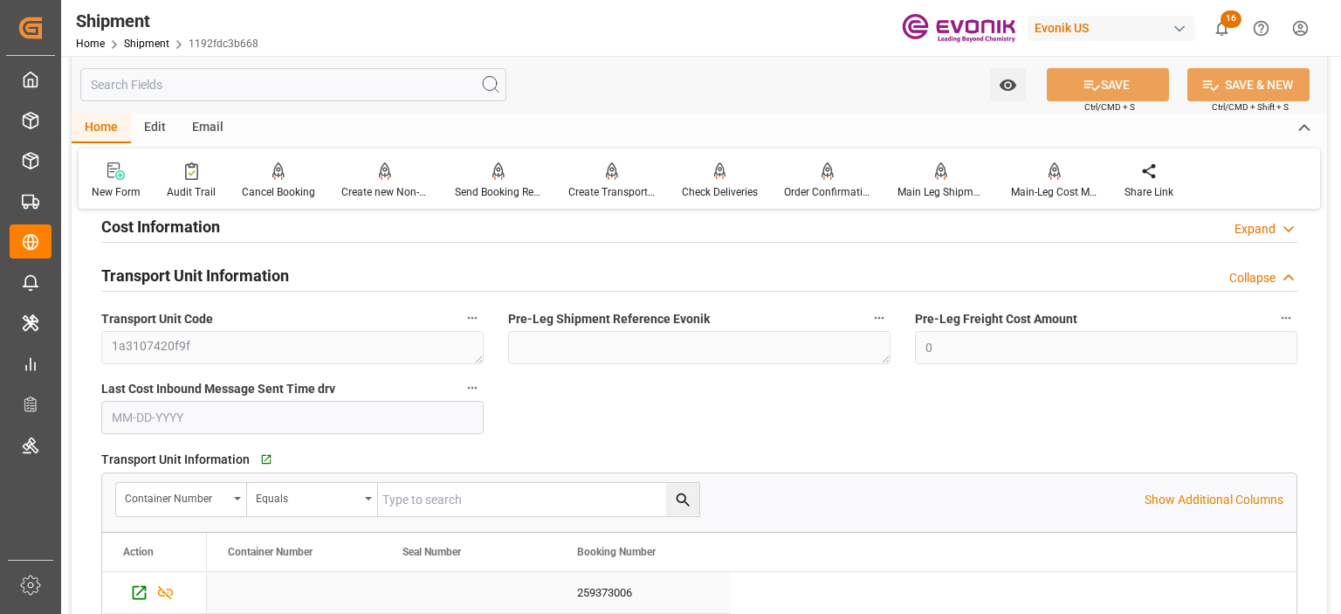
scroll to position [1397, 0]
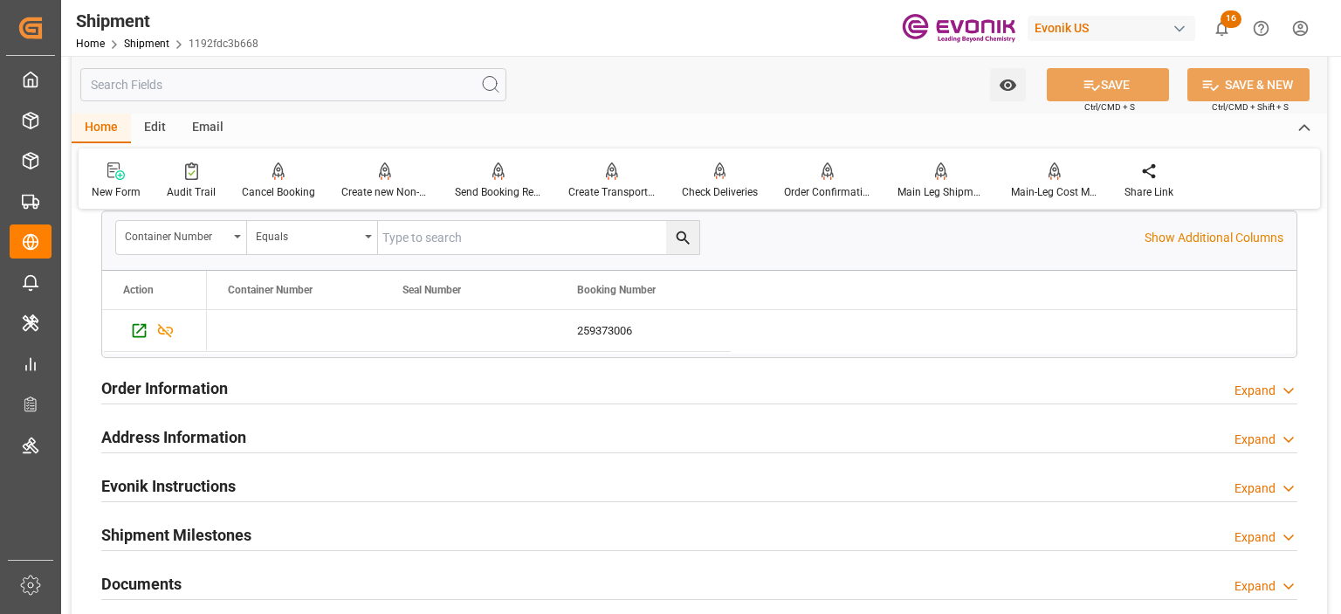
click at [235, 88] on input "text" at bounding box center [293, 84] width 426 height 33
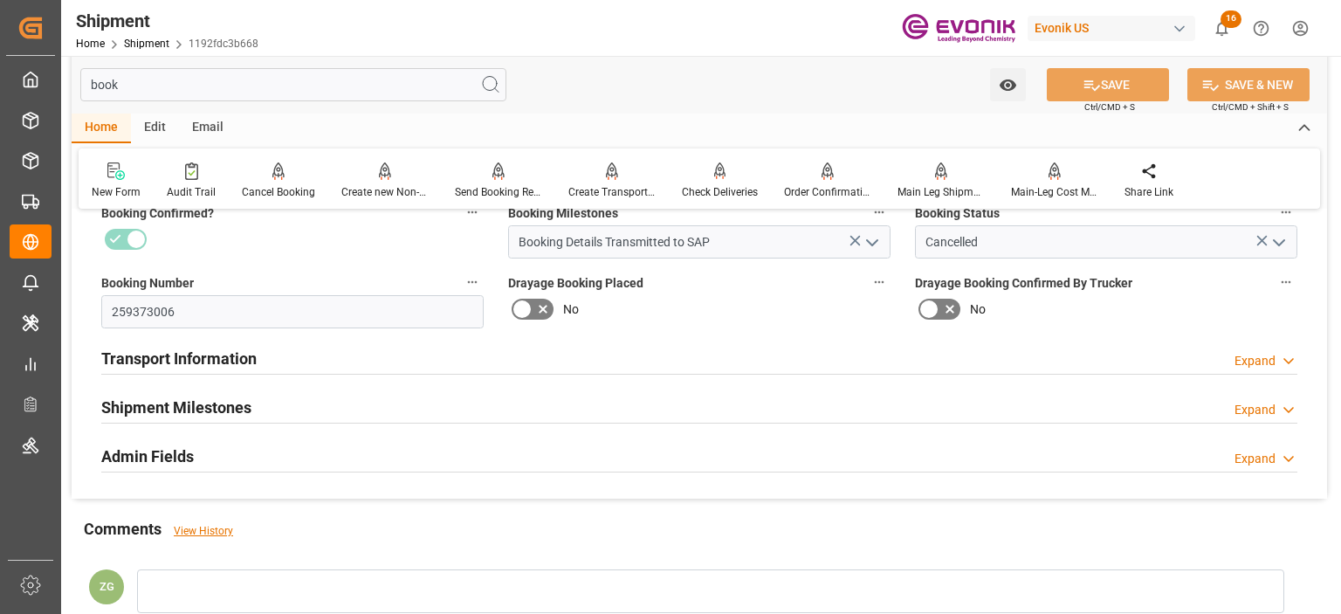
scroll to position [175, 0]
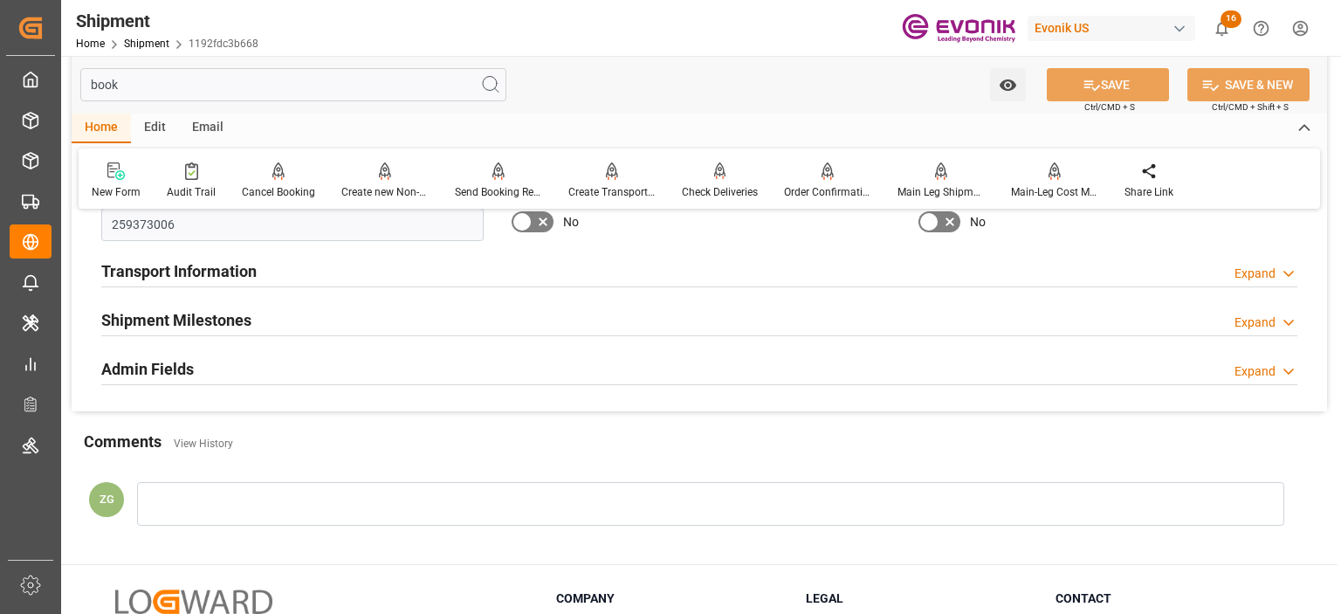
click at [95, 71] on input "book" at bounding box center [293, 84] width 426 height 33
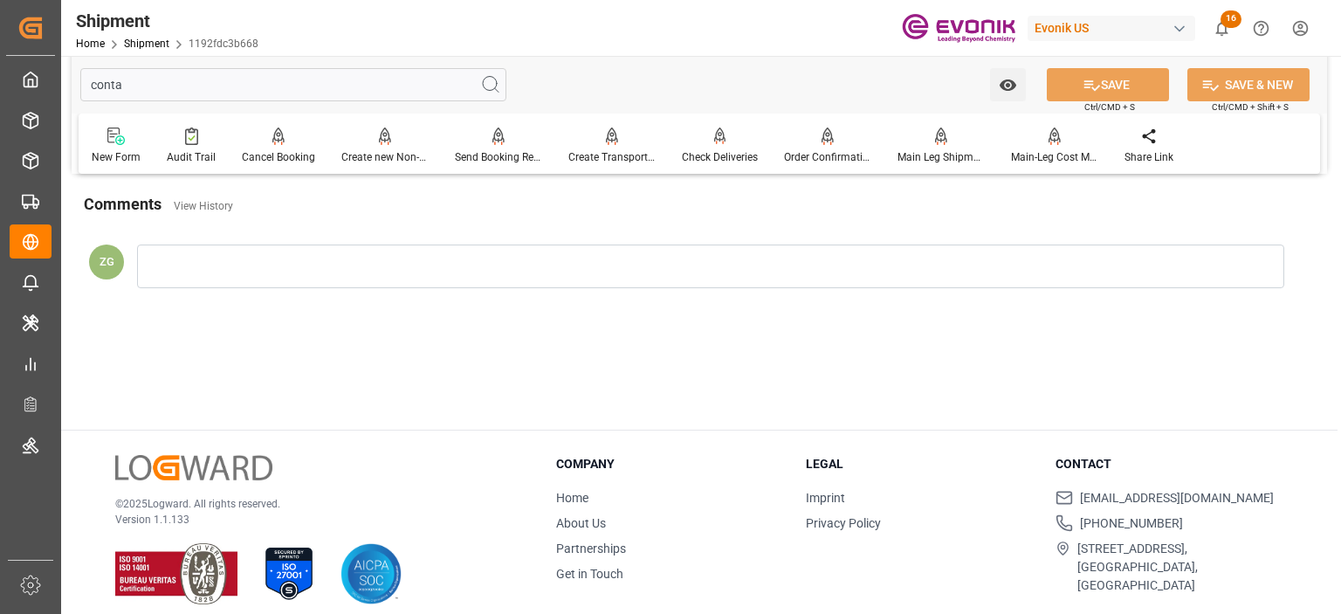
scroll to position [0, 0]
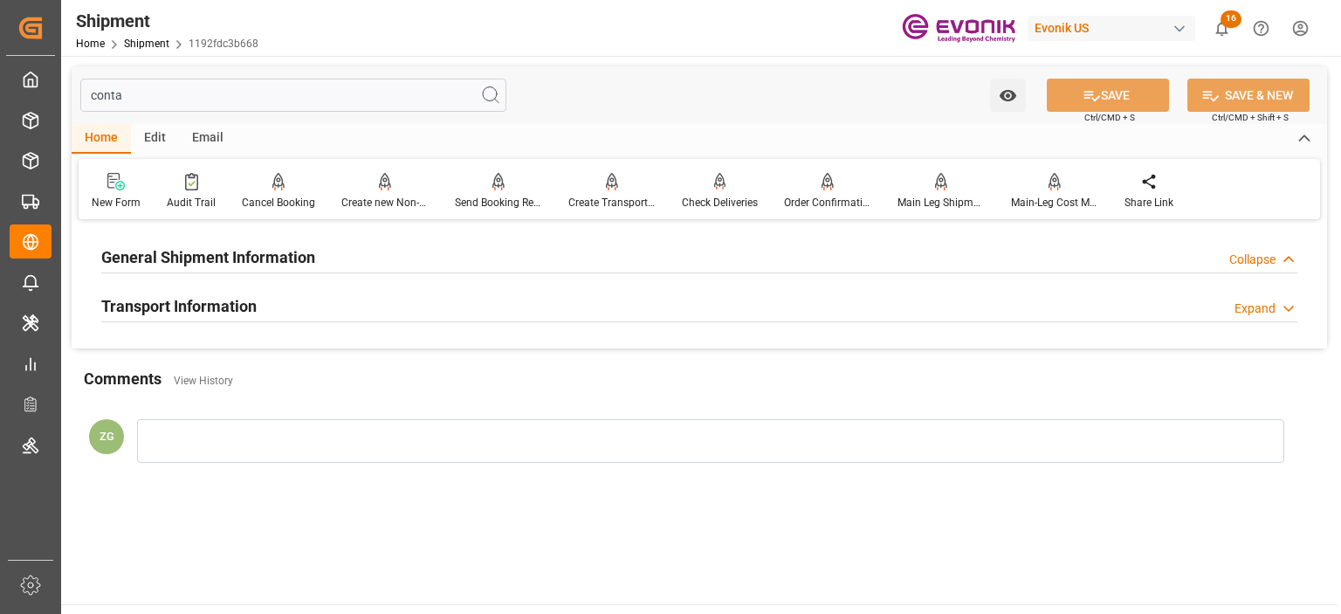
type input "conta"
click at [168, 300] on h2 "Transport Information" at bounding box center [178, 306] width 155 height 24
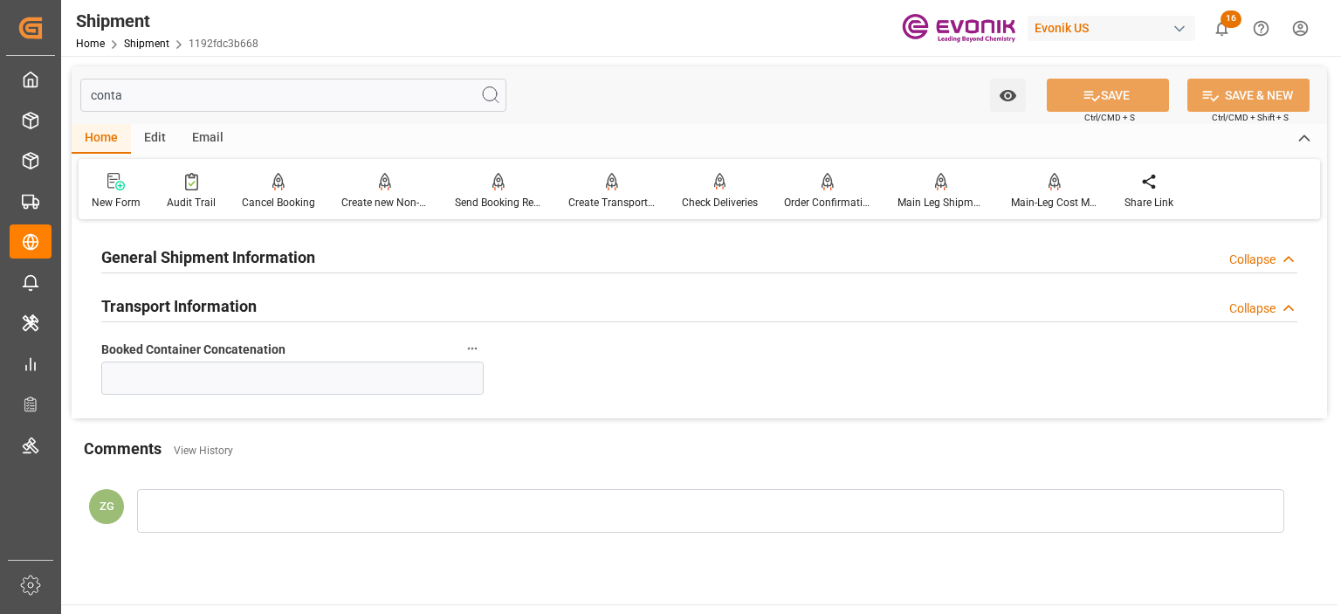
click at [168, 257] on h2 "General Shipment Information" at bounding box center [208, 257] width 214 height 24
click at [233, 259] on h2 "General Shipment Information" at bounding box center [208, 257] width 214 height 24
click at [219, 296] on h2 "Transport Information" at bounding box center [178, 306] width 155 height 24
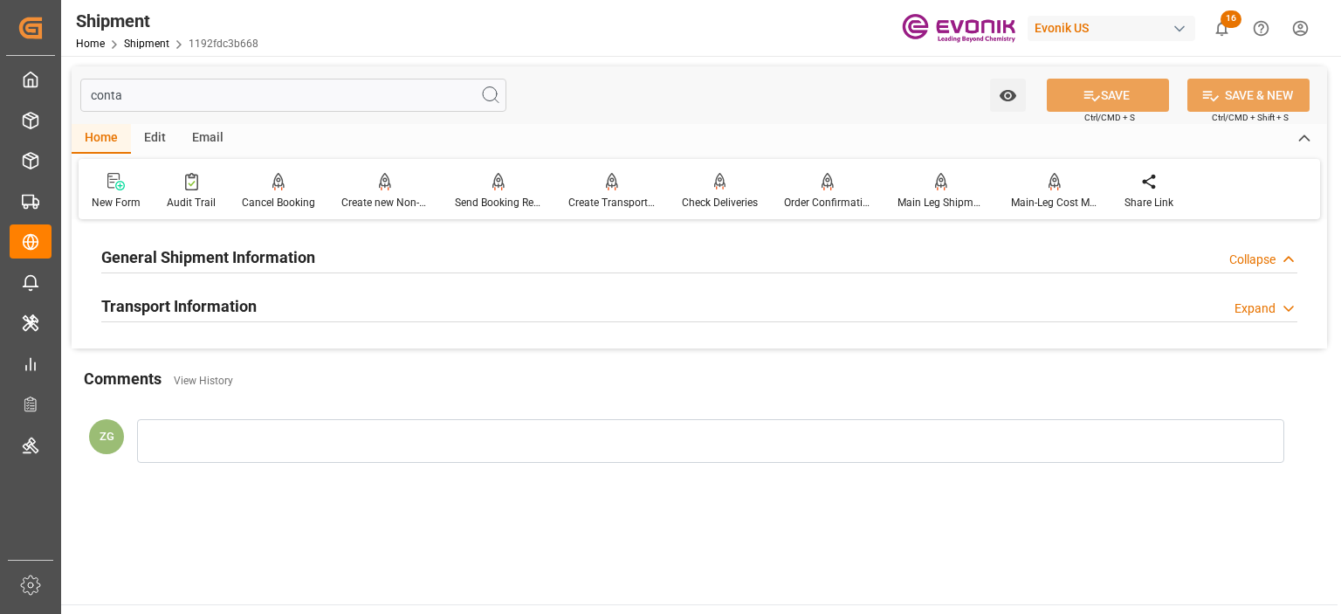
click at [219, 252] on h2 "General Shipment Information" at bounding box center [208, 257] width 214 height 24
click at [203, 327] on div "Transport Information Expand" at bounding box center [699, 306] width 1221 height 49
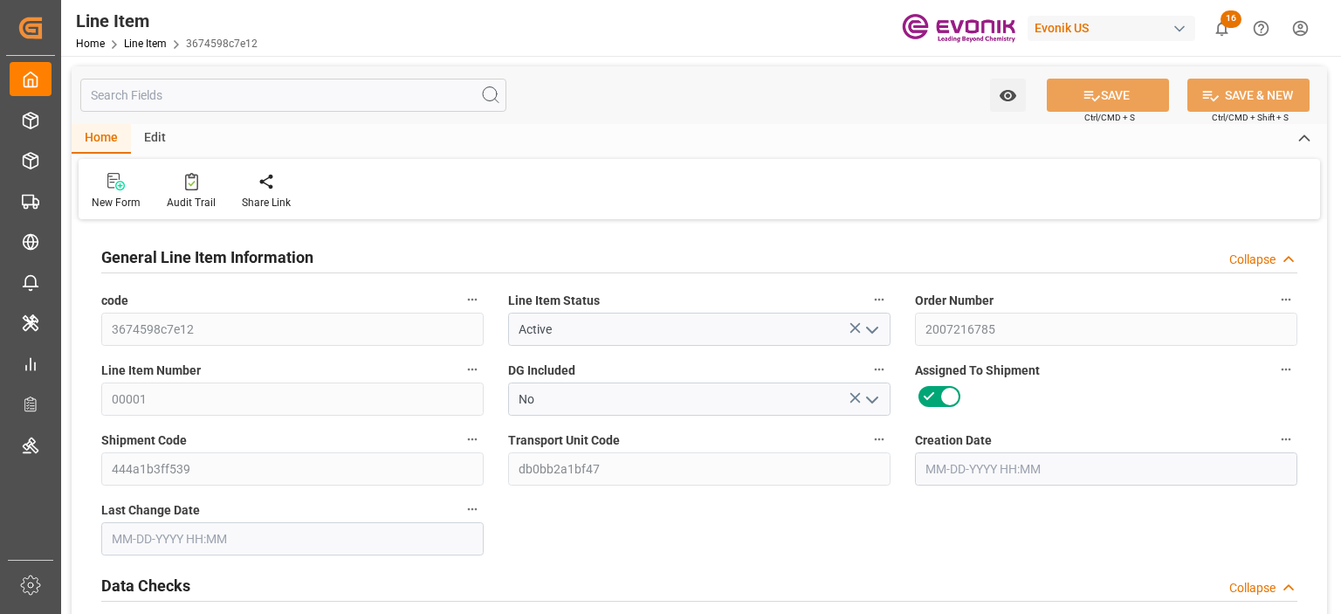
type input "20"
type input "15280"
type input "14000"
type input "26.4204"
type input "80"
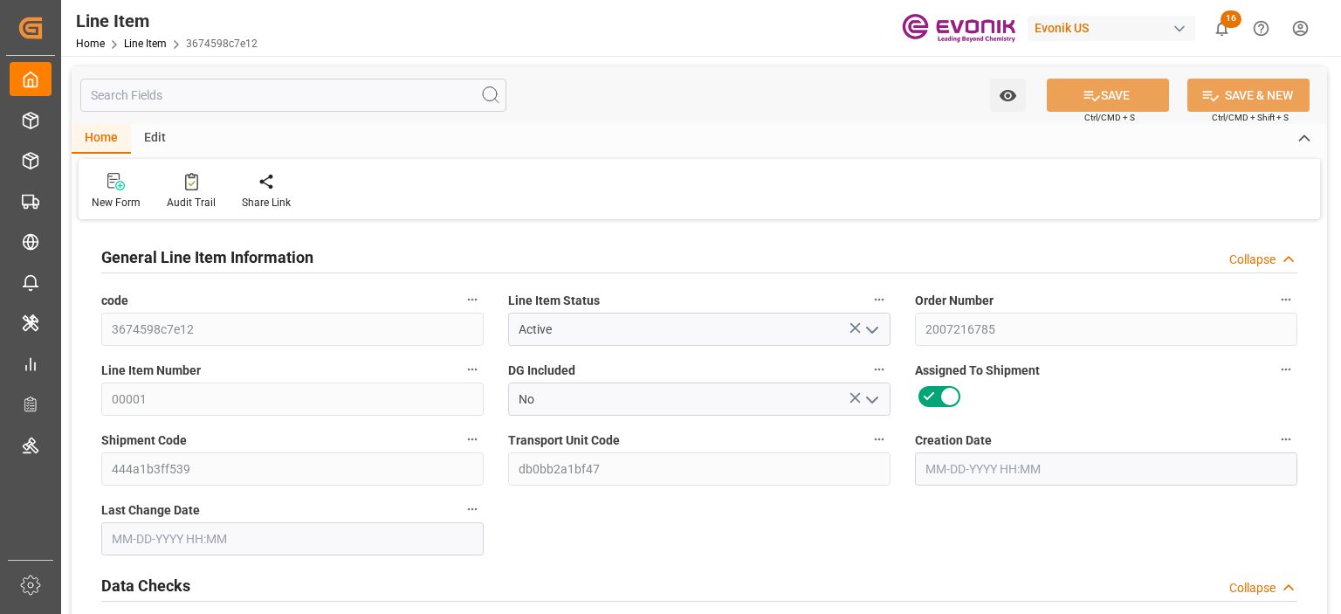
type input "100590"
type input "80"
type input "14000"
type input "15280"
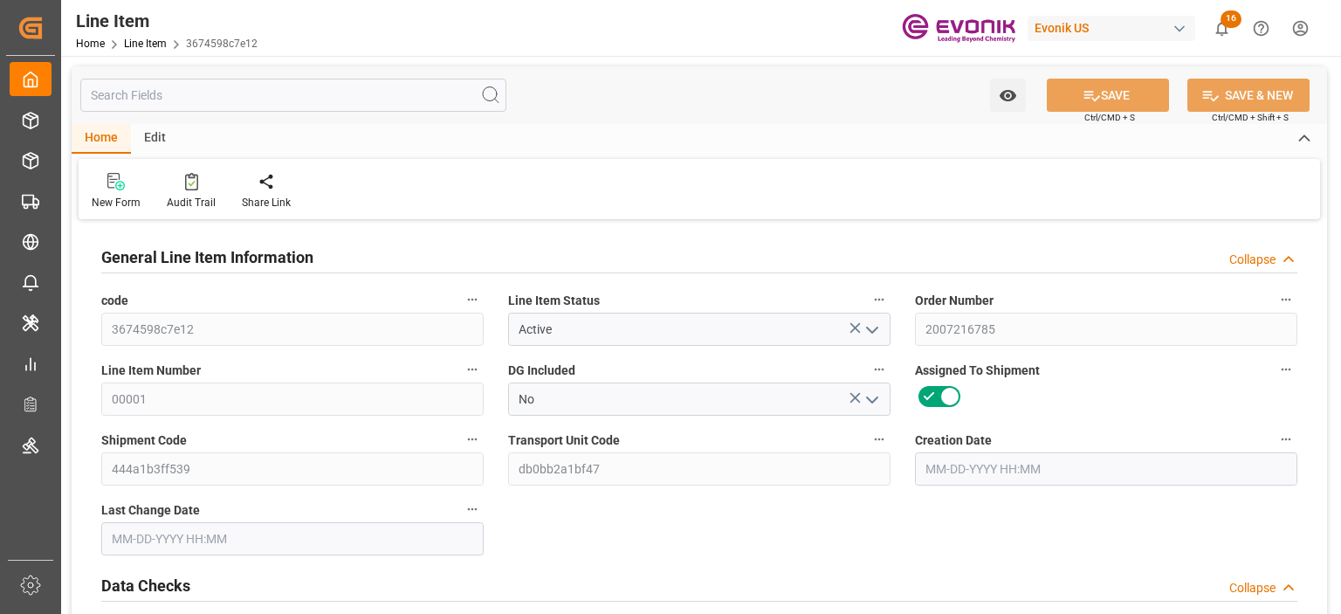
type input "16200"
type input "14000"
type input "26.4204"
type input "26420.4"
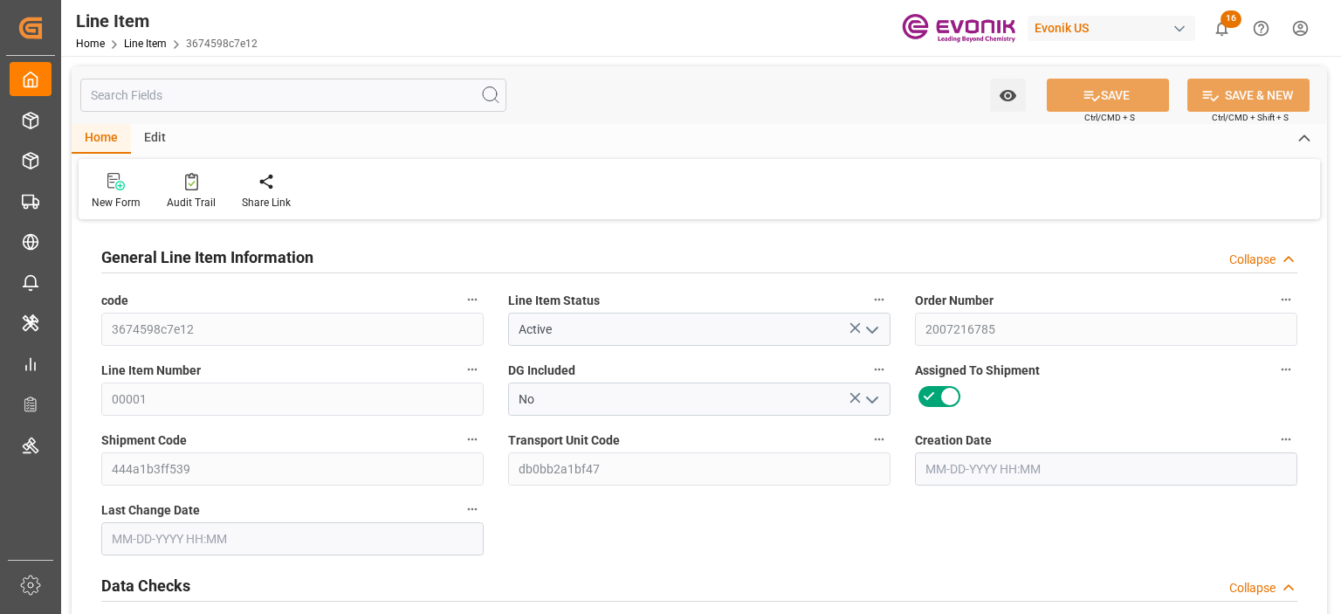
type input "0"
type input "[DATE] 13:35"
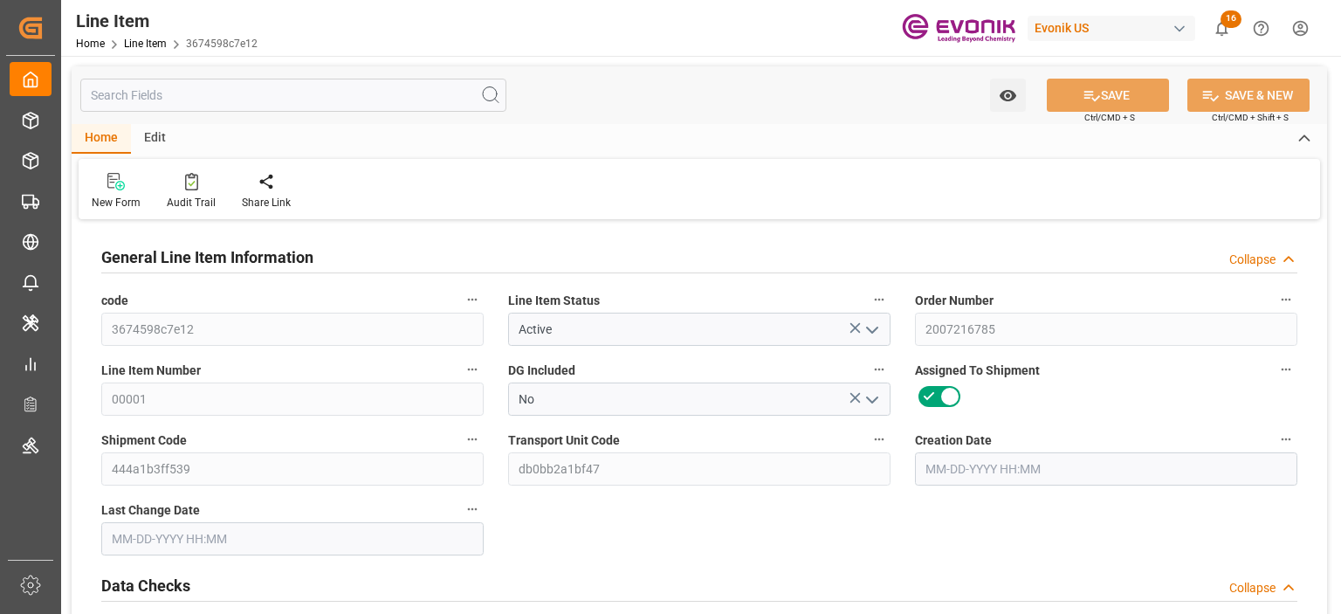
type input "[DATE] 10:34"
type input "[DATE]"
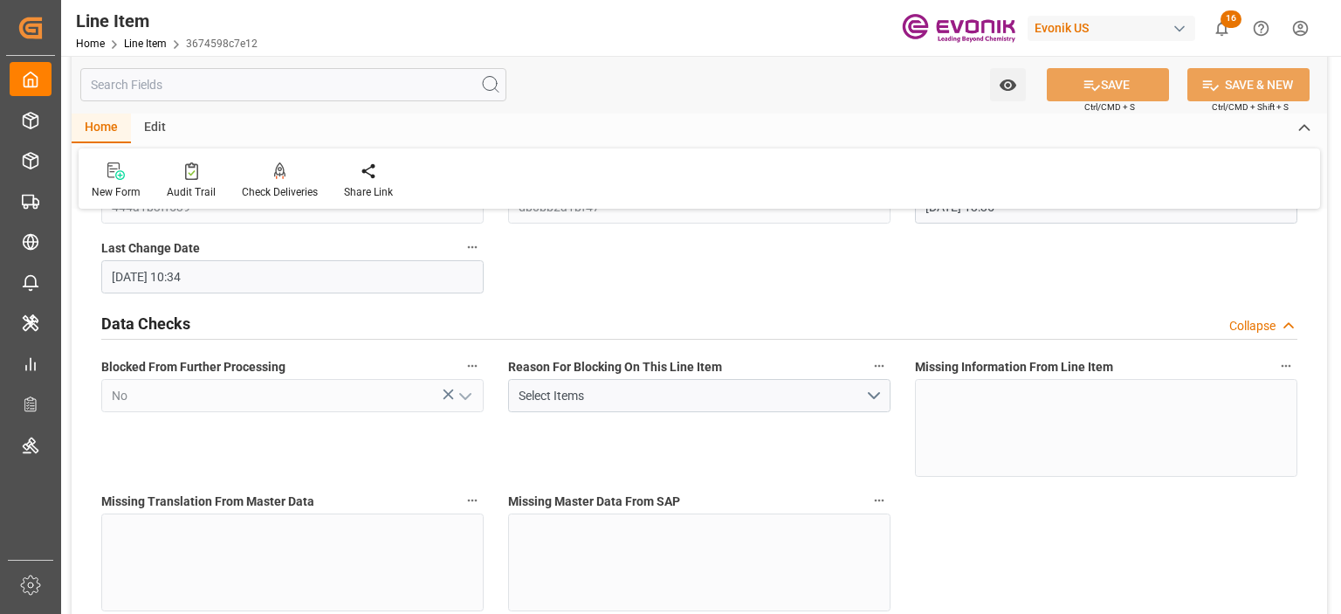
click at [252, 79] on input "text" at bounding box center [293, 84] width 426 height 33
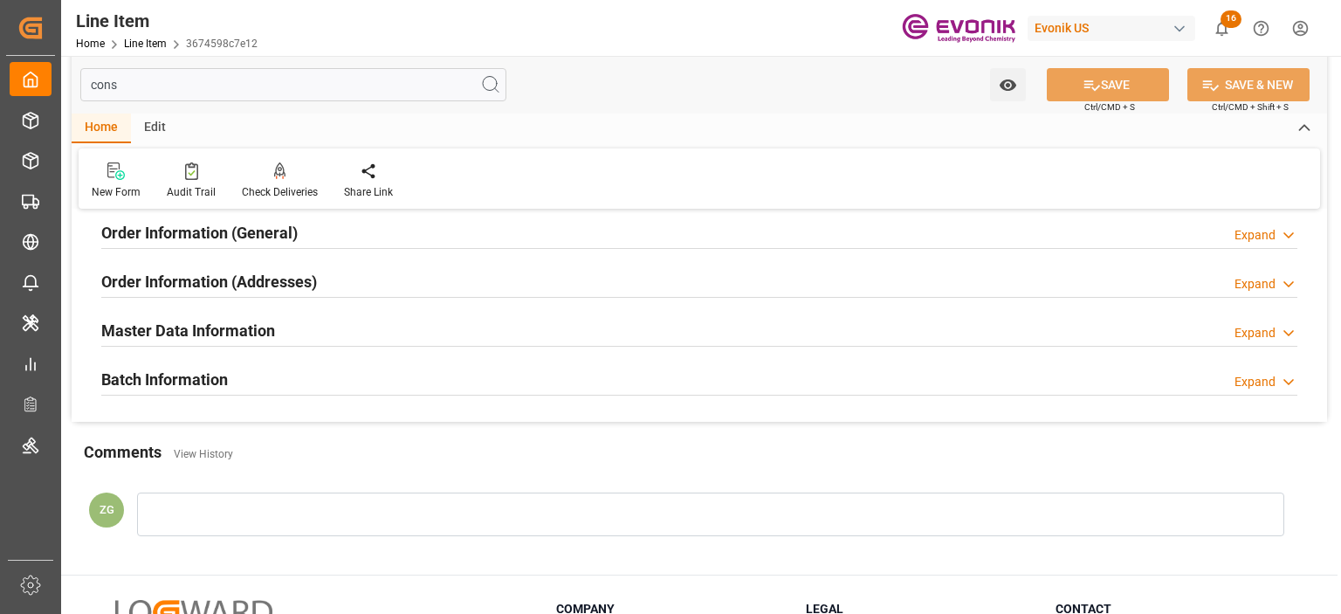
scroll to position [24, 0]
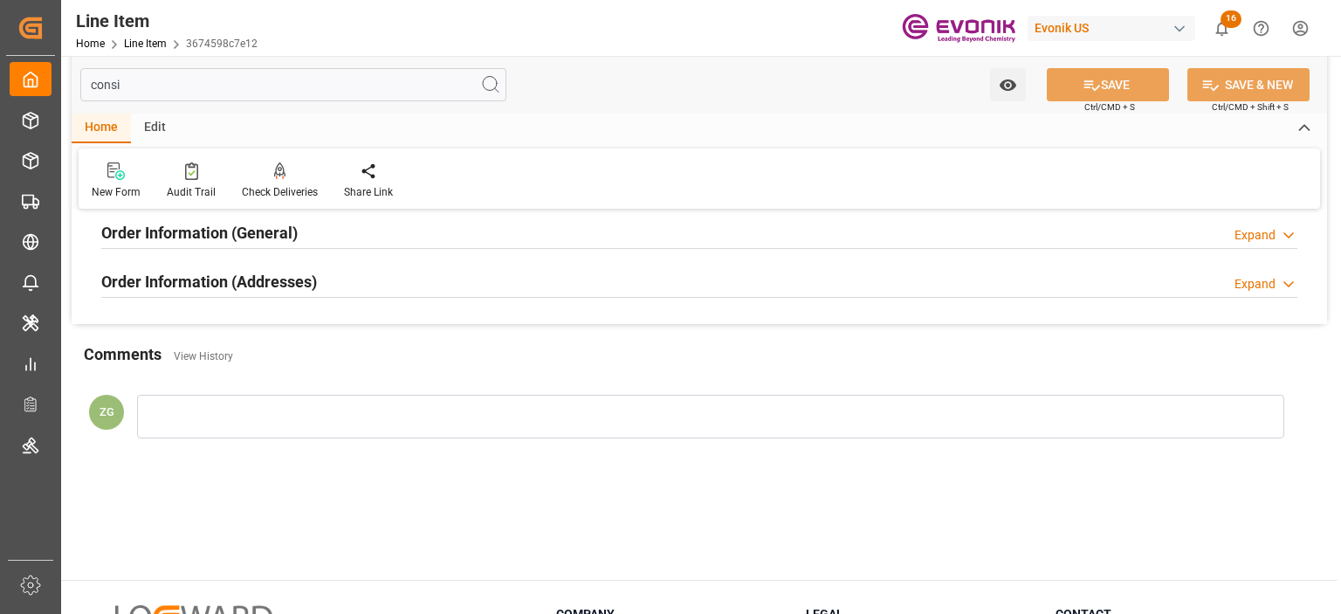
type input "consi"
click at [175, 276] on h2 "Order Information (Addresses)" at bounding box center [209, 282] width 216 height 24
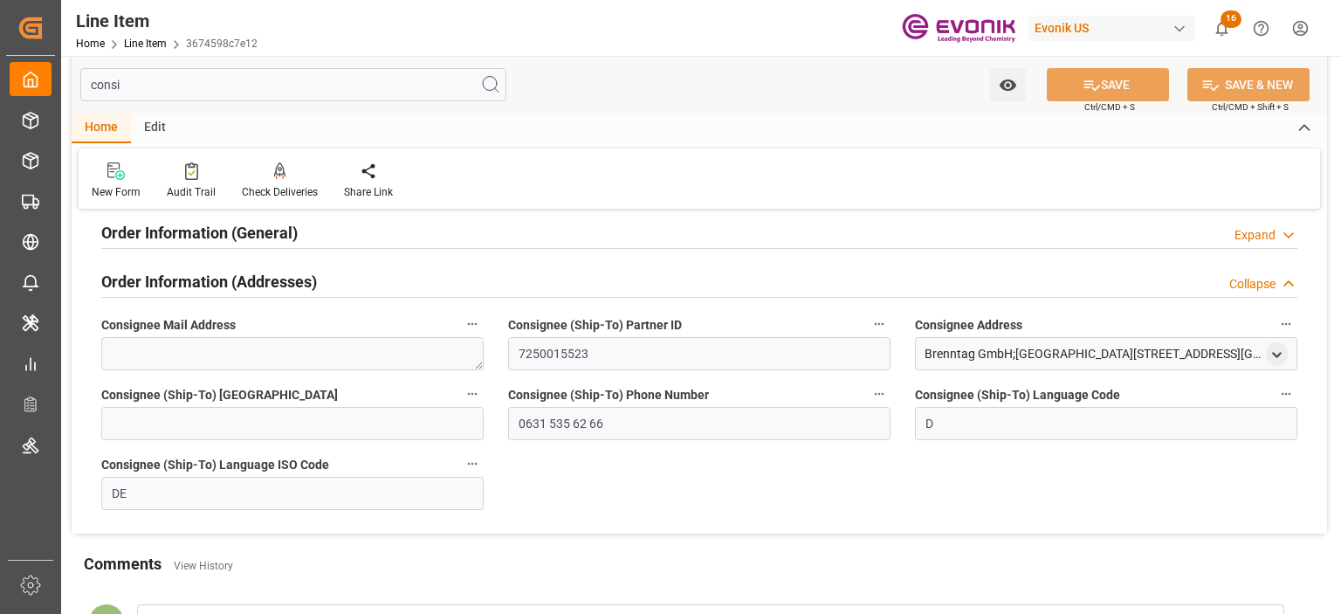
click at [188, 224] on h2 "Order Information (General)" at bounding box center [199, 233] width 196 height 24
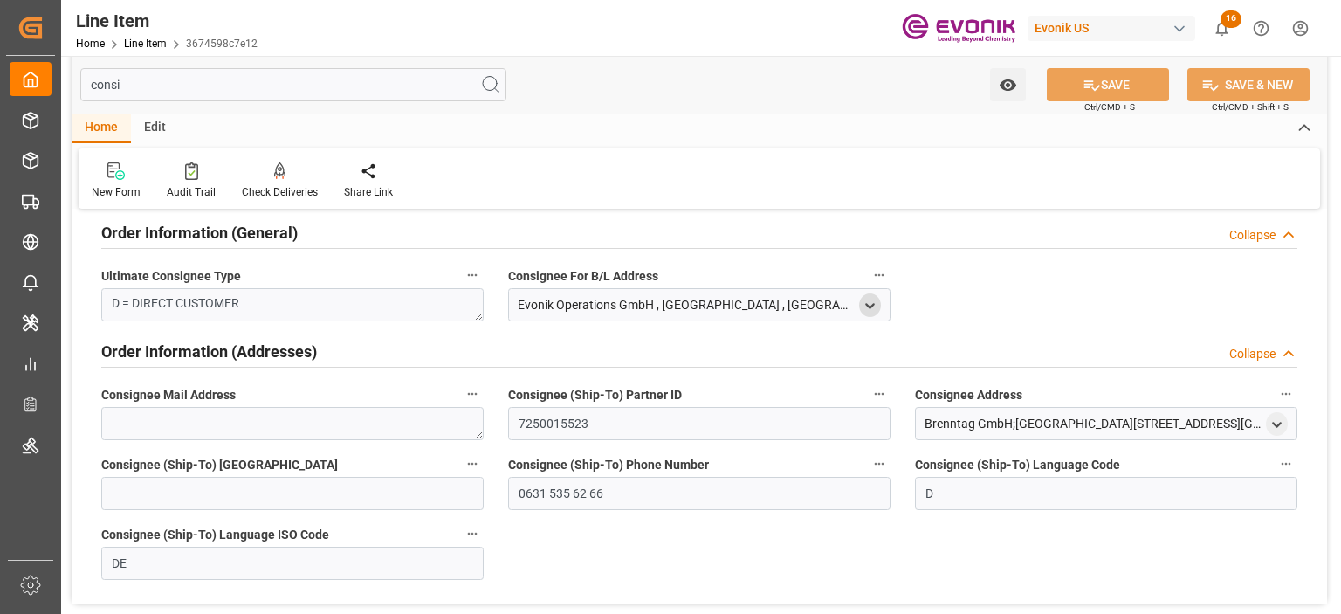
click at [870, 305] on icon "open menu" at bounding box center [870, 306] width 15 height 15
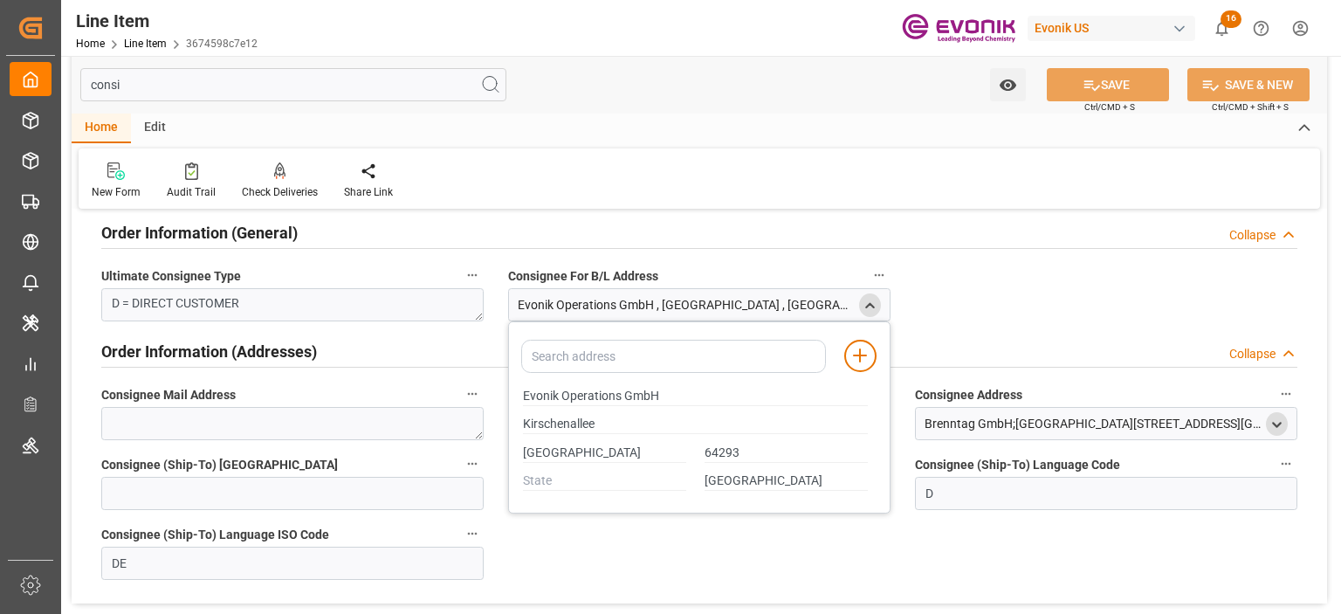
click at [1278, 423] on icon "open menu" at bounding box center [1277, 424] width 15 height 15
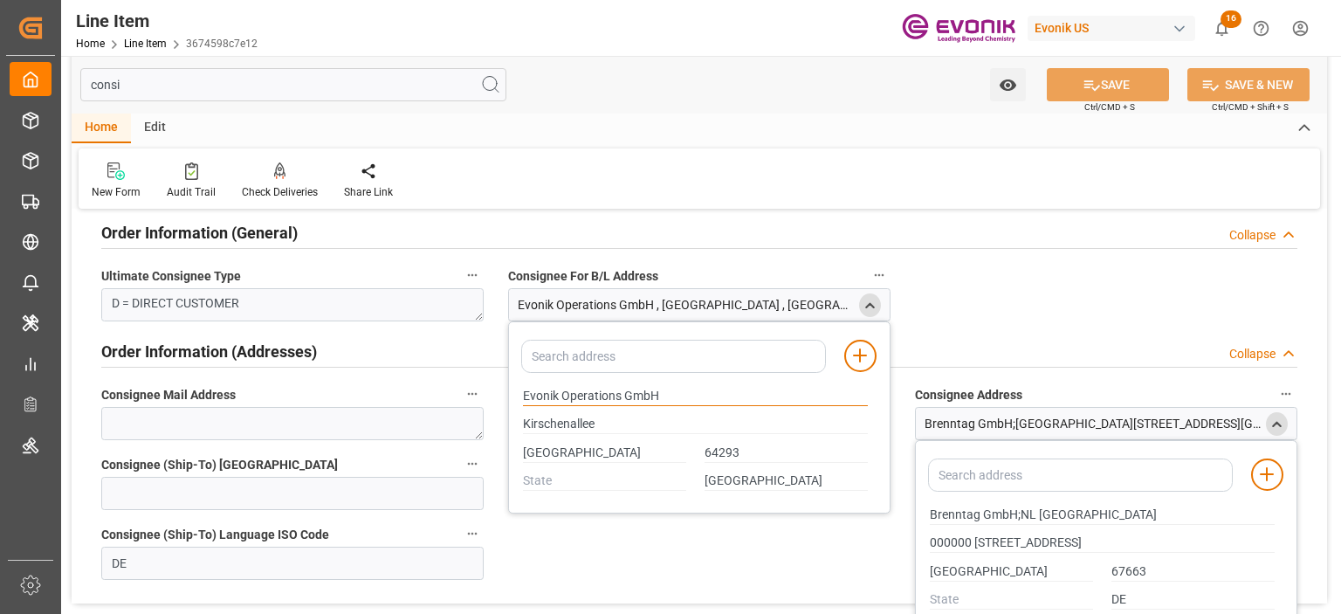
drag, startPoint x: 523, startPoint y: 397, endPoint x: 620, endPoint y: 392, distance: 97.1
click at [620, 392] on input "Evonik Operations GmbH" at bounding box center [695, 396] width 345 height 19
click at [579, 452] on input "[GEOGRAPHIC_DATA]" at bounding box center [604, 453] width 163 height 19
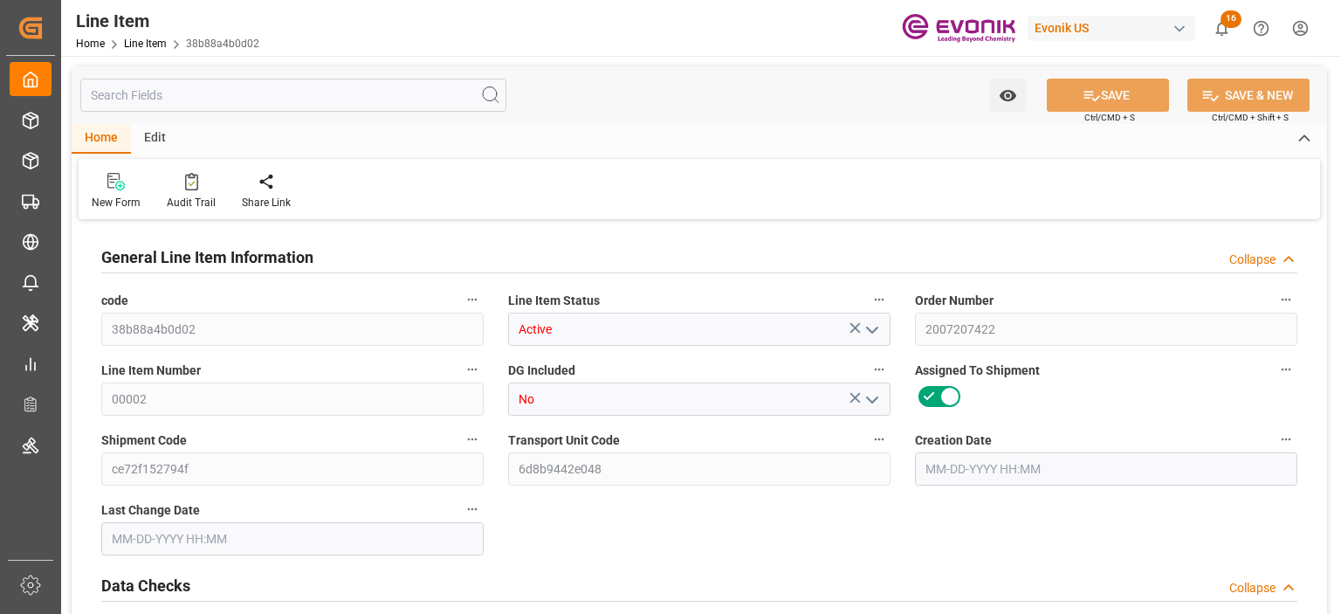
type input "3"
type input "1910"
type input "1750"
type input "2.8884"
type input "10"
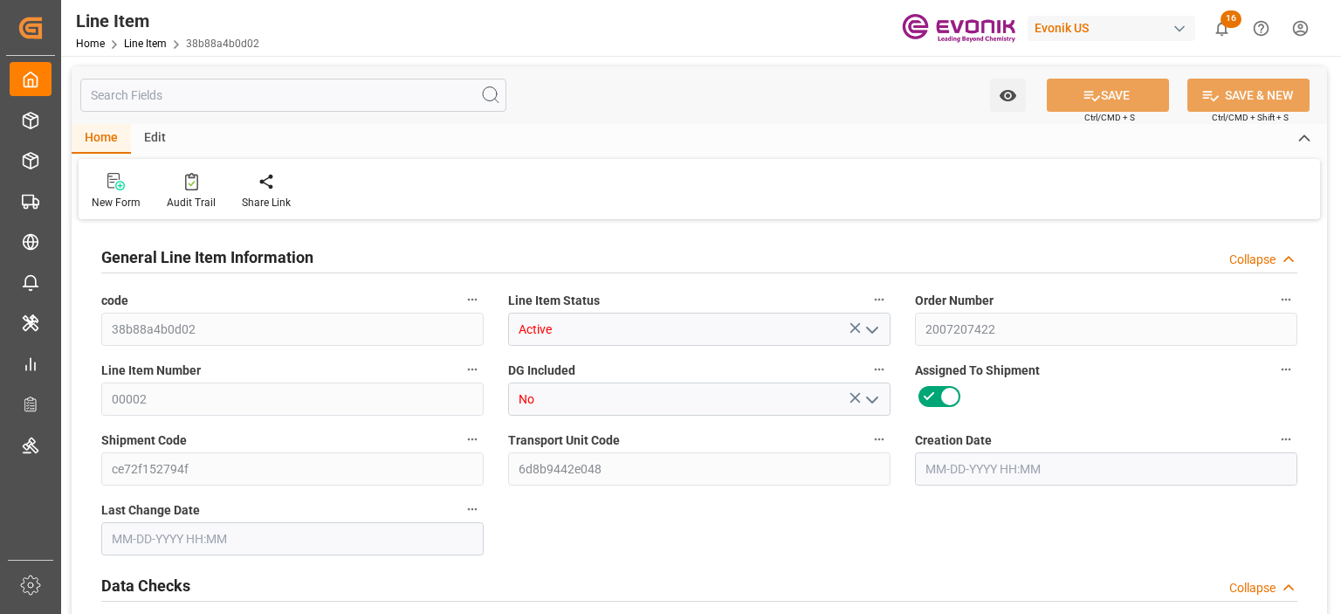
type input "15661.65"
type input "10"
type input "1910"
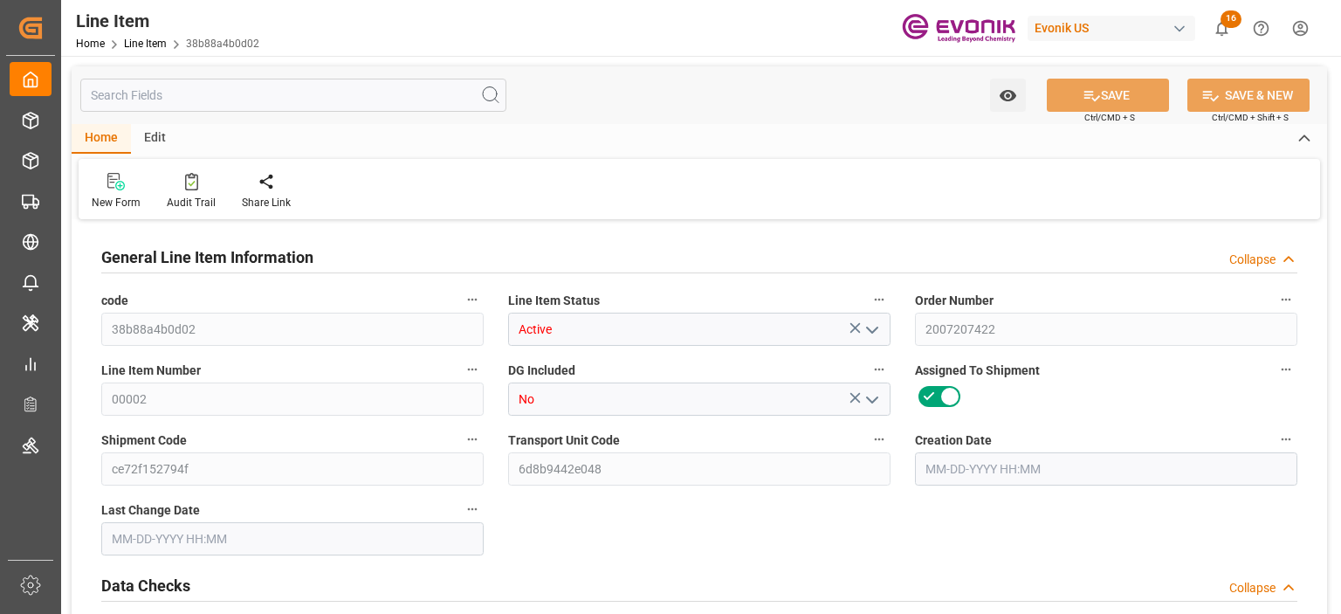
type input "1970"
type input "1750"
type input "2.8884"
type input "2888.36"
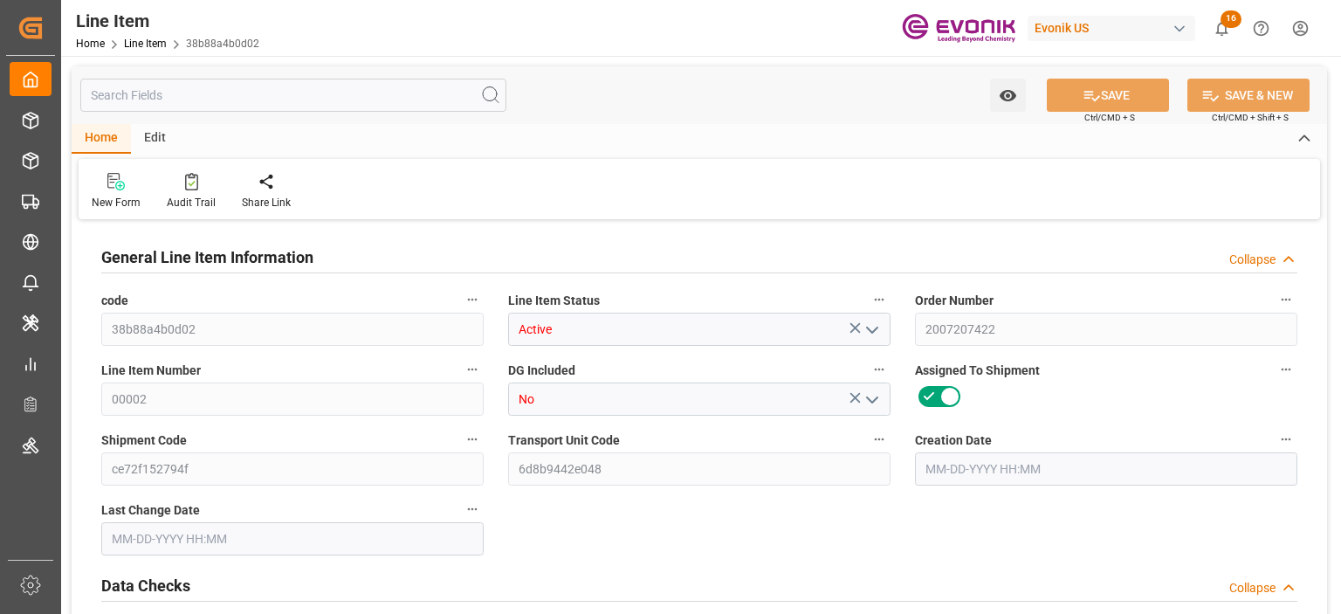
type input "0"
type input "[DATE] 18:45"
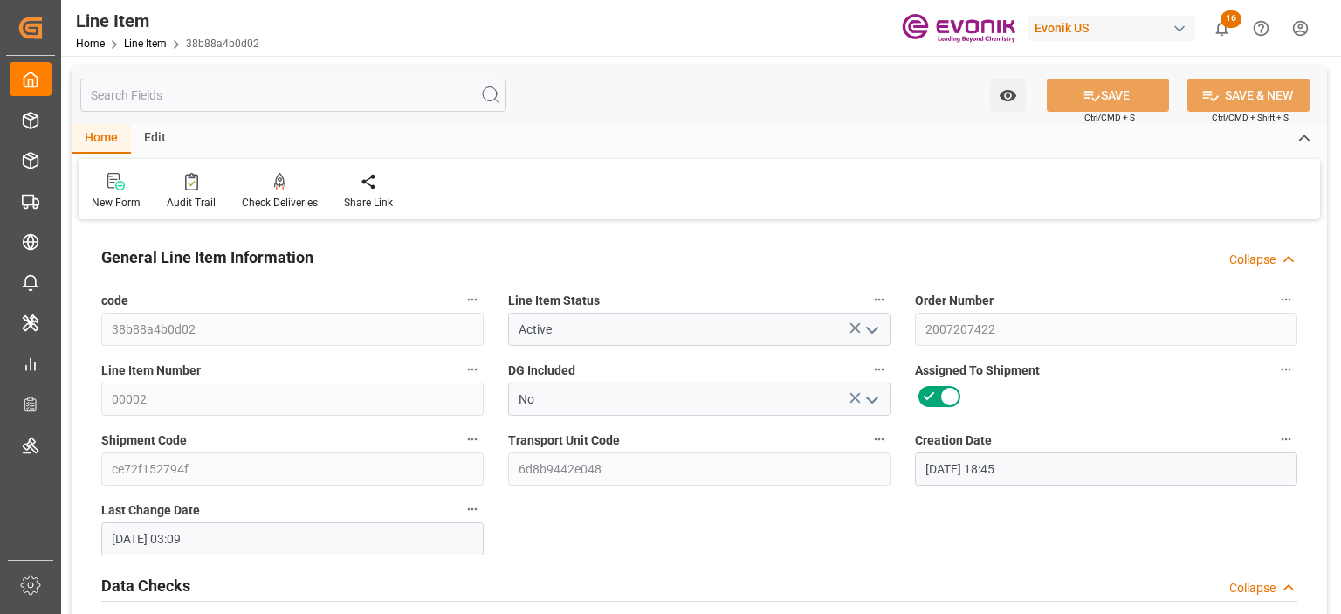
type input "[DATE] 03:09"
type input "[DATE]"
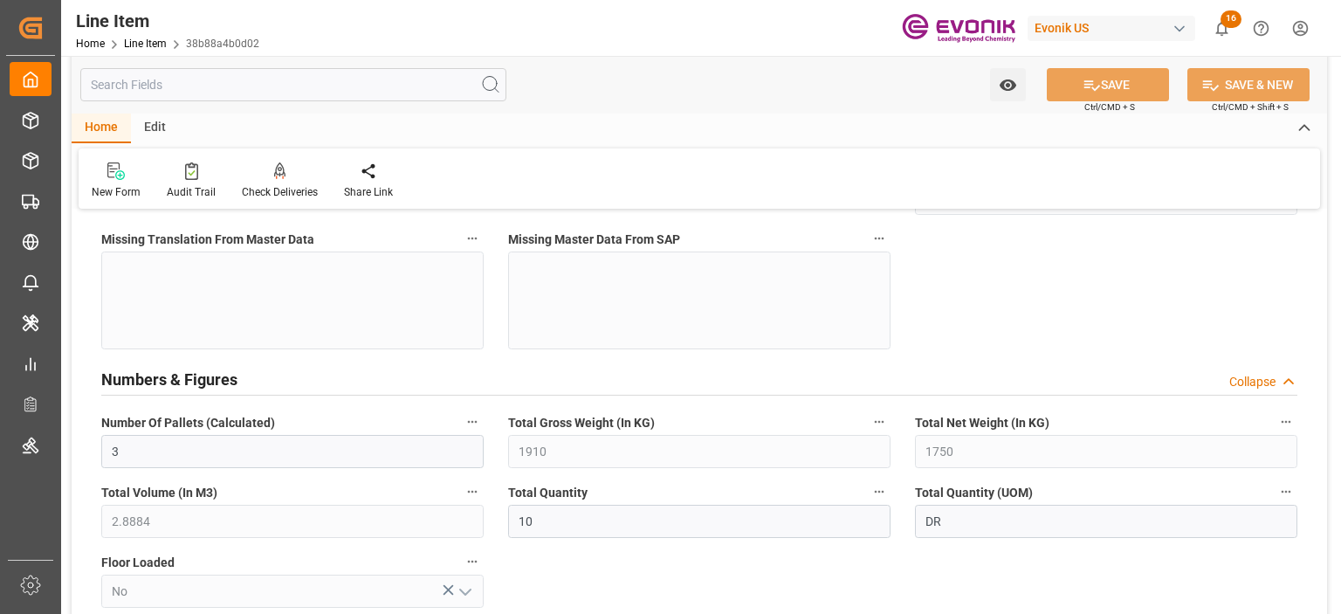
scroll to position [87, 0]
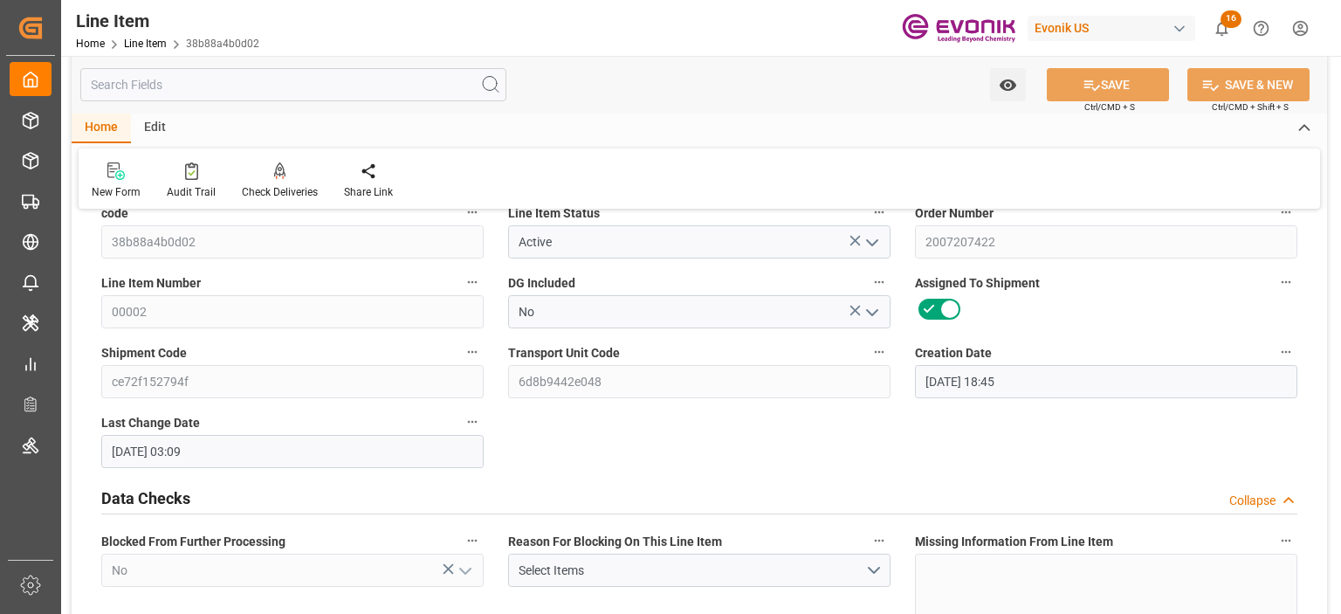
click at [220, 104] on div "Watch Option SAVE Ctrl/CMD + S SAVE & NEW Ctrl/CMD + Shift + S" at bounding box center [700, 85] width 1256 height 58
click at [210, 92] on input "text" at bounding box center [293, 84] width 426 height 33
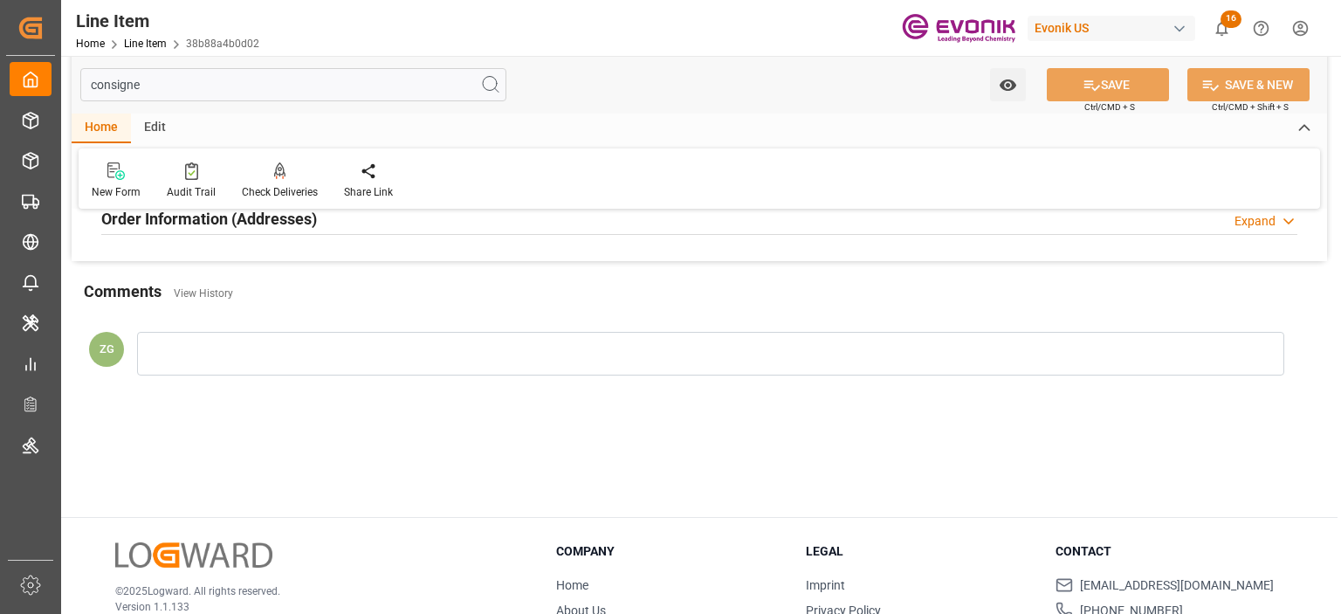
scroll to position [0, 0]
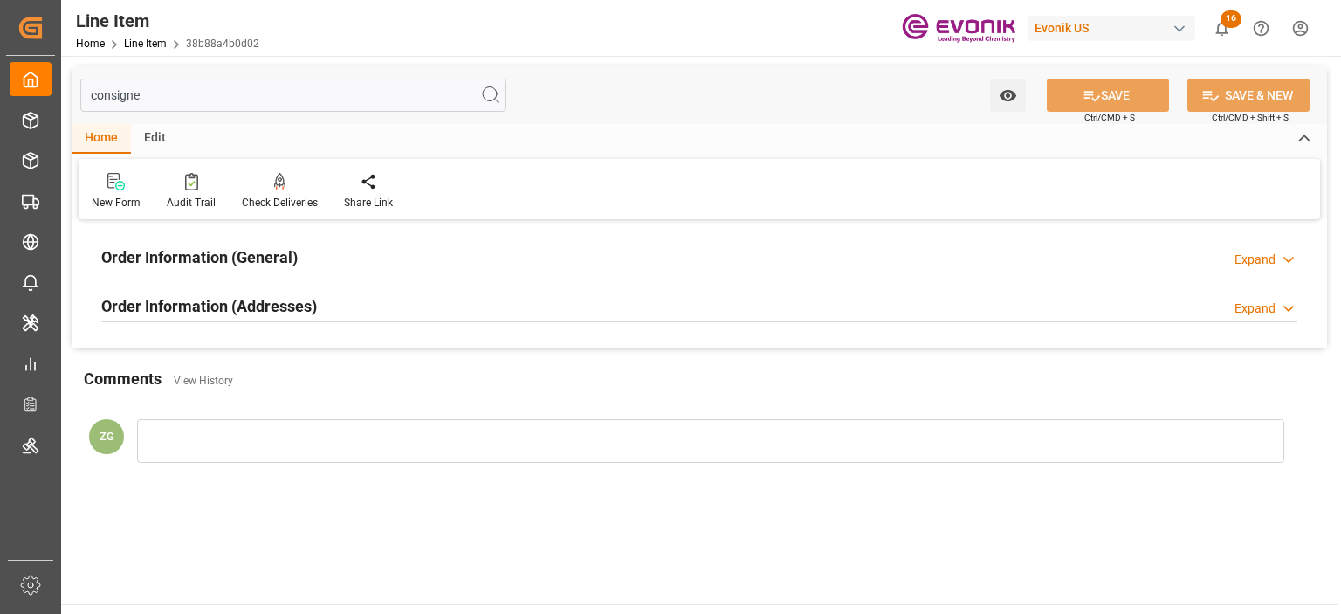
type input "consigne"
click at [245, 279] on div "Order Information (General) Expand" at bounding box center [699, 257] width 1221 height 49
click at [245, 314] on h2 "Order Information (Addresses)" at bounding box center [209, 306] width 216 height 24
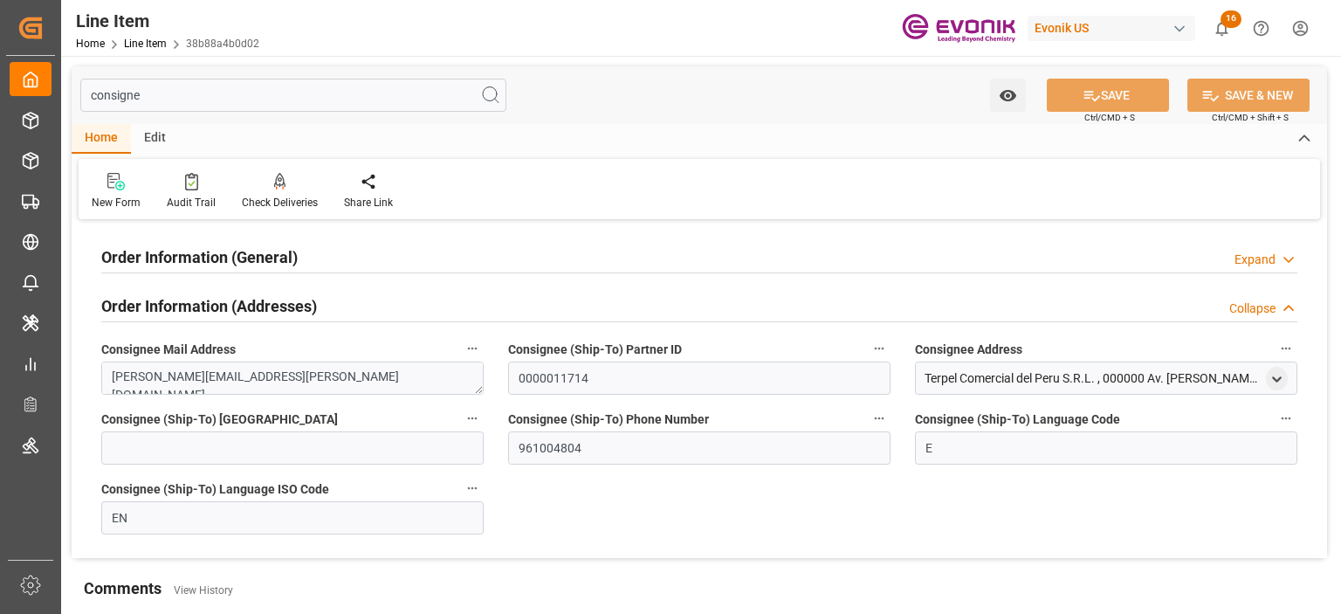
click at [217, 247] on h2 "Order Information (General)" at bounding box center [199, 257] width 196 height 24
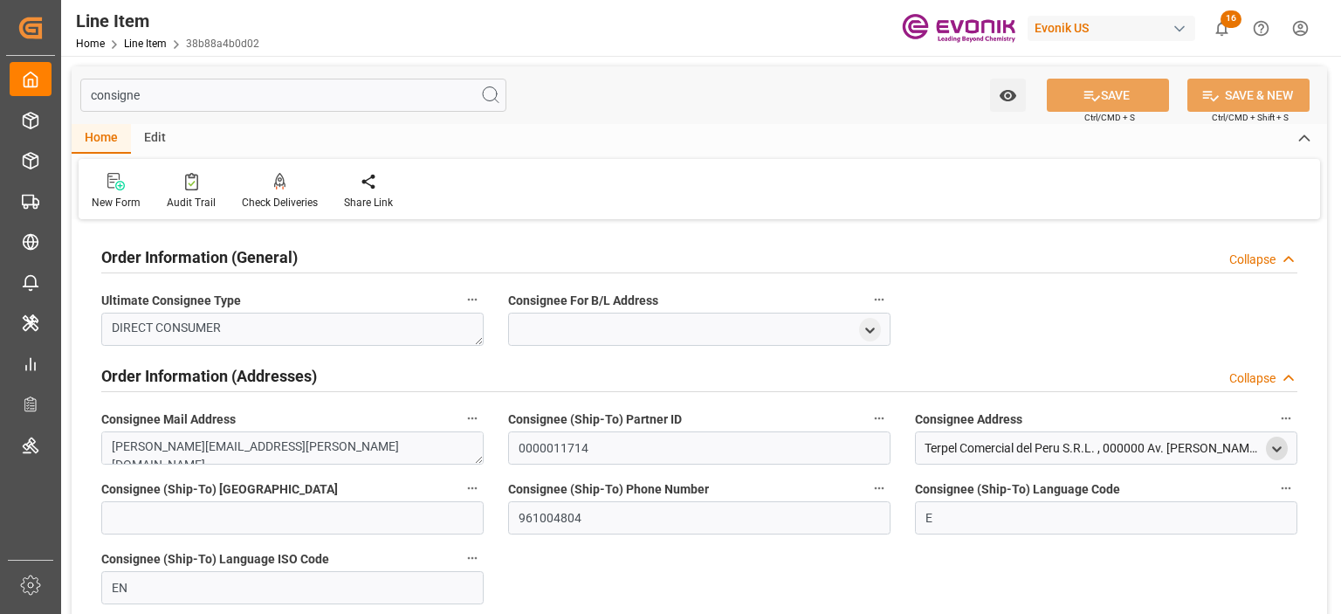
click at [1277, 445] on icon "open menu" at bounding box center [1277, 449] width 15 height 15
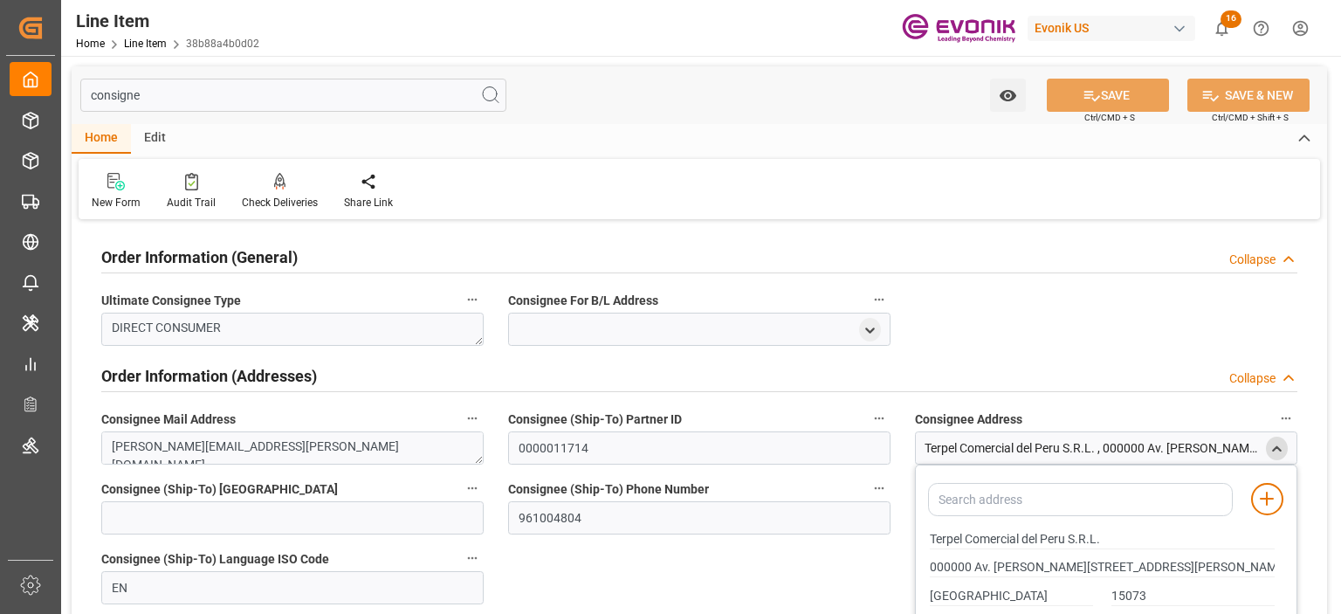
scroll to position [87, 0]
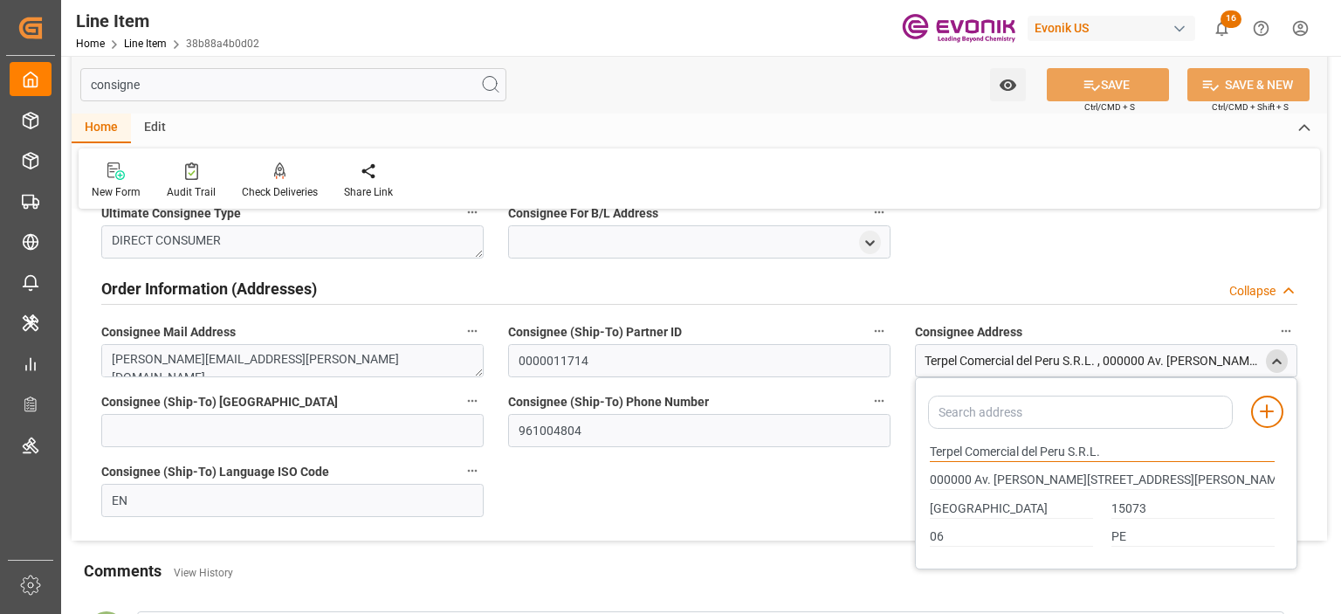
drag, startPoint x: 929, startPoint y: 447, endPoint x: 1020, endPoint y: 446, distance: 90.8
click at [1020, 446] on input "Terpel Comercial del Peru S.R.L." at bounding box center [1102, 452] width 345 height 19
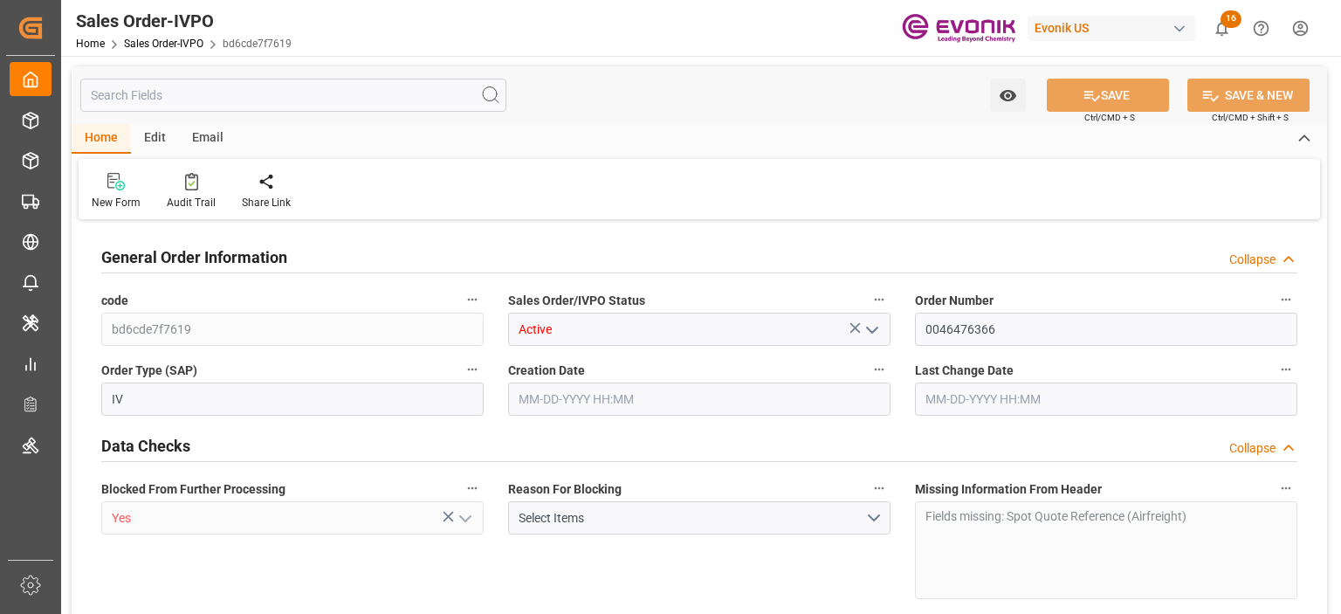
type input "BRVCP"
type input "0"
type input "1"
type input "229.232"
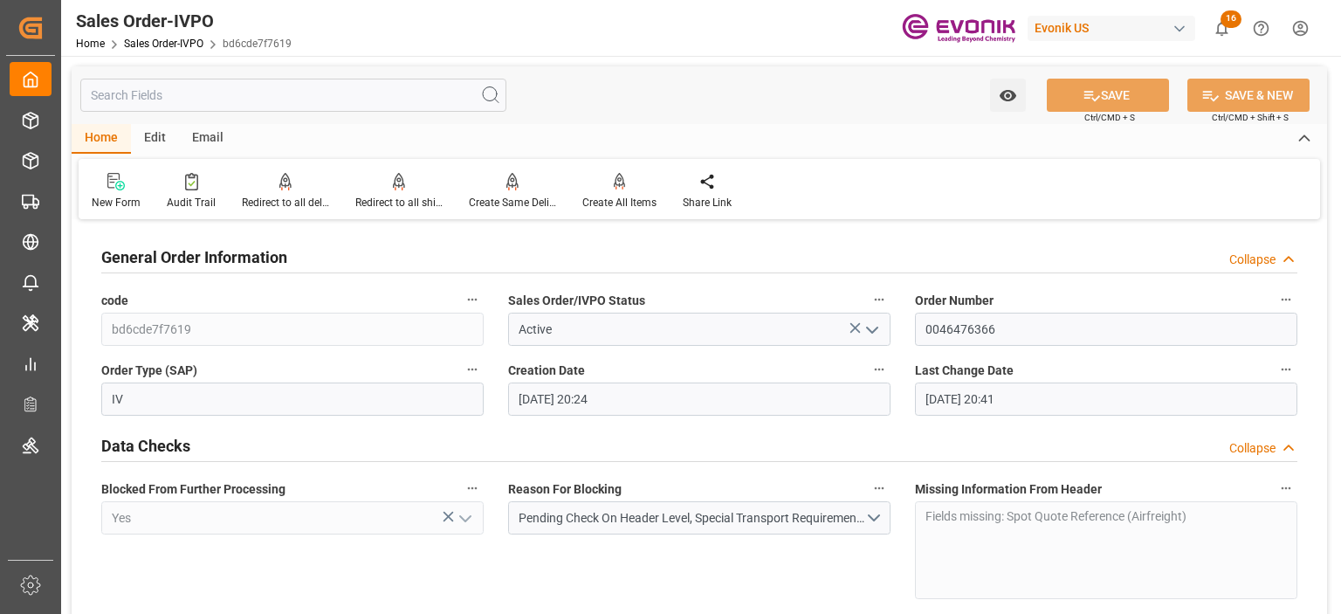
type input "[DATE] 20:24"
type input "[DATE] 20:41"
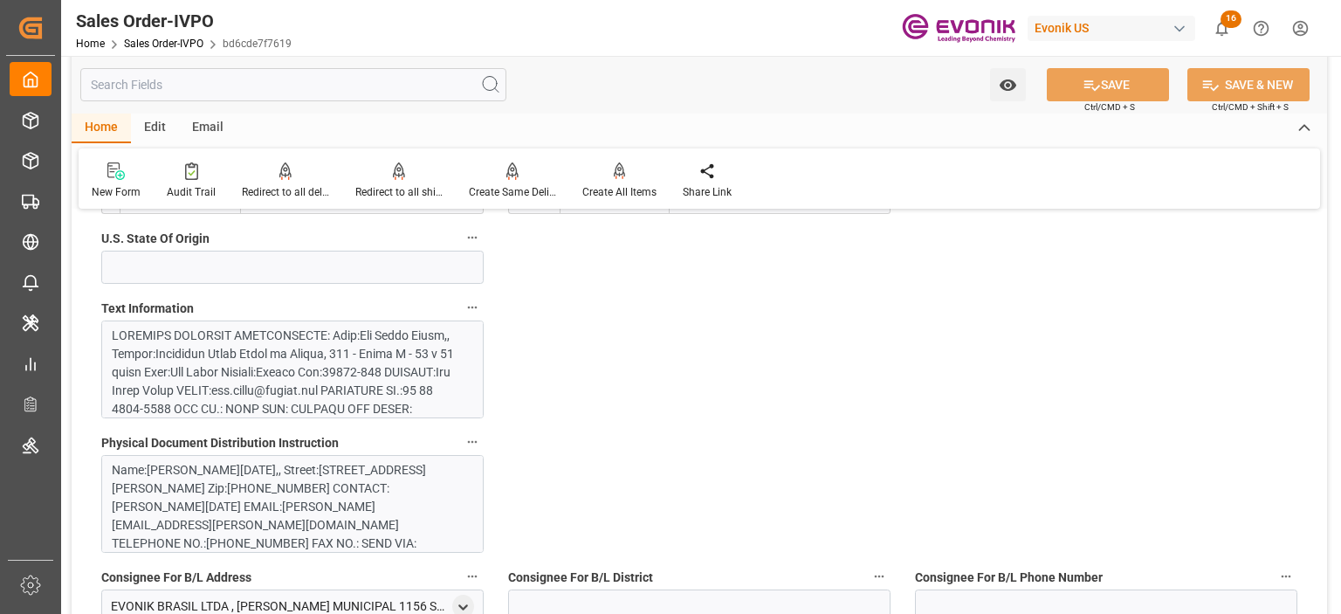
scroll to position [1310, 0]
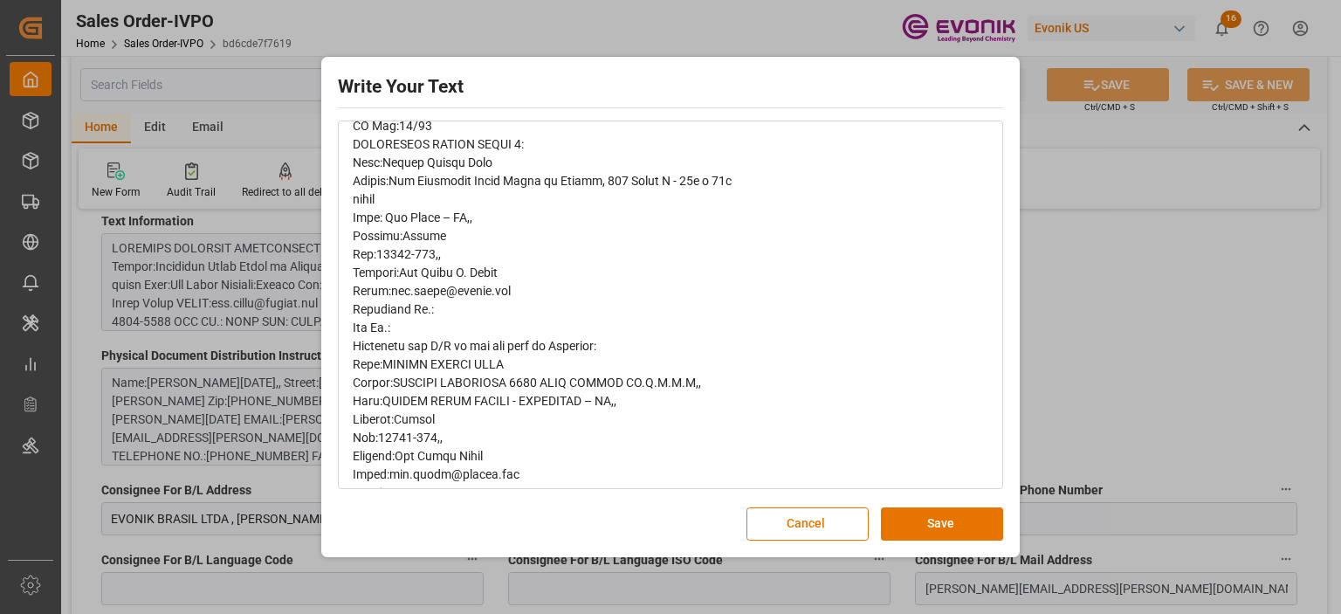
scroll to position [699, 0]
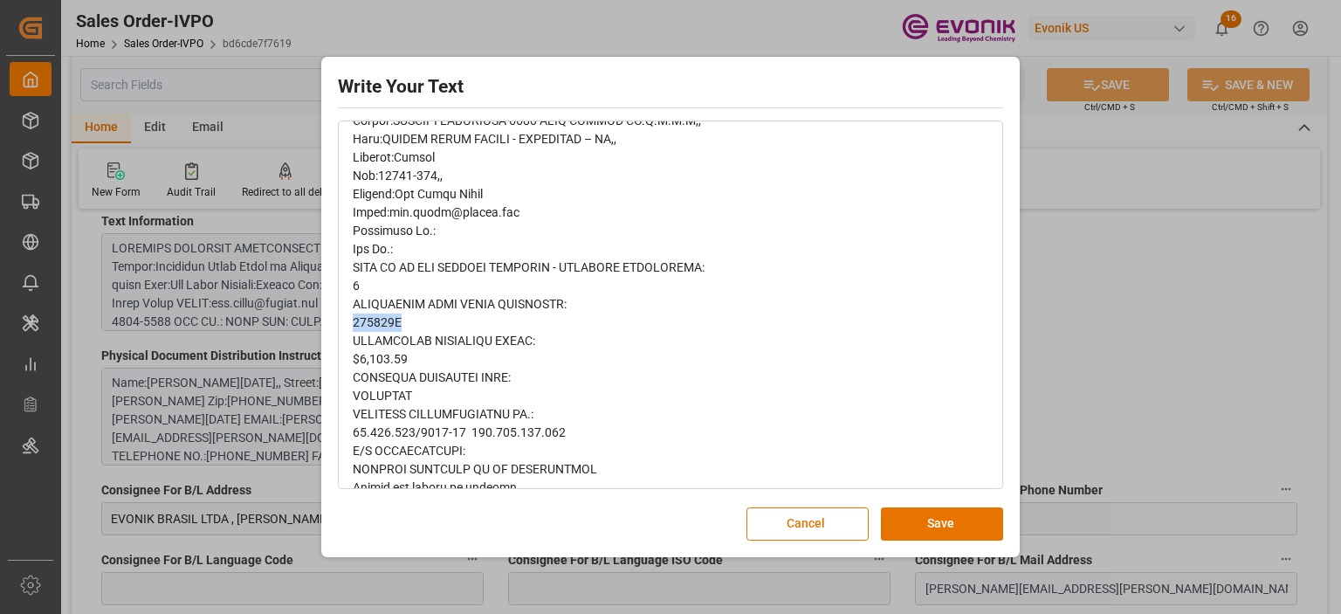
drag, startPoint x: 352, startPoint y: 317, endPoint x: 403, endPoint y: 316, distance: 51.5
click at [403, 316] on div "rdw-editor" at bounding box center [671, 304] width 637 height 1595
copy span "090225B"
click at [796, 521] on button "Cancel" at bounding box center [808, 523] width 122 height 33
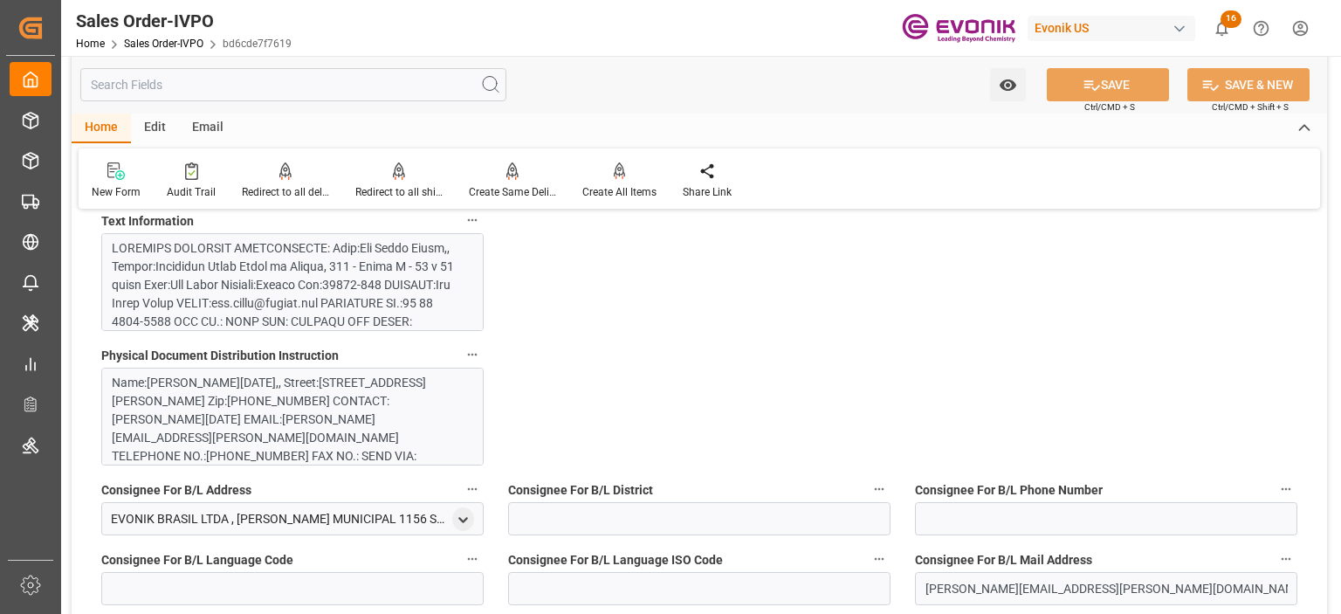
click at [242, 92] on input "text" at bounding box center [293, 84] width 426 height 33
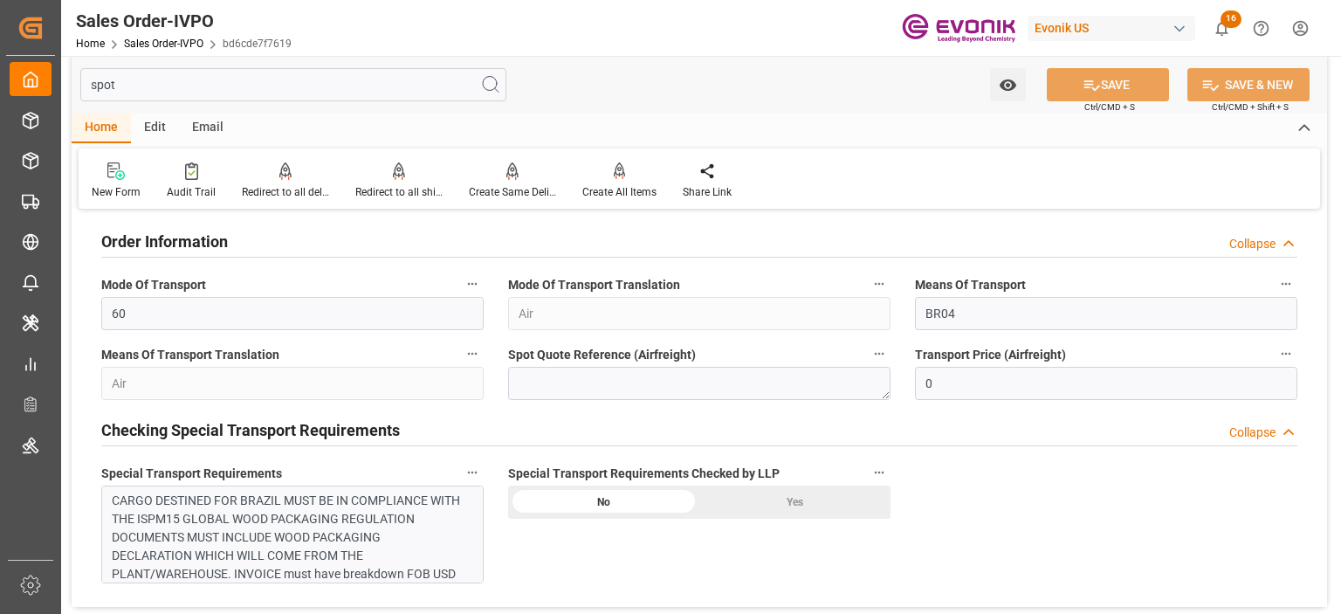
scroll to position [0, 0]
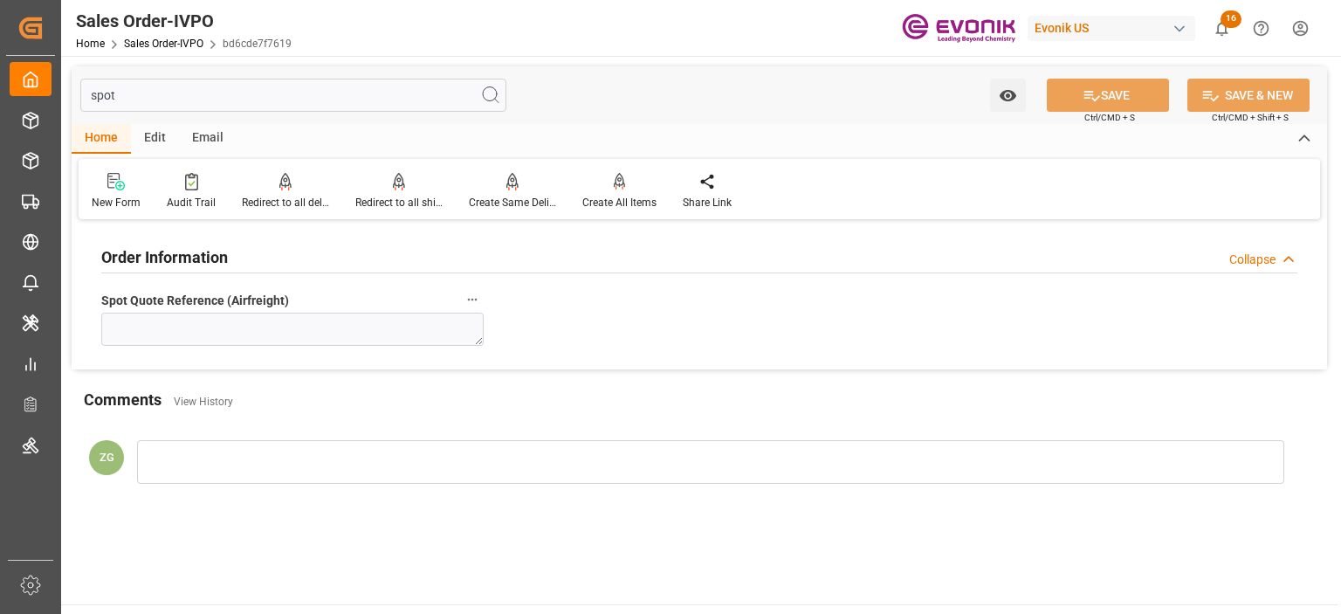
type input "spot"
click at [254, 326] on textarea at bounding box center [292, 329] width 382 height 33
paste textarea "090225B"
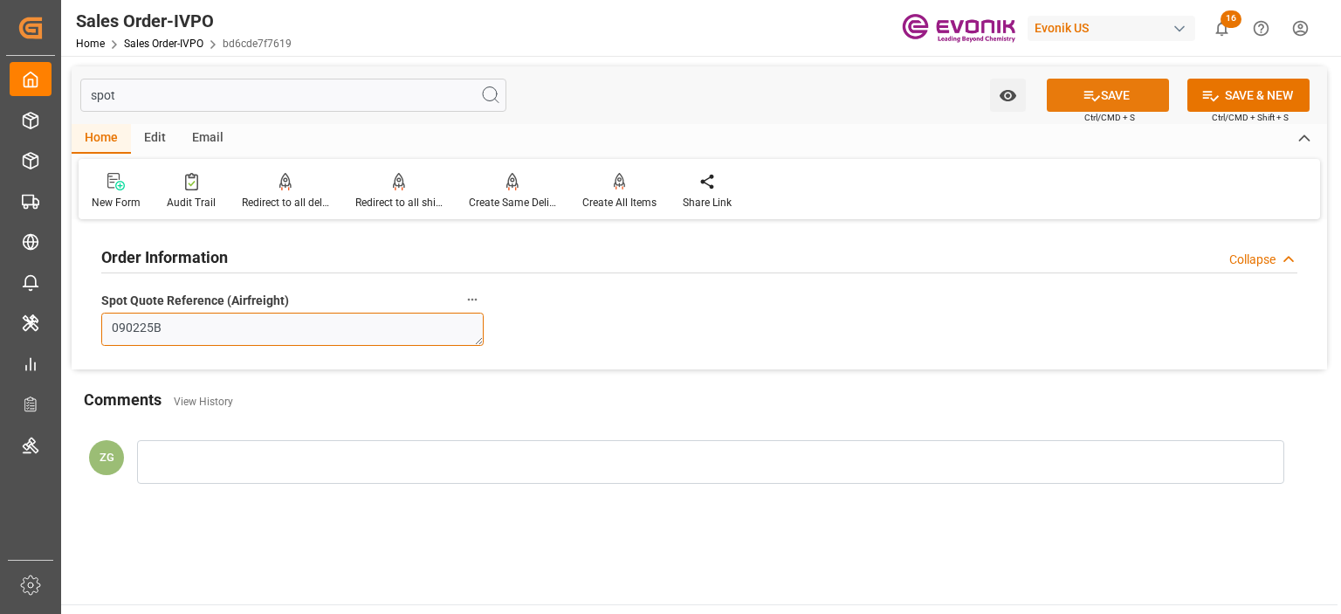
type textarea "090225B"
click at [1121, 86] on button "SAVE" at bounding box center [1108, 95] width 122 height 33
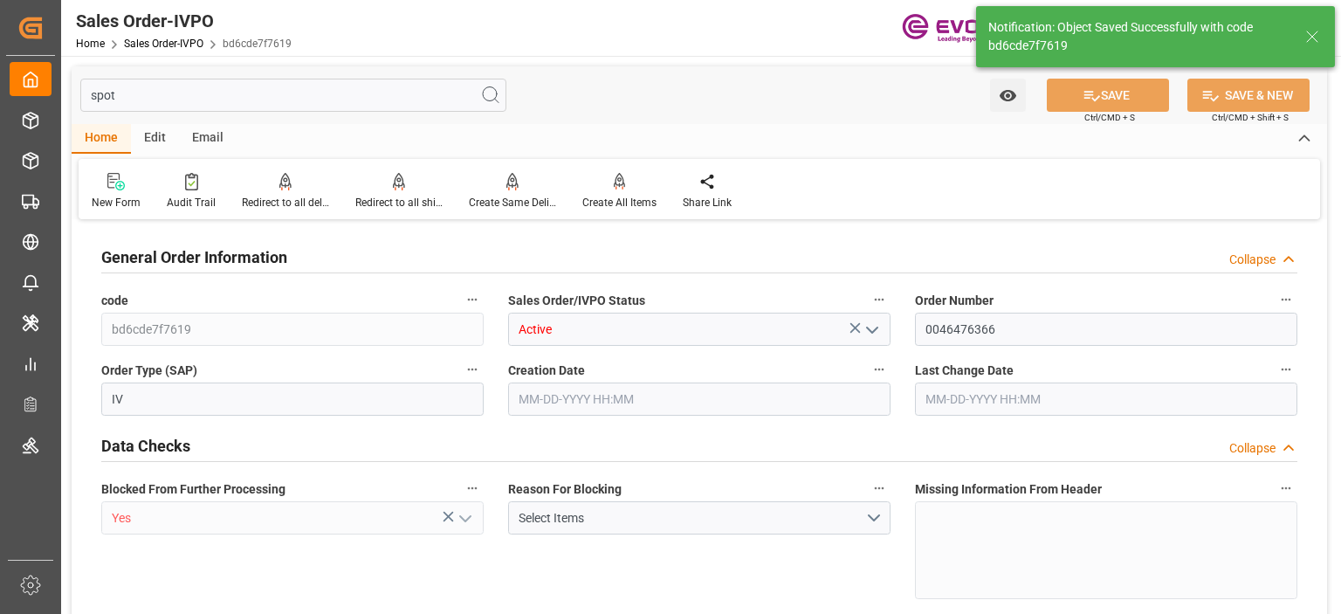
type input "BRVCP"
type input "0"
type input "1"
type input "229.232"
type input "[DATE] 20:24"
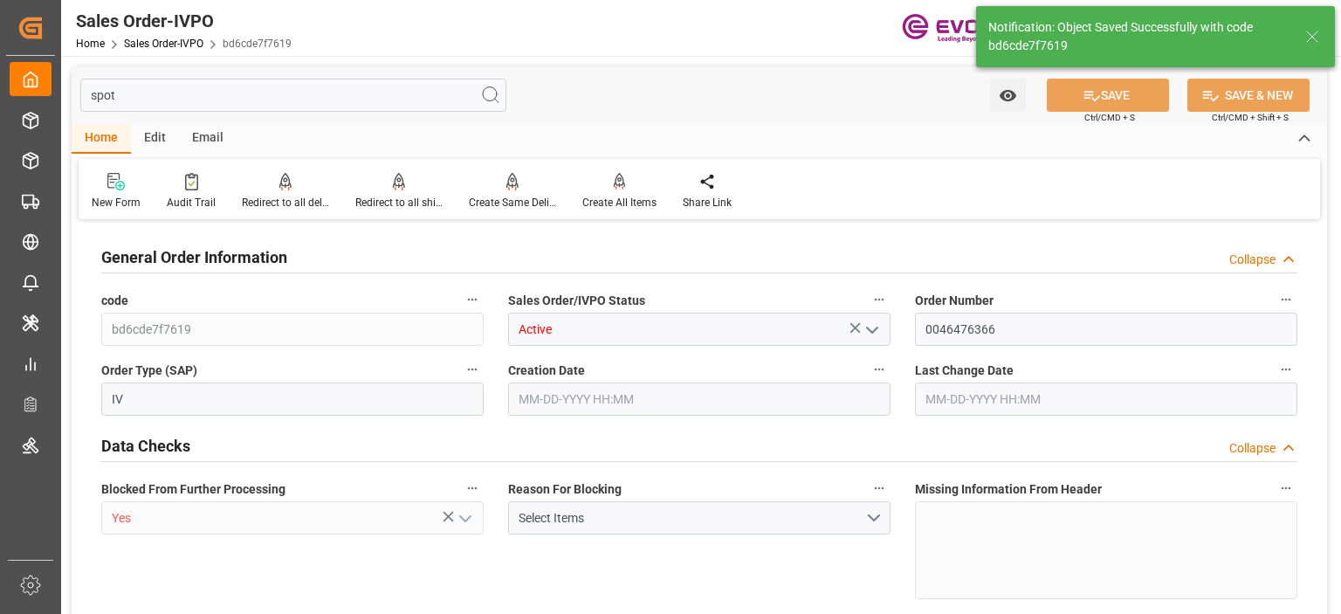
type input "[DATE] 15:55"
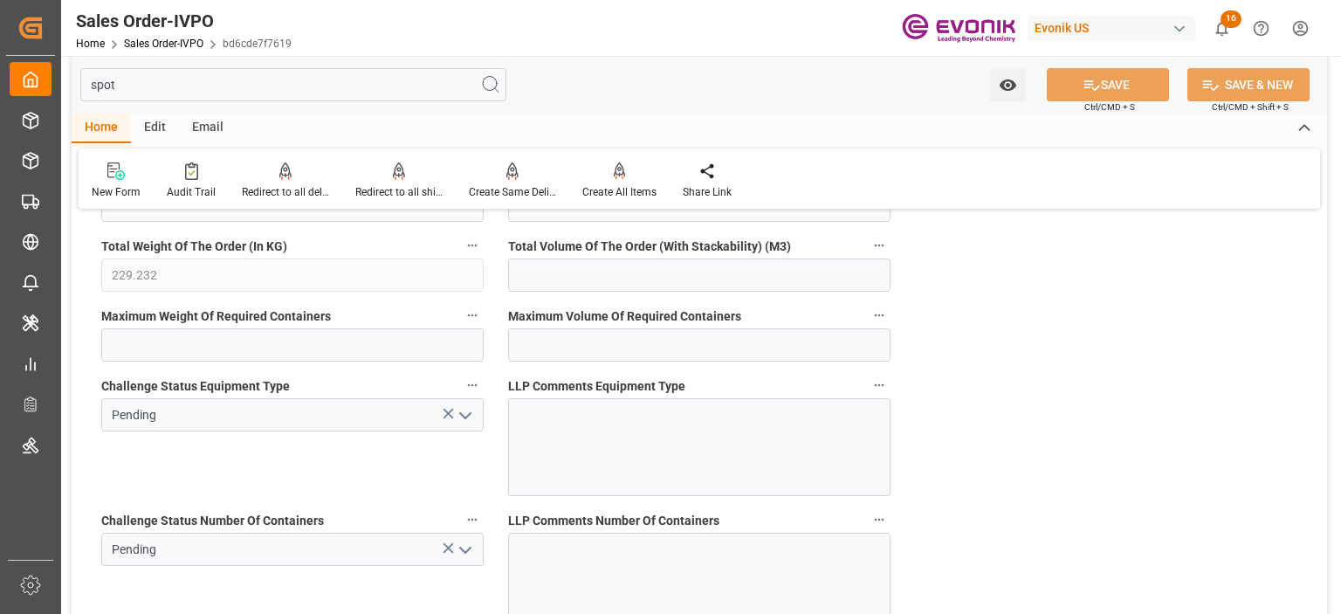
scroll to position [3580, 0]
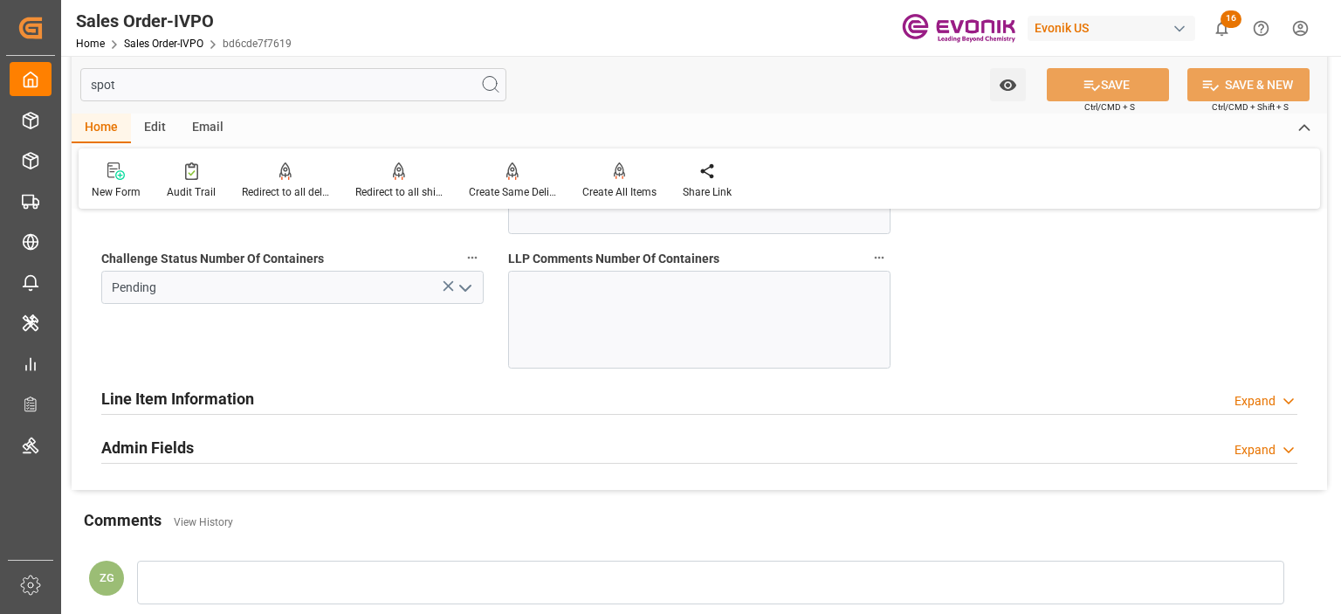
click at [463, 278] on icon "open menu" at bounding box center [465, 288] width 21 height 21
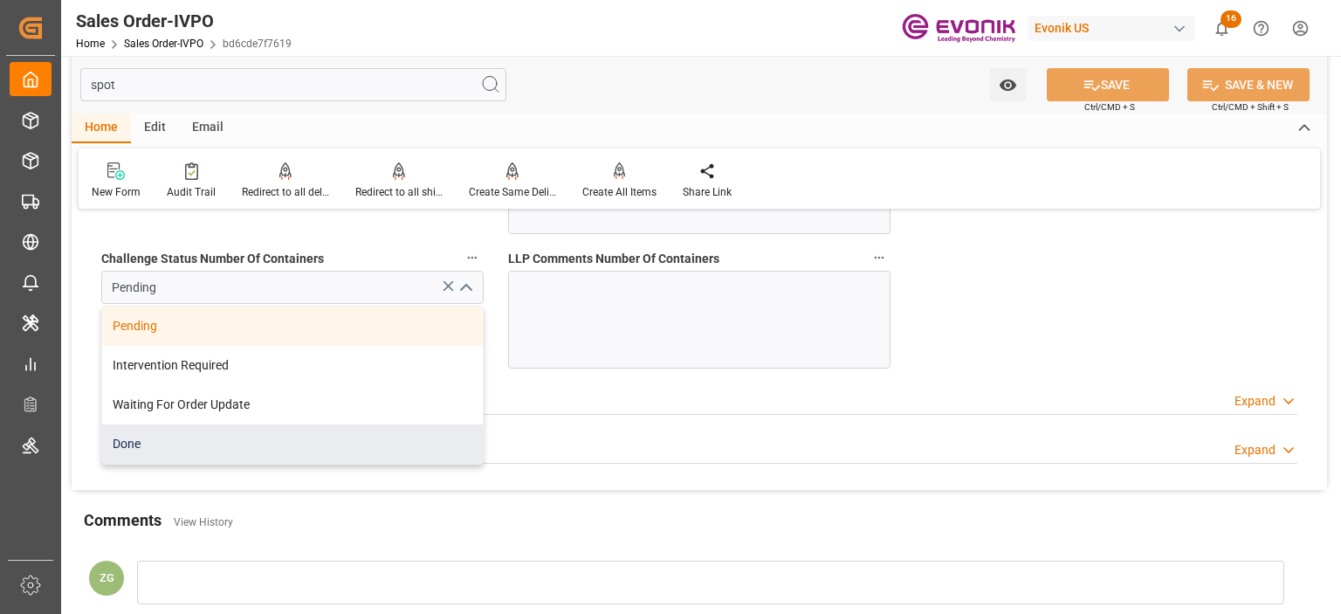
click at [141, 431] on div "Done" at bounding box center [292, 443] width 381 height 39
type input "Done"
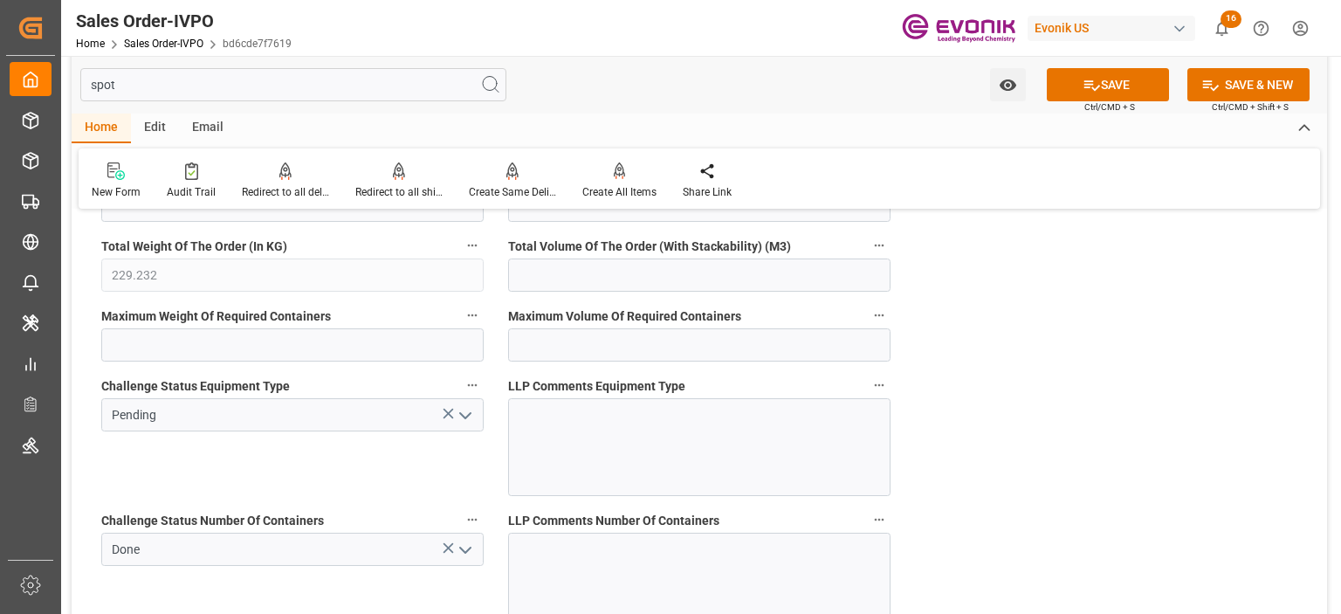
scroll to position [3231, 0]
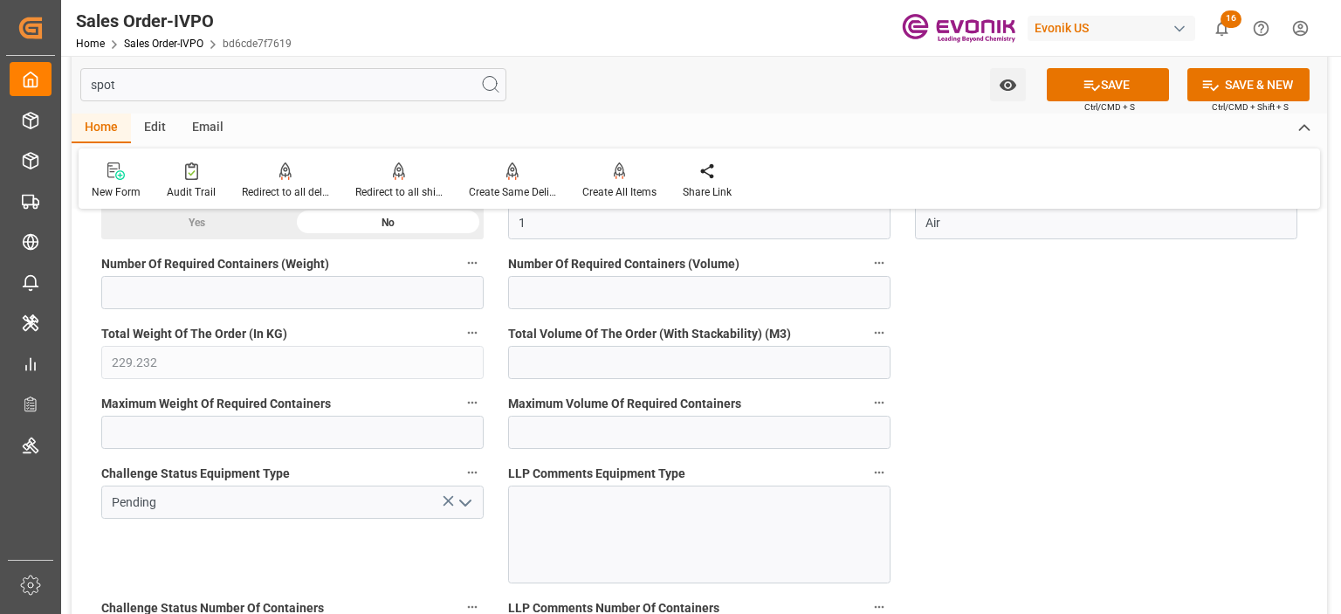
click at [472, 495] on icon "open menu" at bounding box center [465, 503] width 21 height 21
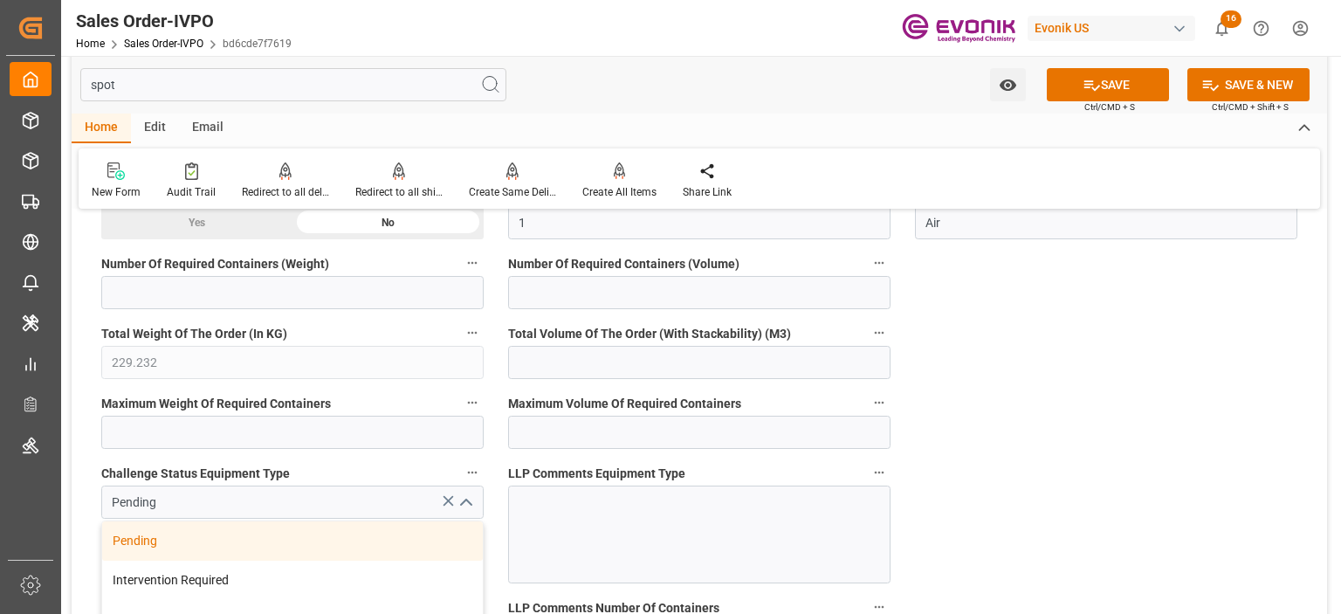
scroll to position [3406, 0]
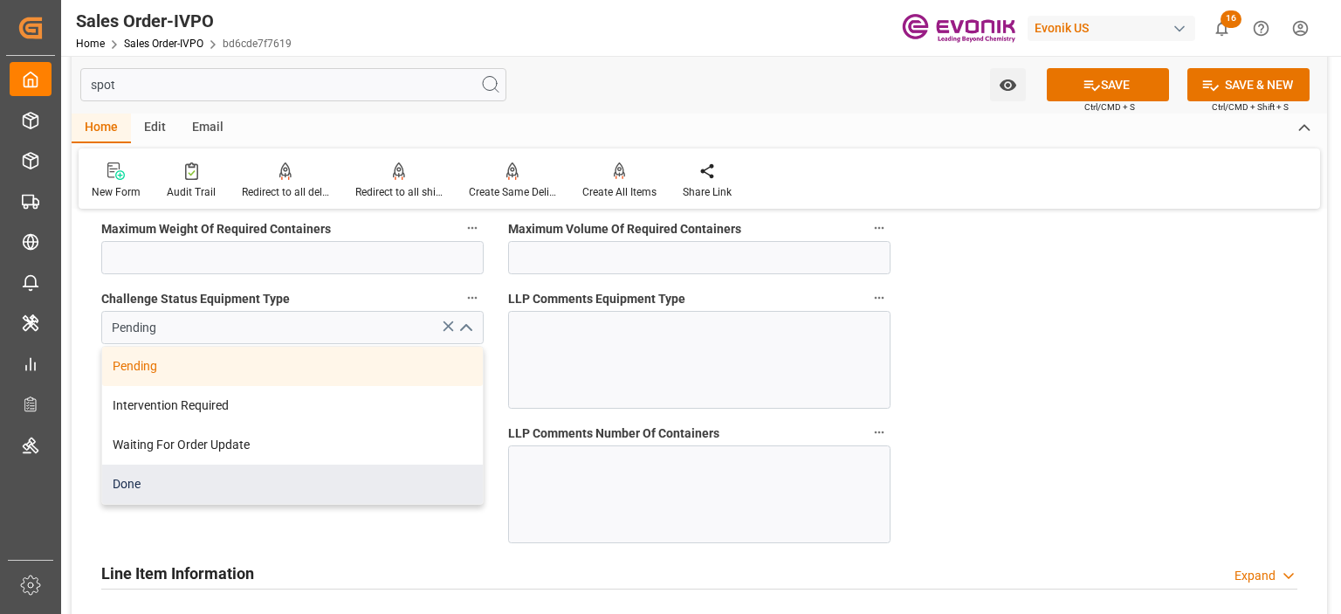
click at [169, 493] on div "Done" at bounding box center [292, 484] width 381 height 39
type input "Done"
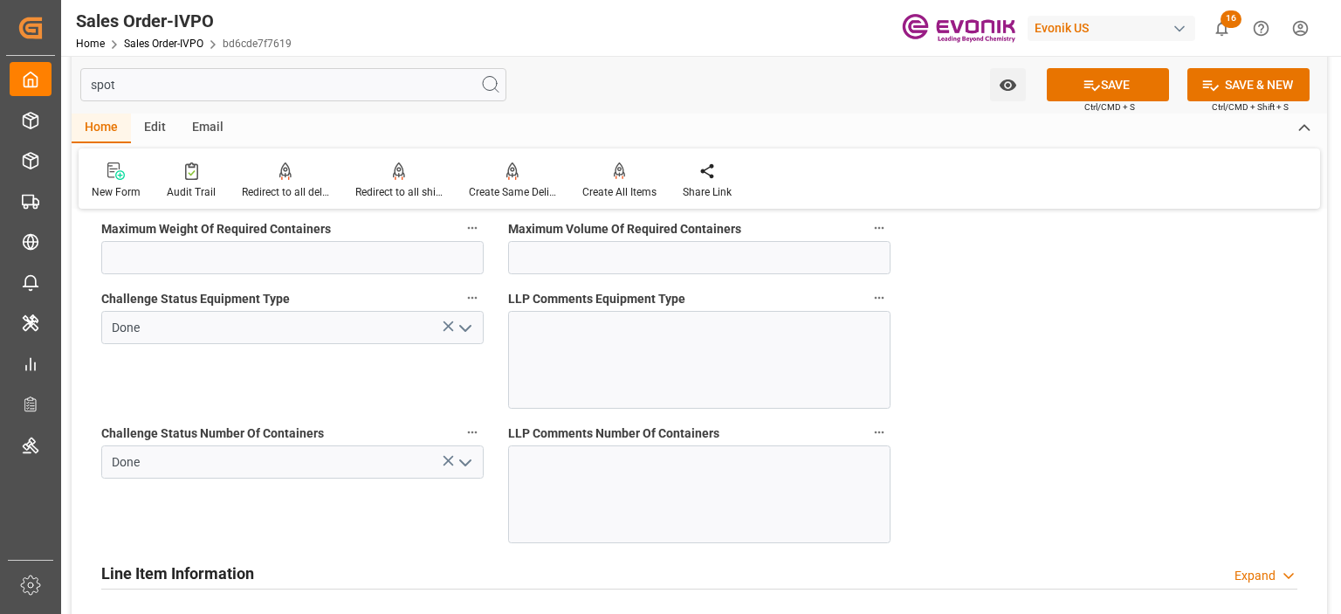
scroll to position [3144, 0]
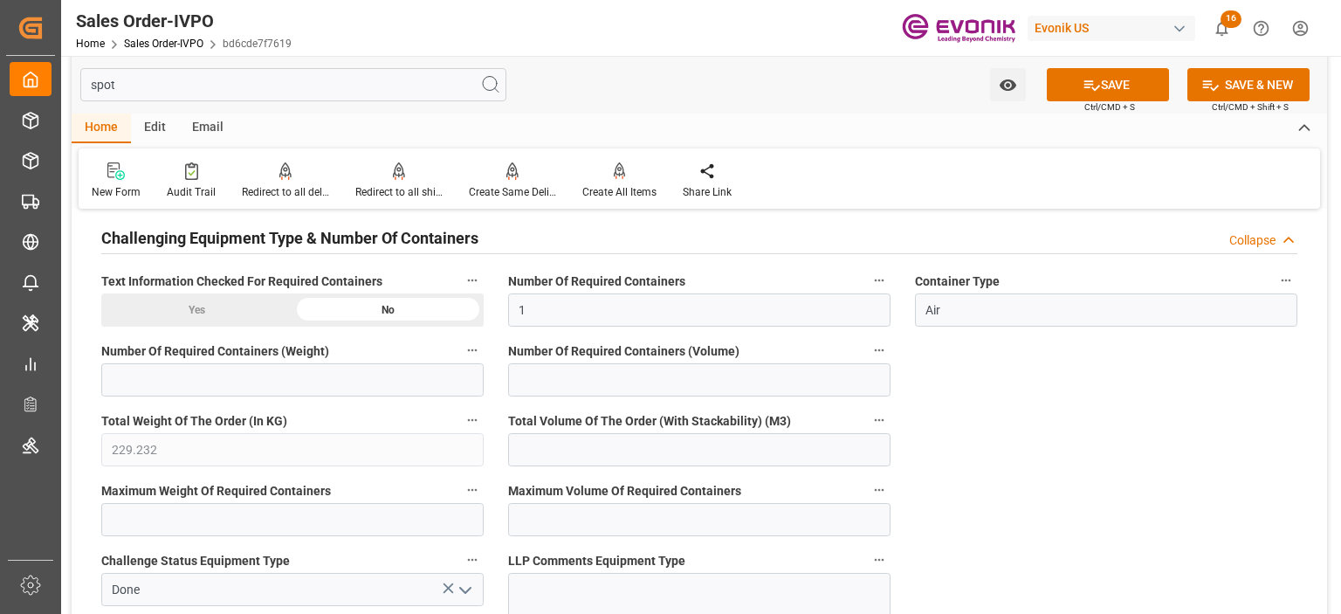
click at [245, 302] on div "Yes" at bounding box center [196, 309] width 191 height 33
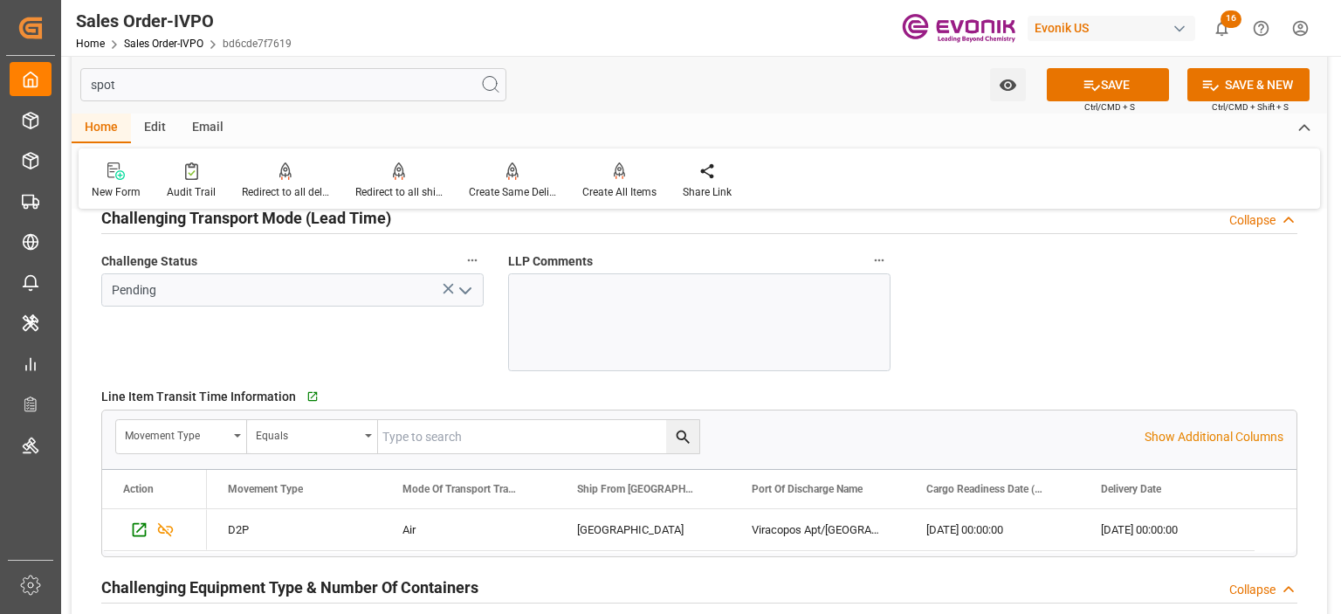
click at [458, 286] on icon "open menu" at bounding box center [465, 290] width 21 height 21
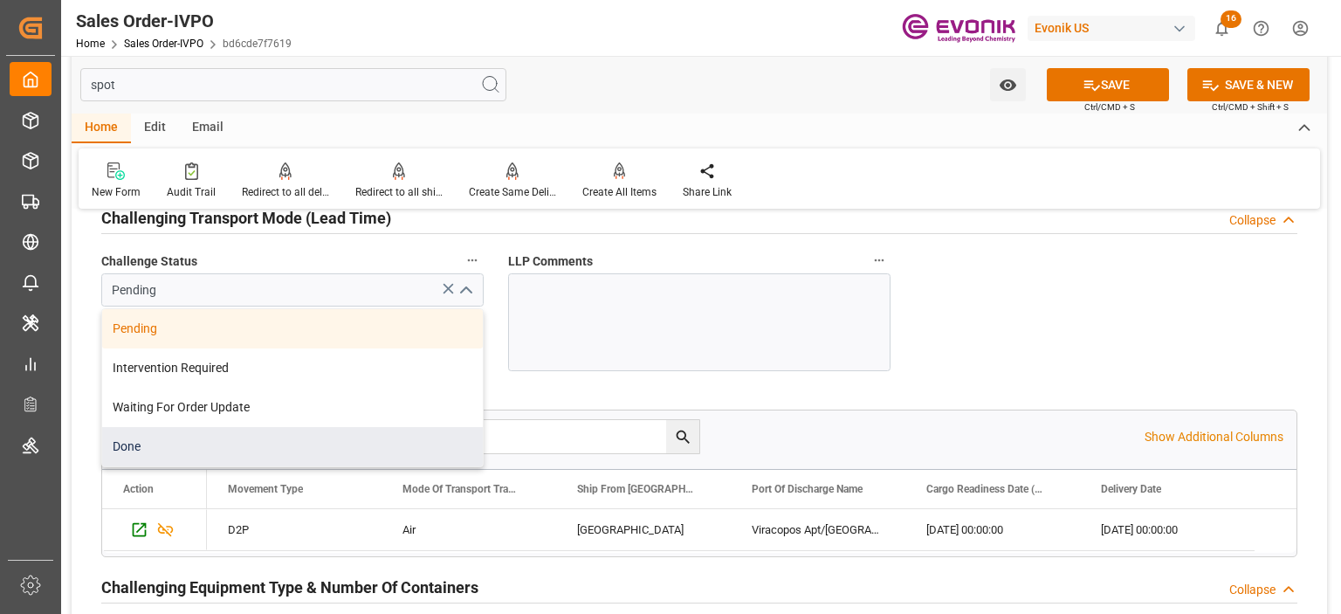
click at [168, 445] on div "Done" at bounding box center [292, 446] width 381 height 39
type input "Done"
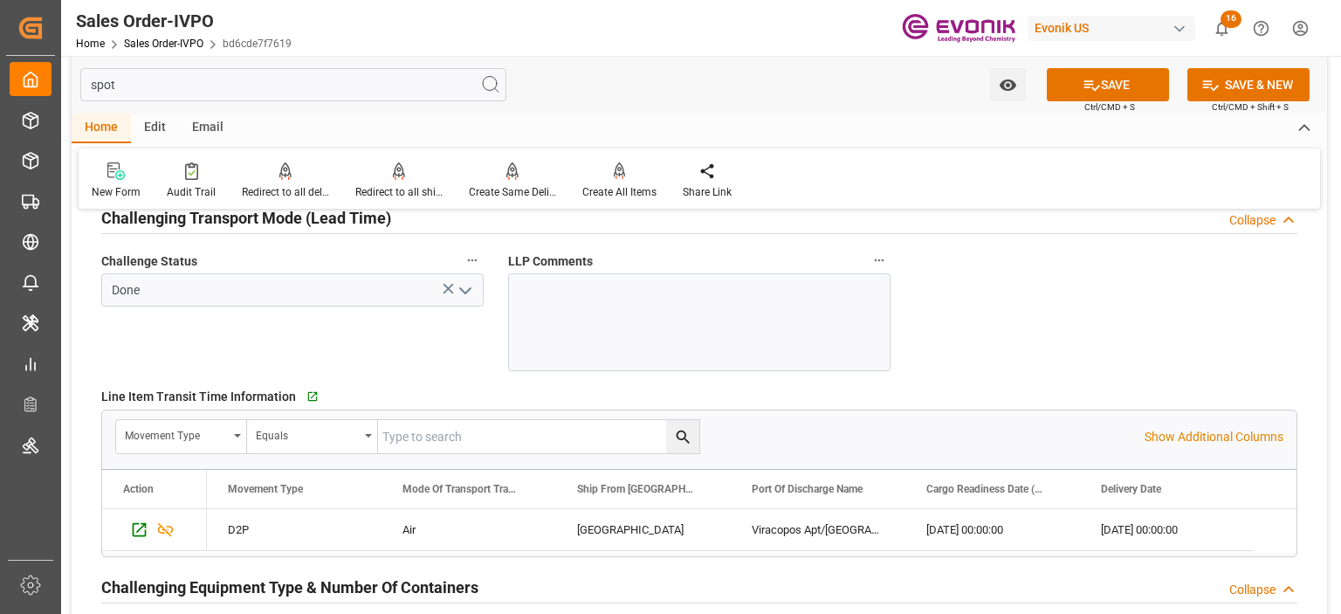
scroll to position [2445, 0]
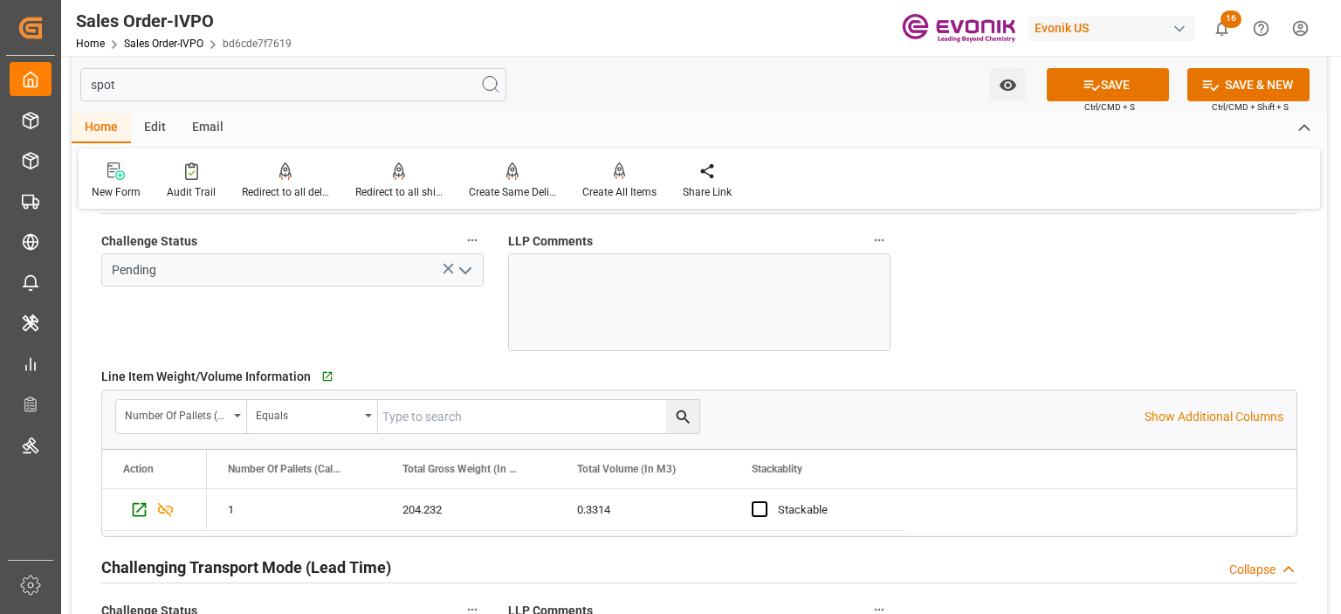
click at [461, 272] on icon "open menu" at bounding box center [465, 270] width 21 height 21
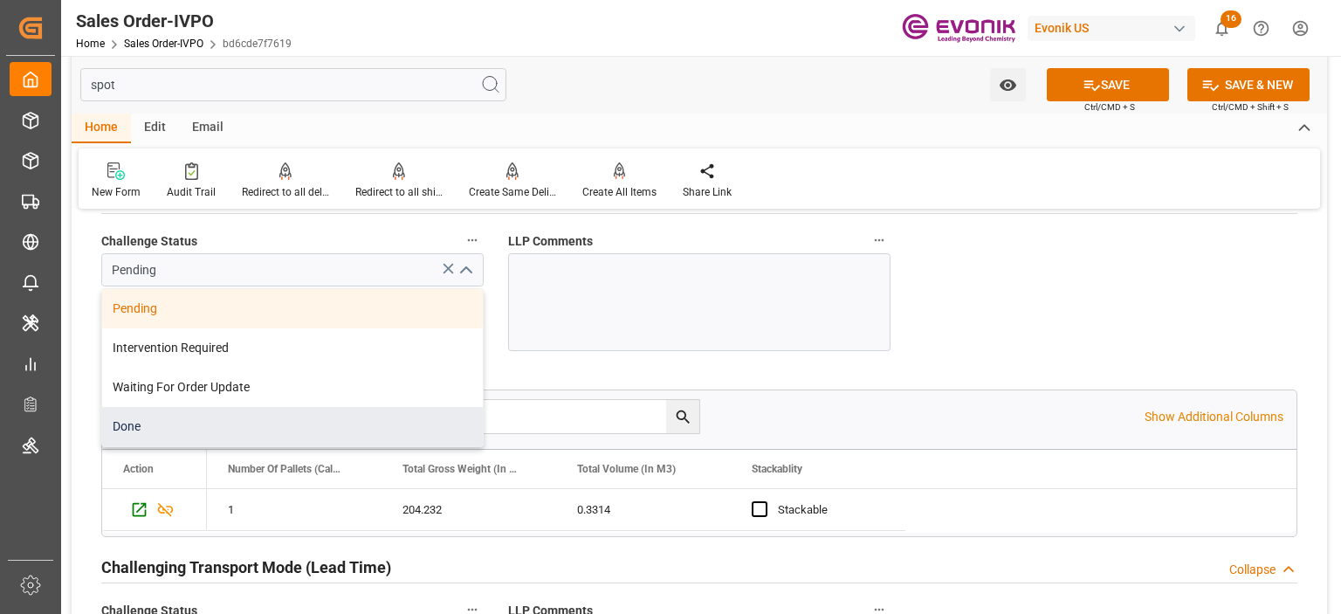
click at [147, 420] on div "Done" at bounding box center [292, 426] width 381 height 39
type input "Done"
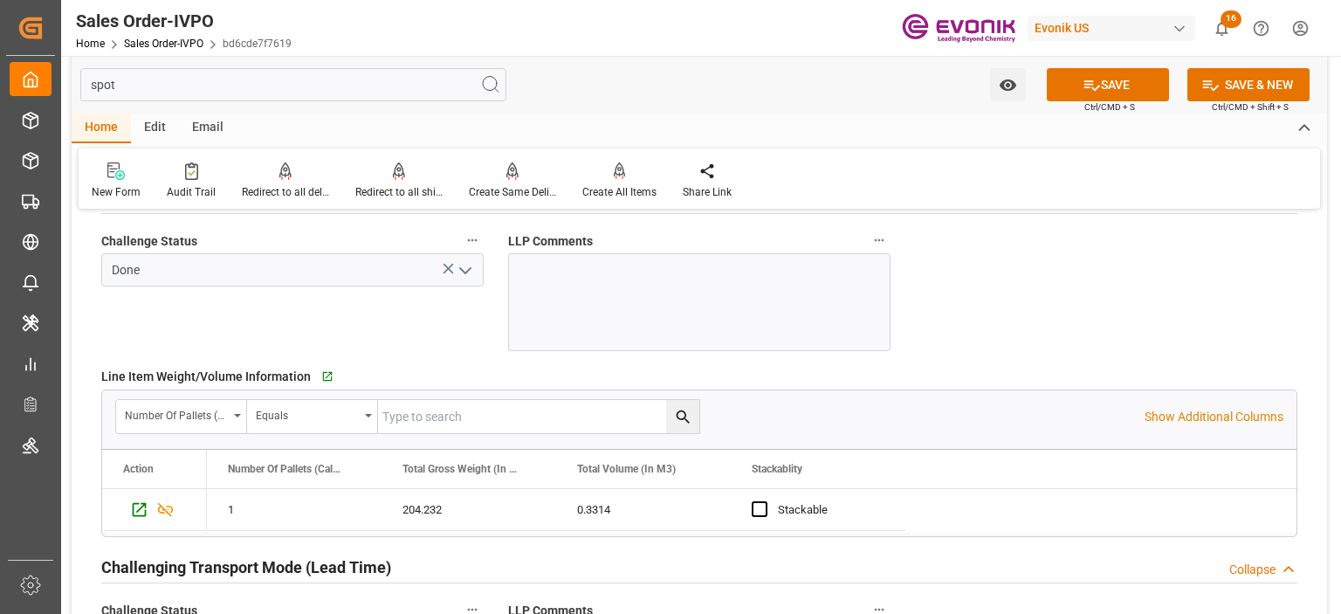
scroll to position [2096, 0]
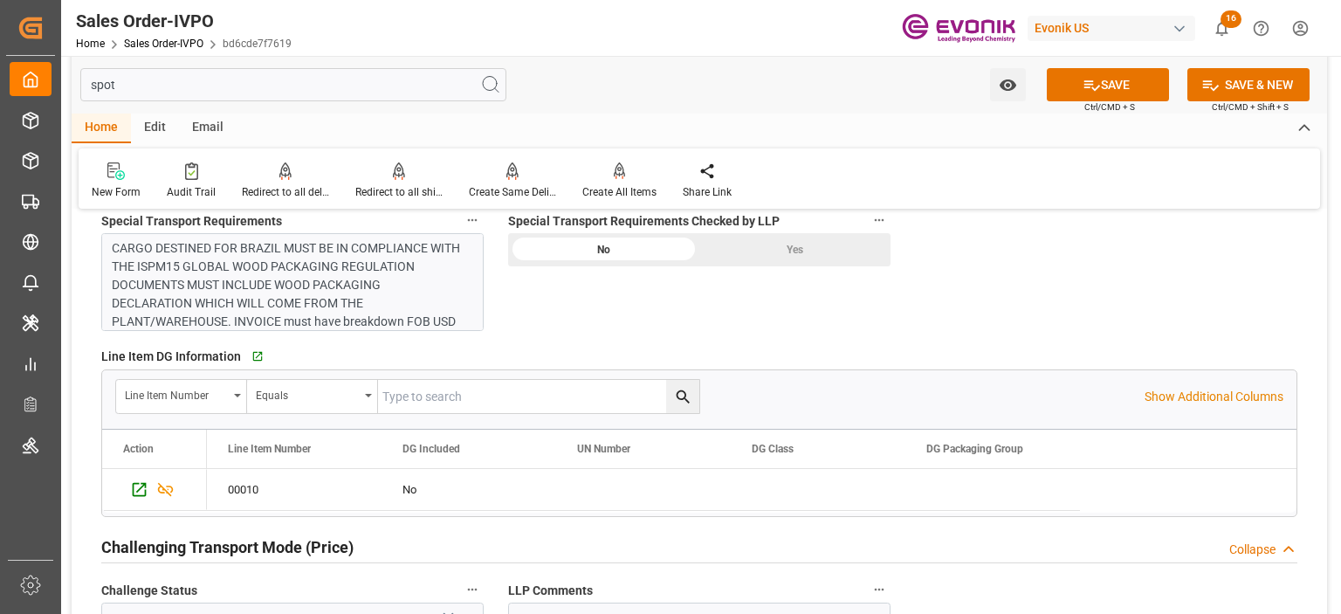
click at [749, 248] on div "Yes" at bounding box center [794, 249] width 191 height 33
click at [1103, 93] on button "SAVE" at bounding box center [1108, 84] width 122 height 33
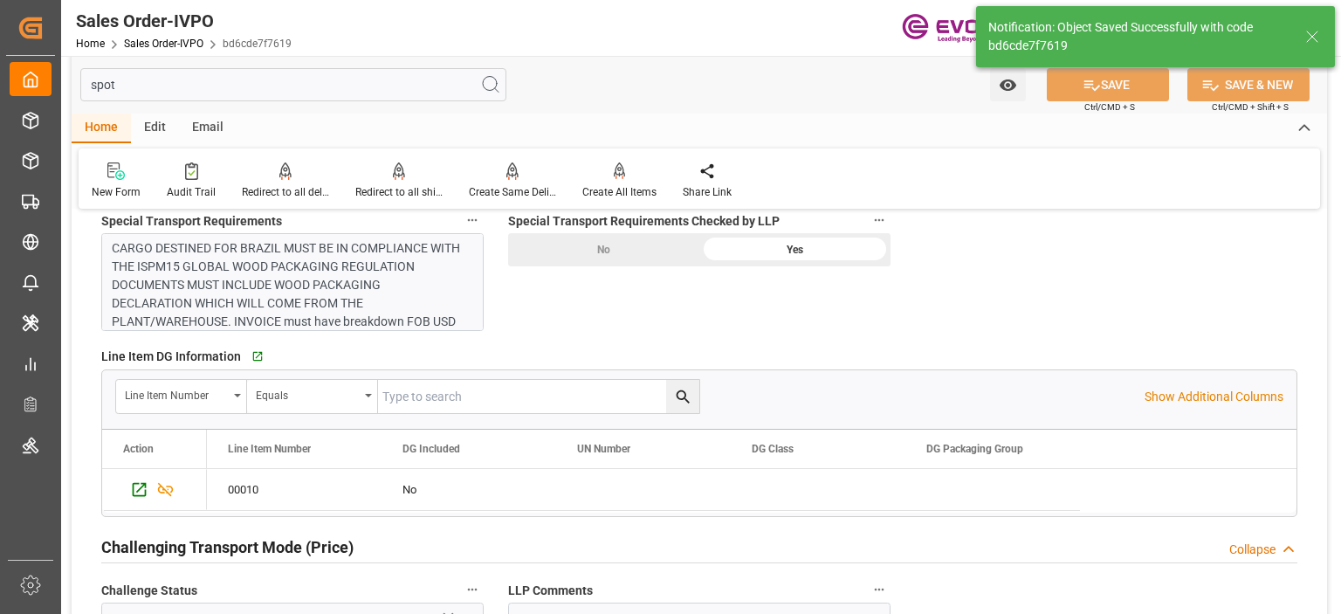
type input "[DATE] 15:56"
type input "No"
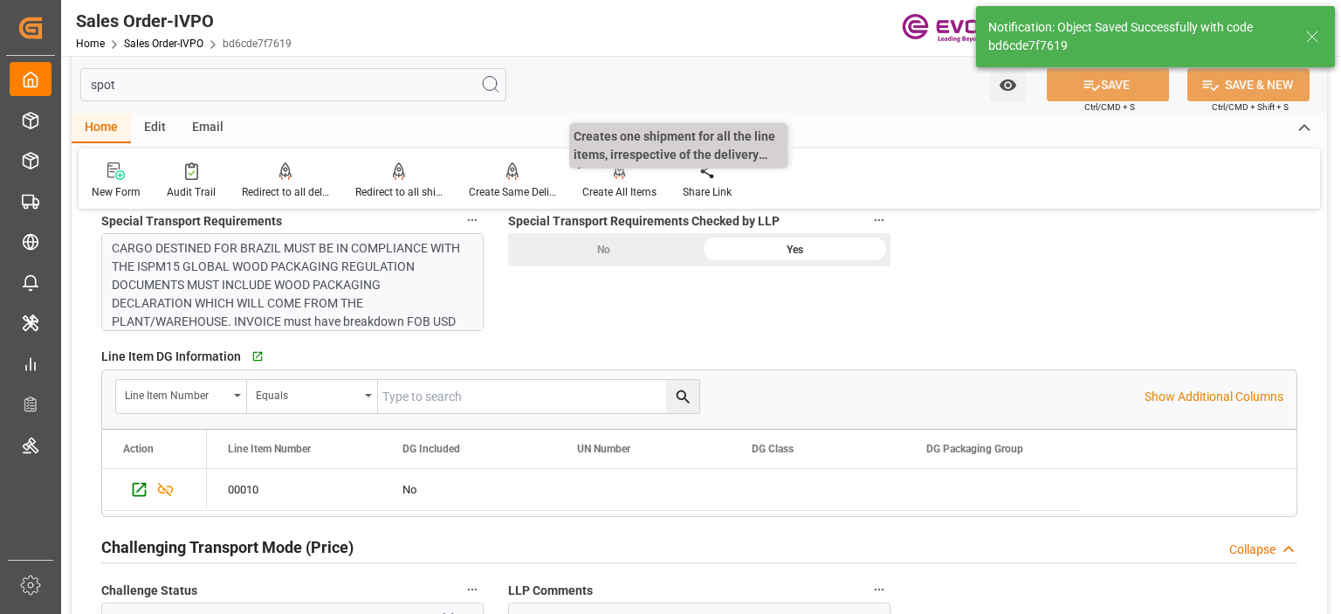
click at [619, 169] on icon at bounding box center [620, 169] width 12 height 15
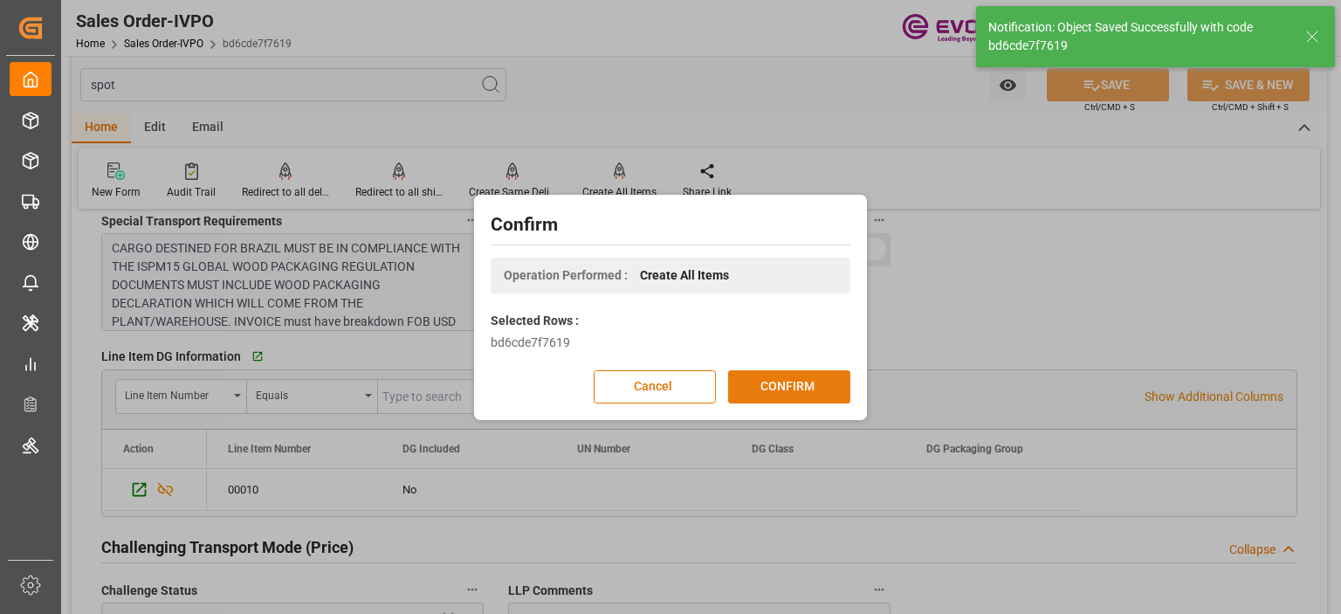
click at [770, 390] on button "CONFIRM" at bounding box center [789, 386] width 122 height 33
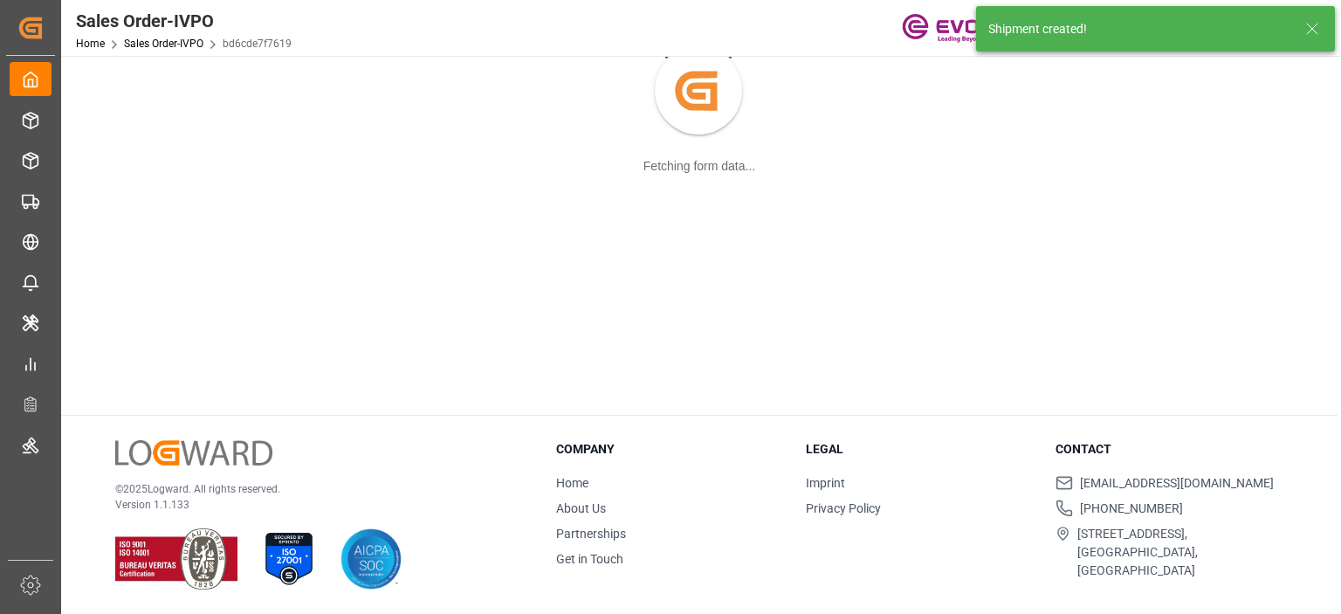
scroll to position [189, 0]
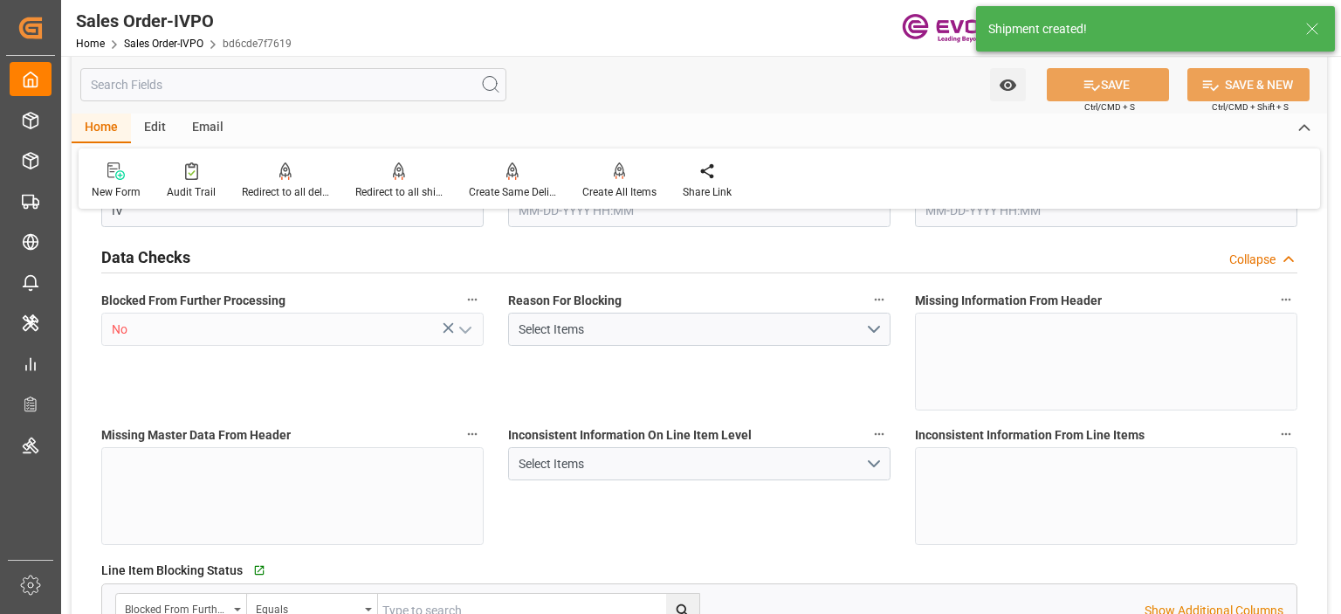
type input "229.232"
type input "0.5394"
type input "BRVCP"
type input "0"
type input "1"
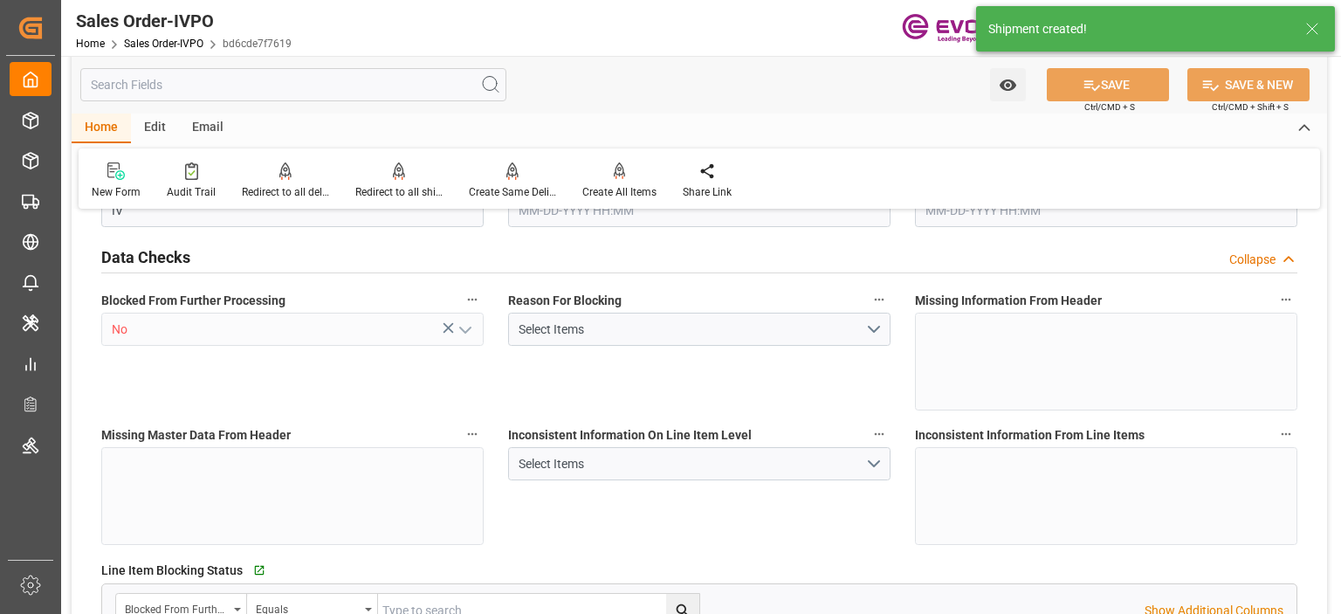
type input "229.232"
type input "10-08-2025 20:24"
type input "[DATE] 15:56"
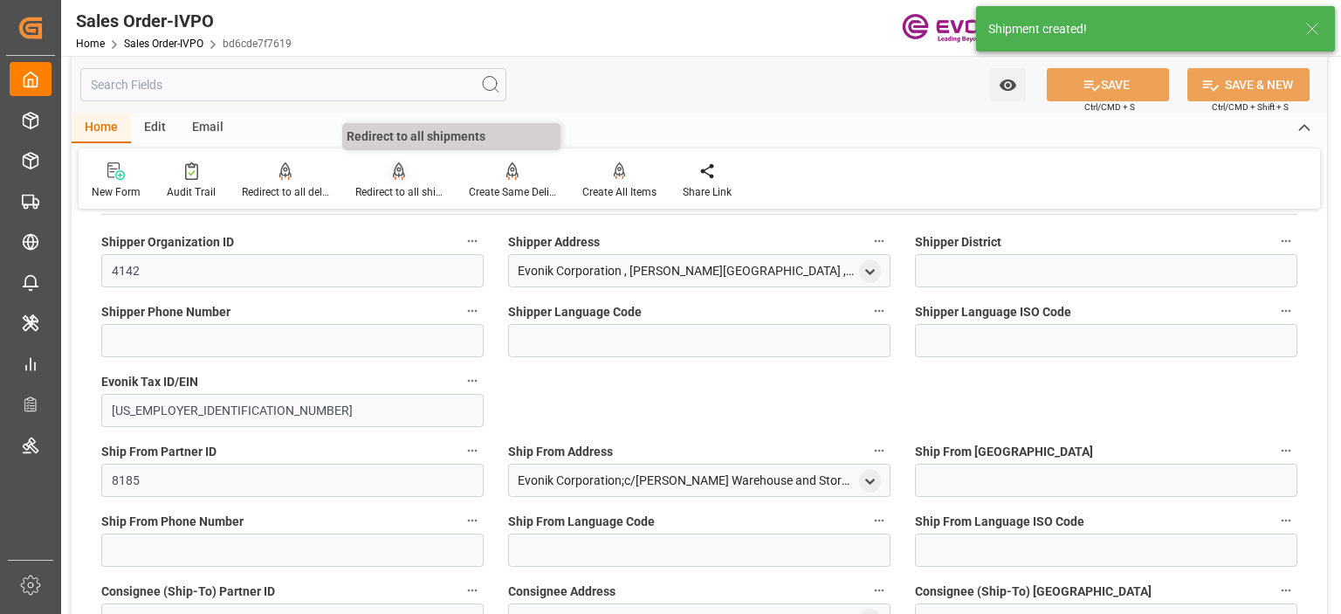
click at [389, 188] on div "Redirect to all shipments" at bounding box center [398, 192] width 87 height 16
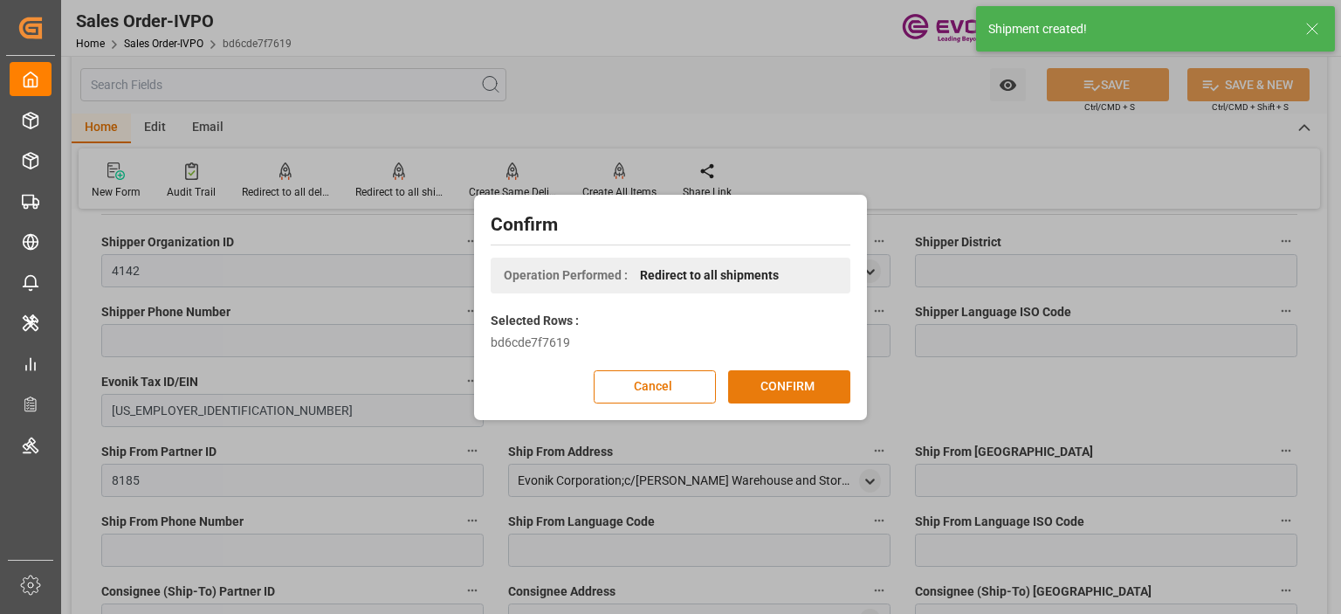
click at [758, 378] on button "CONFIRM" at bounding box center [789, 386] width 122 height 33
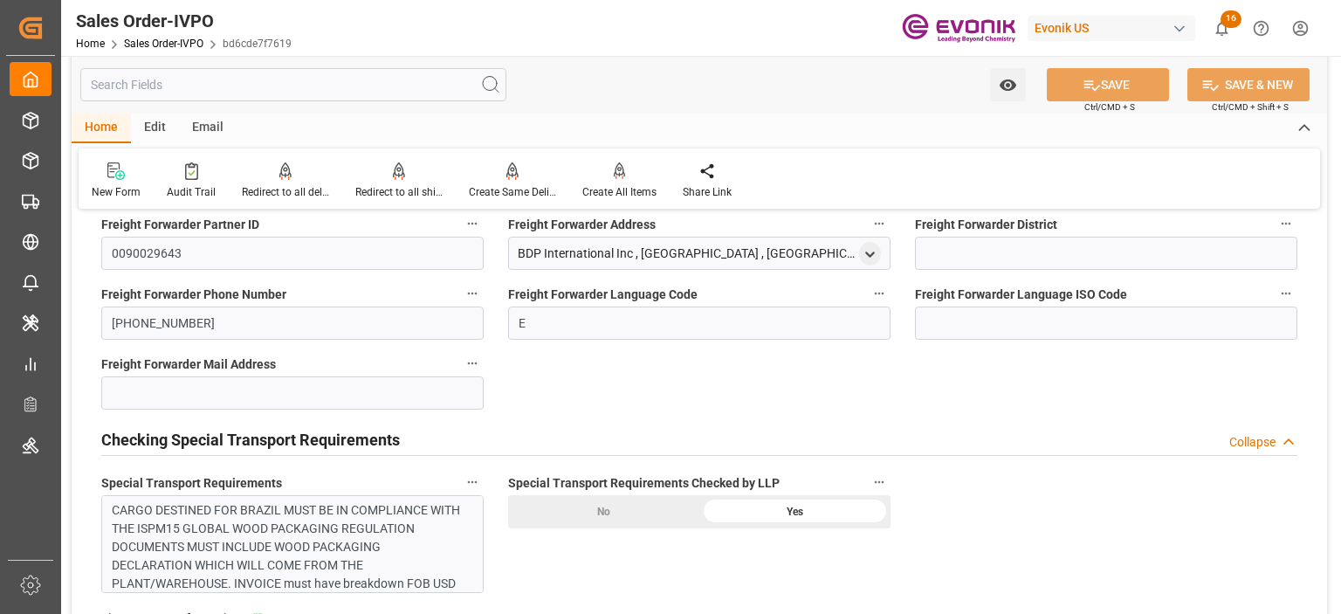
scroll to position [4192, 0]
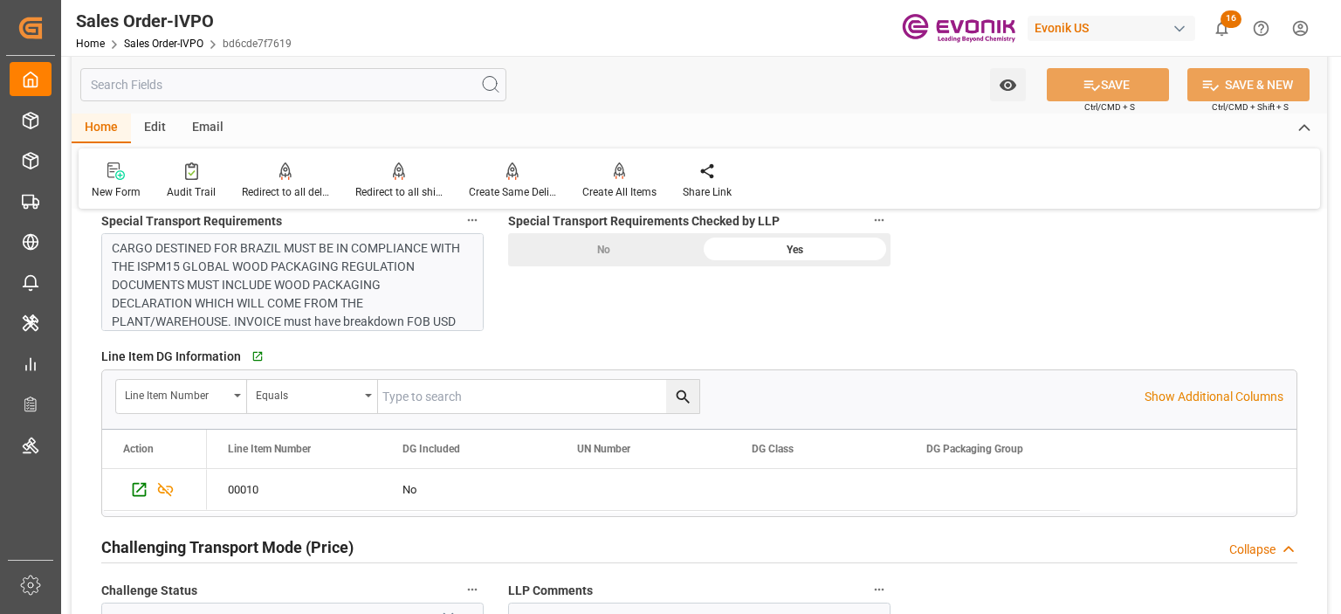
click at [265, 282] on div "CARGO DESTINED FOR BRAZIL MUST BE IN COMPLIANCE WITH THE ISPM15 GLOBAL WOOD PAC…" at bounding box center [288, 404] width 352 height 330
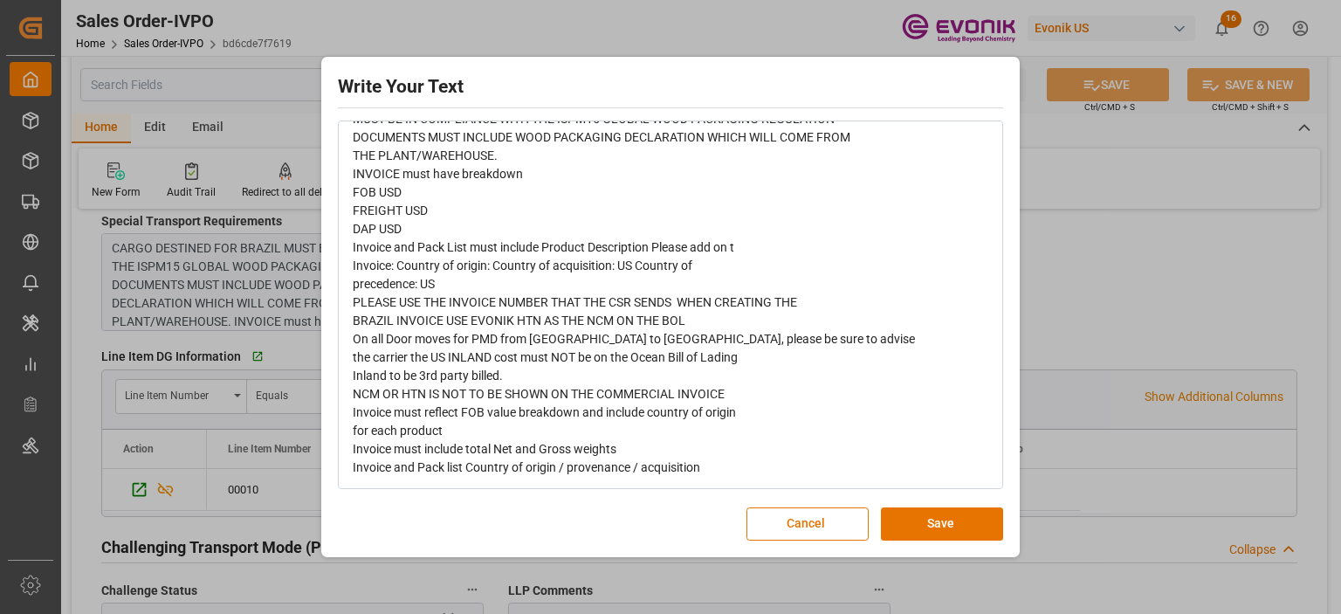
scroll to position [0, 0]
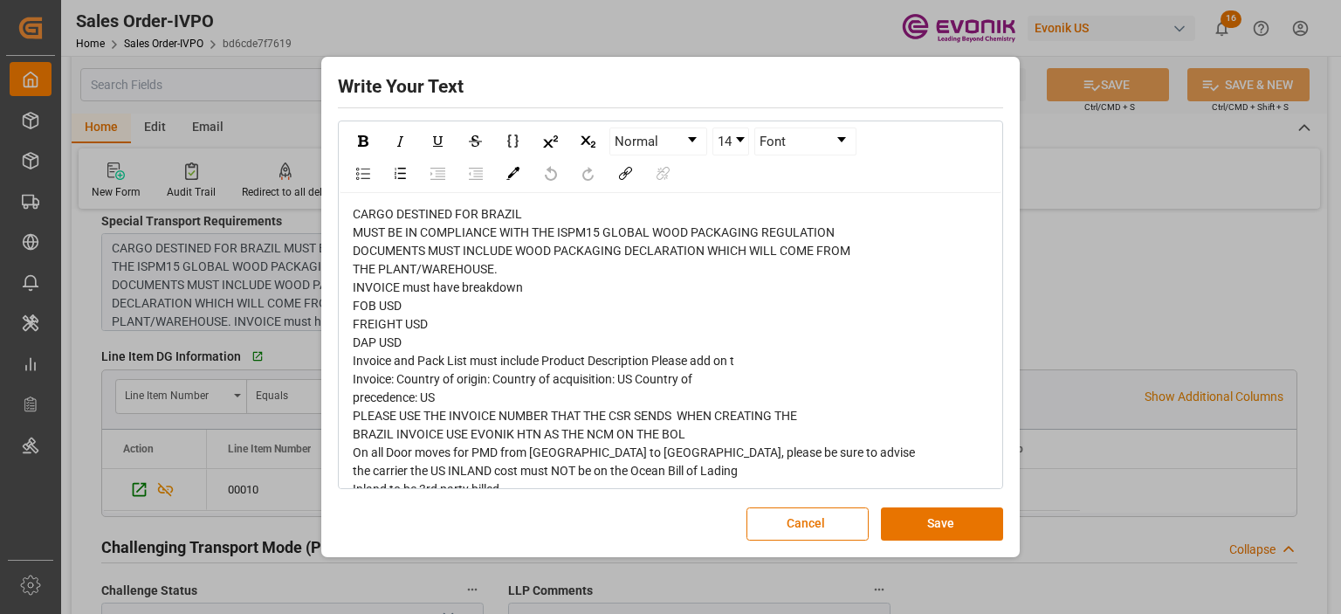
click at [1087, 286] on div "Write Your Text Normal 14 Font CARGO DESTINED FOR BRAZIL MUST BE IN COMPLIANCE …" at bounding box center [670, 307] width 1341 height 614
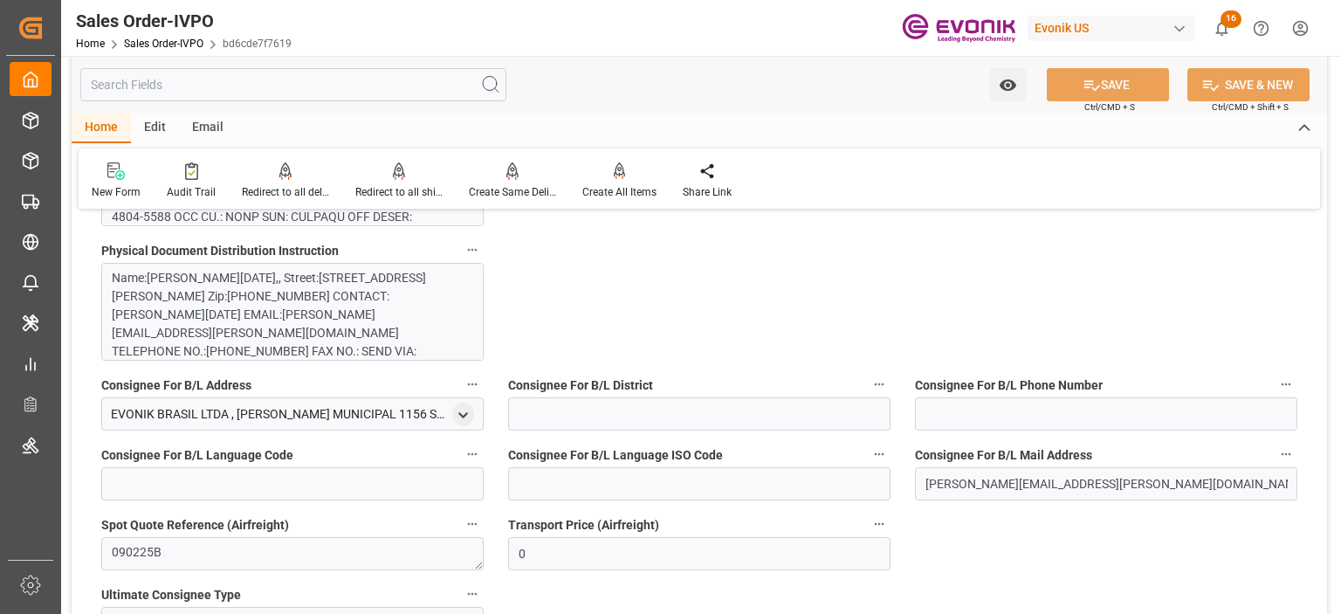
scroll to position [1397, 0]
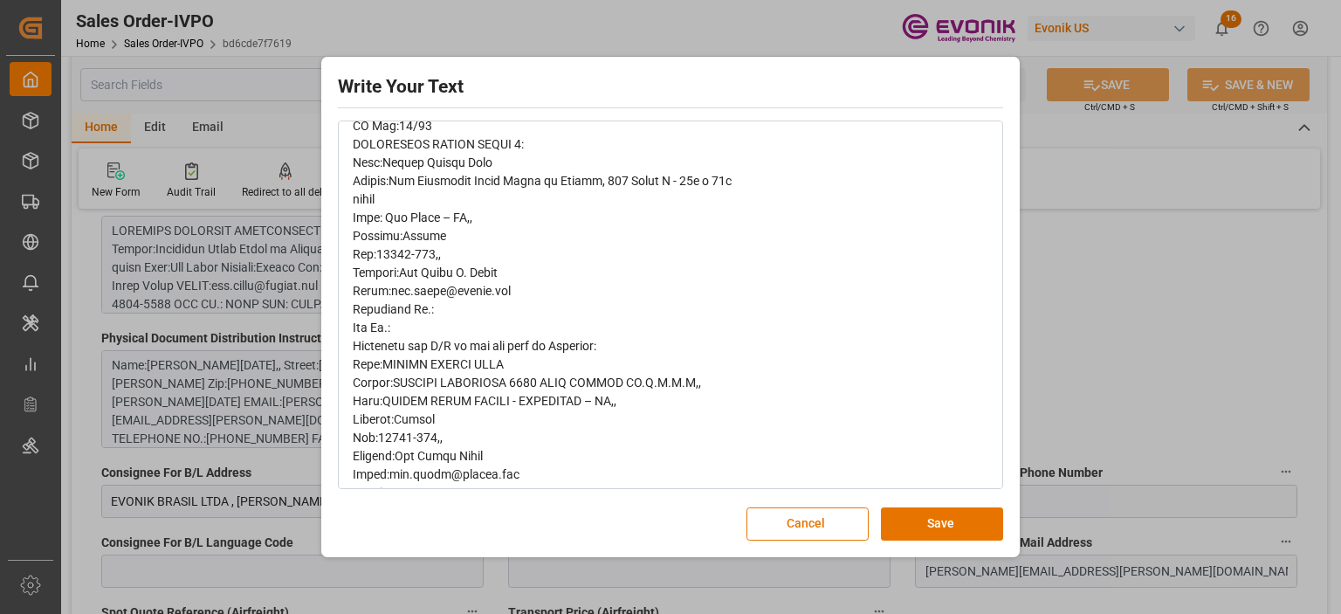
scroll to position [699, 0]
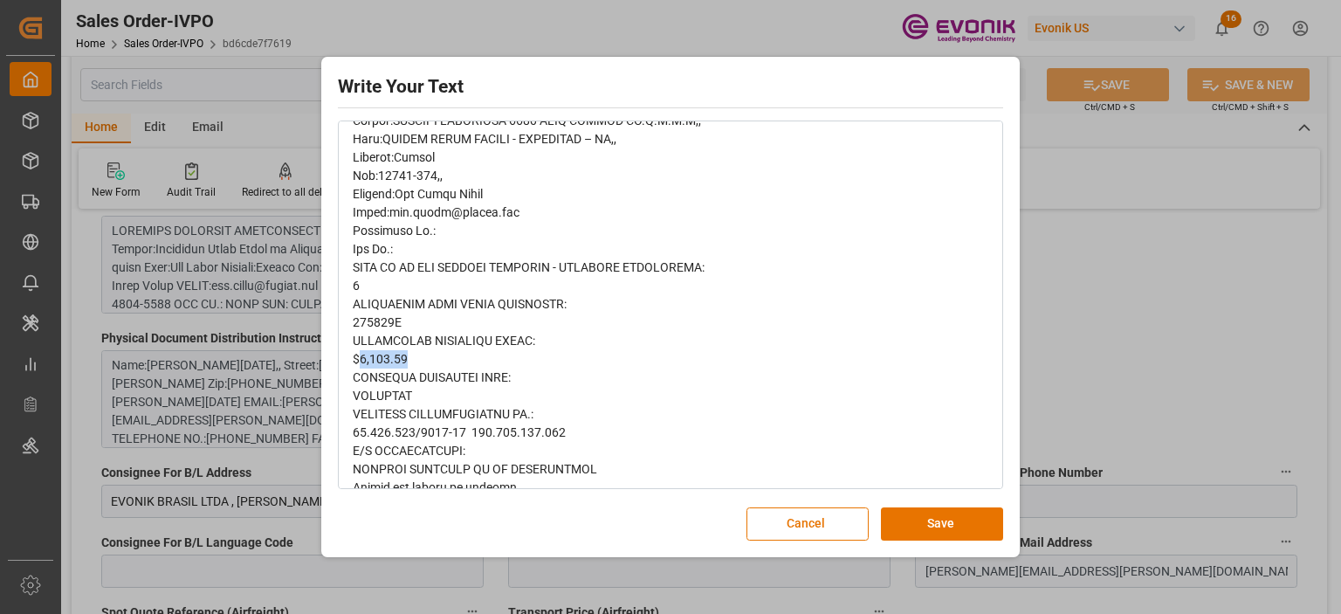
drag, startPoint x: 416, startPoint y: 355, endPoint x: 359, endPoint y: 358, distance: 56.8
click at [359, 358] on div "rdw-editor" at bounding box center [671, 304] width 637 height 1595
copy span "1,421.90"
click at [387, 361] on span "rdw-editor" at bounding box center [593, 303] width 481 height 1591
drag, startPoint x: 407, startPoint y: 361, endPoint x: 360, endPoint y: 362, distance: 47.2
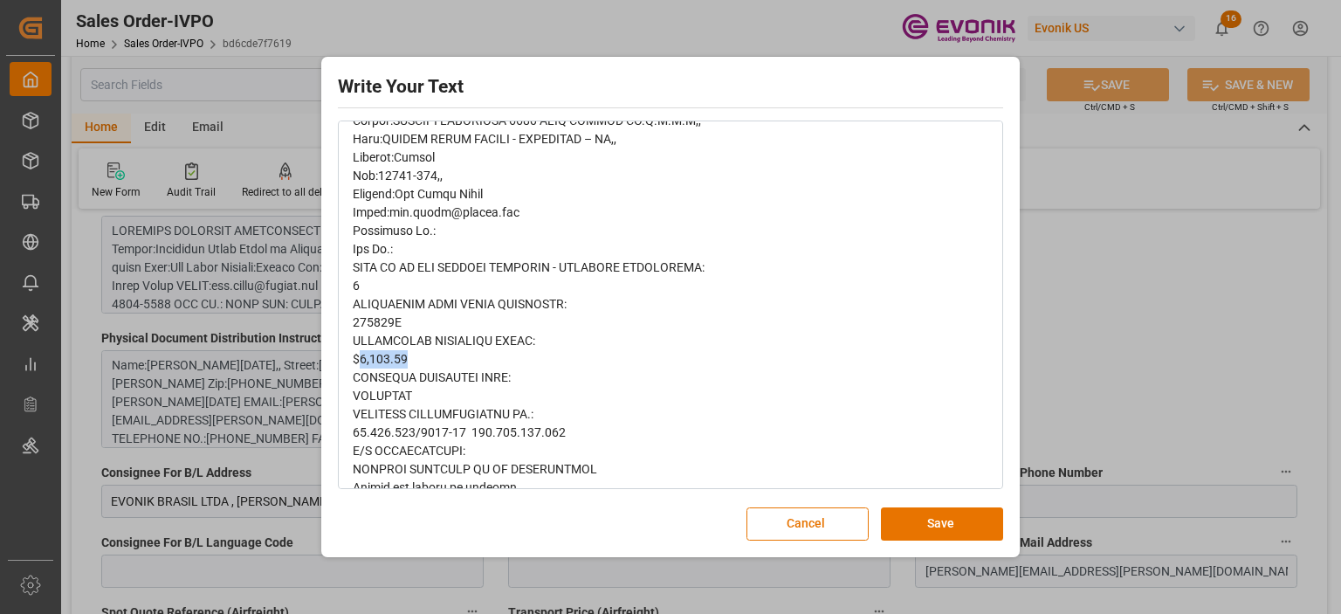
click at [360, 362] on div "rdw-editor" at bounding box center [671, 304] width 637 height 1595
copy span "1,421.90"
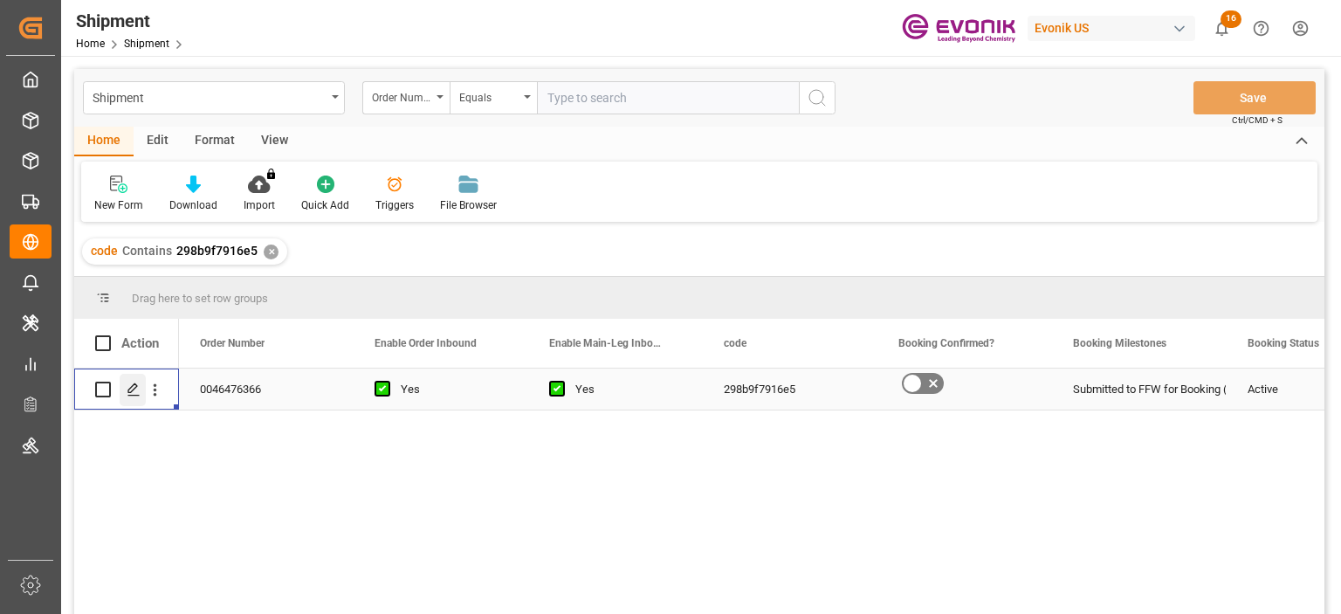
click at [136, 387] on polygon "Press SPACE to select this row." at bounding box center [132, 388] width 9 height 9
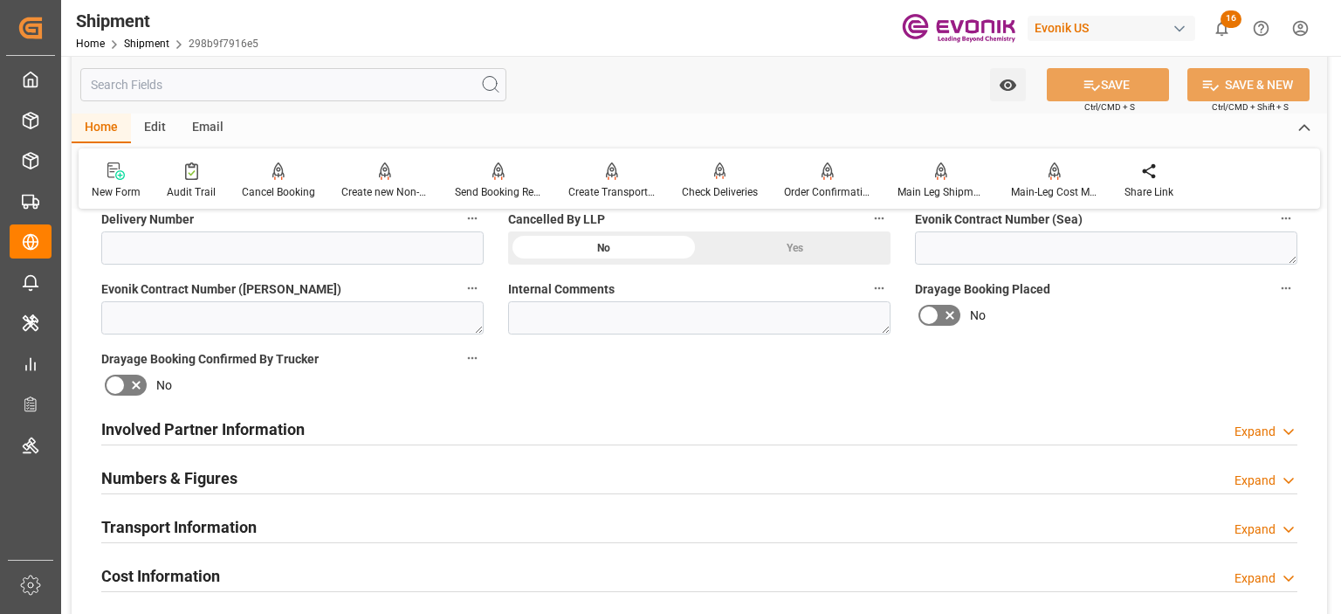
scroll to position [961, 0]
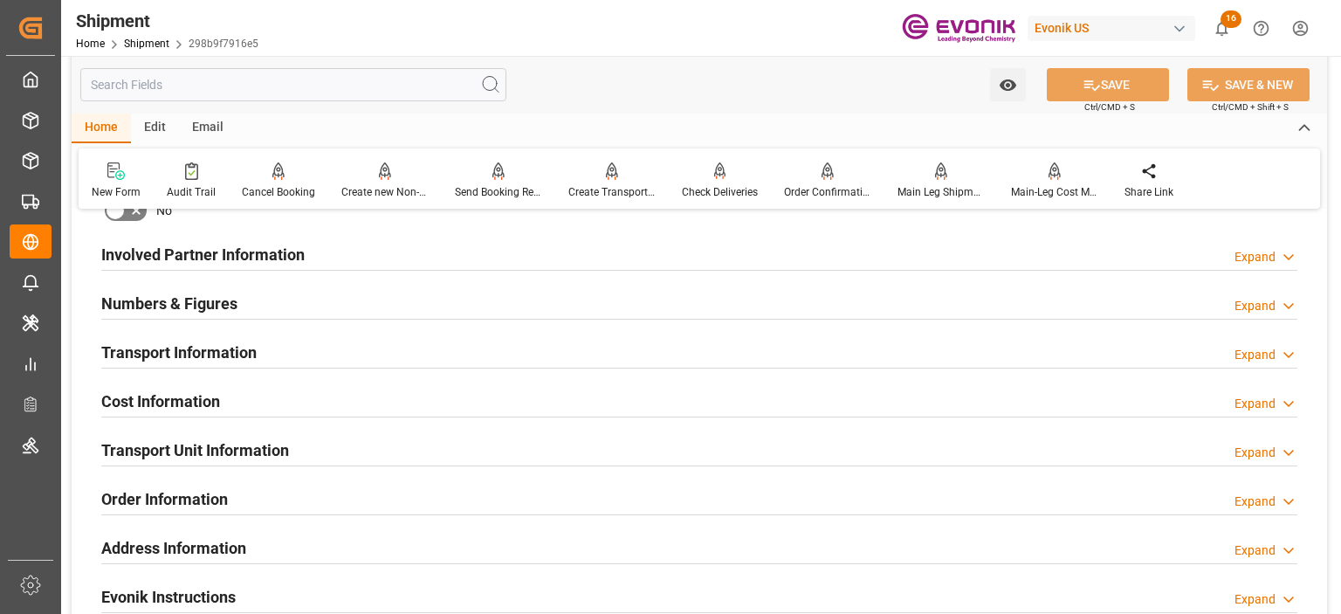
click at [185, 356] on h2 "Transport Information" at bounding box center [178, 353] width 155 height 24
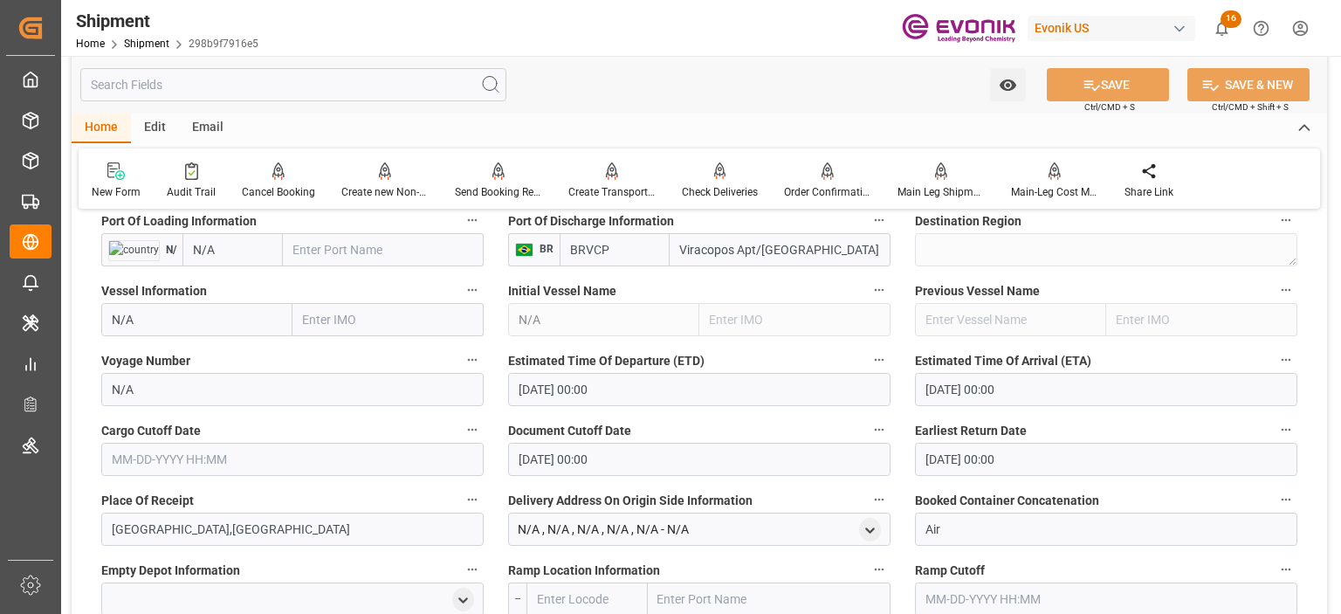
scroll to position [1223, 0]
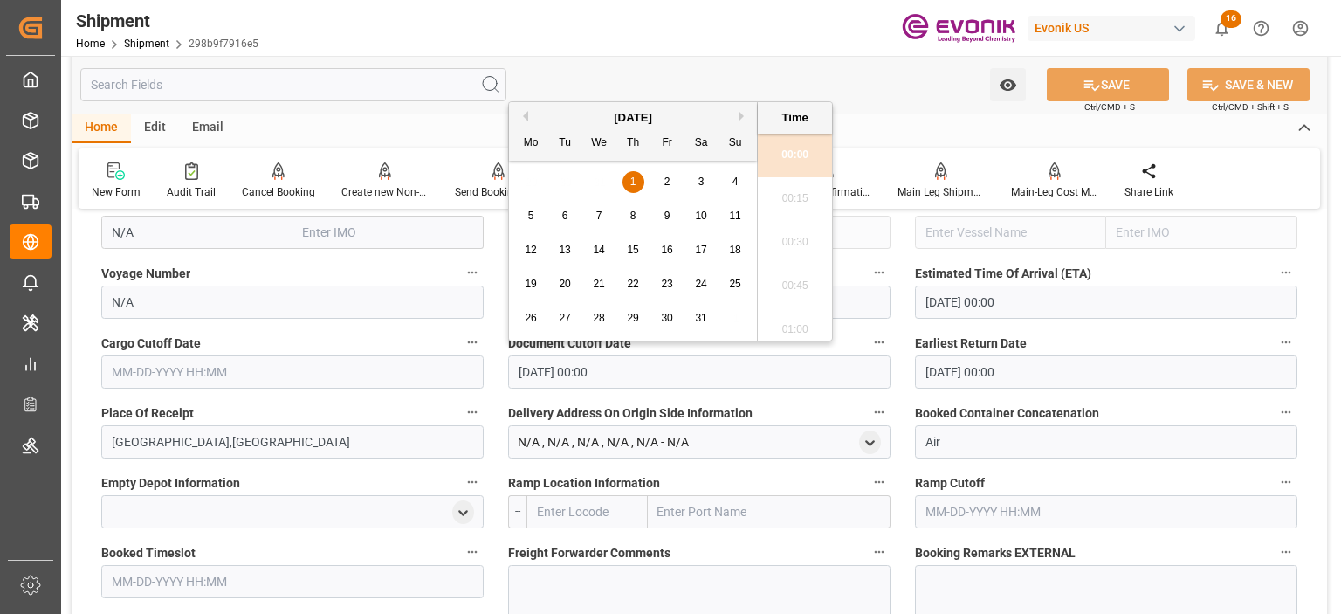
drag, startPoint x: 607, startPoint y: 365, endPoint x: 424, endPoint y: 383, distance: 183.4
click at [424, 383] on div "Booking Confirmation Milestone Bar Collapse Submitted to FFW for Booking (Pendi…" at bounding box center [700, 182] width 1256 height 2360
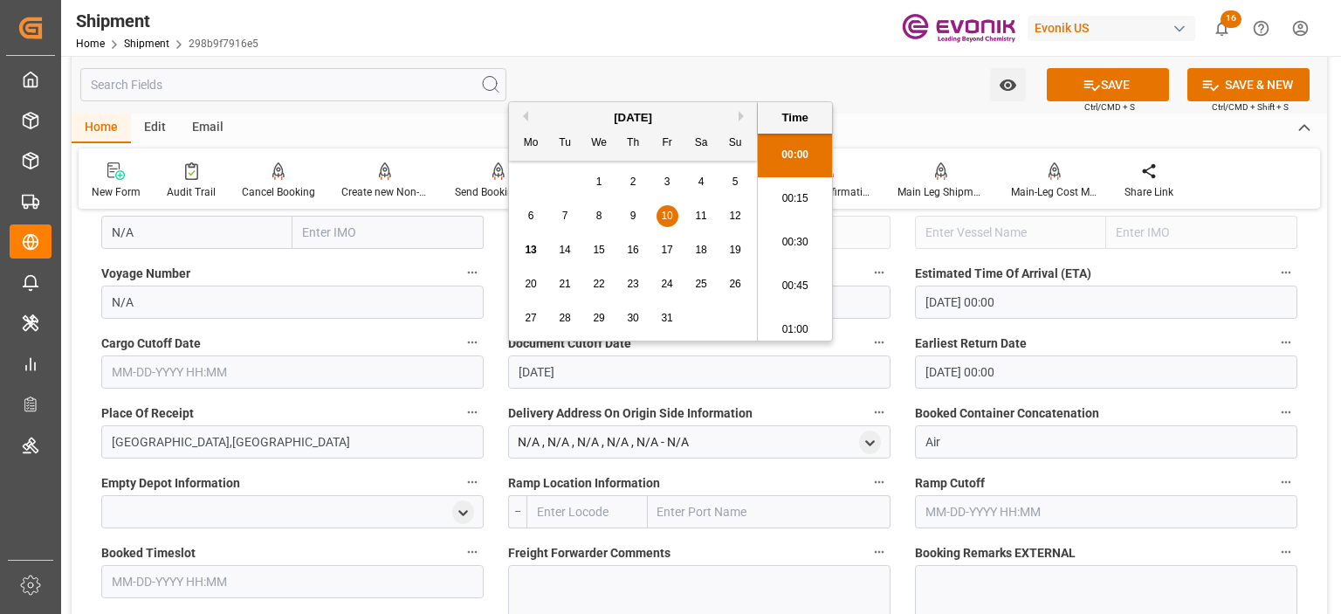
click at [629, 376] on input "[DATE]" at bounding box center [699, 371] width 382 height 33
type input "[DATE]"
type input "[DATE] 00:00"
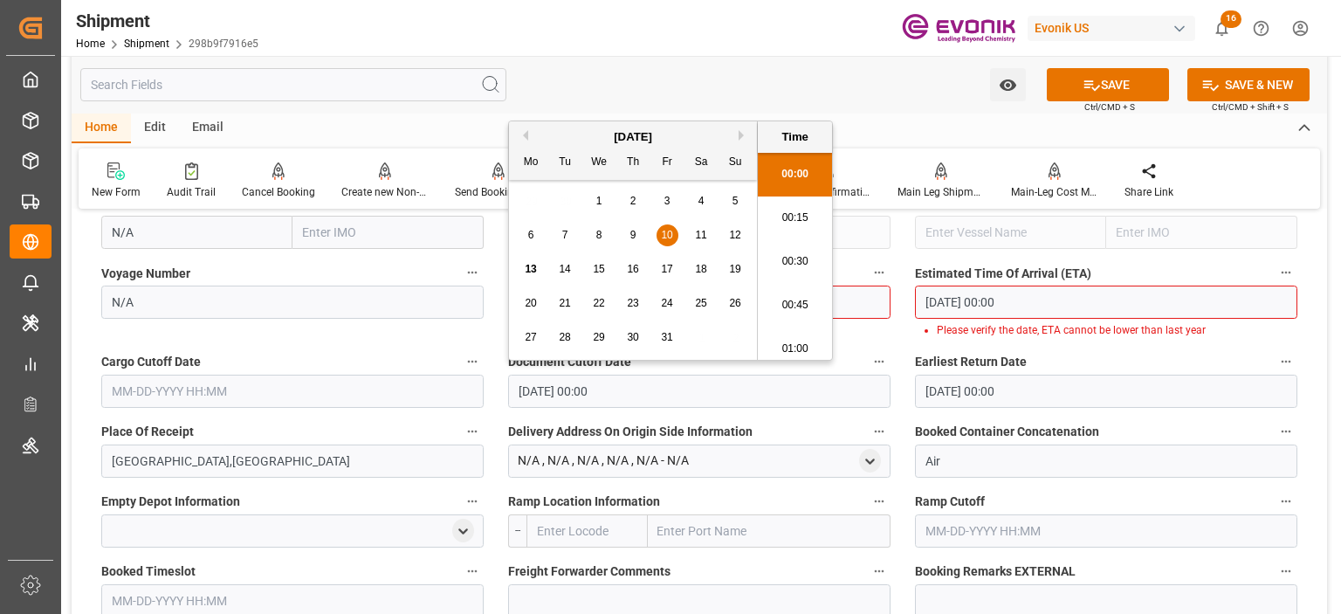
drag, startPoint x: 637, startPoint y: 388, endPoint x: 492, endPoint y: 394, distance: 146.0
click at [492, 394] on div "Booking Confirmation Milestone Bar Collapse Submitted to FFW for Booking (Pendi…" at bounding box center [700, 191] width 1256 height 2379
click at [252, 391] on input "text" at bounding box center [292, 391] width 382 height 33
paste input "10-10-2025 00:00"
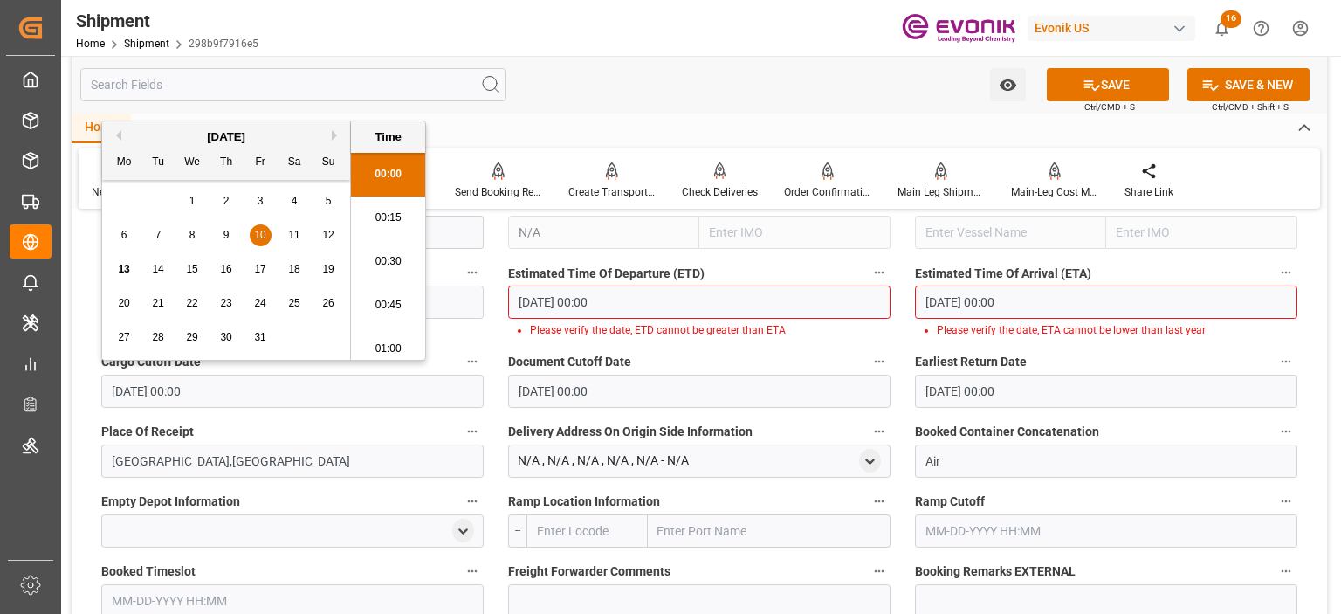
scroll to position [1970, 0]
type input "10-10-2025 00:00"
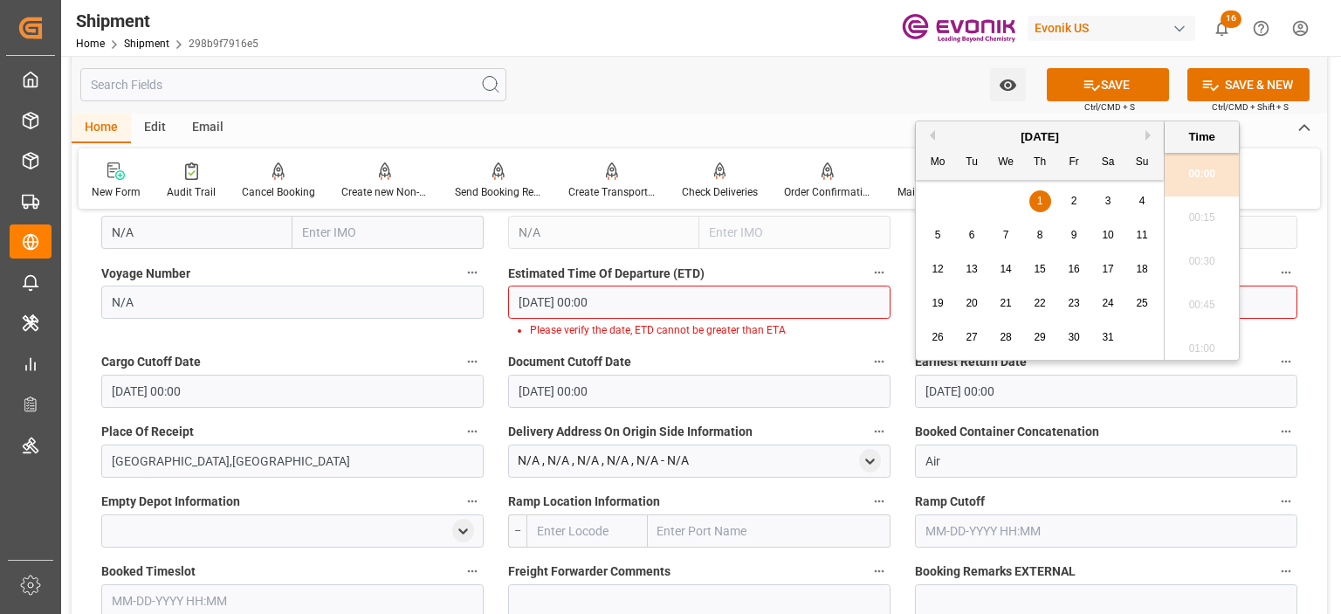
drag, startPoint x: 1049, startPoint y: 380, endPoint x: 870, endPoint y: 386, distance: 179.1
click at [879, 387] on div "Booking Confirmation Milestone Bar Collapse Submitted to FFW for Booking (Pendi…" at bounding box center [700, 191] width 1256 height 2379
paste input "10-10-2025"
type input "10-10-2025 00:00"
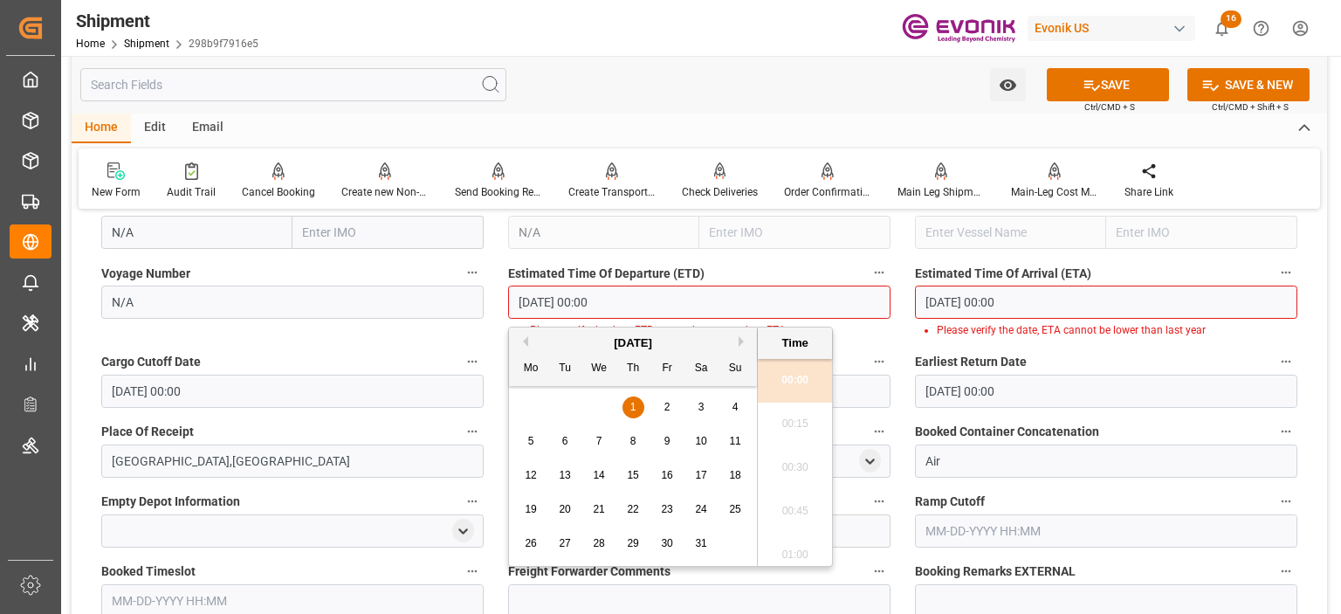
drag, startPoint x: 573, startPoint y: 299, endPoint x: 465, endPoint y: 299, distance: 108.3
click at [465, 299] on div "Booking Confirmation Milestone Bar Collapse Submitted to FFW for Booking (Pendi…" at bounding box center [700, 191] width 1256 height 2379
paste input "10-10-2025"
type input "10-10-2025 00:00"
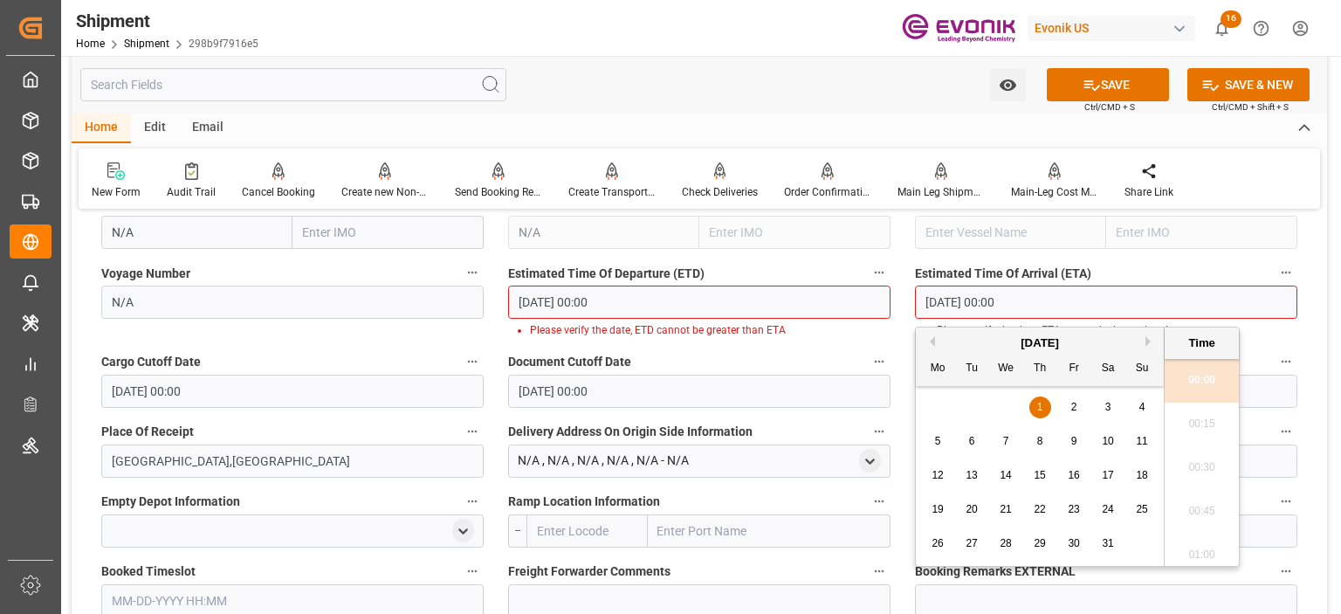
click at [878, 309] on div "Booking Confirmation Milestone Bar Collapse Submitted to FFW for Booking (Pendi…" at bounding box center [700, 191] width 1256 height 2379
paste input "10-10-2025"
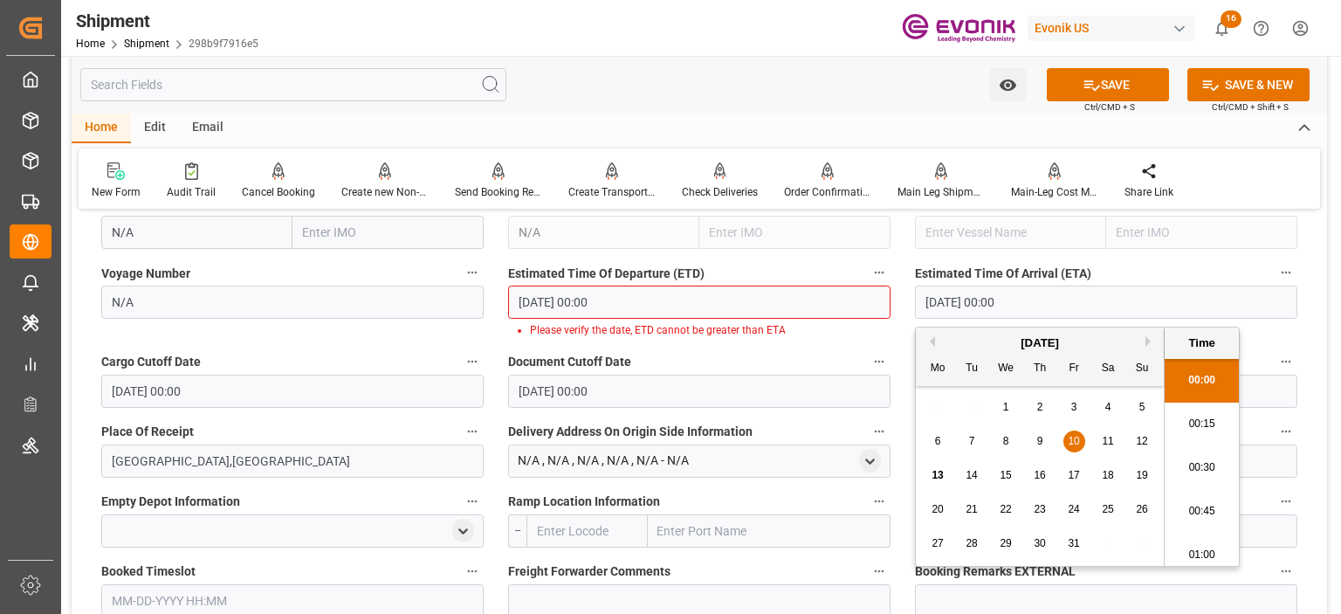
click at [1002, 474] on span "15" at bounding box center [1005, 475] width 11 height 12
type input "10-15-2025 00:00"
click at [1083, 79] on icon at bounding box center [1092, 85] width 18 height 18
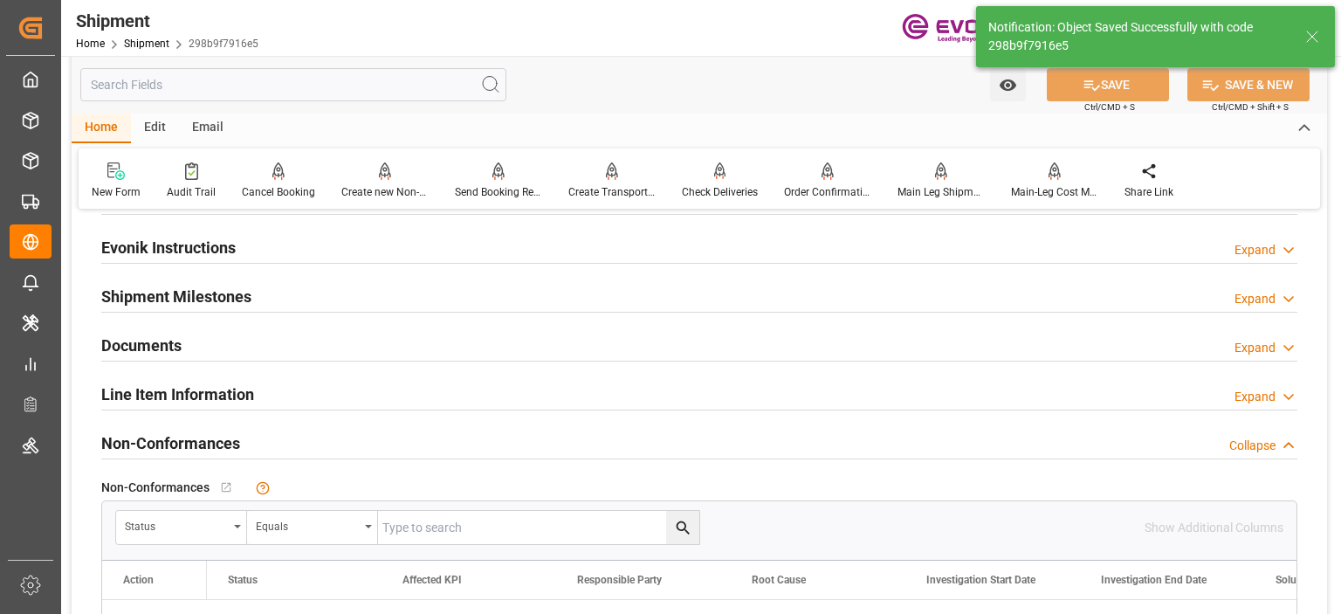
scroll to position [961, 0]
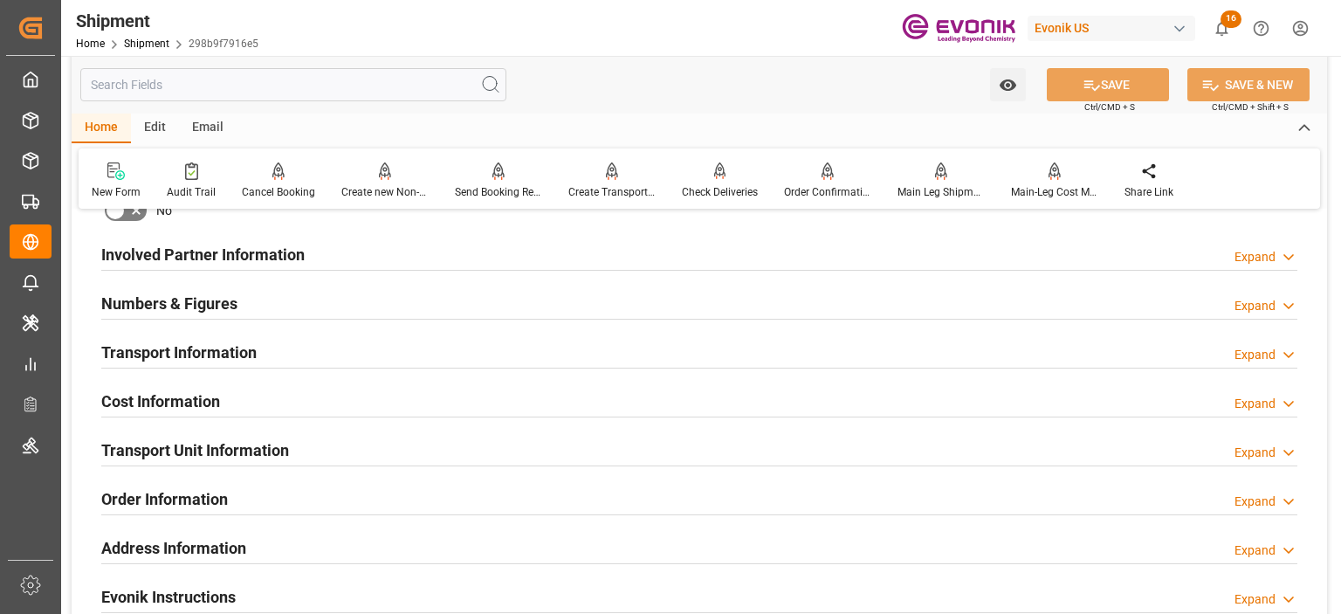
click at [175, 403] on h2 "Cost Information" at bounding box center [160, 401] width 119 height 24
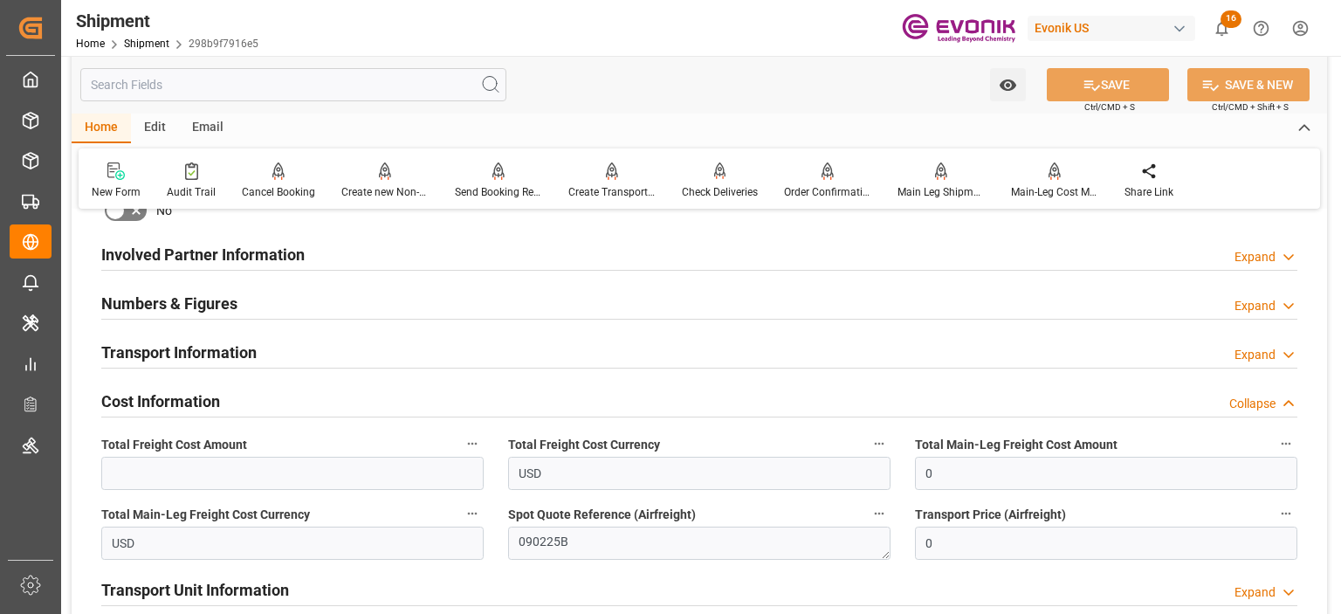
scroll to position [1135, 0]
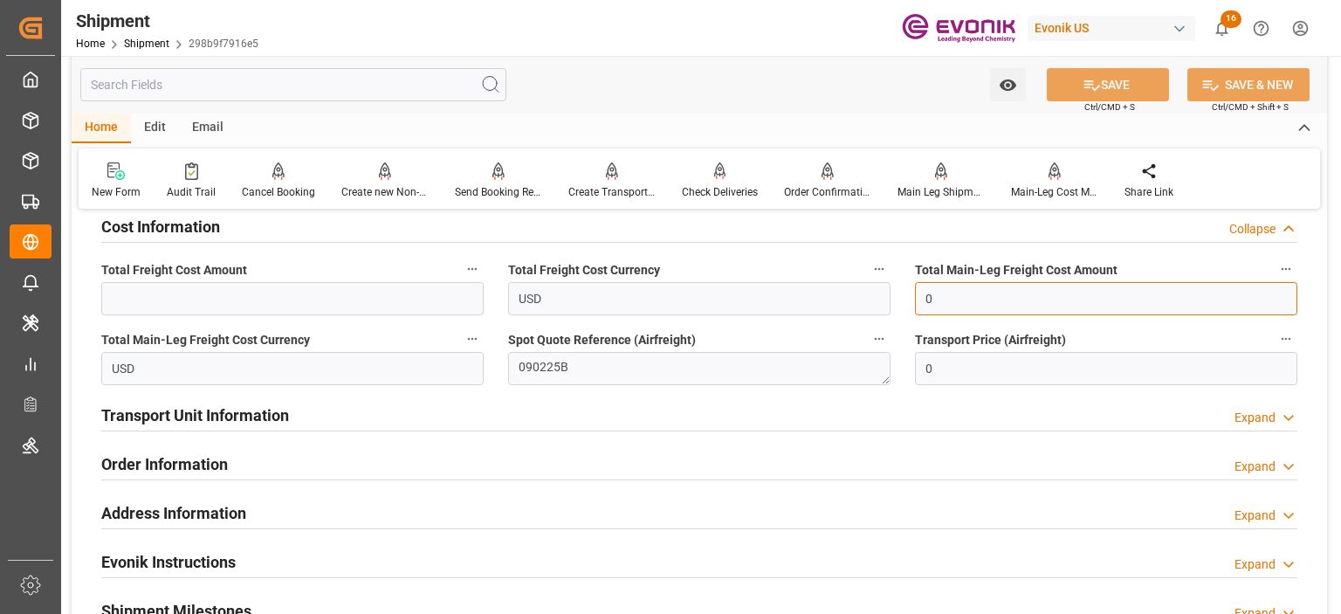
drag, startPoint x: 982, startPoint y: 286, endPoint x: 908, endPoint y: 293, distance: 74.6
click at [908, 293] on div "Total Main-Leg Freight Cost Amount 0" at bounding box center [1106, 287] width 407 height 70
paste input "text"
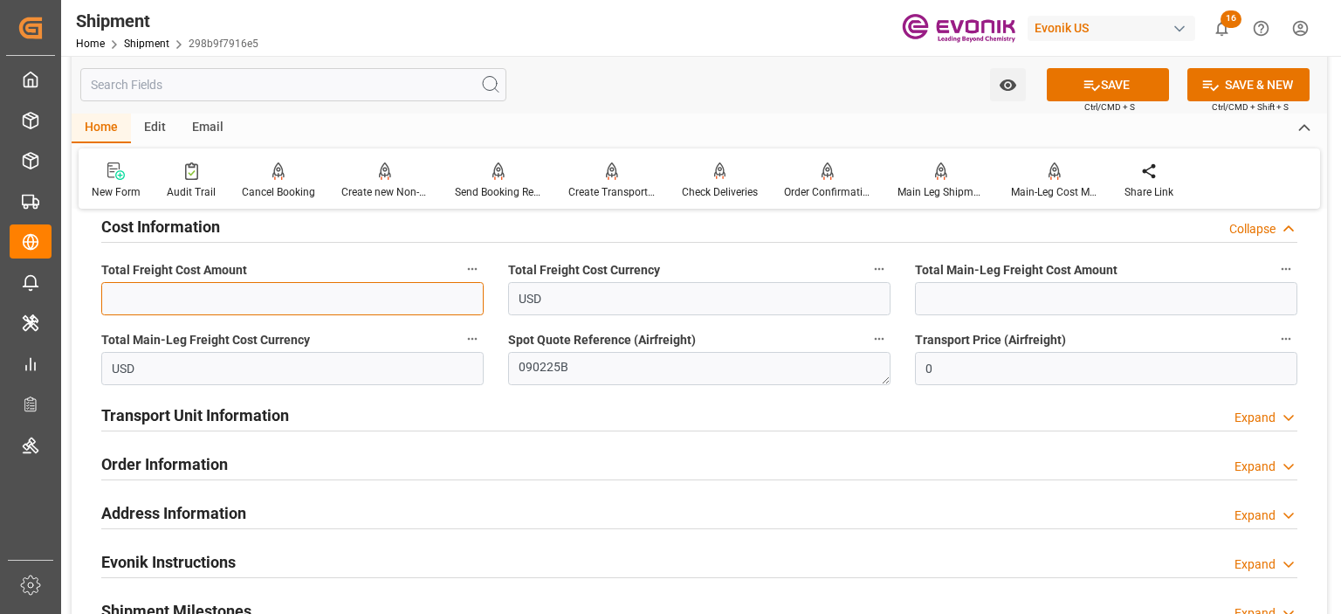
click at [369, 296] on input "text" at bounding box center [292, 298] width 382 height 33
paste input "text"
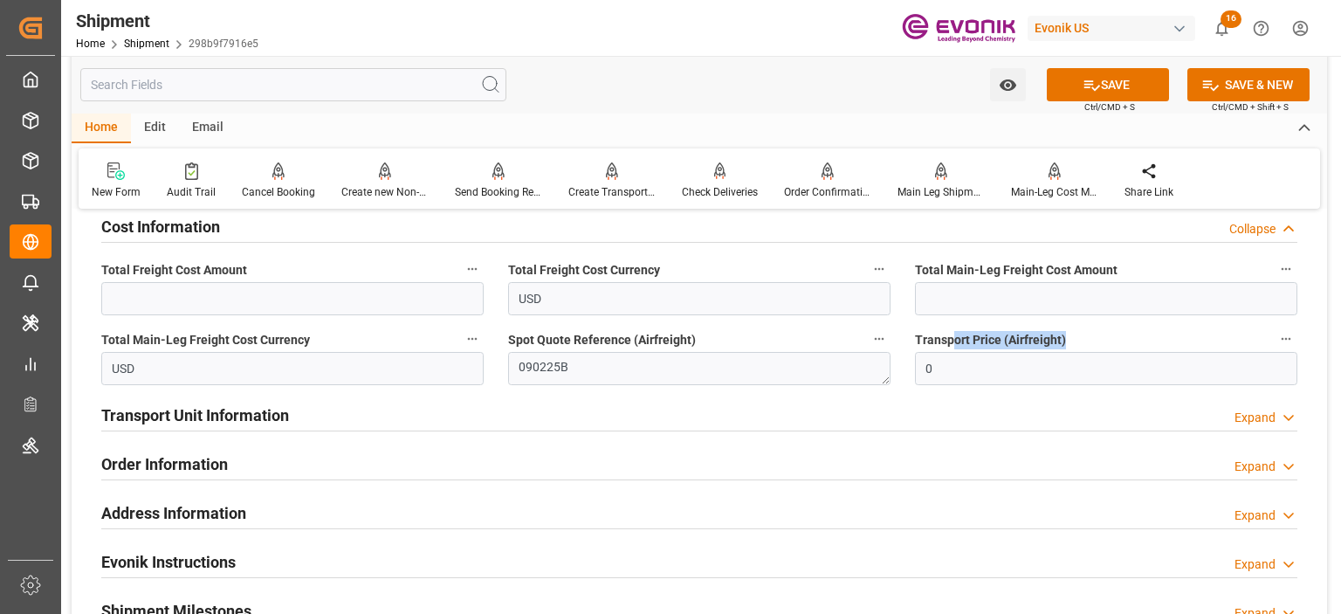
drag, startPoint x: 956, startPoint y: 347, endPoint x: 950, endPoint y: 354, distance: 9.3
click at [950, 354] on div "Transport Price (Airfreight) 0" at bounding box center [1106, 356] width 407 height 70
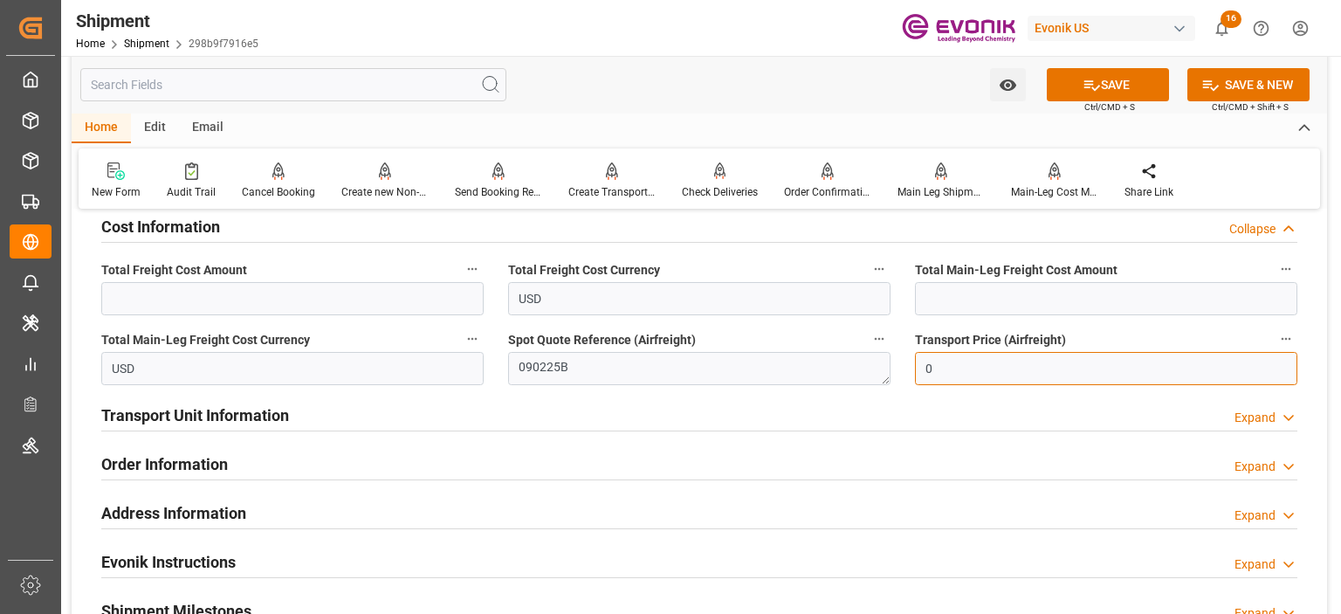
drag, startPoint x: 1068, startPoint y: 362, endPoint x: 881, endPoint y: 351, distance: 187.2
click at [881, 351] on div "Booking Confirmation Milestone Bar Collapse Submitted to FFW for Booking (Pendi…" at bounding box center [700, 62] width 1256 height 1946
paste input "text"
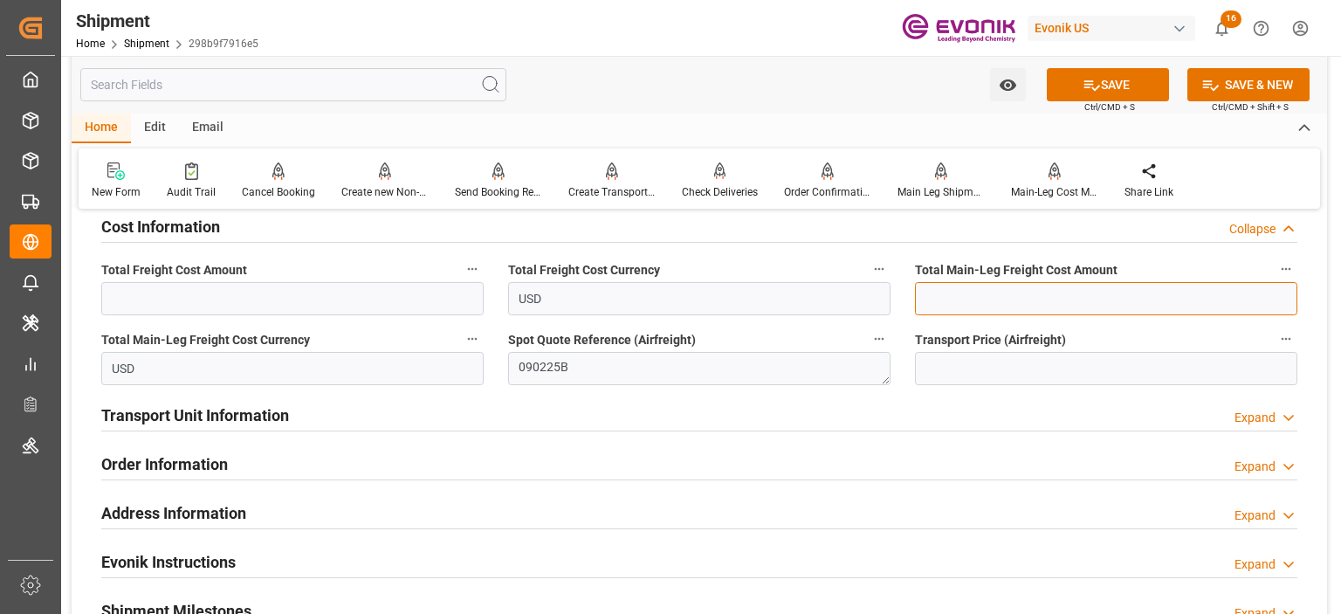
click at [992, 307] on input "text" at bounding box center [1106, 298] width 382 height 33
paste input "text"
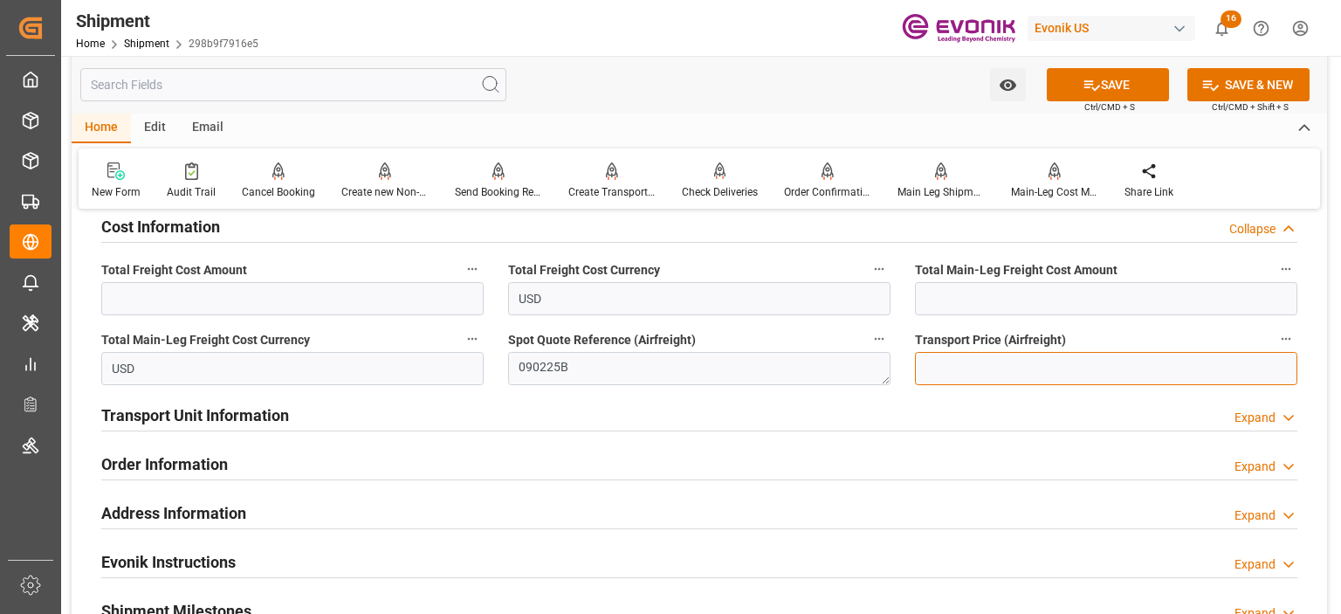
click at [941, 368] on input "text" at bounding box center [1106, 368] width 382 height 33
paste input "text"
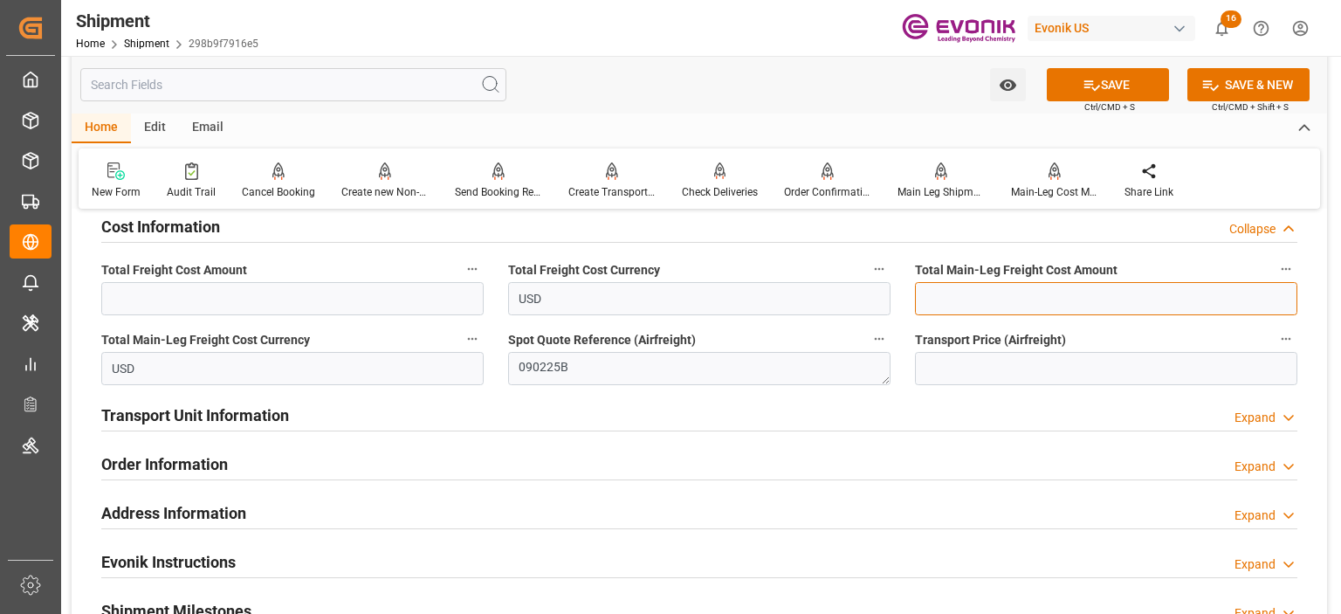
click at [955, 300] on input "text" at bounding box center [1106, 298] width 382 height 33
paste input "text"
drag, startPoint x: 1017, startPoint y: 300, endPoint x: 873, endPoint y: 313, distance: 144.7
click at [873, 313] on div "Booking Confirmation Milestone Bar Collapse Submitted to FFW for Booking (Pendi…" at bounding box center [700, 62] width 1256 height 1946
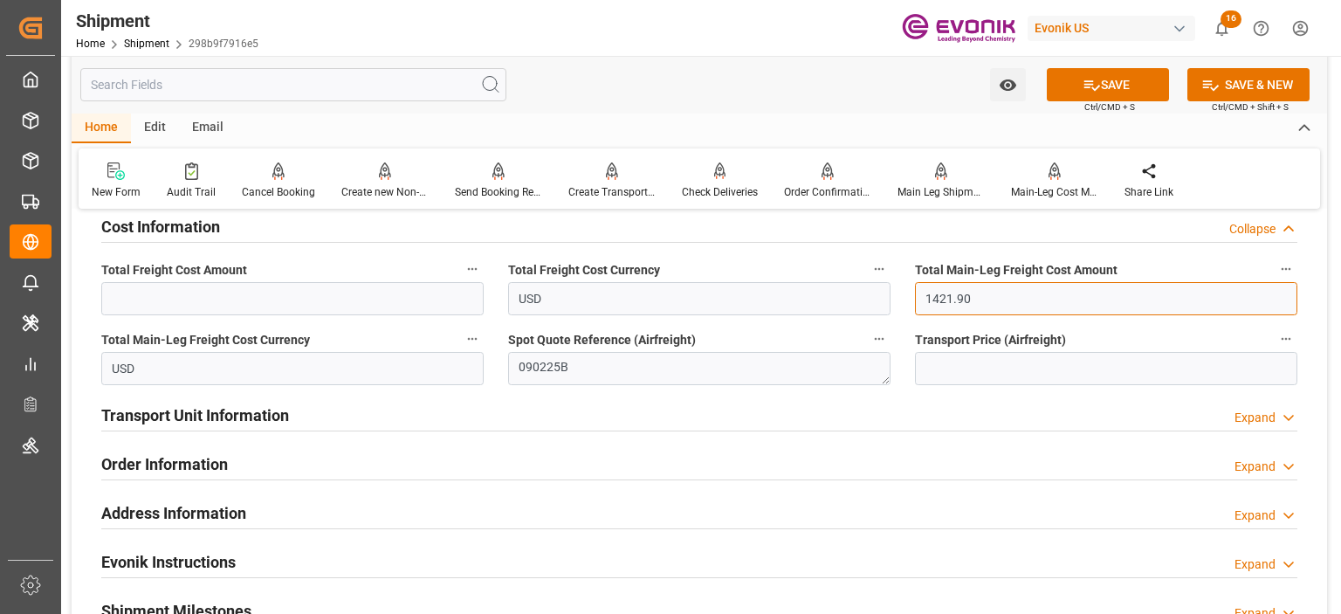
type input "1421.90"
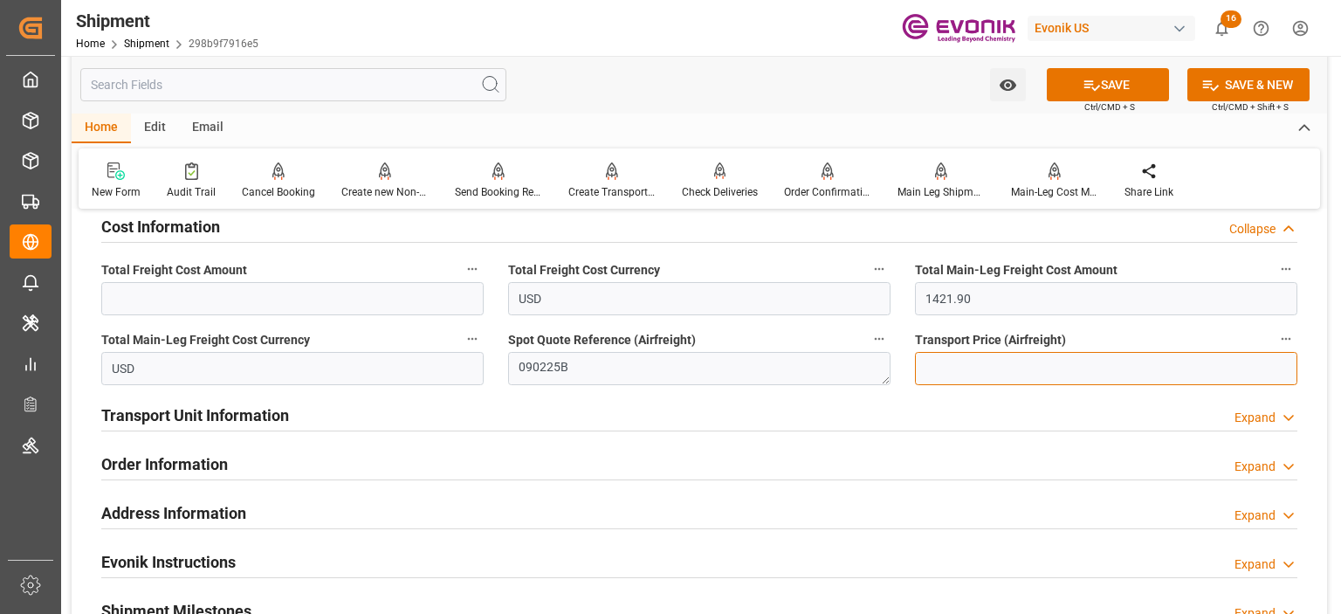
click at [946, 355] on input "text" at bounding box center [1106, 368] width 382 height 33
paste input "1421.90"
type input "1421.9"
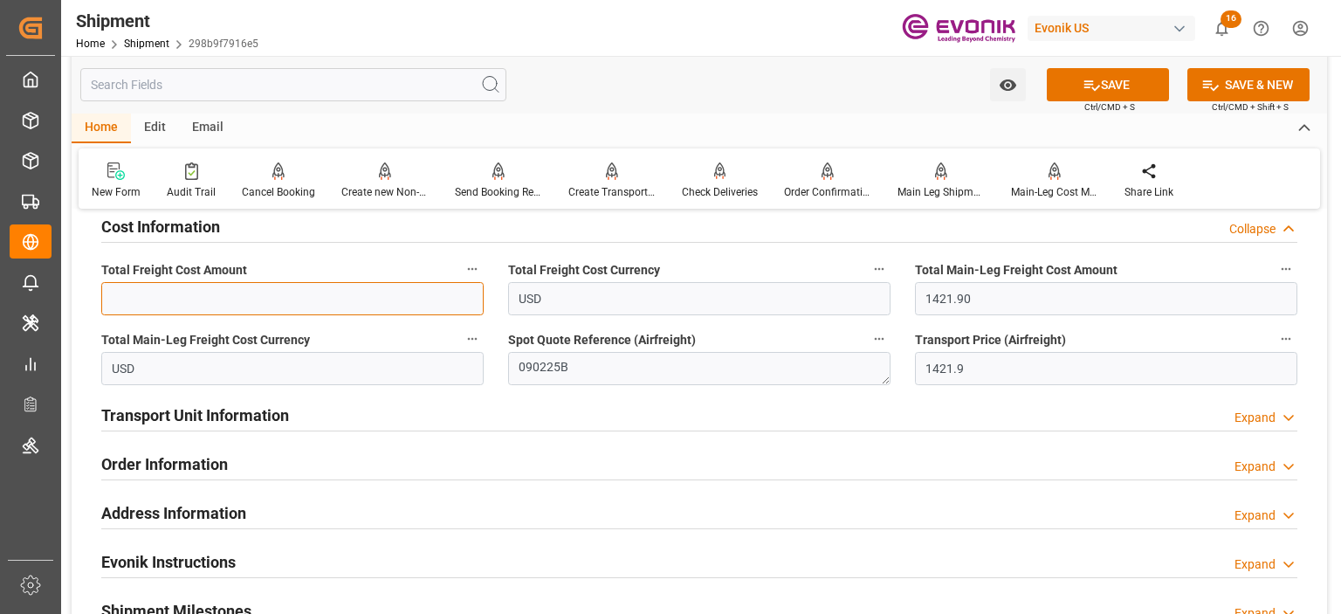
click at [407, 288] on input "text" at bounding box center [292, 298] width 382 height 33
paste input "1421.90"
type input "1421.9"
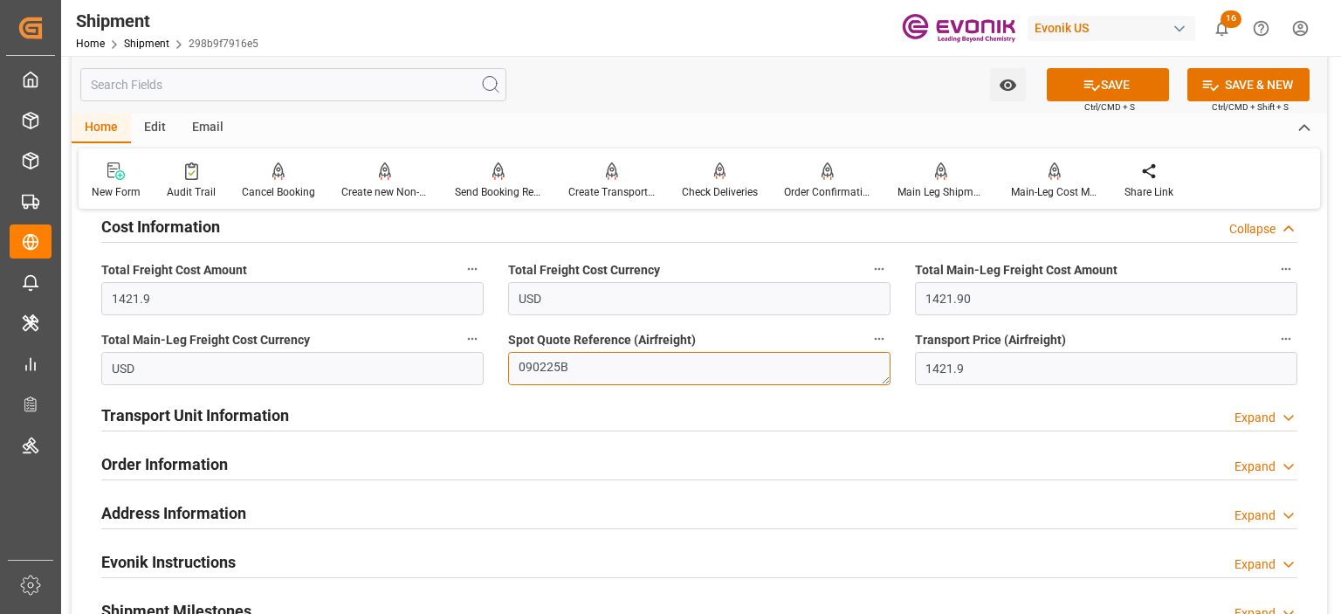
drag, startPoint x: 562, startPoint y: 369, endPoint x: 497, endPoint y: 369, distance: 64.6
click at [497, 369] on div "Spot Quote Reference (Airfreight) 090225B" at bounding box center [699, 356] width 407 height 70
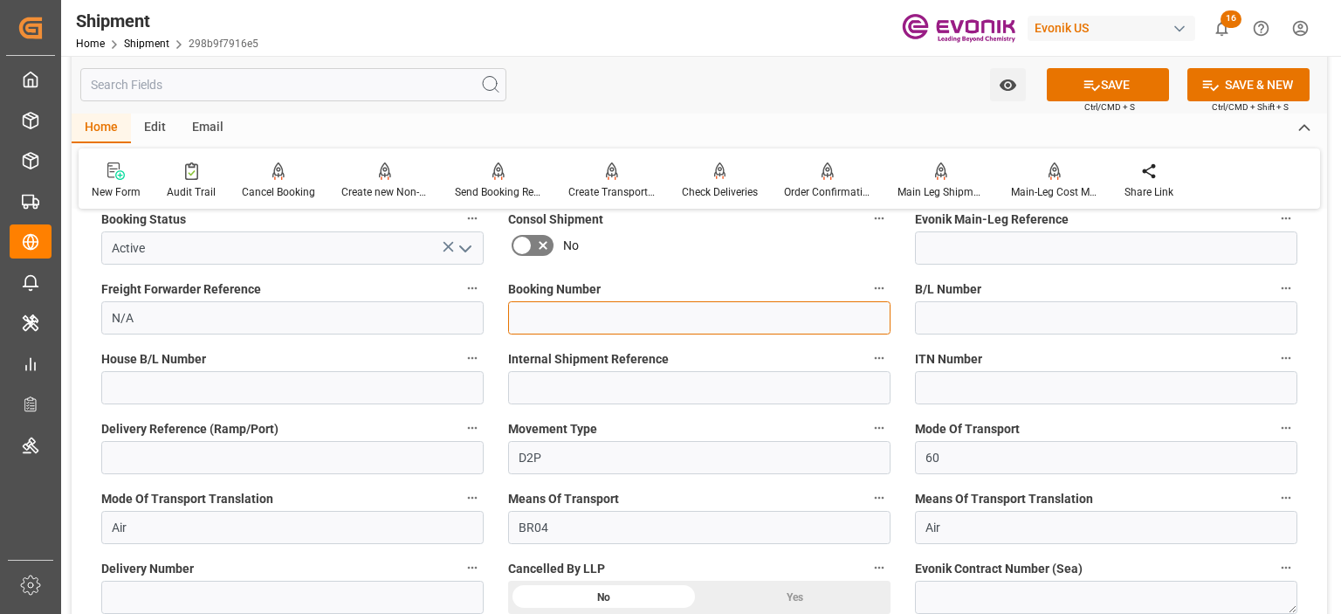
click at [542, 315] on input at bounding box center [699, 317] width 382 height 33
paste input "090225B"
type input "090225B"
click at [1082, 93] on button "SAVE" at bounding box center [1108, 84] width 122 height 33
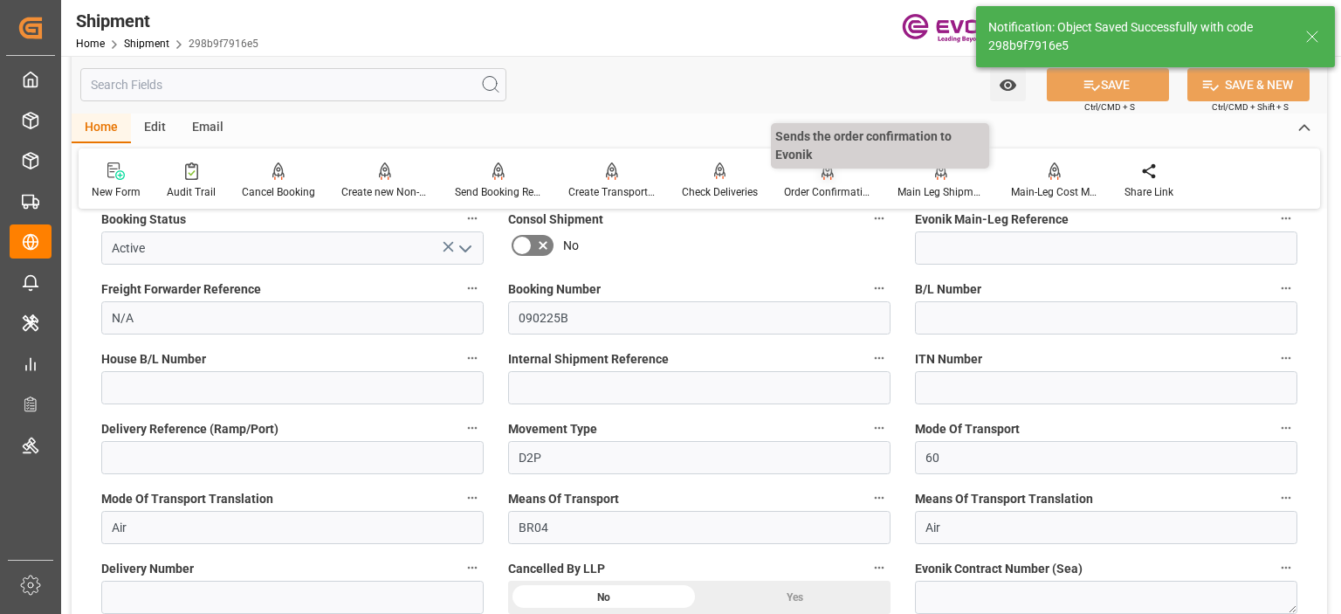
click at [810, 188] on div "Order Confirmation" at bounding box center [827, 192] width 87 height 16
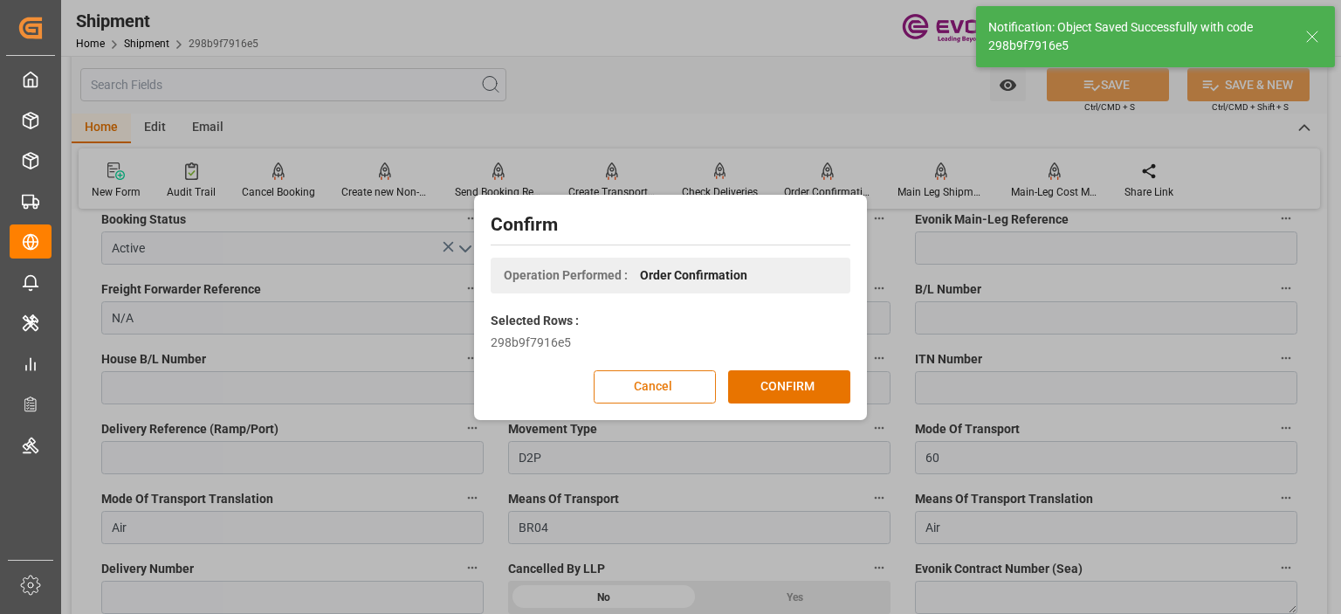
click at [688, 383] on button "Cancel" at bounding box center [655, 386] width 122 height 33
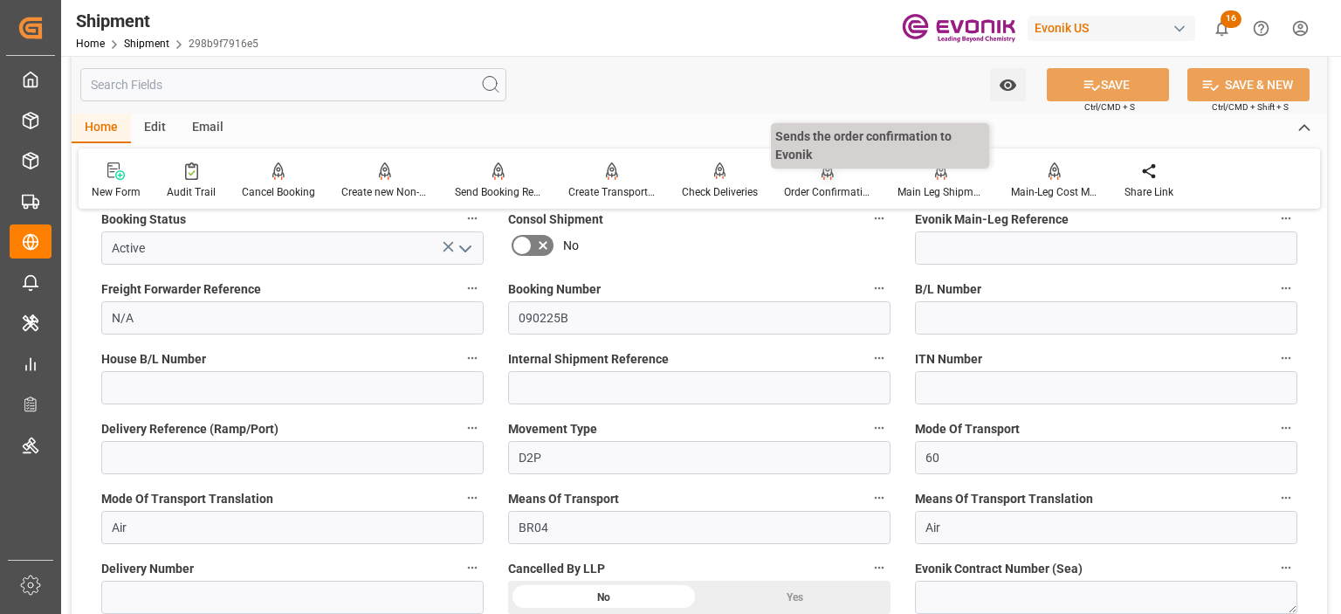
click at [800, 192] on div "Order Confirmation" at bounding box center [827, 192] width 87 height 16
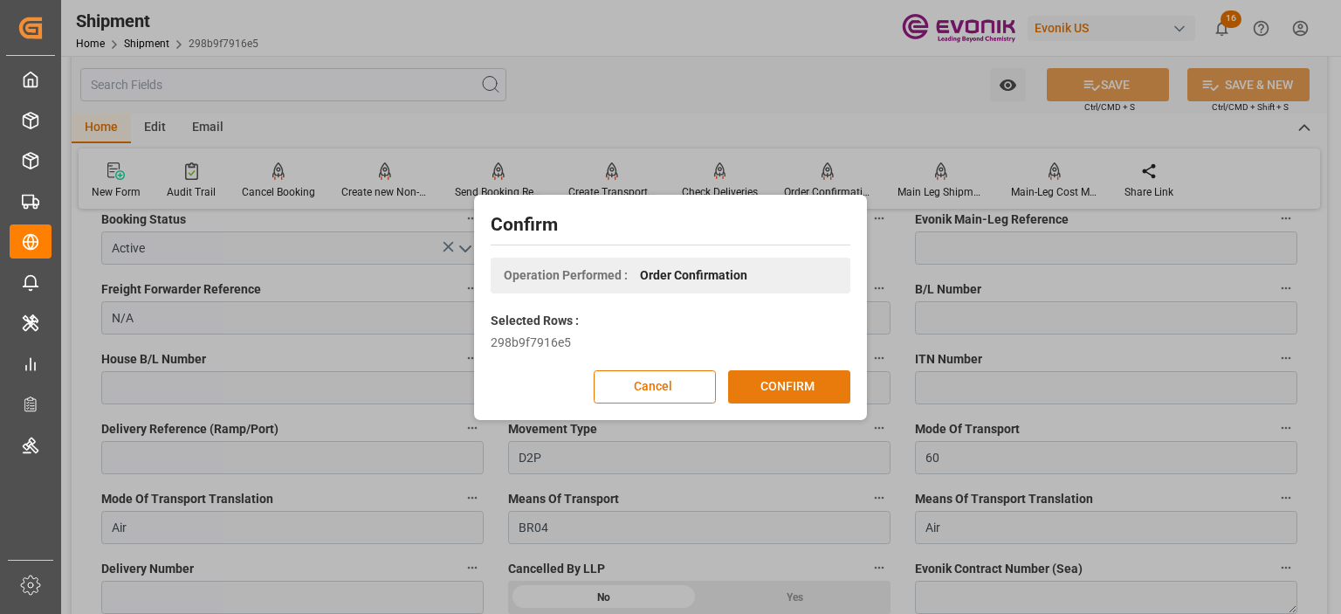
click at [814, 403] on div "Cancel CONFIRM" at bounding box center [671, 386] width 360 height 33
click at [810, 390] on button "CONFIRM" at bounding box center [789, 386] width 122 height 33
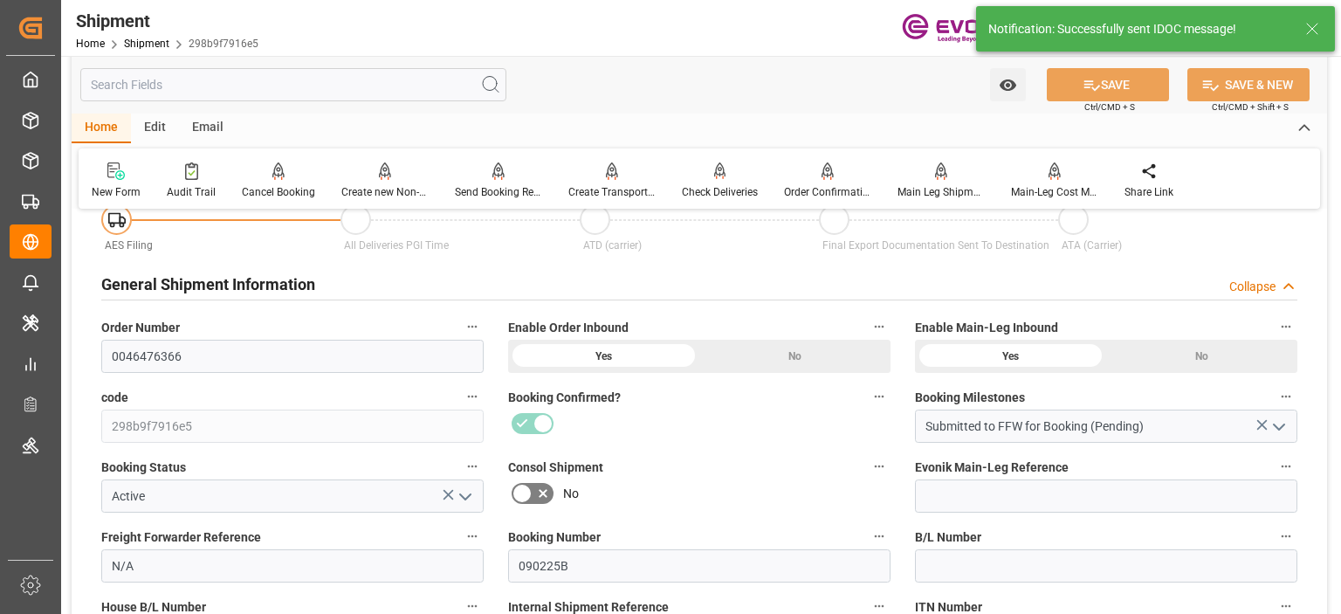
scroll to position [438, 0]
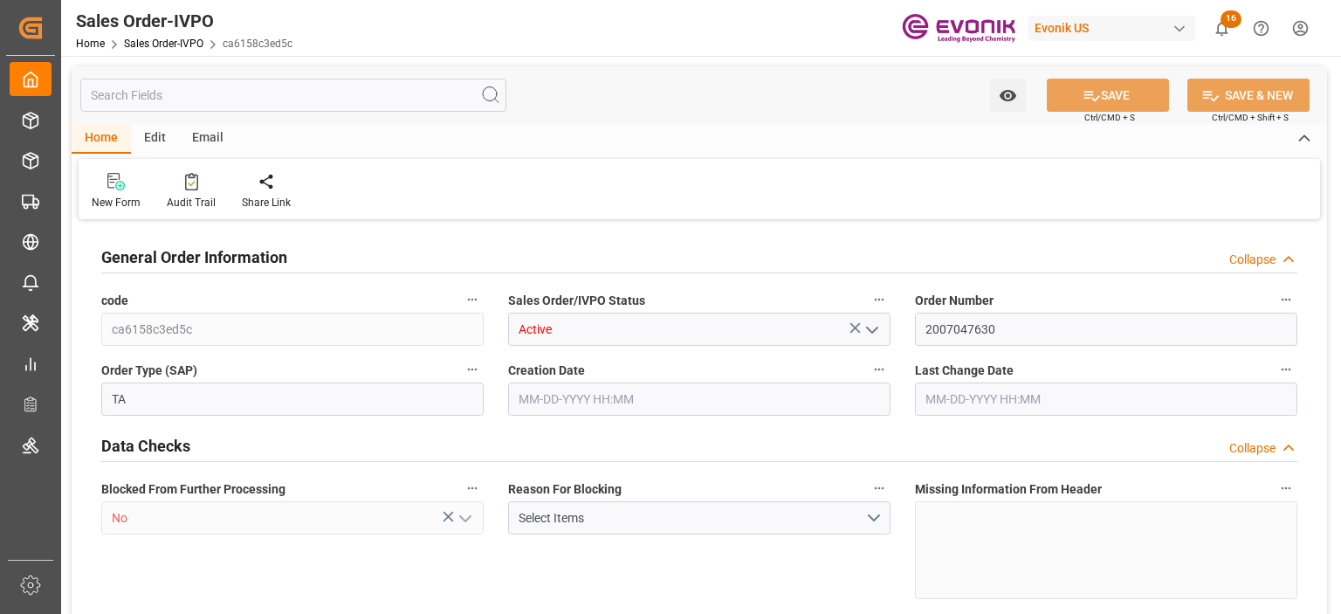
type input "ESHUV"
type input "0"
type input "1"
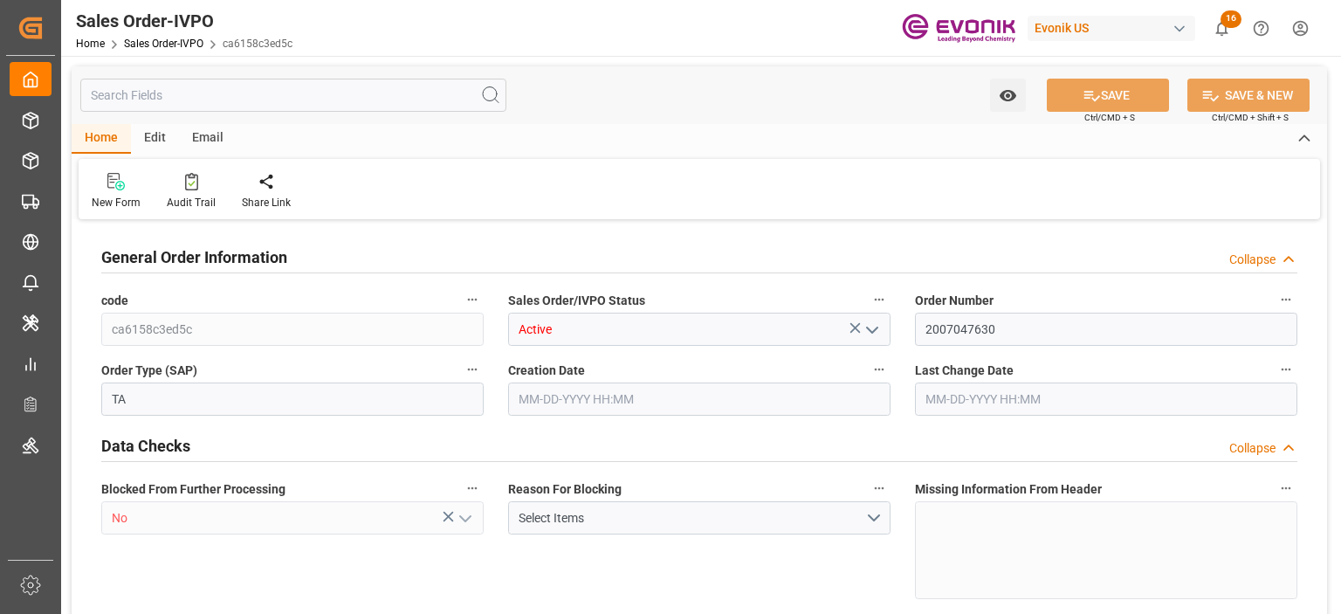
type input "1873.2"
type input "8.3734"
type input "17000"
type input "30"
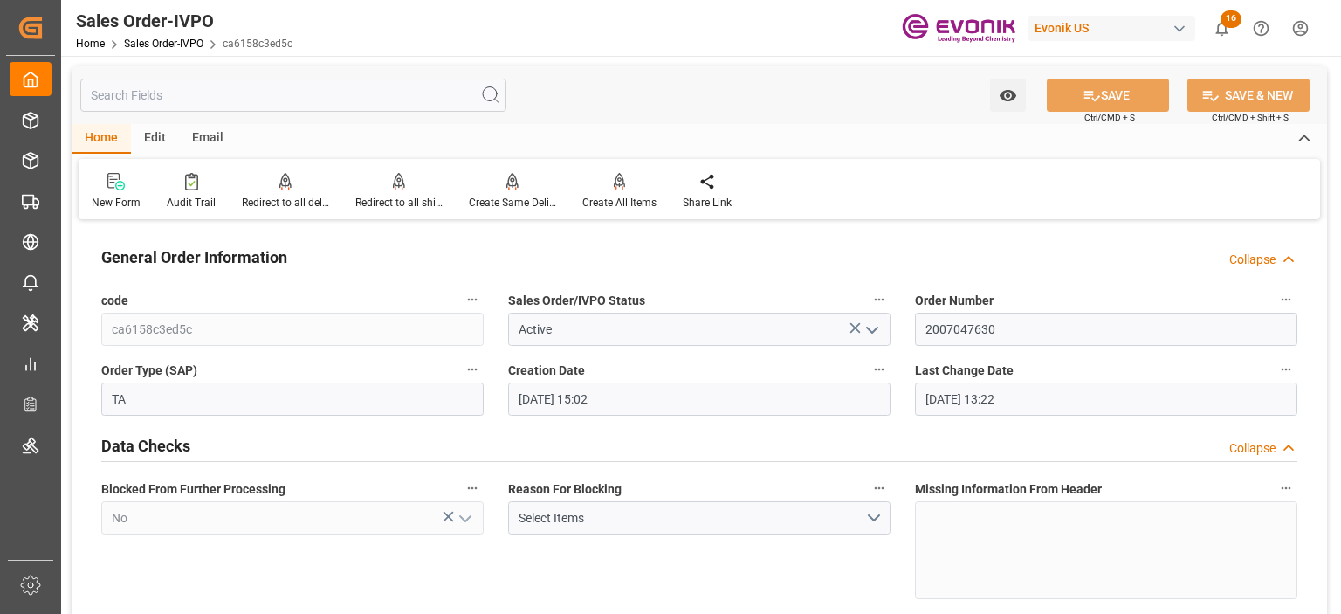
type input "[DATE] 15:02"
type input "[DATE] 13:22"
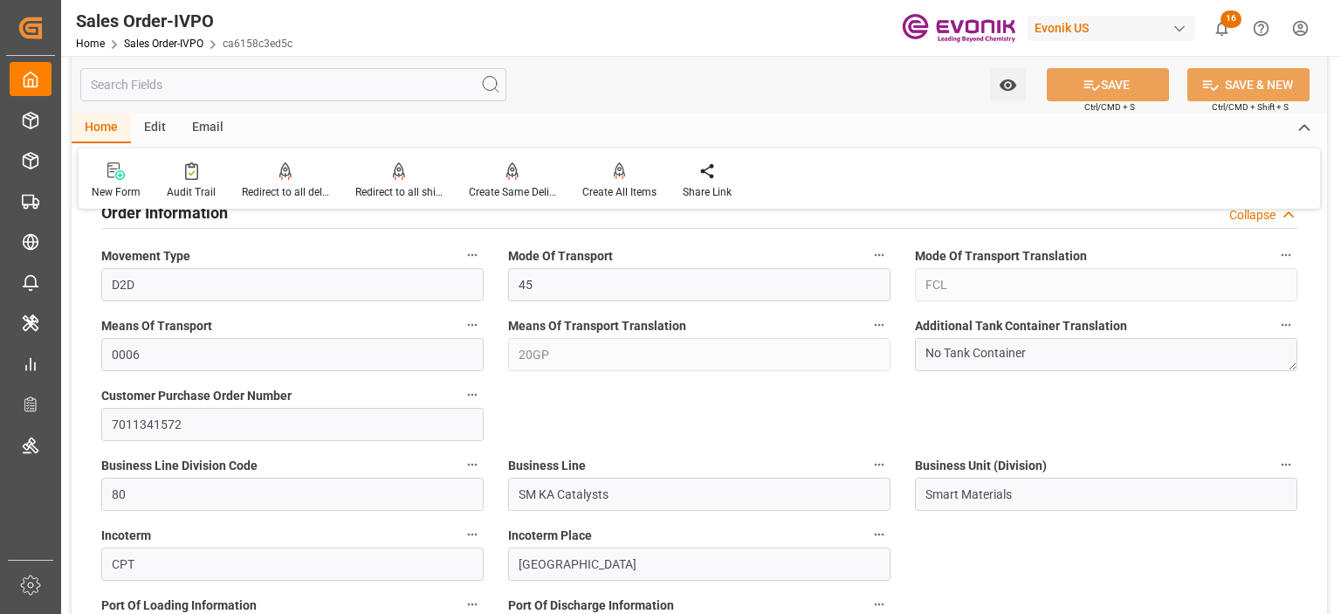
scroll to position [961, 0]
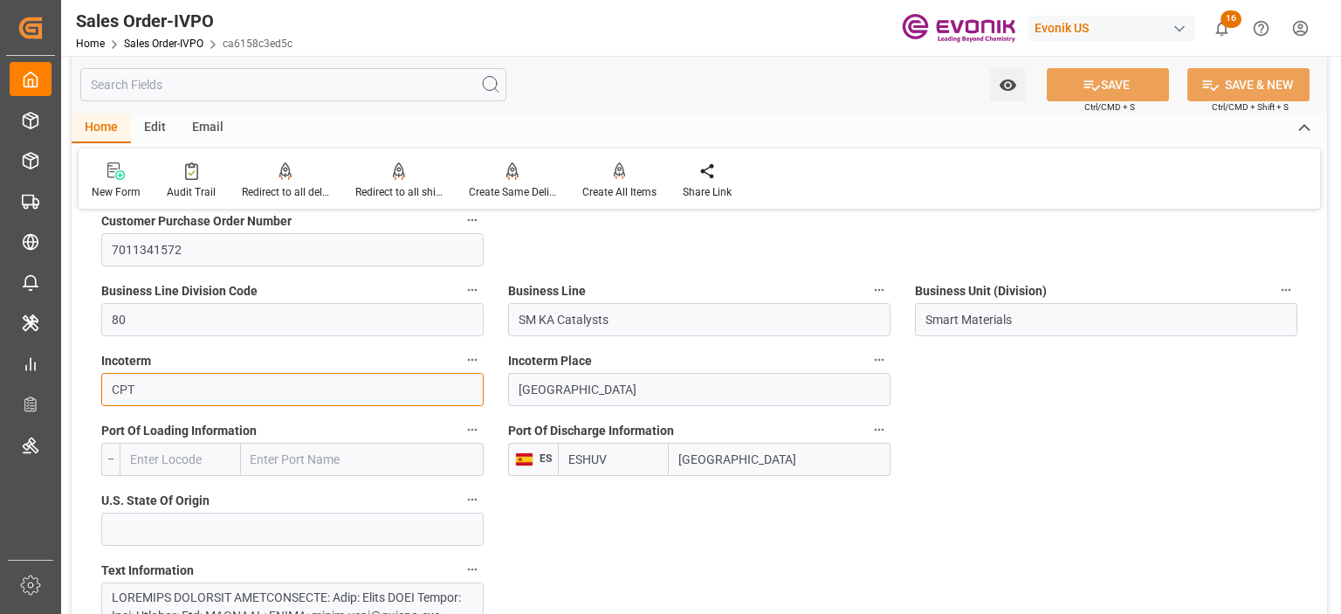
drag, startPoint x: 190, startPoint y: 385, endPoint x: 82, endPoint y: 387, distance: 108.3
